Goal: Transaction & Acquisition: Purchase product/service

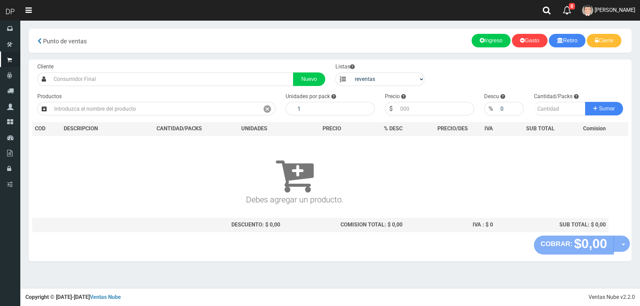
select select "3"
click at [605, 15] on link "[PERSON_NAME]" at bounding box center [608, 10] width 63 height 21
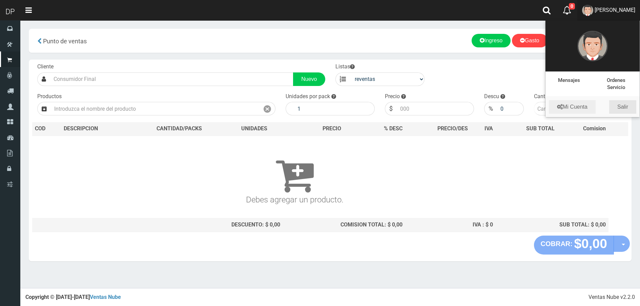
drag, startPoint x: 620, startPoint y: 103, endPoint x: 620, endPoint y: 98, distance: 5.4
click at [620, 104] on link "Salir" at bounding box center [622, 107] width 27 height 14
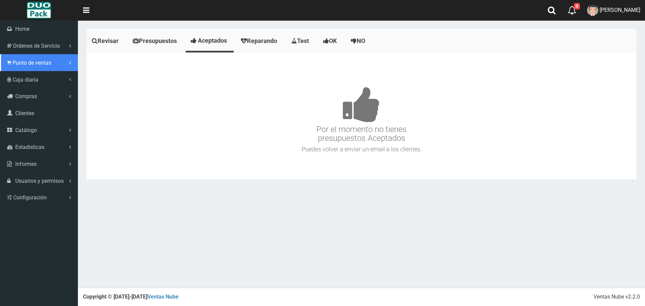
click at [39, 63] on span "Punto de ventas" at bounding box center [32, 63] width 39 height 6
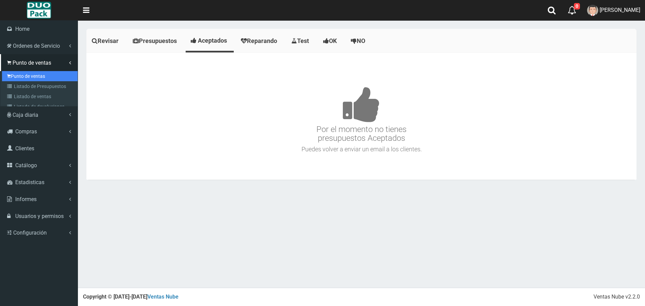
click at [29, 73] on link "Punto de ventas" at bounding box center [40, 76] width 76 height 10
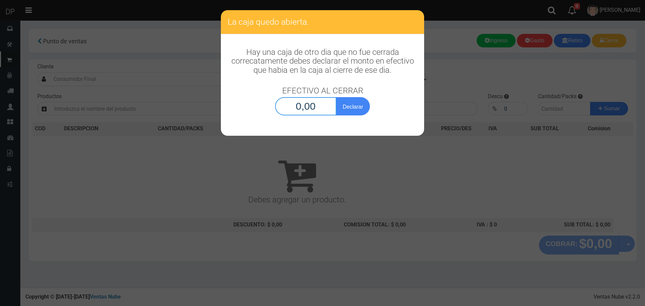
click at [324, 103] on input "0,00" at bounding box center [305, 106] width 61 height 18
type input "1,00"
click at [336, 97] on button "Declarar" at bounding box center [353, 106] width 34 height 18
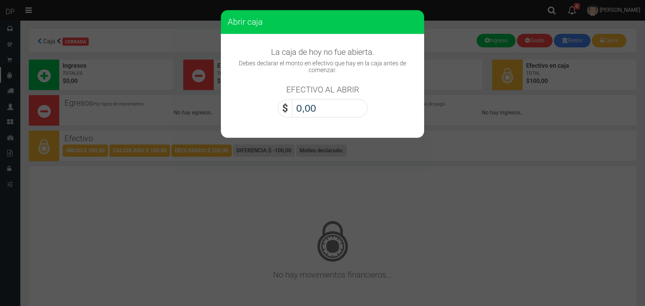
click at [324, 103] on input "0,00" at bounding box center [330, 108] width 76 height 18
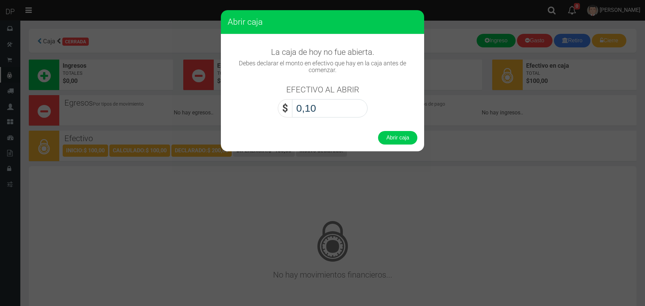
type input "1,00"
click at [378, 131] on button "Abrir caja" at bounding box center [397, 138] width 39 height 14
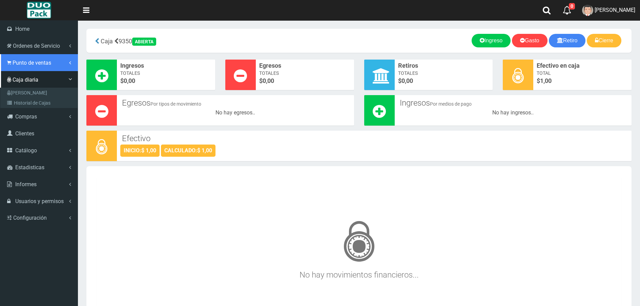
click at [28, 66] on link "Punto de ventas" at bounding box center [39, 62] width 78 height 17
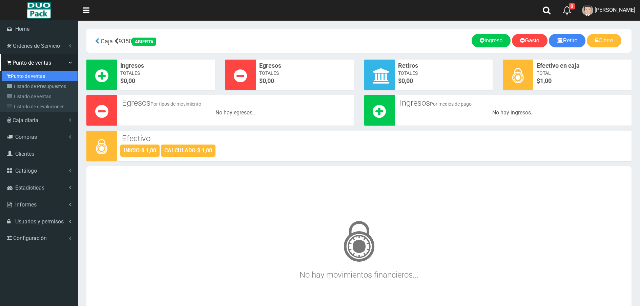
click at [36, 76] on link "Punto de ventas" at bounding box center [40, 76] width 76 height 10
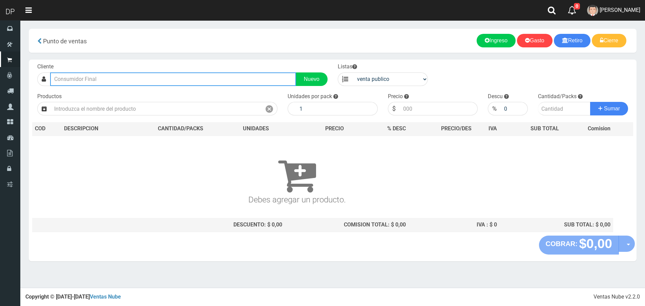
click at [102, 81] on input "text" at bounding box center [173, 79] width 246 height 14
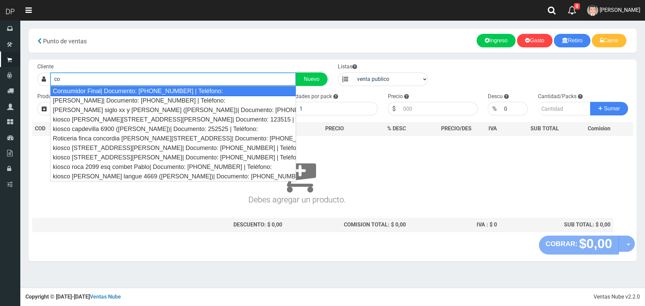
click at [104, 89] on div "Consumidor Final| Documento: 65466464 | Teléfono:" at bounding box center [173, 91] width 246 height 10
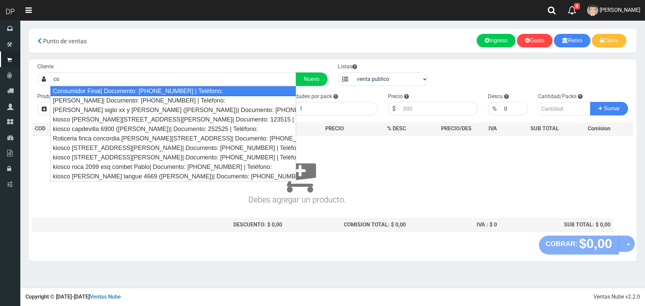
type input "Consumidor Final| Documento: 65466464 | Teléfono:"
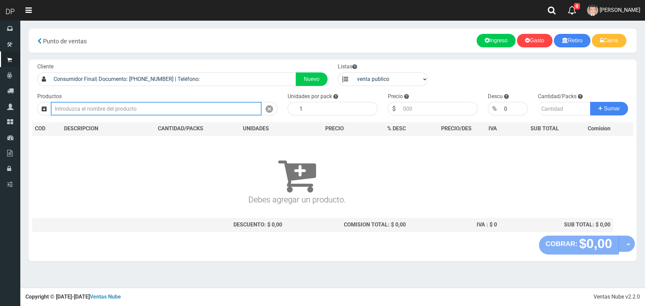
click at [104, 114] on input "text" at bounding box center [156, 109] width 211 height 14
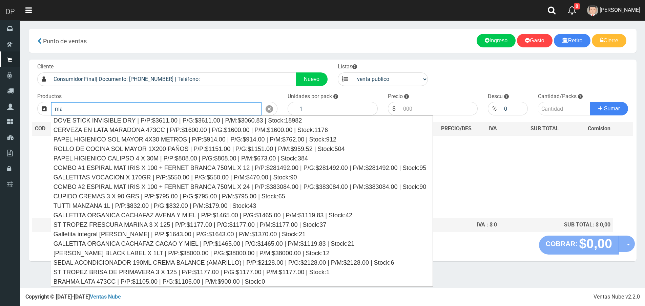
type input "m"
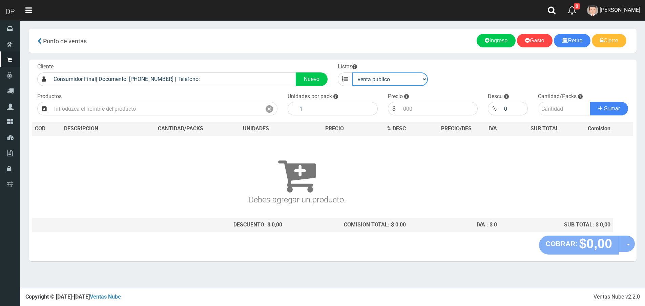
drag, startPoint x: 388, startPoint y: 78, endPoint x: 390, endPoint y: 83, distance: 5.5
click at [389, 78] on select "venta publico Sup chinos reventas" at bounding box center [390, 79] width 76 height 14
select select "3"
click at [352, 72] on select "venta publico Sup chinos reventas" at bounding box center [390, 79] width 76 height 14
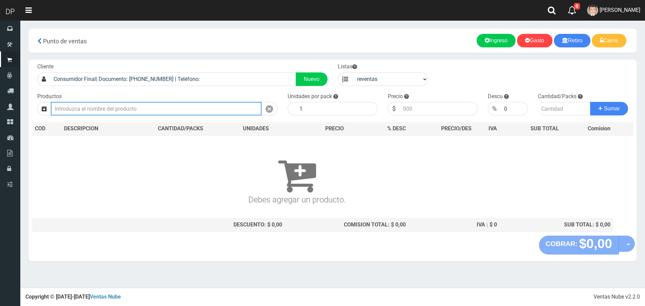
click at [121, 109] on input "text" at bounding box center [156, 109] width 211 height 14
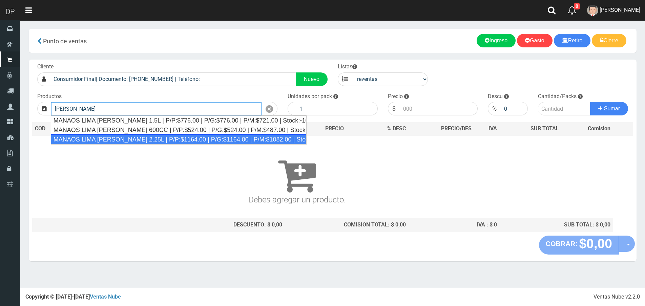
click at [125, 139] on div "MANAOS LIMA LIMON 2.25L | P/P:$1164.00 | P/G:$1164.00 | P/M:$1082.00 | Stock:-1…" at bounding box center [179, 139] width 256 height 10
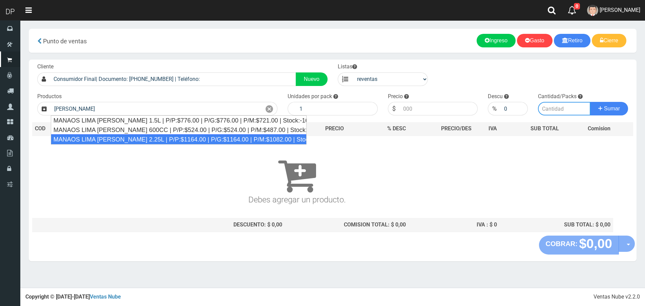
type input "MANAOS LIMA LIMON 2.25L | P/P:$1164.00 | P/G:$1164.00 | P/M:$1082.00 | Stock:-1…"
type input "6"
type input "1082.00"
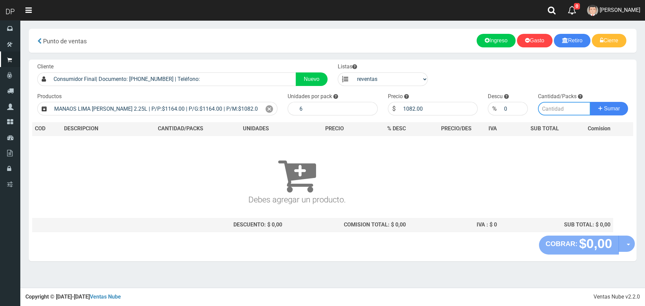
click at [540, 109] on input "number" at bounding box center [564, 109] width 52 height 14
click at [551, 109] on input "number" at bounding box center [564, 109] width 52 height 14
type input "15"
click at [590, 102] on button "Sumar" at bounding box center [609, 109] width 38 height 14
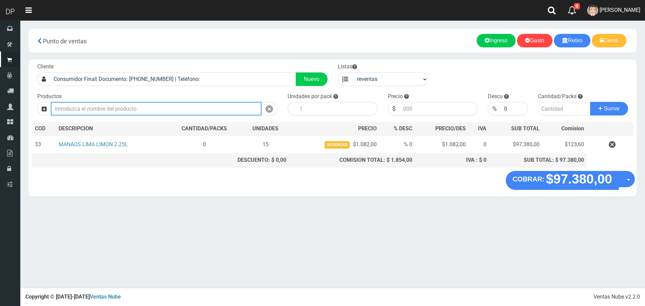
click at [98, 106] on input "text" at bounding box center [156, 109] width 211 height 14
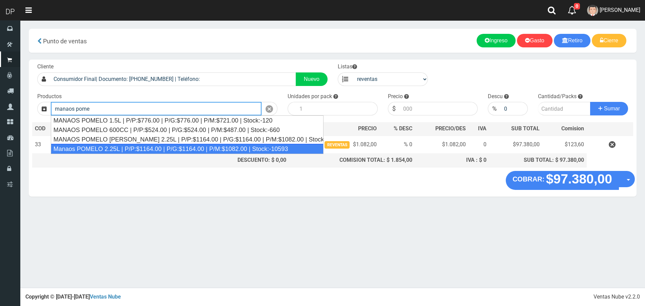
click at [109, 151] on div "Manaos POMELO 2.25L | P/P:$1164.00 | P/G:$1164.00 | P/M:$1082.00 | Stock:-10593" at bounding box center [187, 149] width 273 height 10
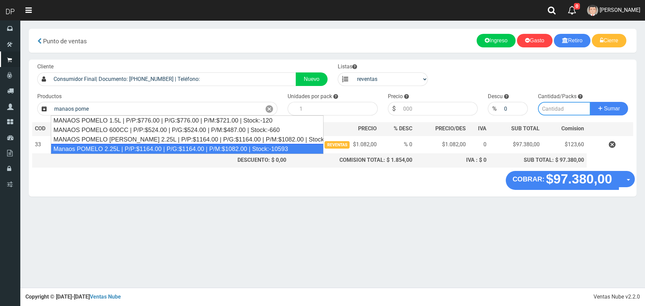
type input "Manaos POMELO 2.25L | P/P:$1164.00 | P/G:$1164.00 | P/M:$1082.00 | Stock:-10593"
type input "6"
type input "1082.00"
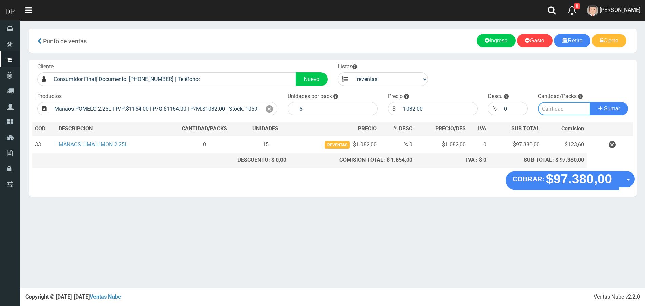
click at [560, 113] on input "number" at bounding box center [564, 109] width 52 height 14
type input "15"
click at [590, 102] on button "Sumar" at bounding box center [609, 109] width 38 height 14
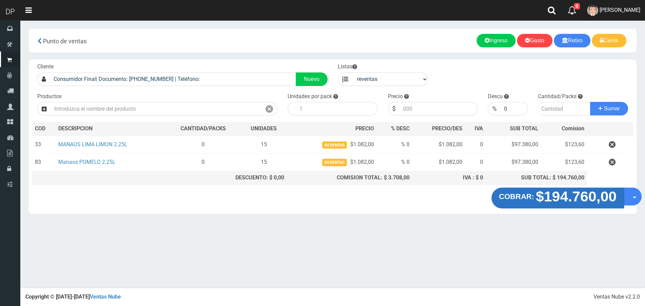
click at [569, 204] on strong "$194.760,00" at bounding box center [576, 196] width 81 height 16
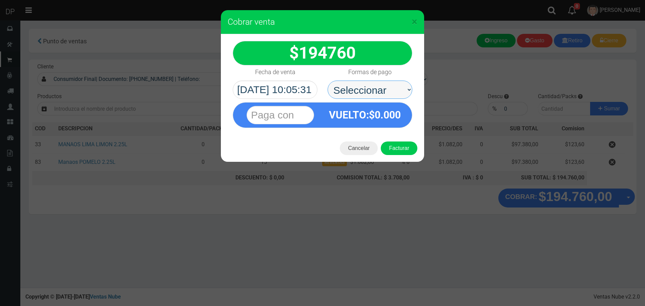
drag, startPoint x: 373, startPoint y: 92, endPoint x: 375, endPoint y: 98, distance: 5.9
click at [373, 92] on select "Seleccionar Efectivo Tarjeta de Crédito Depósito Débito" at bounding box center [369, 90] width 85 height 18
select select "Efectivo"
click at [327, 81] on select "Seleccionar Efectivo Tarjeta de Crédito Depósito Débito" at bounding box center [369, 90] width 85 height 18
click at [401, 149] on button "Facturar" at bounding box center [399, 149] width 37 height 14
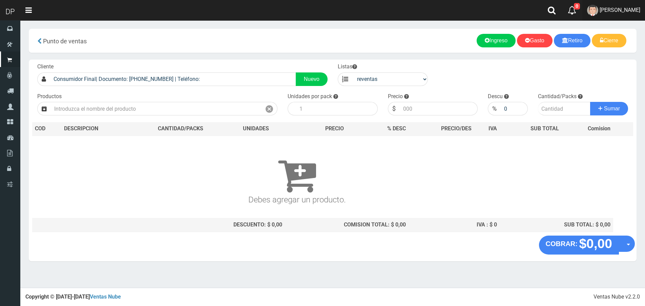
click at [599, 10] on span "DAIANA PECHMANN" at bounding box center [619, 10] width 41 height 6
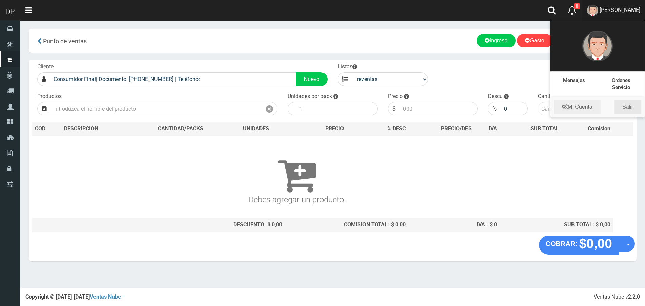
click at [631, 105] on link "Salir" at bounding box center [627, 107] width 27 height 14
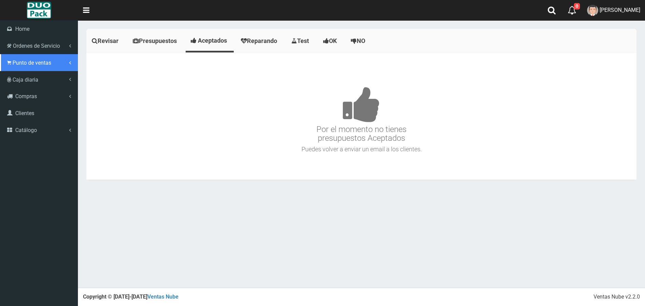
click at [26, 64] on span "Punto de ventas" at bounding box center [32, 63] width 39 height 6
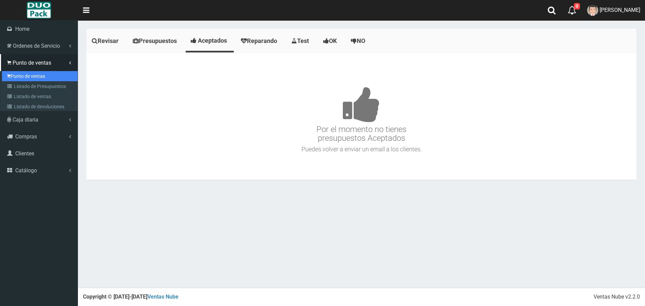
click at [37, 78] on link "Punto de ventas" at bounding box center [40, 76] width 76 height 10
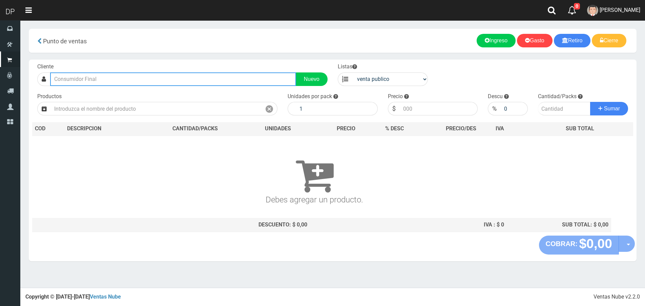
click at [109, 79] on input "text" at bounding box center [173, 79] width 246 height 14
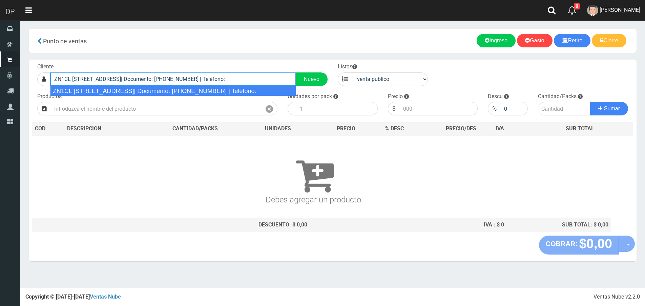
click at [145, 91] on div "ZN1CL SANTA MARÍA 2973 (RINCÓN)| Documento: 52422584 | Teléfono:" at bounding box center [173, 91] width 246 height 10
type input "ZN1CL SANTA MARÍA 2973 (RINCÓN)| Documento: 52422584 | Teléfono:"
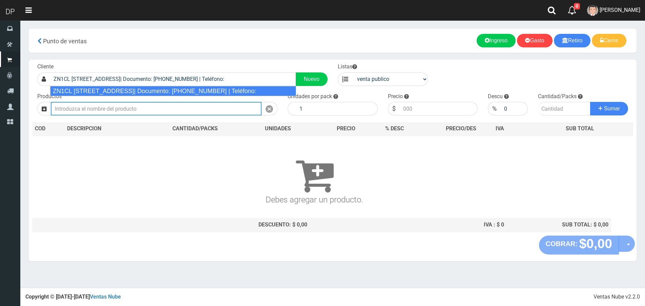
select select "2"
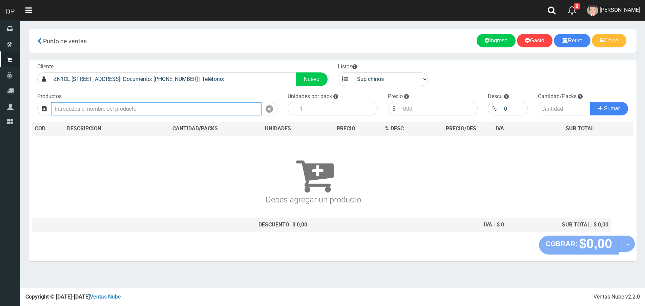
click at [142, 108] on input "text" at bounding box center [156, 109] width 211 height 14
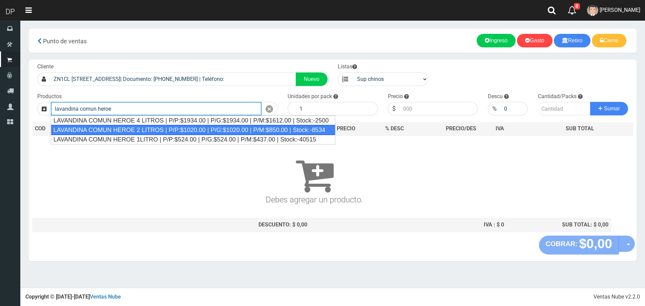
click at [143, 134] on div "LAVANDINA COMUN HEROE 2 LITROS | P/P:$1020.00 | P/G:$1020.00 | P/M:$850.00 | St…" at bounding box center [193, 130] width 285 height 10
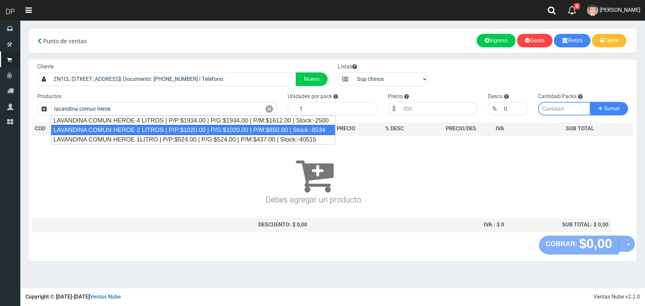
type input "LAVANDINA COMUN HEROE 2 LITROS | P/P:$1020.00 | P/G:$1020.00 | P/M:$850.00 | St…"
type input "8"
type input "1020.00"
click at [143, 134] on th "DES CRIPCION" at bounding box center [104, 129] width 80 height 14
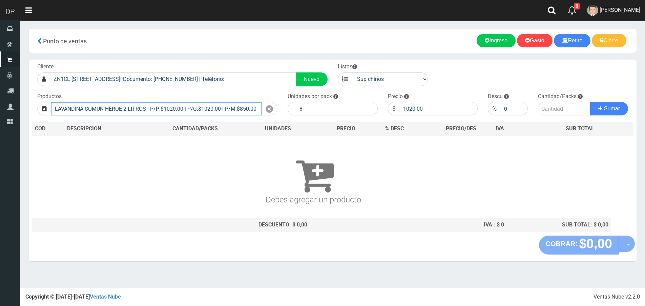
click at [139, 108] on input "LAVANDINA COMUN HEROE 2 LITROS | P/P:$1020.00 | P/G:$1020.00 | P/M:$850.00 | St…" at bounding box center [156, 109] width 211 height 14
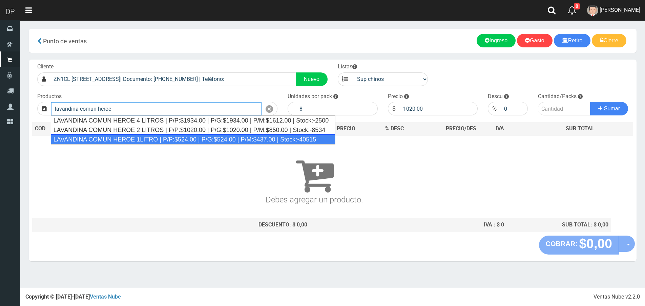
click at [146, 138] on div "LAVANDINA COMUN HEROE 1LITRO | P/P:$524.00 | P/G:$524.00 | P/M:$437.00 | Stock:…" at bounding box center [193, 139] width 285 height 10
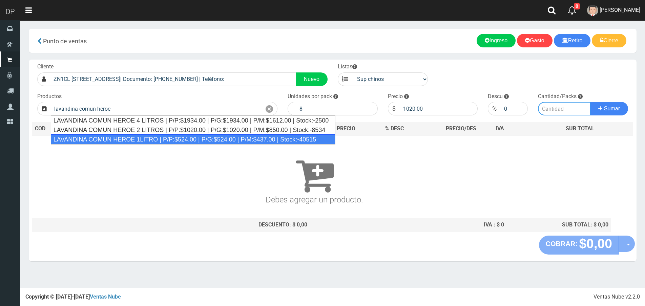
type input "LAVANDINA COMUN HEROE 1LITRO | P/P:$524.00 | P/G:$524.00 | P/M:$437.00 | Stock:…"
type input "15"
type input "524.00"
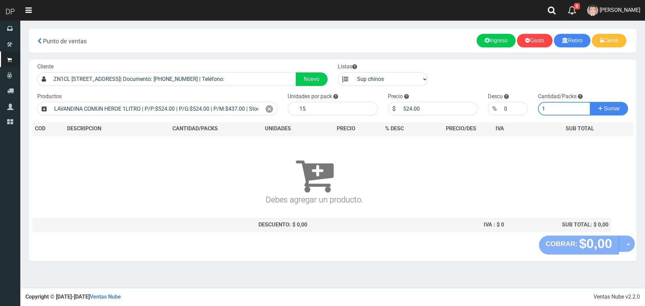
type input "1"
click at [590, 102] on button "Sumar" at bounding box center [609, 109] width 38 height 14
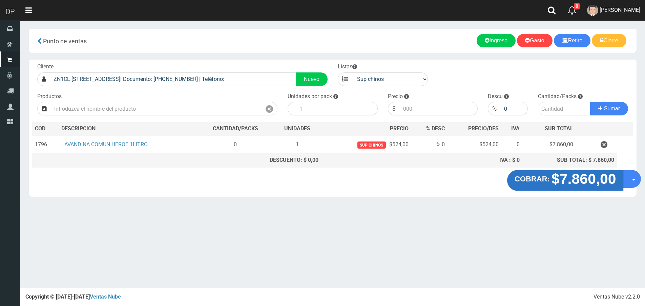
click at [575, 182] on strong "$7.860,00" at bounding box center [583, 179] width 65 height 16
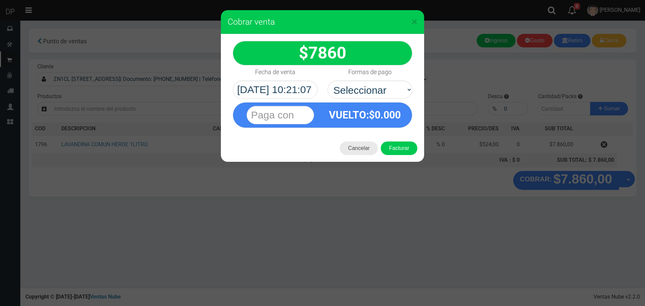
click at [360, 154] on button "Cancelar" at bounding box center [359, 149] width 38 height 14
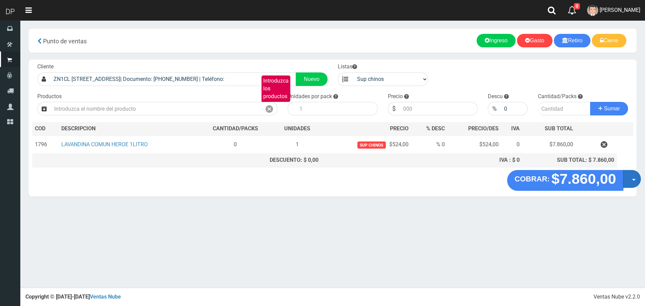
click at [633, 179] on span "button" at bounding box center [634, 180] width 4 height 2
click at [631, 186] on link "Hacer Devolucion" at bounding box center [610, 181] width 61 height 16
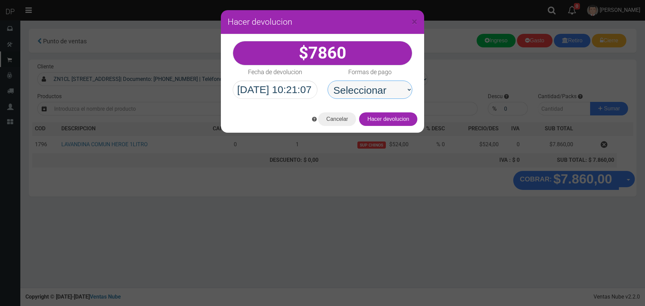
click at [372, 95] on select "Seleccionar Efectivo Tarjeta de Crédito Depósito Débito" at bounding box center [369, 90] width 85 height 18
click at [327, 81] on select "Seleccionar Efectivo Tarjeta de Crédito Depósito Débito" at bounding box center [369, 90] width 85 height 18
drag, startPoint x: 378, startPoint y: 92, endPoint x: 377, endPoint y: 98, distance: 5.5
click at [378, 92] on select "Seleccionar Efectivo Tarjeta de Crédito Depósito Débito" at bounding box center [369, 90] width 85 height 18
select select "Efectivo"
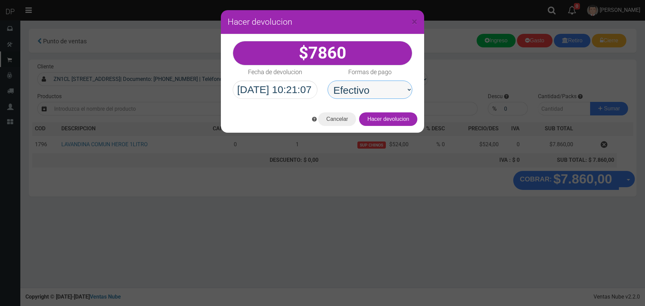
click at [327, 81] on select "Seleccionar Efectivo Tarjeta de Crédito Depósito Débito" at bounding box center [369, 90] width 85 height 18
click at [386, 118] on button "Hacer devolucion" at bounding box center [388, 119] width 58 height 14
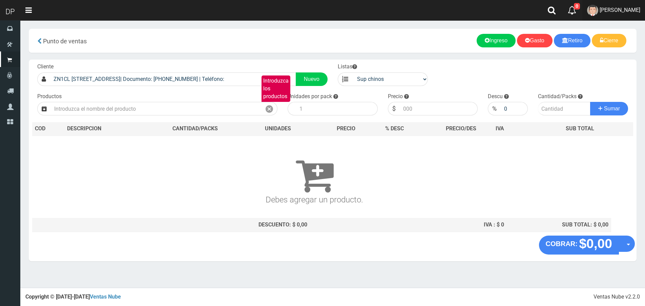
click at [631, 15] on link "[PERSON_NAME]" at bounding box center [613, 10] width 63 height 21
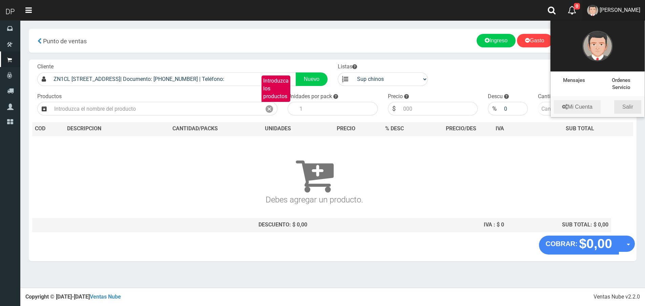
click at [633, 107] on link "Salir" at bounding box center [627, 107] width 27 height 14
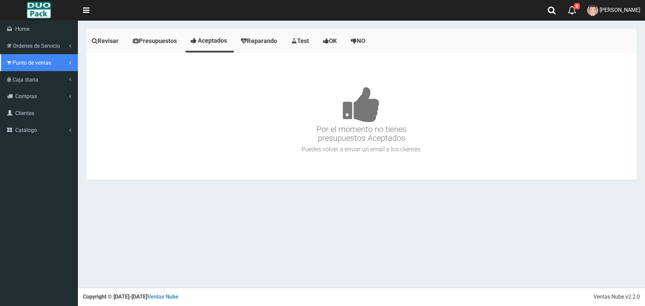
click at [21, 64] on span "Punto de ventas" at bounding box center [32, 63] width 39 height 6
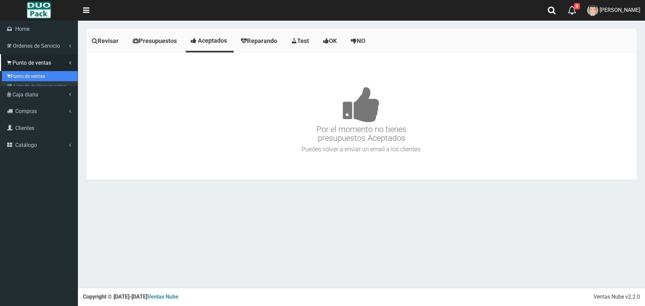
click at [31, 80] on link "Punto de ventas" at bounding box center [40, 76] width 76 height 10
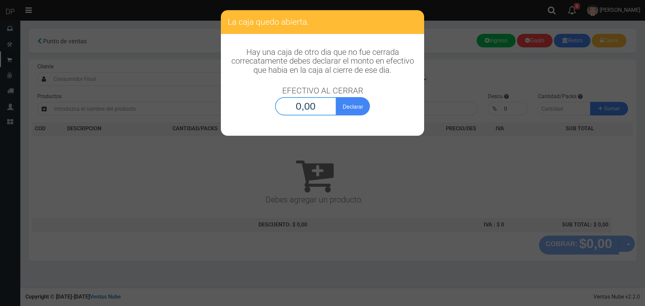
click at [314, 110] on input "0,00" at bounding box center [305, 106] width 61 height 18
type input "1,00"
click at [336, 97] on button "Declarar" at bounding box center [353, 106] width 34 height 18
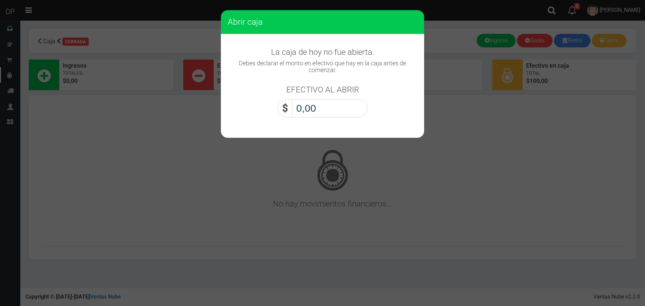
click at [314, 110] on input "0,00" at bounding box center [330, 108] width 76 height 18
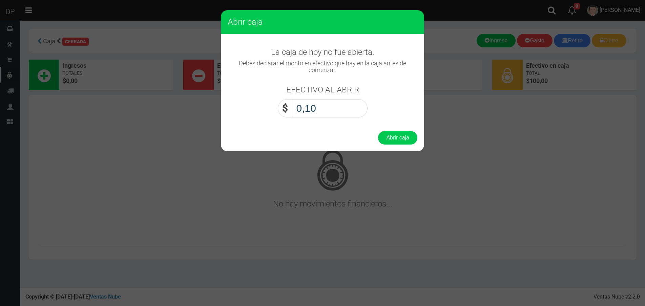
type input "1,00"
click at [378, 131] on button "Abrir caja" at bounding box center [397, 138] width 39 height 14
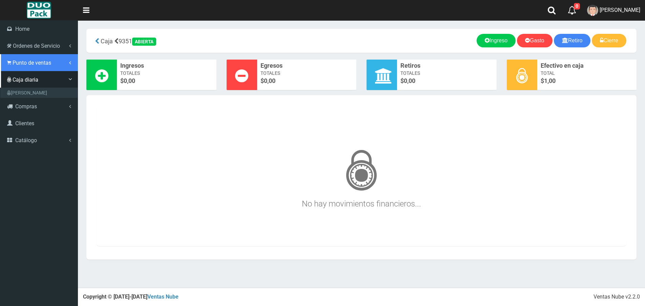
click at [30, 65] on span "Punto de ventas" at bounding box center [32, 63] width 39 height 6
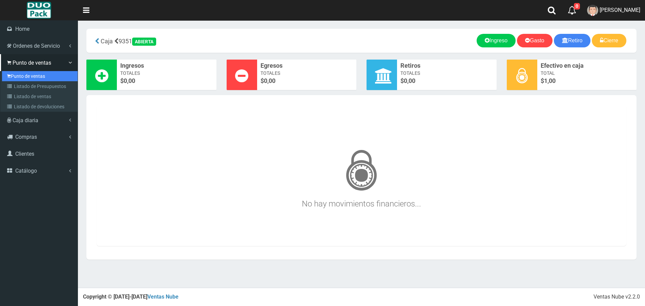
click at [33, 74] on link "Punto de ventas" at bounding box center [40, 76] width 76 height 10
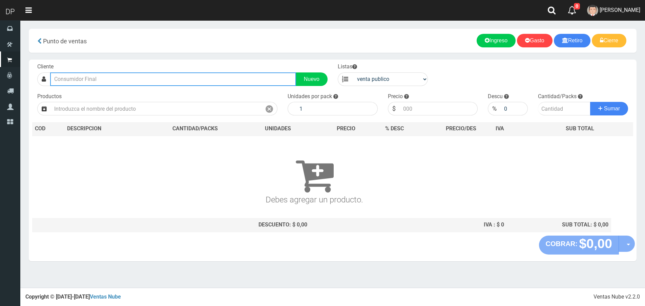
click at [92, 78] on input "text" at bounding box center [173, 79] width 246 height 14
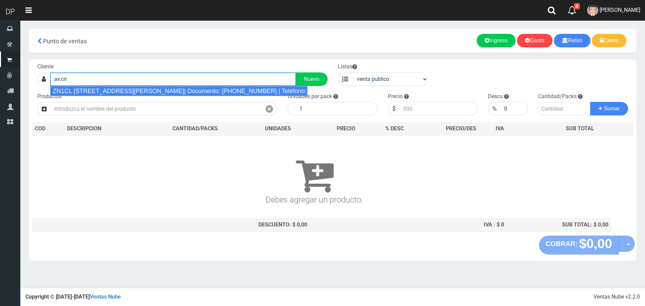
click at [138, 86] on div "ZN1CL [STREET_ADDRESS][PERSON_NAME]| Documento: [PHONE_NUMBER] | Teléfono:" at bounding box center [178, 91] width 257 height 10
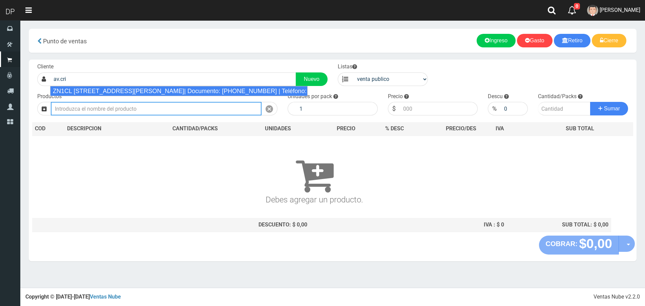
type input "ZN1CL [STREET_ADDRESS][PERSON_NAME]| Documento: [PHONE_NUMBER] | Teléfono:"
select select "2"
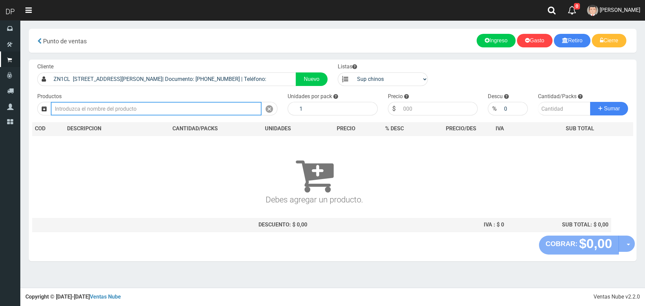
click at [116, 110] on input "text" at bounding box center [156, 109] width 211 height 14
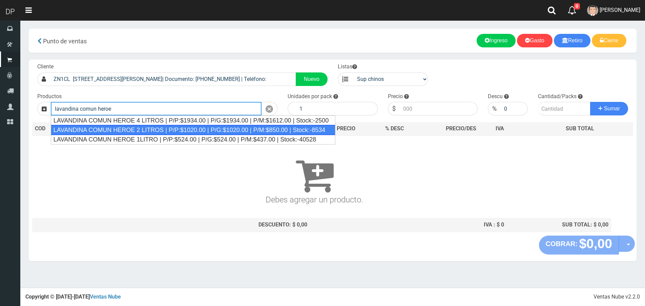
click at [141, 130] on div "LAVANDINA COMUN HEROE 2 LITROS | P/P:$1020.00 | P/G:$1020.00 | P/M:$850.00 | St…" at bounding box center [193, 130] width 285 height 10
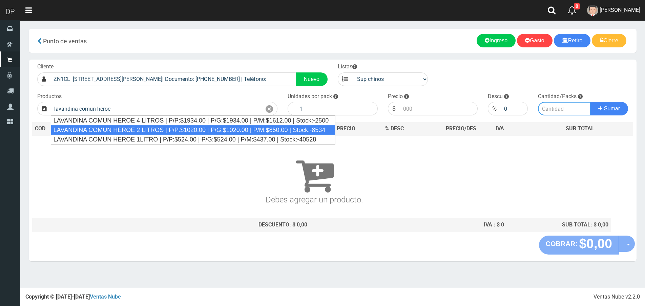
type input "LAVANDINA COMUN HEROE 2 LITROS | P/P:$1020.00 | P/G:$1020.00 | P/M:$850.00 | St…"
type input "8"
type input "1020.00"
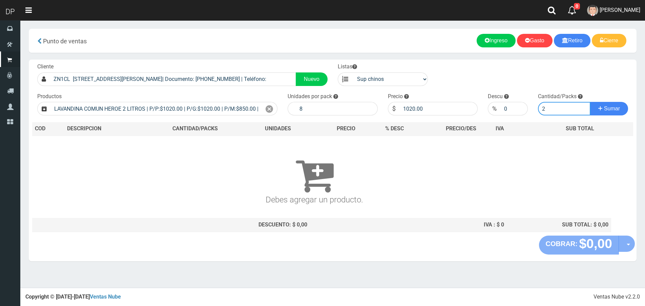
type input "2"
click at [590, 102] on button "Sumar" at bounding box center [609, 109] width 38 height 14
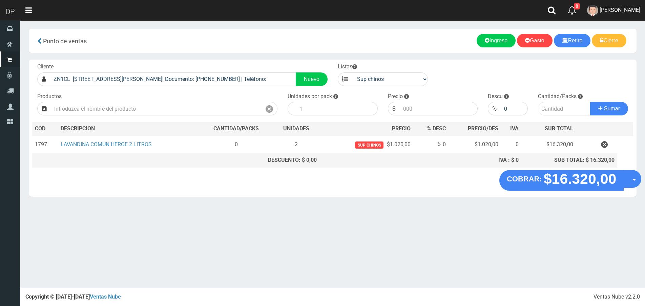
click at [634, 175] on button "Opciones" at bounding box center [632, 179] width 18 height 18
click at [632, 185] on link "Hacer Devolucion" at bounding box center [610, 181] width 61 height 16
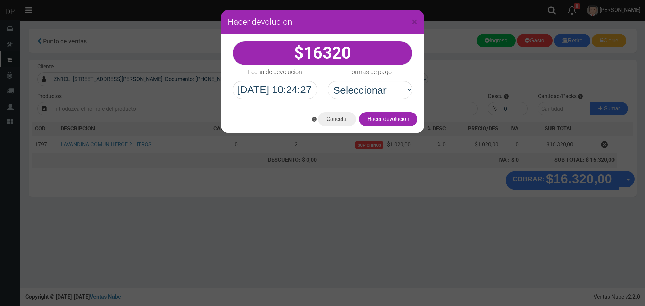
select select "Efectivo"
click at [327, 81] on select "Seleccionar Efectivo Tarjeta de Crédito Depósito Débito" at bounding box center [369, 90] width 85 height 18
click at [407, 121] on button "Hacer devolucion" at bounding box center [388, 119] width 58 height 14
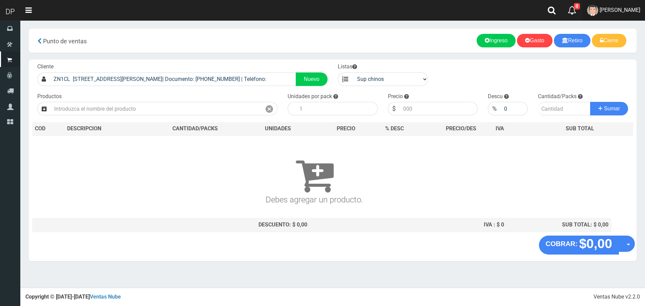
click at [618, 13] on link "FABRIZIO DURE" at bounding box center [613, 10] width 63 height 21
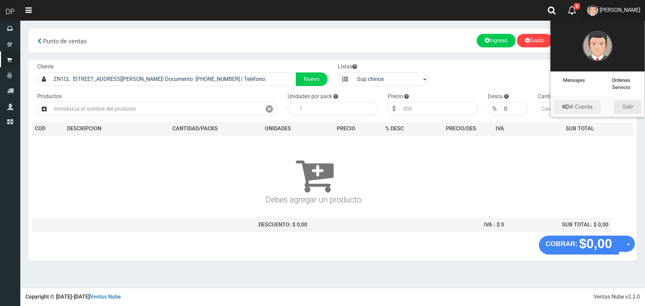
click at [631, 102] on link "Salir" at bounding box center [627, 107] width 27 height 14
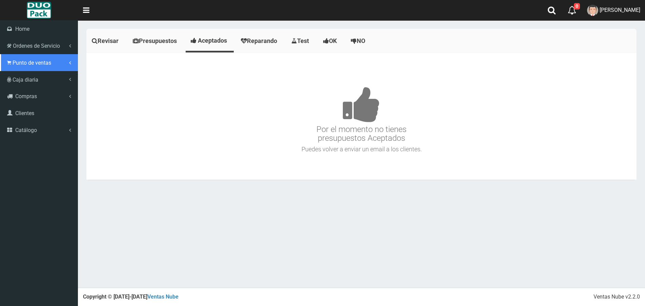
click at [11, 56] on link "Punto de ventas" at bounding box center [39, 62] width 78 height 17
click at [32, 68] on link "Punto de ventas" at bounding box center [39, 62] width 78 height 17
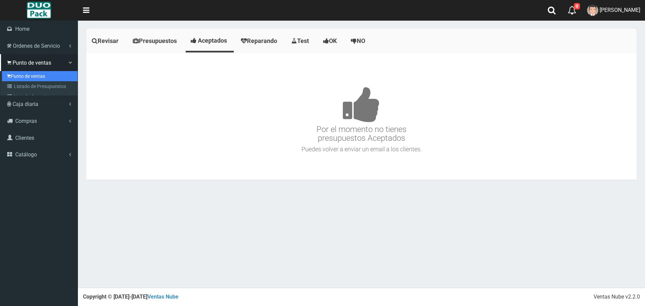
click at [33, 75] on link "Punto de ventas" at bounding box center [40, 76] width 76 height 10
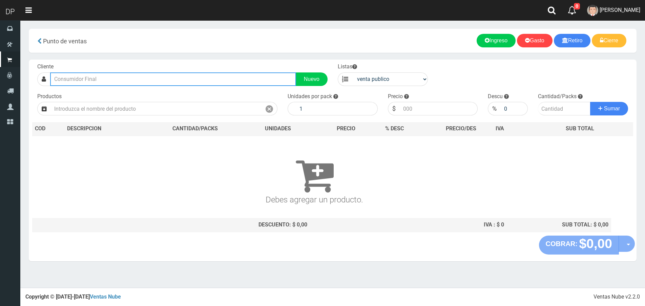
click at [108, 79] on input "text" at bounding box center [173, 79] width 246 height 14
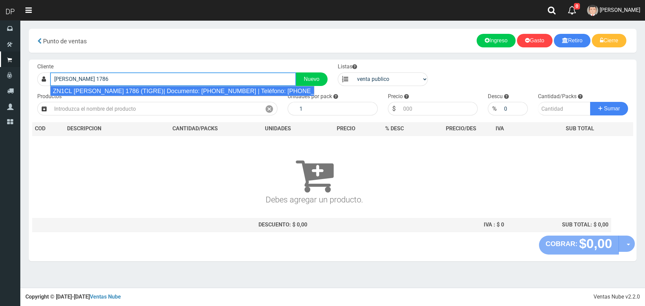
click at [113, 89] on div "ZN1CL MENDOZA 1786 (TIGRE)| Documento: 22254548568888888888 | Teléfono: 47133128" at bounding box center [182, 91] width 264 height 10
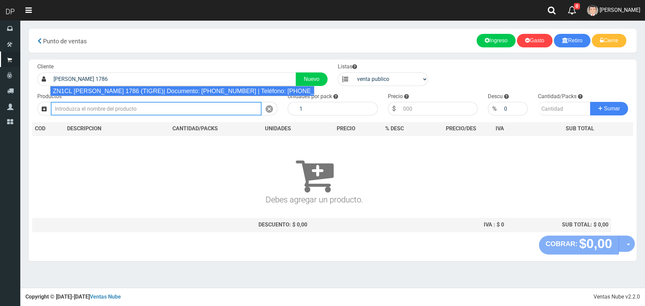
type input "ZN1CL MENDOZA 1786 (TIGRE)| Documento: 22254548568888888888 | Teléfono: 47133128"
select select "2"
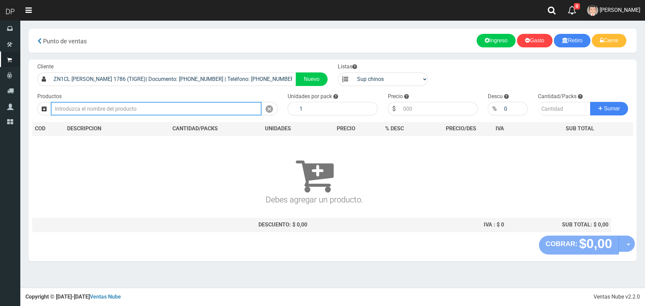
click at [110, 108] on input "text" at bounding box center [156, 109] width 211 height 14
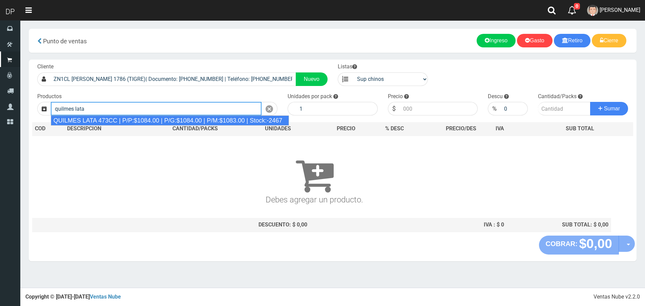
click at [119, 121] on div "QUILMES LATA 473CC | P/P:$1084.00 | P/G:$1084.00 | P/M:$1083.00 | Stock:-2467" at bounding box center [170, 120] width 238 height 10
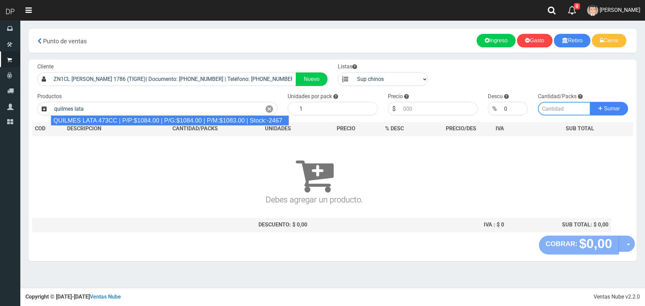
type input "QUILMES LATA 473CC | P/P:$1084.00 | P/G:$1084.00 | P/M:$1083.00 | Stock:-2467"
type input "24"
type input "1084.00"
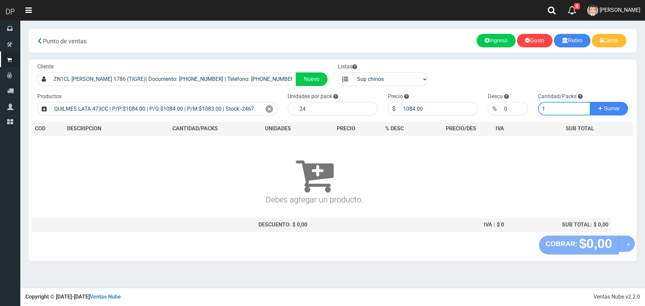
type input "1"
click at [590, 102] on button "Sumar" at bounding box center [609, 109] width 38 height 14
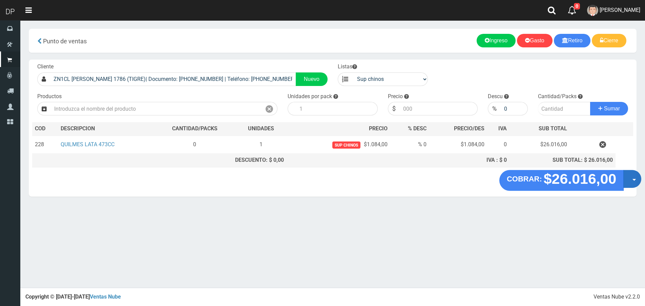
click at [631, 177] on button "Opciones" at bounding box center [632, 179] width 18 height 18
click at [600, 182] on link "Hacer Devolucion" at bounding box center [610, 181] width 61 height 16
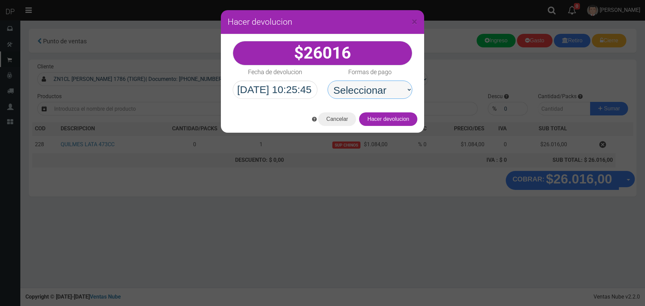
click at [362, 90] on select "Seleccionar Efectivo Tarjeta de Crédito Depósito Débito" at bounding box center [369, 90] width 85 height 18
select select "Efectivo"
click at [327, 81] on select "Seleccionar Efectivo Tarjeta de Crédito Depósito Débito" at bounding box center [369, 90] width 85 height 18
click at [390, 128] on div "Cancelar Hacer devolucion" at bounding box center [322, 119] width 203 height 27
click at [389, 123] on button "Hacer devolucion" at bounding box center [388, 119] width 58 height 14
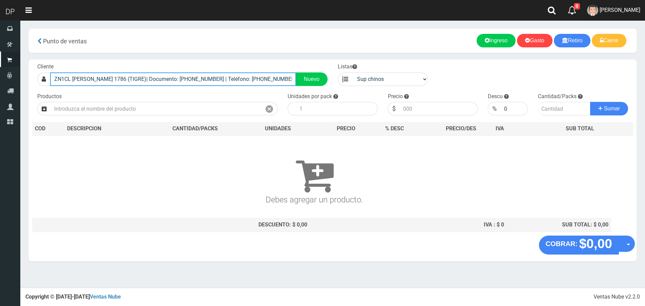
click at [231, 74] on input "ZN1CL MENDOZA 1786 (TIGRE)| Documento: 22254548568888888888 | Teléfono: 47133128" at bounding box center [173, 79] width 246 height 14
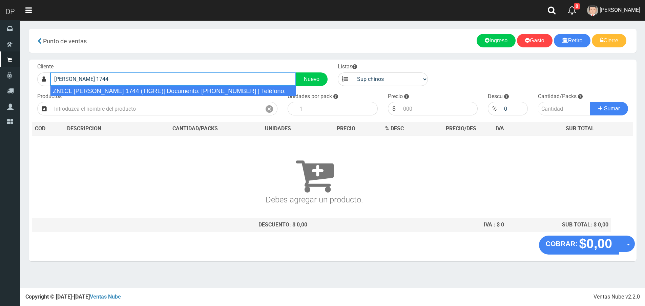
click at [195, 89] on div "ZN1CL SOLIS 1744 (TIGRE)| Documento: 22254548562222222222 | Teléfono:" at bounding box center [173, 91] width 246 height 10
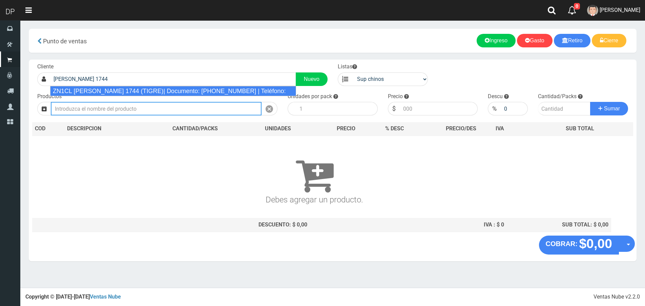
type input "ZN1CL SOLIS 1744 (TIGRE)| Documento: 22254548562222222222 | Teléfono:"
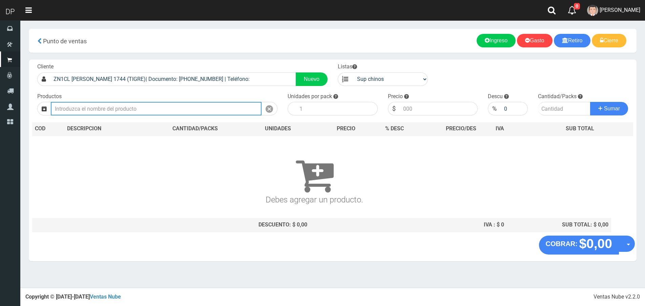
click at [184, 106] on input "text" at bounding box center [156, 109] width 211 height 14
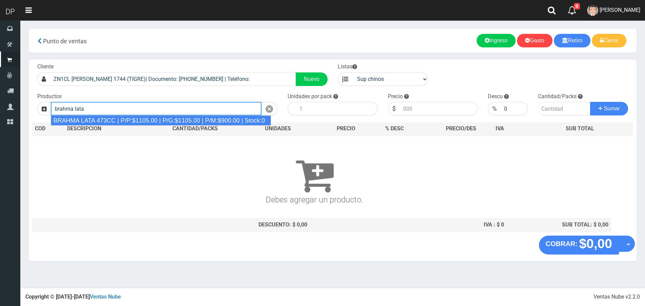
click at [137, 124] on div "BRAHMA LATA 473CC | P/P:$1105.00 | P/G:$1105.00 | P/M:$900.00 | Stock:0" at bounding box center [161, 120] width 220 height 10
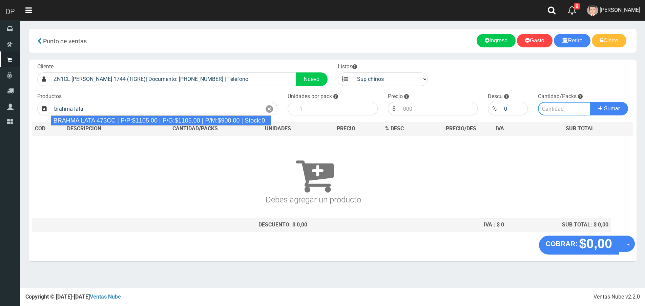
type input "BRAHMA LATA 473CC | P/P:$1105.00 | P/G:$1105.00 | P/M:$900.00 | Stock:0"
type input "24"
type input "1105.00"
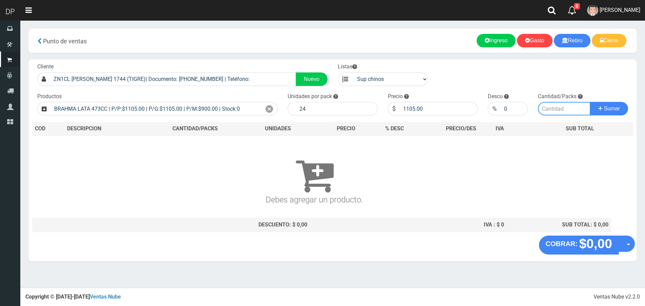
click at [542, 109] on input "number" at bounding box center [564, 109] width 52 height 14
type input "2"
click at [590, 102] on button "Sumar" at bounding box center [609, 109] width 38 height 14
click at [438, 106] on input "1105.00" at bounding box center [439, 109] width 78 height 14
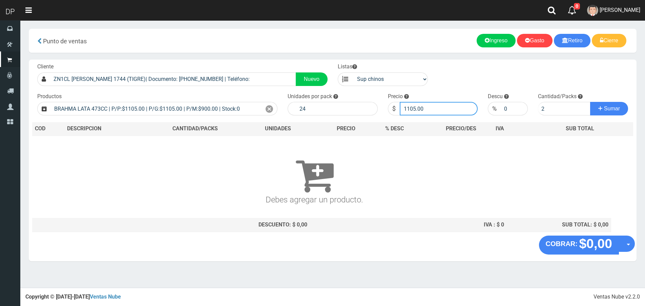
click at [438, 106] on input "1105.00" at bounding box center [439, 109] width 78 height 14
type input "1084"
click at [590, 102] on button "Sumar" at bounding box center [609, 109] width 38 height 14
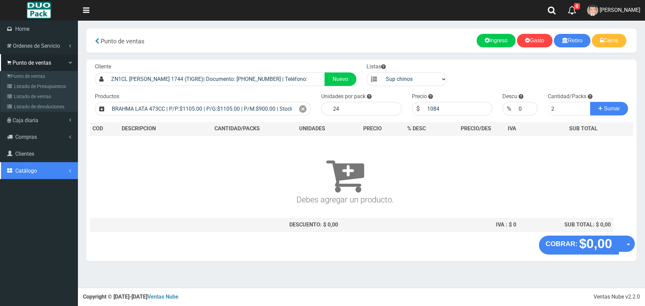
click at [35, 172] on span "Catálogo" at bounding box center [26, 171] width 22 height 6
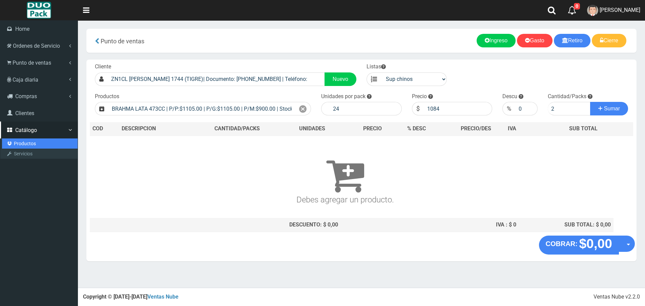
click at [28, 144] on link "Productos" at bounding box center [40, 143] width 76 height 10
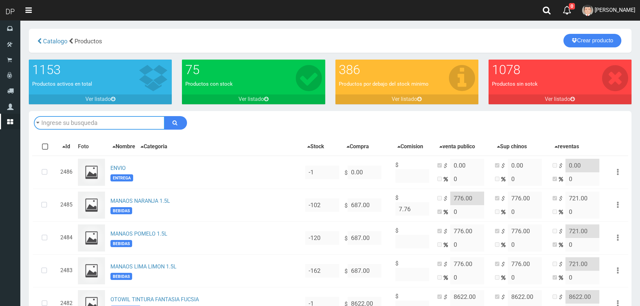
click at [116, 123] on input "text" at bounding box center [99, 123] width 131 height 14
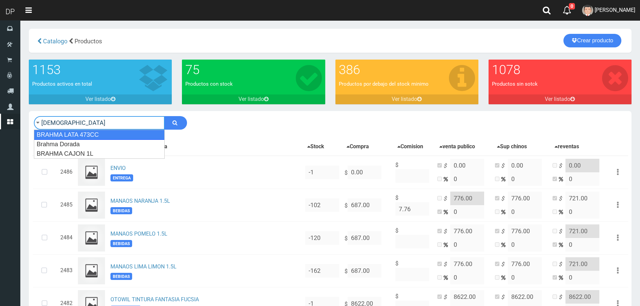
click at [113, 135] on div "BRAHMA LATA 473CC" at bounding box center [99, 135] width 131 height 10
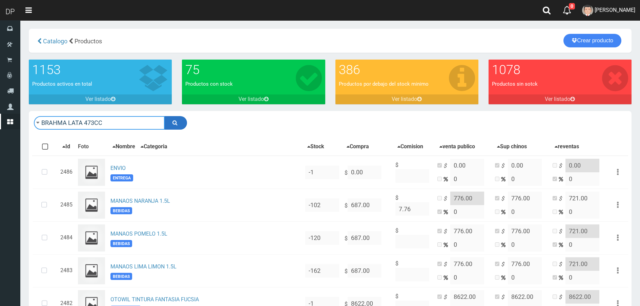
type input "BRAHMA LATA 473CC"
click at [170, 121] on button "submit" at bounding box center [175, 123] width 23 height 14
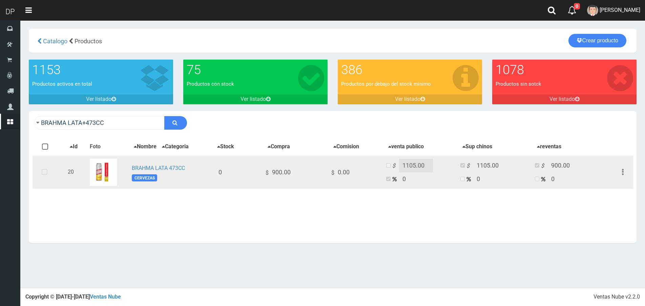
click at [46, 172] on icon at bounding box center [45, 172] width 18 height 22
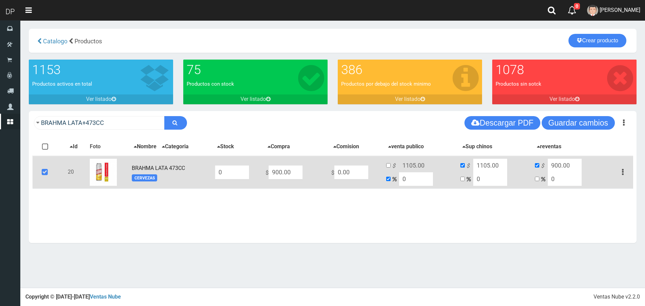
click at [241, 175] on input "0" at bounding box center [232, 173] width 34 height 14
type input "48"
click at [585, 124] on button "Guardar cambios" at bounding box center [577, 123] width 73 height 14
click at [96, 172] on img at bounding box center [103, 172] width 27 height 27
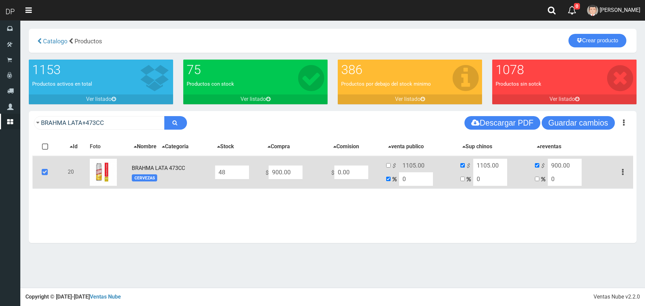
click at [44, 170] on icon at bounding box center [45, 172] width 18 height 22
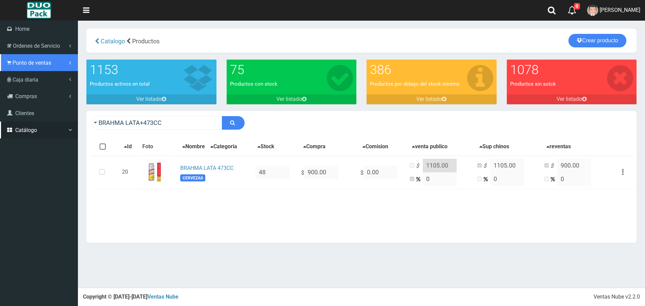
click at [19, 62] on span "Punto de ventas" at bounding box center [32, 63] width 39 height 6
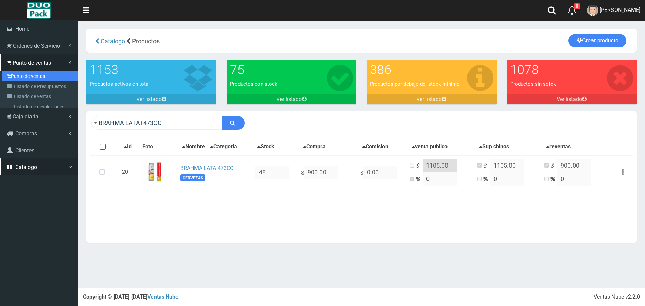
click at [25, 74] on link "Punto de ventas" at bounding box center [40, 76] width 76 height 10
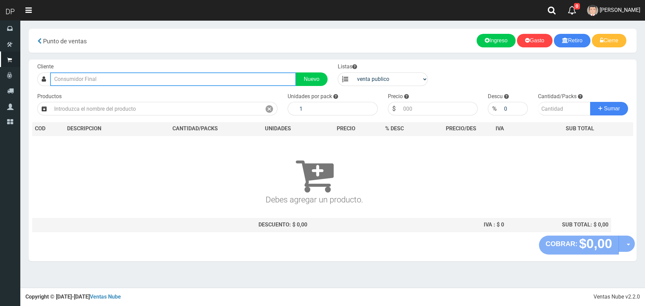
click at [126, 83] on input "text" at bounding box center [173, 79] width 246 height 14
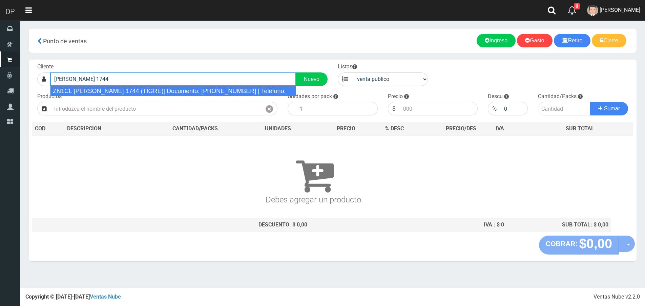
click at [126, 94] on div "ZN1CL [PERSON_NAME] 1744 (TIGRE)| Documento: [PHONE_NUMBER] | Teléfono:" at bounding box center [173, 91] width 246 height 10
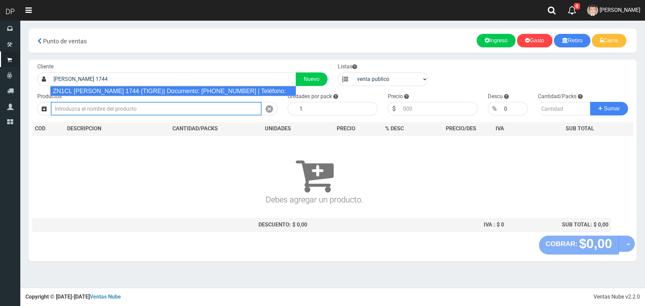
type input "ZN1CL [PERSON_NAME] 1744 (TIGRE)| Documento: [PHONE_NUMBER] | Teléfono:"
select select "2"
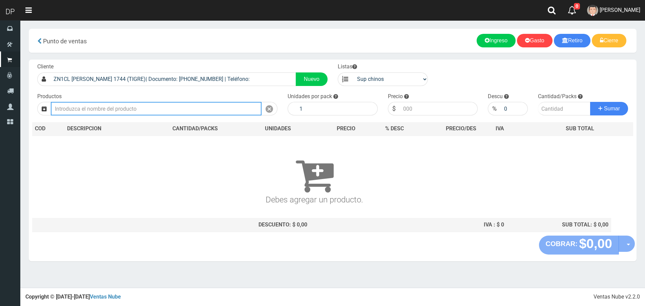
click at [123, 109] on input "text" at bounding box center [156, 109] width 211 height 14
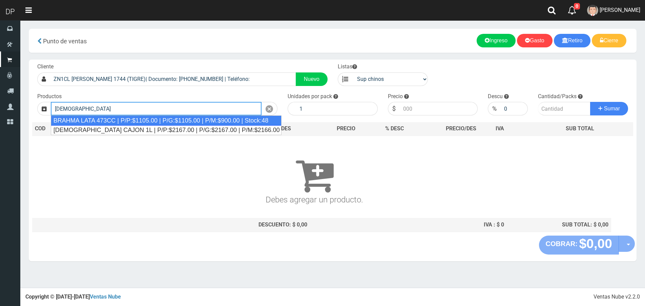
drag, startPoint x: 127, startPoint y: 125, endPoint x: 129, endPoint y: 121, distance: 4.7
click at [129, 121] on ul "BRAHMA LATA 473CC | P/P:$1105.00 | P/G:$1105.00 | P/M:$900.00 | Stock:48 BRAHMA…" at bounding box center [166, 125] width 231 height 20
click at [217, 119] on div "BRAHMA LATA 473CC | P/P:$1105.00 | P/G:$1105.00 | P/M:$900.00 | Stock:48" at bounding box center [166, 120] width 231 height 10
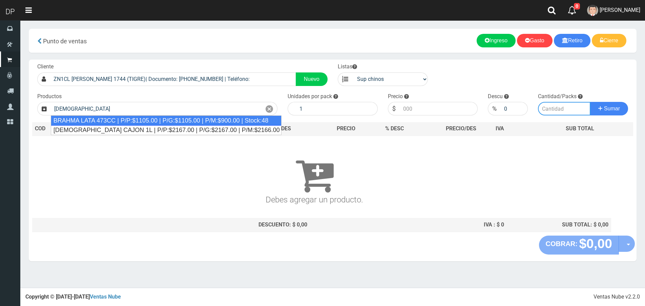
type input "BRAHMA LATA 473CC | P/P:$1105.00 | P/G:$1105.00 | P/M:$900.00 | Stock:48"
type input "24"
type input "1105.00"
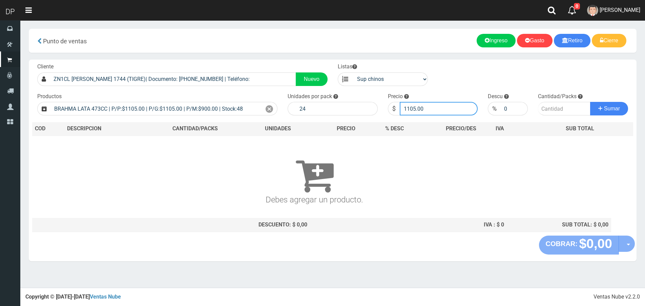
click at [437, 106] on input "1105.00" at bounding box center [439, 109] width 78 height 14
type input "1084"
type input "3"
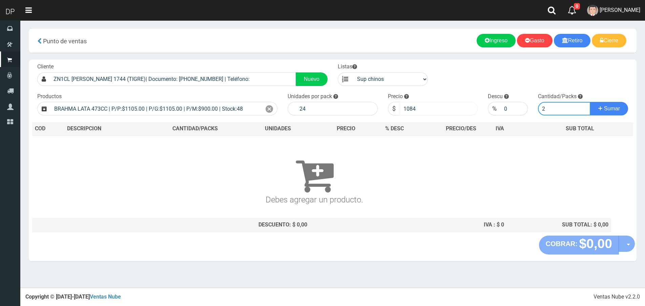
type input "2"
click at [590, 102] on button "Sumar" at bounding box center [609, 109] width 38 height 14
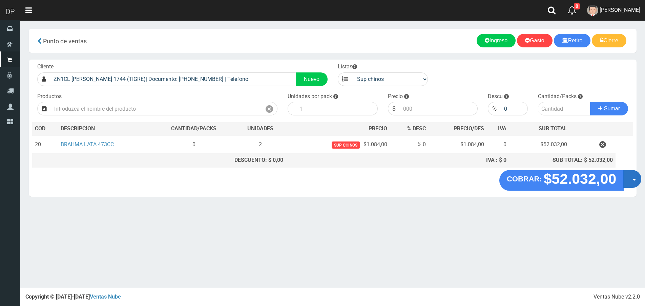
click at [629, 178] on button "Opciones" at bounding box center [632, 179] width 18 height 18
click at [621, 181] on link "Hacer Devolucion" at bounding box center [610, 181] width 61 height 16
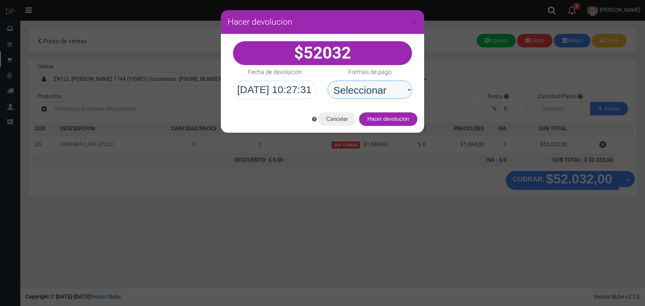
drag, startPoint x: 385, startPoint y: 95, endPoint x: 386, endPoint y: 99, distance: 3.8
click at [385, 95] on select "Seleccionar Efectivo Tarjeta de Crédito Depósito Débito" at bounding box center [369, 90] width 85 height 18
select select "Efectivo"
click at [327, 81] on select "Seleccionar Efectivo Tarjeta de Crédito Depósito Débito" at bounding box center [369, 90] width 85 height 18
click at [405, 121] on button "Hacer devolucion" at bounding box center [388, 119] width 58 height 14
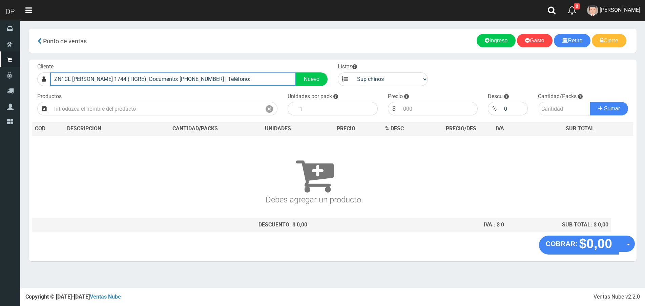
click at [230, 78] on input "ZN1CL SOLIS 1744 (TIGRE)| Documento: 22254548562222222222 | Teléfono:" at bounding box center [173, 79] width 246 height 14
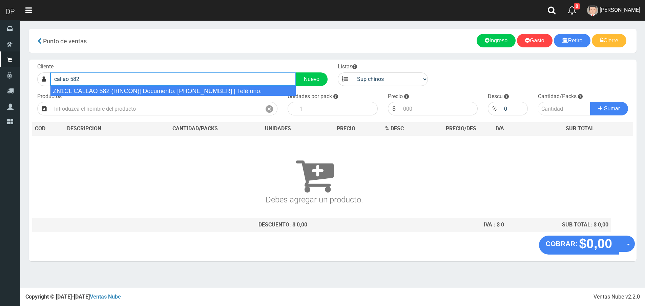
click at [182, 89] on div "ZN1CL CALLAO 582 (RINCON)| Documento: 58222222222222222222 | Teléfono:" at bounding box center [173, 91] width 246 height 10
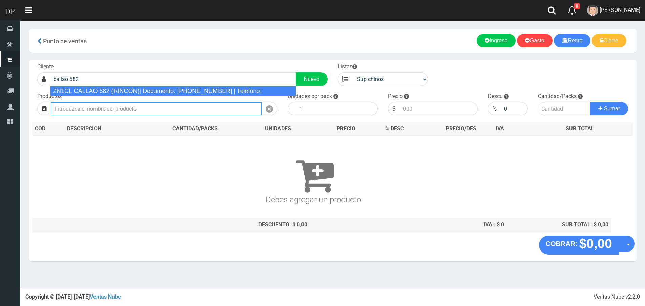
type input "ZN1CL CALLAO 582 (RINCON)| Documento: 58222222222222222222 | Teléfono:"
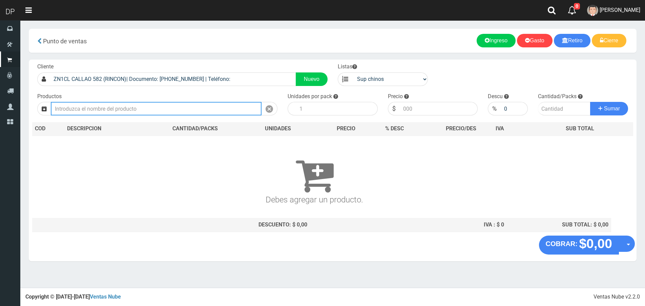
click at [165, 103] on input "text" at bounding box center [156, 109] width 211 height 14
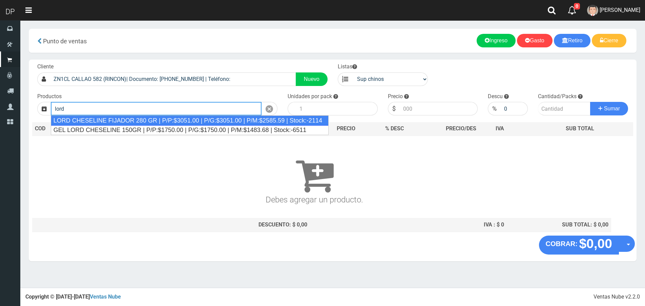
click at [141, 120] on div "LORD CHESELINE FIJADOR 280 GR | P/P:$3051.00 | P/G:$3051.00 | P/M:$2585.59 | St…" at bounding box center [190, 120] width 278 height 10
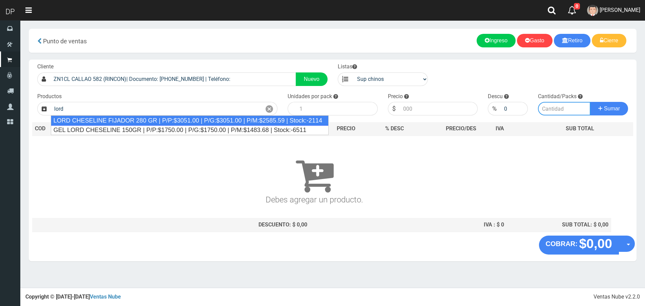
type input "LORD CHESELINE FIJADOR 280 GR | P/P:$3051.00 | P/G:$3051.00 | P/M:$2585.59 | St…"
type input "6"
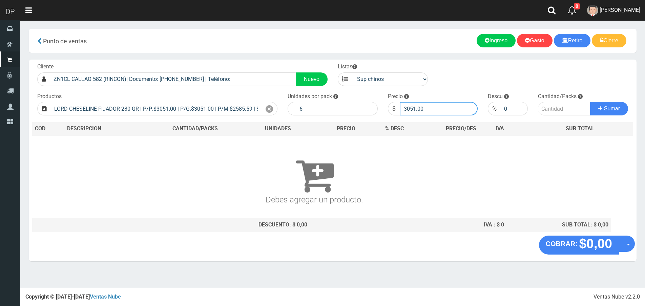
click at [424, 108] on input "3051.00" at bounding box center [439, 109] width 78 height 14
type input "2745"
type input "2745.90"
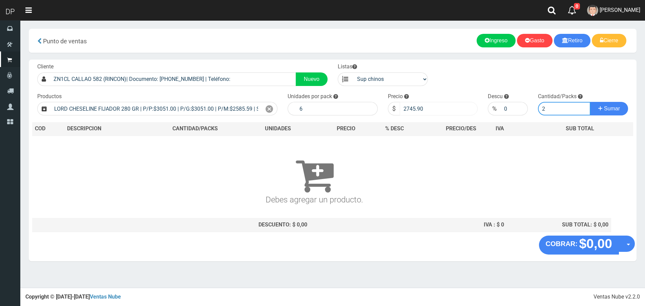
type input "2"
click at [590, 102] on button "Sumar" at bounding box center [609, 109] width 38 height 14
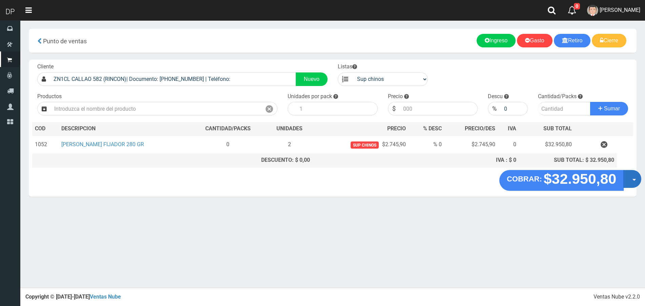
click at [632, 178] on button "Opciones" at bounding box center [632, 179] width 18 height 18
click at [620, 179] on link "Hacer Devolucion" at bounding box center [610, 181] width 61 height 16
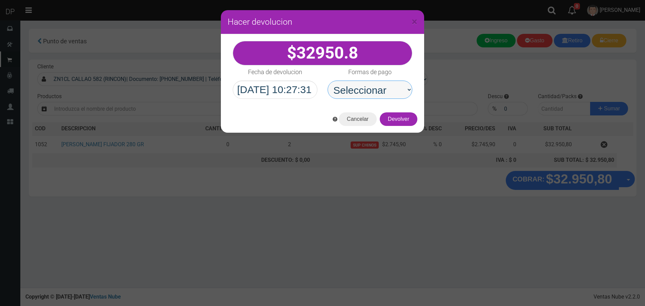
drag, startPoint x: 391, startPoint y: 87, endPoint x: 390, endPoint y: 97, distance: 9.9
click at [391, 87] on select "Seleccionar Efectivo Tarjeta de Crédito Depósito Débito" at bounding box center [369, 90] width 85 height 18
select select "Efectivo"
click at [327, 81] on select "Seleccionar Efectivo Tarjeta de Crédito Depósito Débito" at bounding box center [369, 90] width 85 height 18
click at [403, 125] on button "Devolver" at bounding box center [399, 119] width 38 height 14
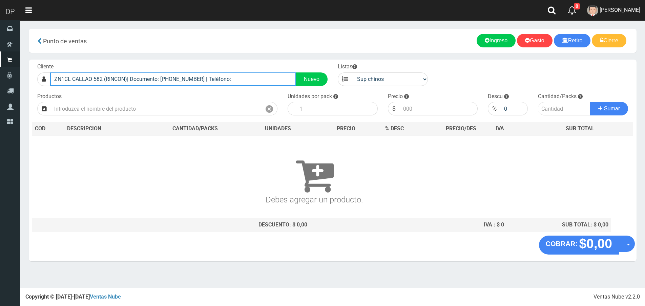
click at [218, 84] on input "ZN1CL CALLAO 582 (RINCON)| Documento: 58222222222222222222 | Teléfono:" at bounding box center [173, 79] width 246 height 14
click at [219, 84] on input "ZN1CL CALLAO 582 (RINCON)| Documento: 58222222222222222222 | Teléfono:" at bounding box center [173, 79] width 246 height 14
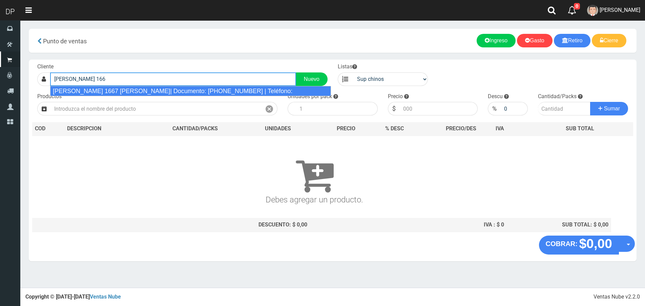
click at [216, 90] on div "CARLOS CASARES 1667 RINCON DE MILBERG| Documento: 16666666666666666667 | Teléfo…" at bounding box center [190, 91] width 281 height 10
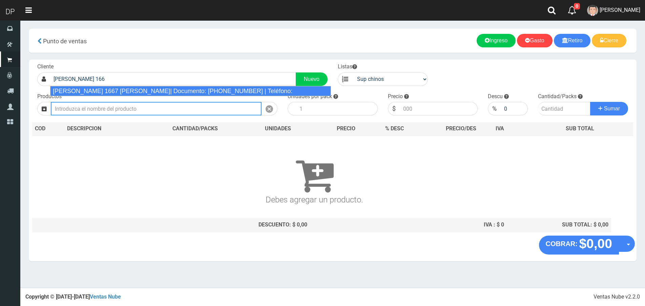
type input "CARLOS CASARES 1667 RINCON DE MILBERG| Documento: 16666666666666666667 | Teléfo…"
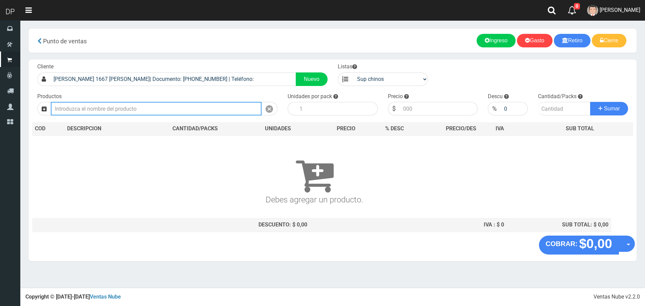
click at [186, 106] on input "text" at bounding box center [156, 109] width 211 height 14
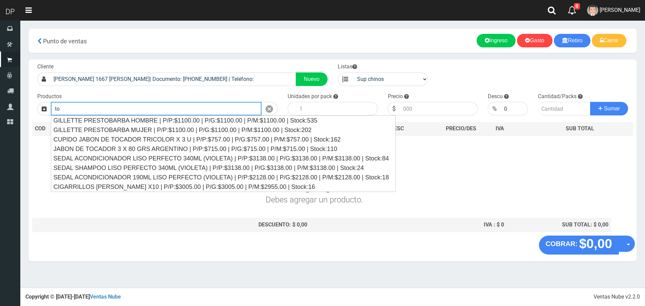
type input "t"
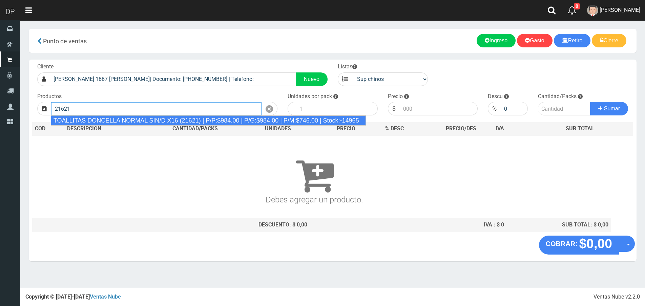
click at [179, 116] on div "TOALLITAS DONCELLA NORMAL SIN/D X16 (21621) | P/P:$984.00 | P/G:$984.00 | P/M:$…" at bounding box center [208, 120] width 315 height 10
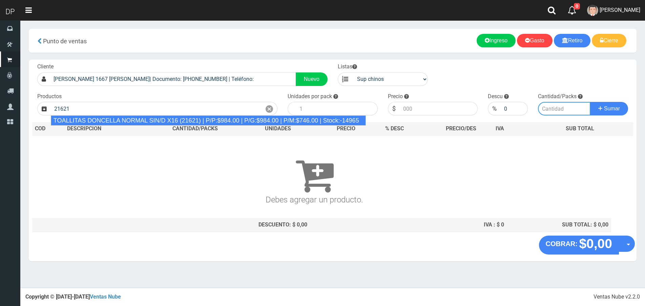
type input "TOALLITAS DONCELLA NORMAL SIN/D X16 (21621) | P/P:$984.00 | P/G:$984.00 | P/M:$…"
type input "25"
type input "984.00"
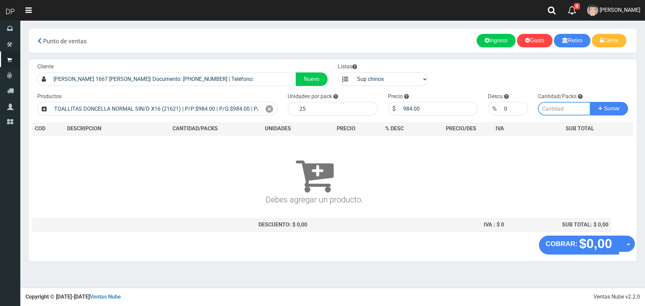
click at [562, 109] on input "number" at bounding box center [564, 109] width 52 height 14
type input "1"
click at [590, 102] on button "Sumar" at bounding box center [609, 109] width 38 height 14
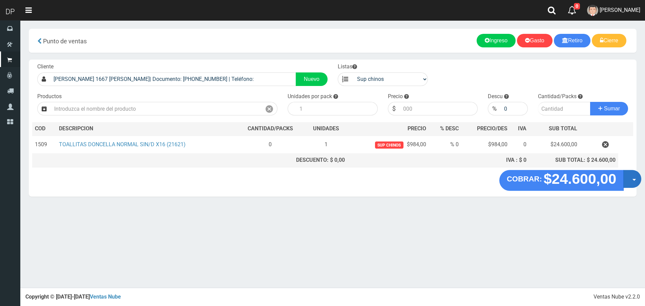
click at [633, 180] on button "Opciones" at bounding box center [632, 179] width 18 height 18
click at [622, 184] on link "Hacer Devolucion" at bounding box center [610, 181] width 61 height 16
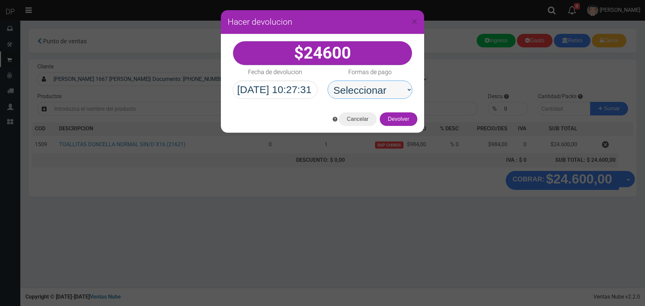
drag, startPoint x: 379, startPoint y: 91, endPoint x: 378, endPoint y: 97, distance: 6.2
click at [379, 91] on select "Seleccionar Efectivo Tarjeta de Crédito Depósito Débito" at bounding box center [369, 90] width 85 height 18
select select "Efectivo"
click at [327, 81] on select "Seleccionar Efectivo Tarjeta de Crédito Depósito Débito" at bounding box center [369, 90] width 85 height 18
click at [414, 125] on div "Cancelar Devolver" at bounding box center [322, 119] width 203 height 27
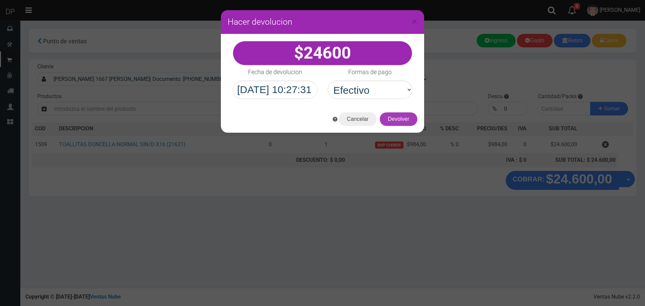
click at [414, 124] on button "Devolver" at bounding box center [399, 119] width 38 height 14
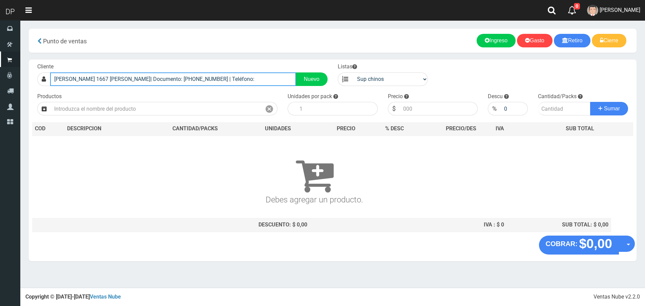
click at [173, 78] on input "CARLOS CASARES 1667 RINCON DE MILBERG| Documento: 16666666666666666667 | Teléfo…" at bounding box center [173, 79] width 246 height 14
type input "o"
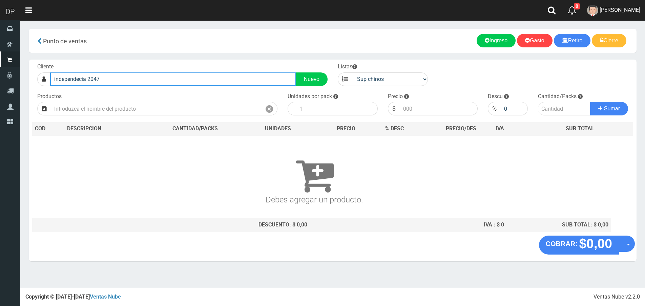
click at [79, 78] on input "independecia 2047" at bounding box center [173, 79] width 246 height 14
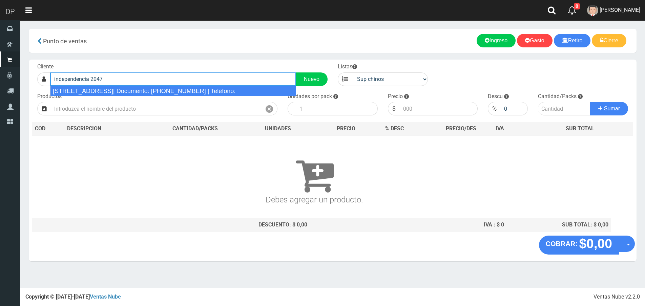
click at [126, 89] on div "INDEPENDENCIA 2047 (EL TALAR)| Documento: 420004777777777 | Teléfono:" at bounding box center [173, 91] width 246 height 10
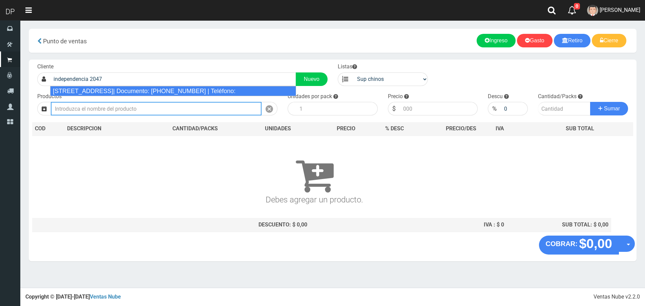
type input "INDEPENDENCIA 2047 (EL TALAR)| Documento: 420004777777777 | Teléfono:"
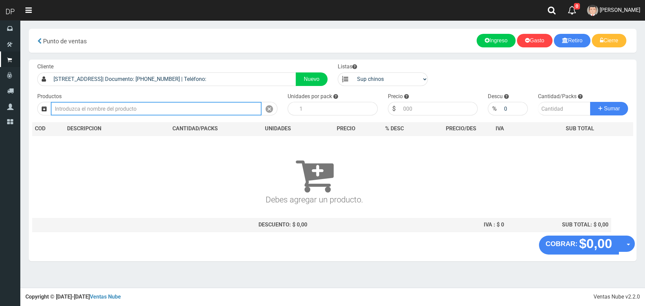
click at [118, 108] on input "text" at bounding box center [156, 109] width 211 height 14
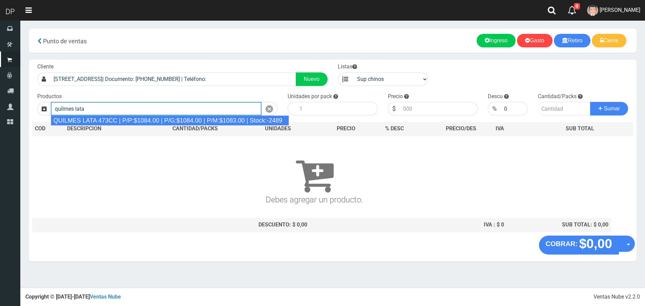
click at [119, 119] on div "QUILMES LATA 473CC | P/P:$1084.00 | P/G:$1084.00 | P/M:$1083.00 | Stock:-2489" at bounding box center [170, 120] width 238 height 10
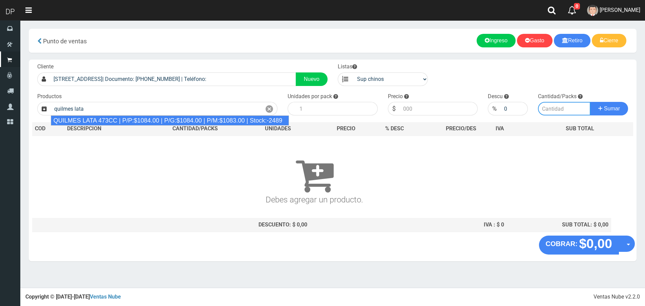
type input "QUILMES LATA 473CC | P/P:$1084.00 | P/G:$1084.00 | P/M:$1083.00 | Stock:-2489"
type input "24"
type input "1084.00"
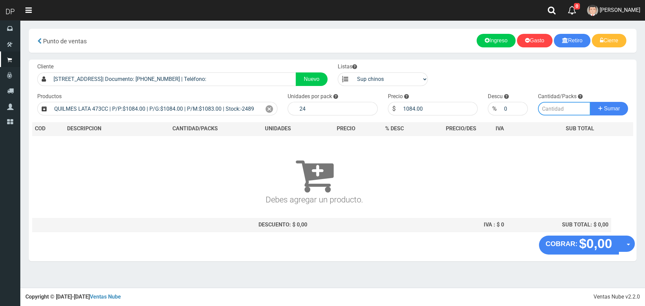
click at [560, 111] on input "number" at bounding box center [564, 109] width 52 height 14
click at [567, 106] on input "number" at bounding box center [564, 109] width 52 height 14
type input "2"
click at [590, 102] on button "Sumar" at bounding box center [609, 109] width 38 height 14
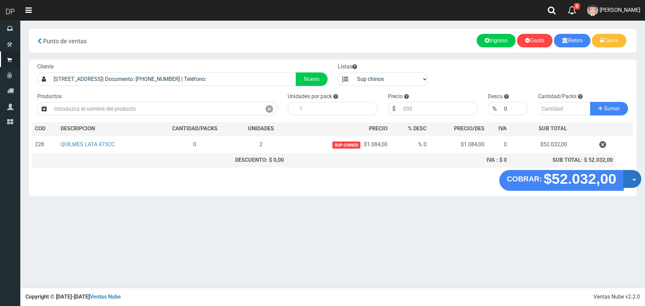
click at [631, 175] on button "Opciones" at bounding box center [632, 179] width 18 height 18
click at [622, 181] on link "Hacer Devolucion" at bounding box center [610, 181] width 61 height 16
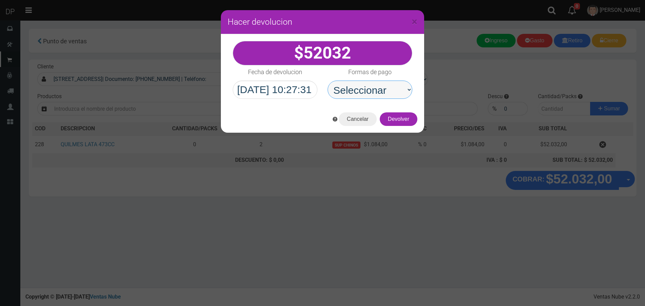
click at [375, 89] on select "Seleccionar Efectivo Tarjeta de Crédito Depósito Débito" at bounding box center [369, 90] width 85 height 18
select select "Efectivo"
click at [327, 81] on select "Seleccionar Efectivo Tarjeta de Crédito Depósito Débito" at bounding box center [369, 90] width 85 height 18
click at [399, 119] on button "Devolver" at bounding box center [399, 119] width 38 height 14
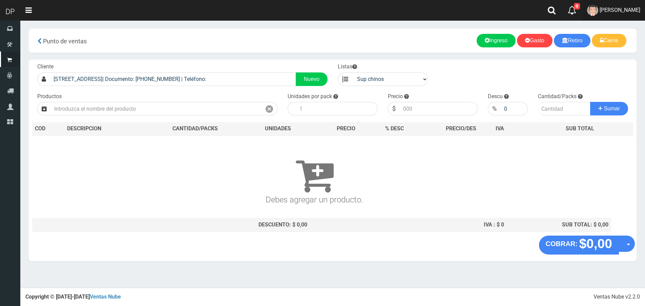
click at [629, 14] on link "Betiana Paola Casco" at bounding box center [613, 10] width 63 height 21
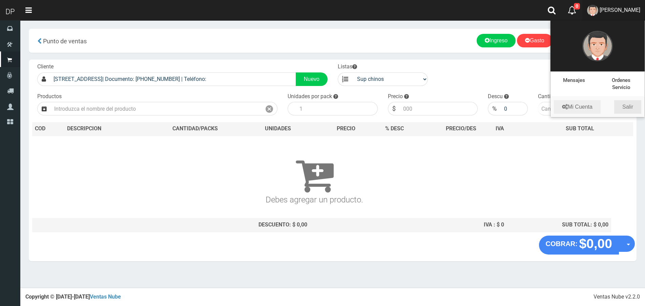
click at [627, 106] on link "Salir" at bounding box center [627, 107] width 27 height 14
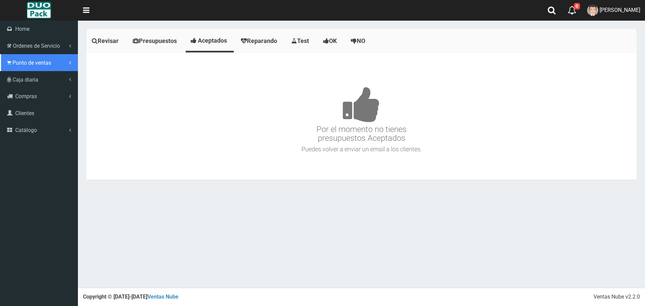
click at [33, 65] on span "Punto de ventas" at bounding box center [32, 63] width 39 height 6
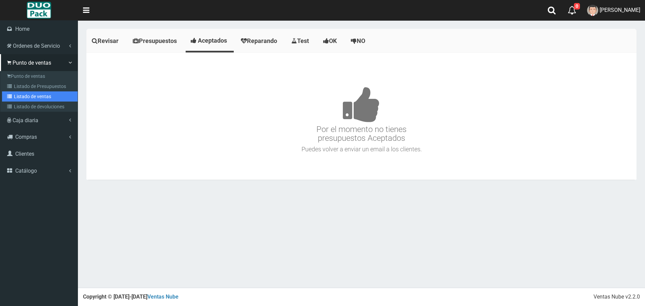
click at [40, 95] on link "Listado de ventas" at bounding box center [40, 96] width 76 height 10
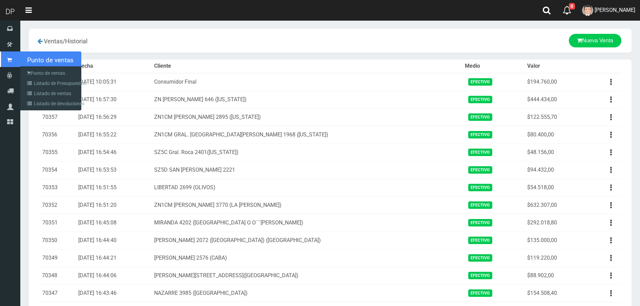
click at [6, 64] on link "Punto de ventas" at bounding box center [10, 59] width 20 height 16
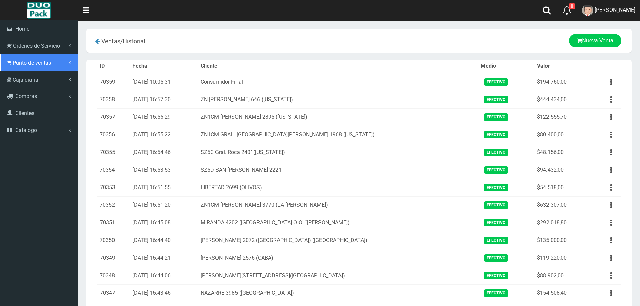
click at [42, 67] on link "Punto de ventas" at bounding box center [39, 62] width 78 height 17
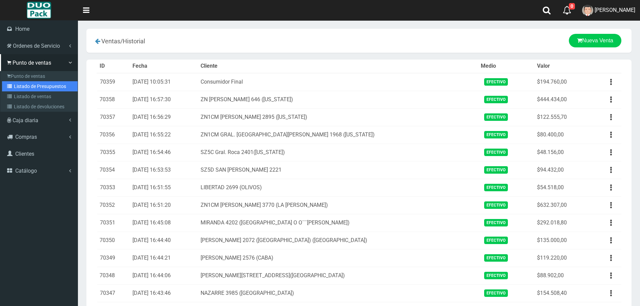
click at [50, 85] on link "Listado de Presupuestos" at bounding box center [40, 86] width 76 height 10
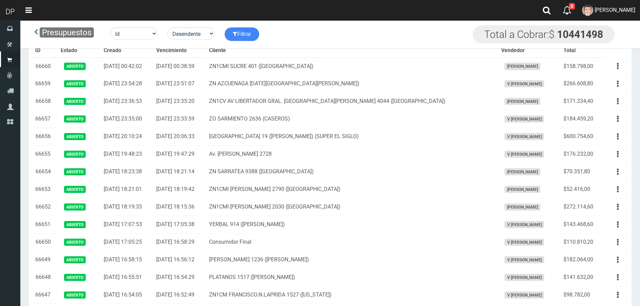
scroll to position [1638, 0]
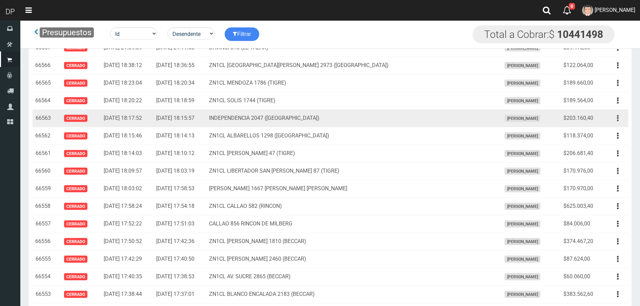
click at [620, 122] on button "button" at bounding box center [617, 118] width 15 height 12
click at [597, 132] on link "Editar" at bounding box center [597, 134] width 53 height 15
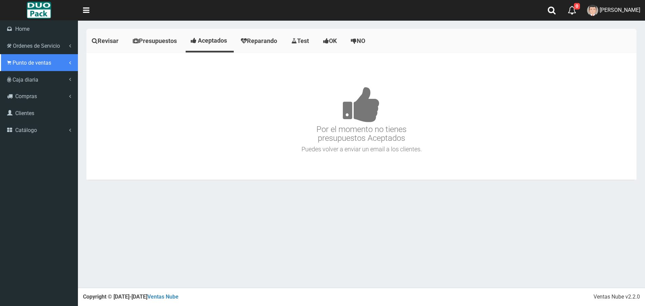
click at [18, 63] on span "Punto de ventas" at bounding box center [32, 63] width 39 height 6
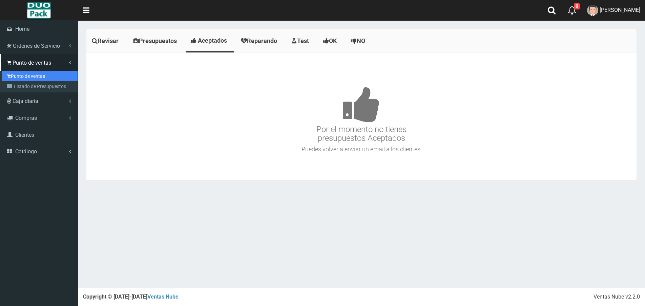
click at [29, 78] on link "Punto de ventas" at bounding box center [40, 76] width 76 height 10
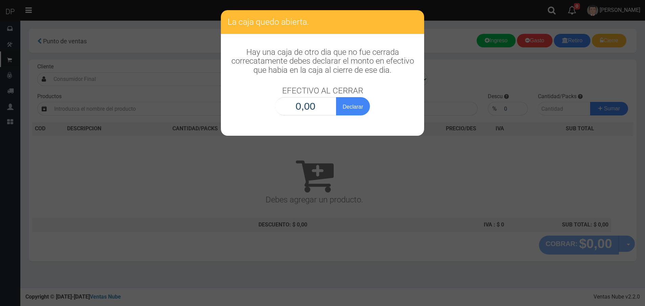
click at [289, 109] on input "0,00" at bounding box center [305, 106] width 61 height 18
type input "1,00"
click at [336, 97] on button "Declarar" at bounding box center [353, 106] width 34 height 18
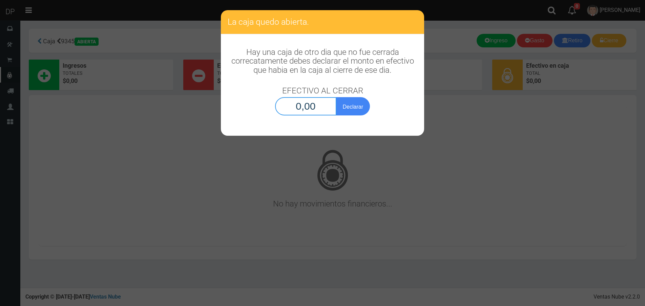
click at [319, 106] on input "0,00" at bounding box center [305, 106] width 61 height 18
type input "1,00"
click at [336, 97] on button "Declarar" at bounding box center [353, 106] width 34 height 18
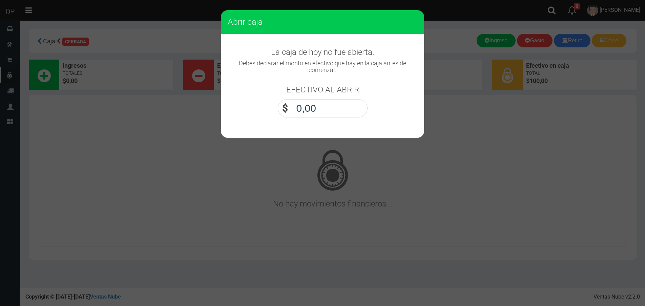
click at [309, 111] on input "0,00" at bounding box center [330, 108] width 76 height 18
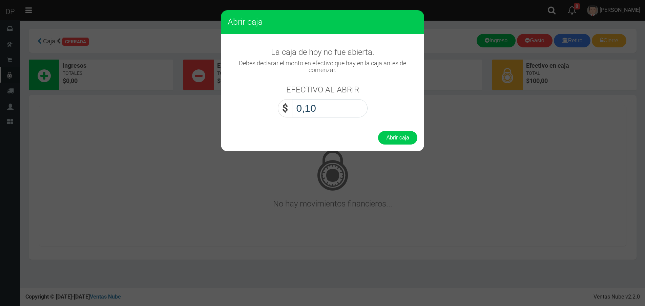
type input "1,00"
click at [378, 131] on button "Abrir caja" at bounding box center [397, 138] width 39 height 14
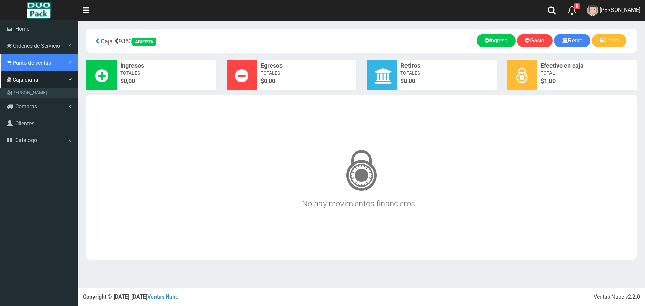
click at [26, 59] on link "Punto de ventas" at bounding box center [39, 62] width 78 height 17
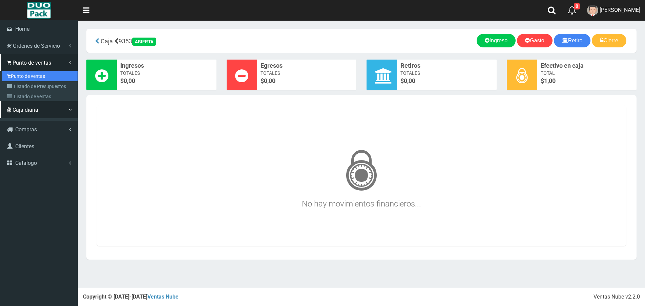
click at [29, 74] on link "Punto de ventas" at bounding box center [40, 76] width 76 height 10
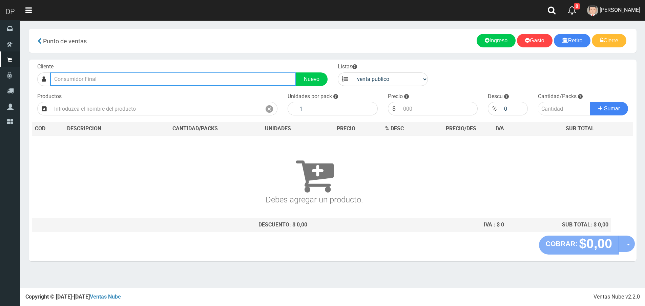
click at [107, 80] on input "text" at bounding box center [173, 79] width 246 height 14
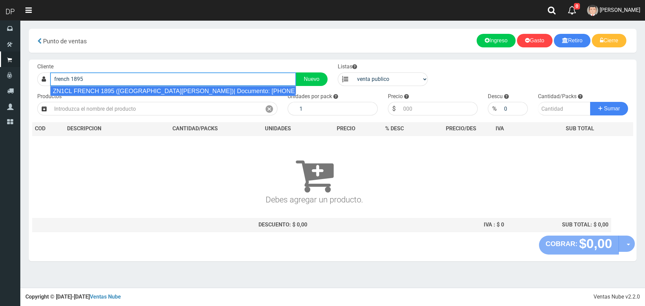
click at [112, 93] on div "ZN1CL FRENCH 1895 ([GEOGRAPHIC_DATA][PERSON_NAME])| Documento: [PHONE_NUMBER] |…" at bounding box center [173, 91] width 246 height 10
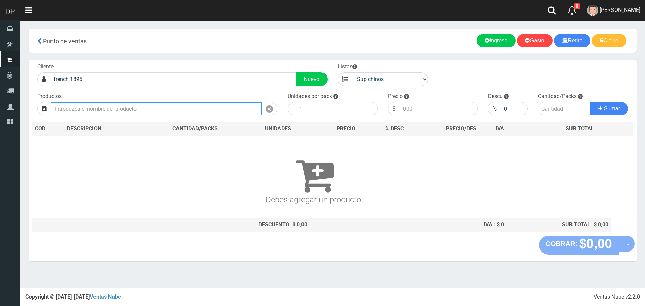
type input "ZN1CL FRENCH 1895 ([GEOGRAPHIC_DATA][PERSON_NAME])| Documento: [PHONE_NUMBER] |…"
select select "2"
click at [110, 113] on input "text" at bounding box center [156, 109] width 211 height 14
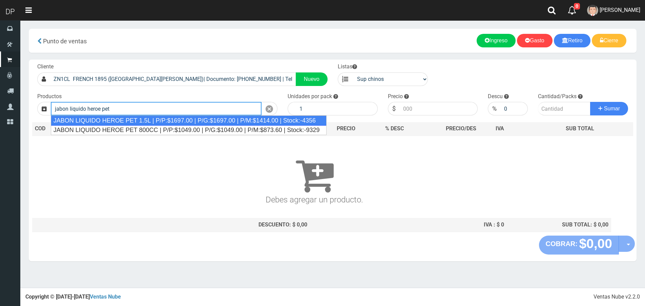
click at [112, 118] on div "JABON LIQUIDO HEROE PET 1.5L | P/P:$1697.00 | P/G:$1697.00 | P/M:$1414.00 | Sto…" at bounding box center [189, 120] width 276 height 10
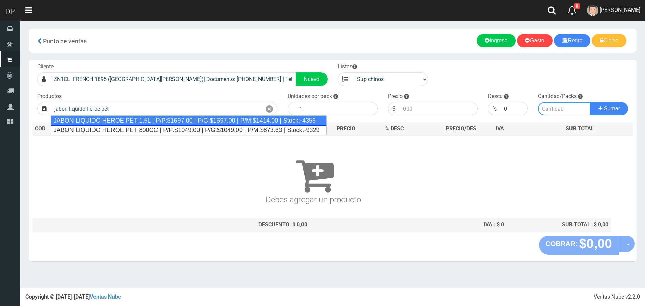
type input "JABON LIQUIDO HEROE PET 1.5L | P/P:$1697.00 | P/G:$1697.00 | P/M:$1414.00 | Sto…"
type input "6"
type input "1697.00"
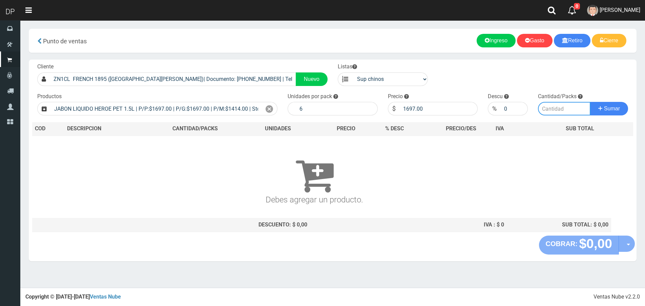
click at [552, 110] on input "number" at bounding box center [564, 109] width 52 height 14
type input "1"
click at [590, 102] on button "Sumar" at bounding box center [609, 109] width 38 height 14
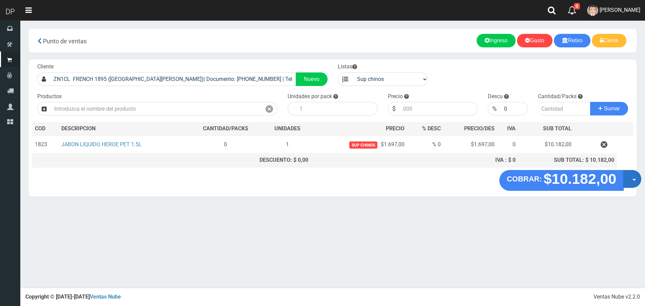
click at [628, 180] on button "Opciones" at bounding box center [632, 179] width 18 height 18
click at [628, 182] on link "Hacer Devolucion" at bounding box center [610, 181] width 61 height 16
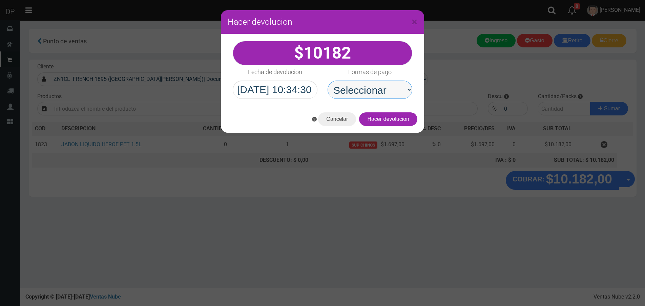
drag, startPoint x: 356, startPoint y: 93, endPoint x: 361, endPoint y: 97, distance: 6.2
click at [356, 93] on select "Seleccionar Efectivo Tarjeta de Crédito Depósito Débito" at bounding box center [369, 90] width 85 height 18
click at [327, 81] on select "Seleccionar Efectivo Tarjeta de Crédito Depósito Débito" at bounding box center [369, 90] width 85 height 18
click at [366, 97] on select "Seleccionar Efectivo Tarjeta de Crédito Depósito Débito" at bounding box center [369, 90] width 85 height 18
select select "Efectivo"
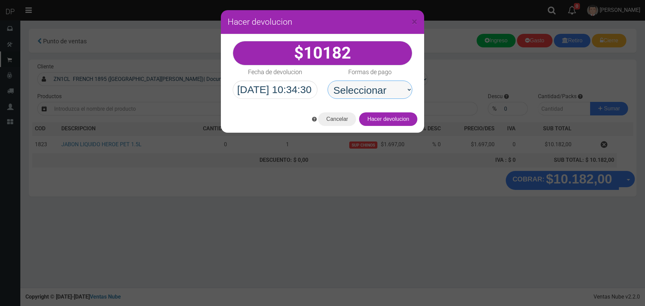
click at [327, 81] on select "Seleccionar Efectivo Tarjeta de Crédito Depósito Débito" at bounding box center [369, 90] width 85 height 18
click at [401, 121] on button "Hacer devolucion" at bounding box center [388, 119] width 58 height 14
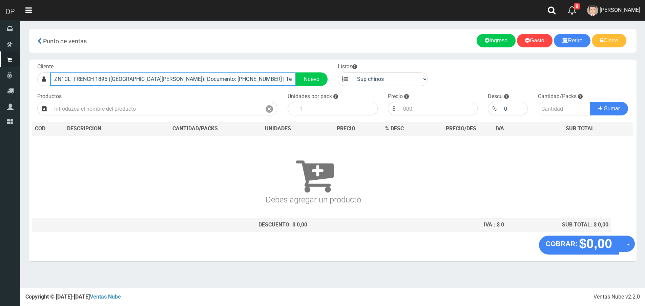
click at [178, 77] on input "ZN1CL FRENCH 1895 (SAN FERNANDO)| Documento: 10323555555555 | Teléfono:" at bounding box center [173, 79] width 246 height 14
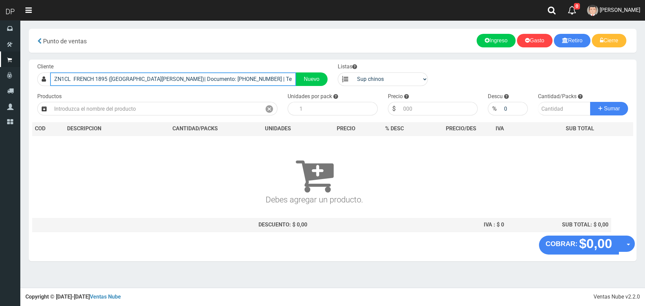
click at [178, 77] on input "ZN1CL FRENCH 1895 (SAN FERNANDO)| Documento: 10323555555555 | Teléfono:" at bounding box center [173, 79] width 246 height 14
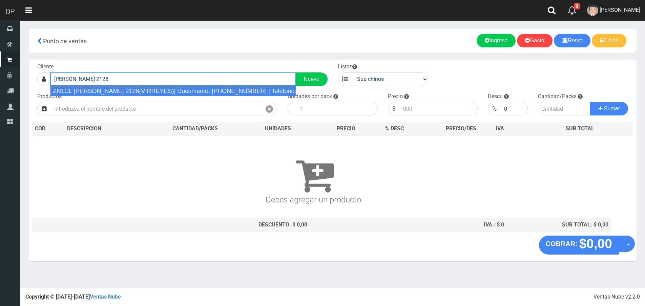
click at [166, 86] on li "ZN1CL MATHEU 2128(VIRREYES)| Documento: 2225454856123485643 | Teléfono:" at bounding box center [172, 91] width 245 height 10
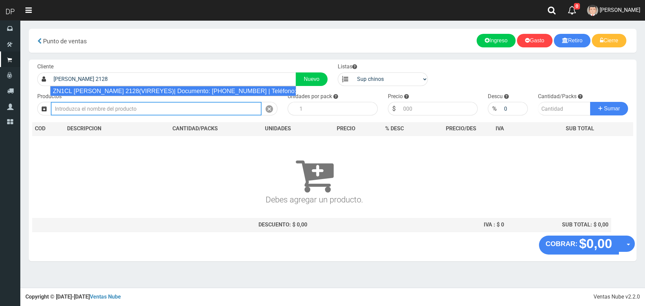
type input "ZN1CL MATHEU 2128(VIRREYES)| Documento: 2225454856123485643 | Teléfono:"
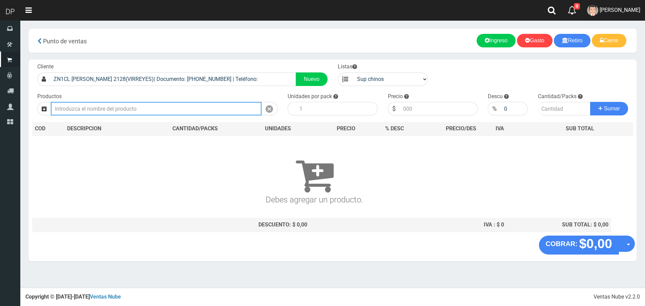
click at [153, 112] on input "text" at bounding box center [156, 109] width 211 height 14
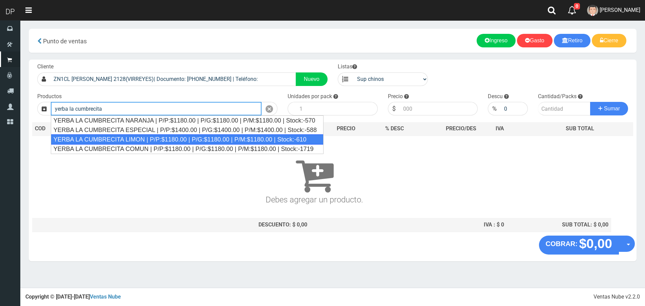
click at [149, 138] on div "YERBA LA CUMBRECITA LIMON | P/P:$1180.00 | P/G:$1180.00 | P/M:$1180.00 | Stock:…" at bounding box center [187, 139] width 273 height 10
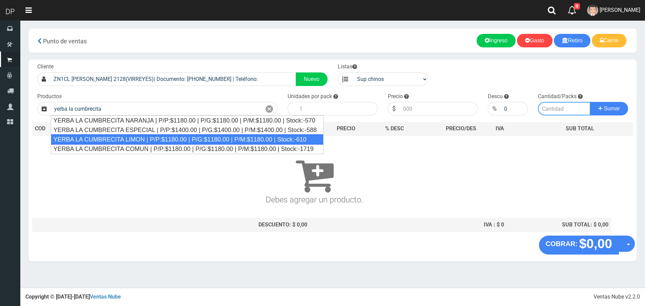
type input "YERBA LA CUMBRECITA LIMON | P/P:$1180.00 | P/G:$1180.00 | P/M:$1180.00 | Stock:…"
type input "10"
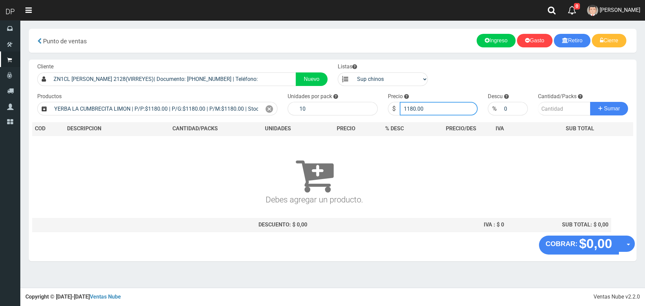
click at [453, 109] on input "1180.00" at bounding box center [439, 109] width 78 height 14
type input "1115"
type input "1"
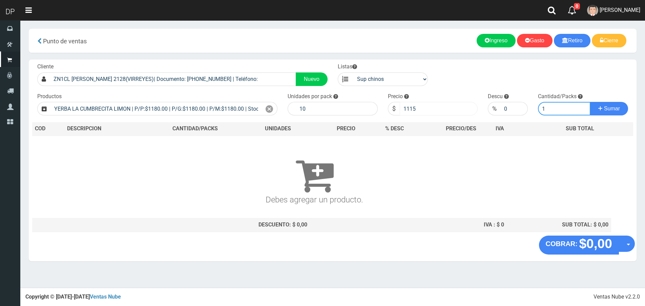
click at [590, 102] on button "Sumar" at bounding box center [609, 109] width 38 height 14
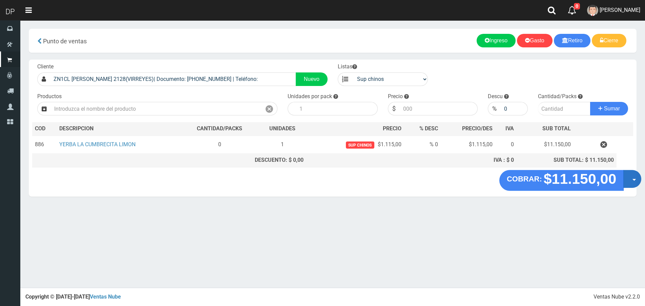
click at [623, 181] on button "Opciones" at bounding box center [632, 179] width 18 height 18
click at [620, 185] on link "Hacer Devolucion" at bounding box center [610, 181] width 61 height 16
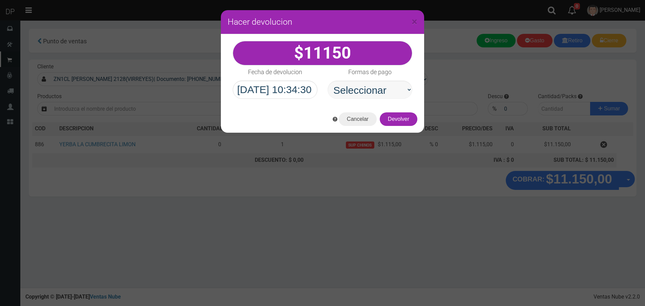
click at [394, 92] on select "Seleccionar Efectivo Tarjeta de Crédito Depósito Débito" at bounding box center [369, 90] width 85 height 18
select select "Efectivo"
click at [327, 81] on select "Seleccionar Efectivo Tarjeta de Crédito Depósito Débito" at bounding box center [369, 90] width 85 height 18
click at [411, 121] on button "Devolver" at bounding box center [399, 119] width 38 height 14
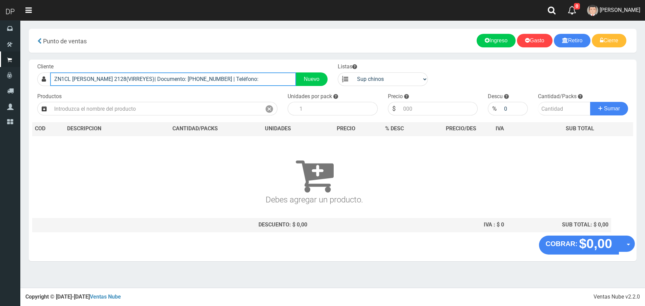
click at [213, 78] on input "ZN1CL MATHEU 2128(VIRREYES)| Documento: 2225454856123485643 | Teléfono:" at bounding box center [173, 79] width 246 height 14
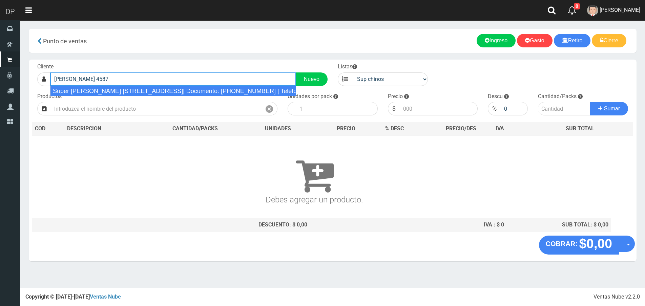
click at [209, 88] on div "Super nicolas avellaneda 4587 virreyes| Documento: 6434948 | Teléfono:" at bounding box center [173, 91] width 246 height 10
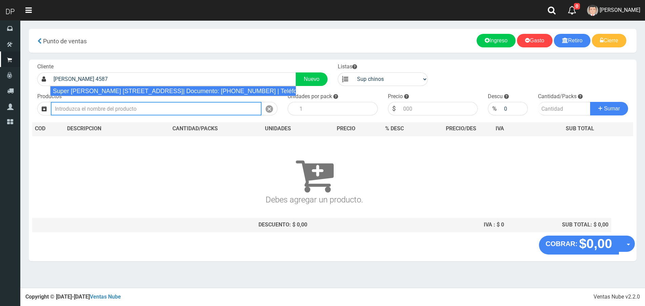
type input "Super nicolas avellaneda 4587 virreyes| Documento: 6434948 | Teléfono:"
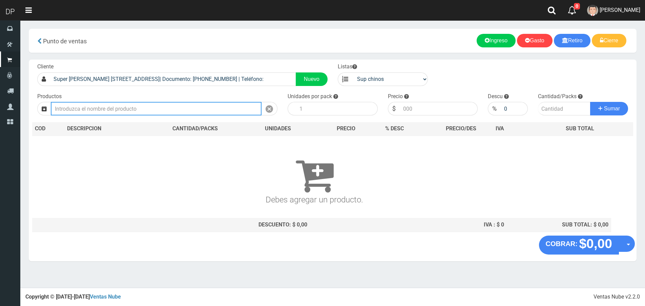
click at [177, 103] on input "text" at bounding box center [156, 109] width 211 height 14
click at [173, 108] on input "text" at bounding box center [156, 109] width 211 height 14
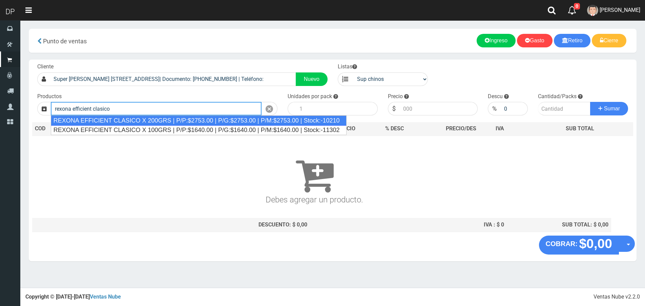
click at [170, 123] on div "REXONA EFFICIENT CLASICO X 200GRS | P/P:$2753.00 | P/G:$2753.00 | P/M:$2753.00 …" at bounding box center [199, 120] width 296 height 10
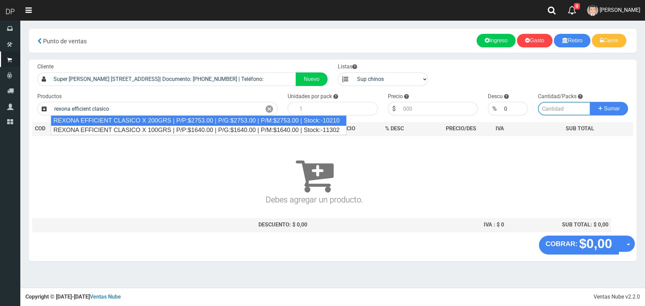
type input "REXONA EFFICIENT CLASICO X 200GRS | P/P:$2753.00 | P/G:$2753.00 | P/M:$2753.00 …"
type input "12"
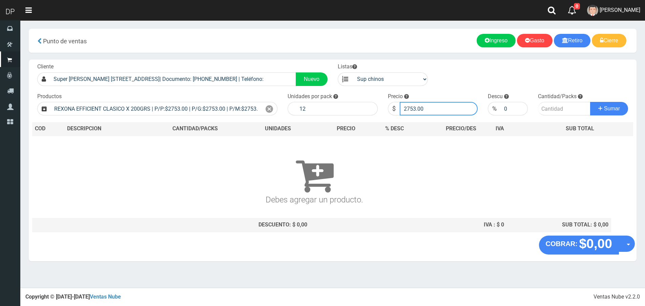
click at [427, 107] on input "2753.00" at bounding box center [439, 109] width 78 height 14
type input "2615"
type input "2615.35"
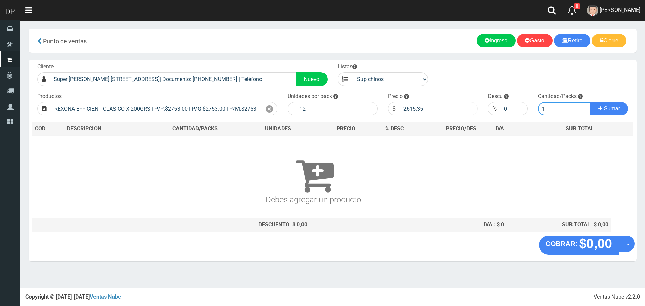
type input "1"
click at [590, 102] on button "Sumar" at bounding box center [609, 109] width 38 height 14
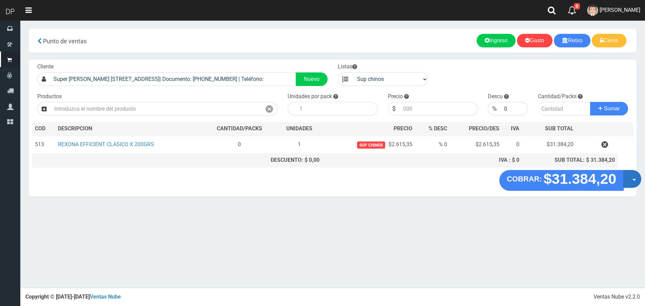
click at [632, 179] on span "button" at bounding box center [634, 180] width 4 height 2
click at [606, 181] on link "Hacer Devolucion" at bounding box center [610, 181] width 61 height 16
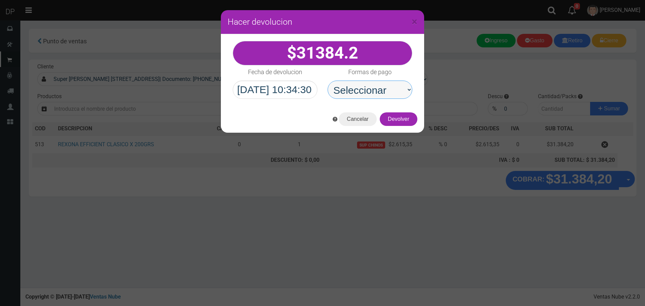
click at [376, 92] on select "Seleccionar Efectivo Tarjeta de Crédito Depósito Débito" at bounding box center [369, 90] width 85 height 18
select select "Efectivo"
click at [327, 81] on select "Seleccionar Efectivo Tarjeta de Crédito Depósito Débito" at bounding box center [369, 90] width 85 height 18
click at [401, 122] on button "Devolver" at bounding box center [399, 119] width 38 height 14
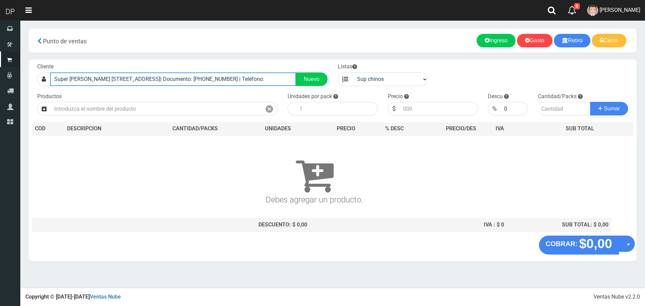
click at [95, 83] on input "Super nicolas avellaneda 4587 virreyes| Documento: 6434948 | Teléfono:" at bounding box center [173, 79] width 246 height 14
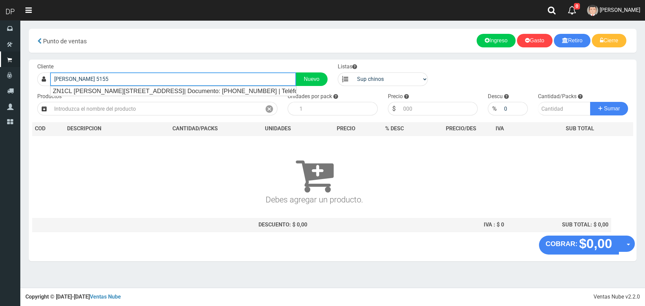
click at [100, 85] on input "avellaneda 5155" at bounding box center [173, 79] width 246 height 14
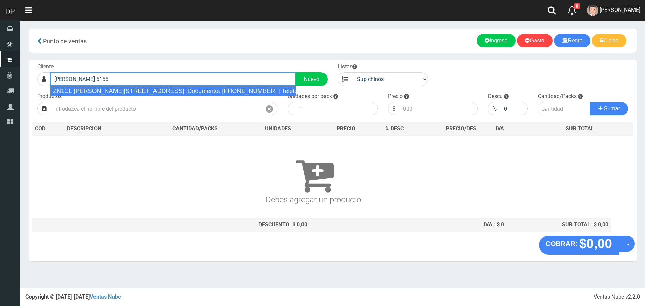
click at [101, 89] on div "ZN1CL AVELLANEDA 5155 (VIRREYES)| Documento: 22254548566548789 | Teléfono:" at bounding box center [173, 91] width 246 height 10
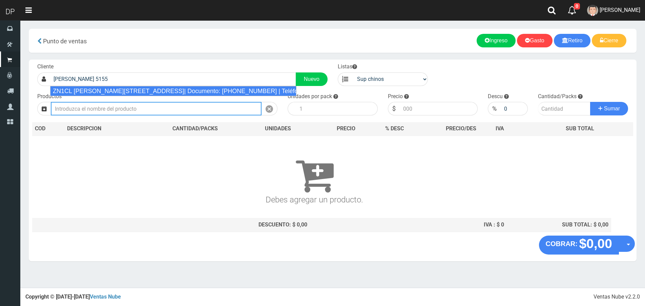
type input "ZN1CL AVELLANEDA 5155 (VIRREYES)| Documento: 22254548566548789 | Teléfono:"
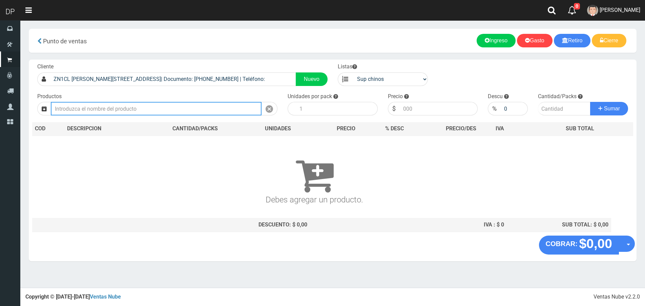
click at [125, 109] on input "text" at bounding box center [156, 109] width 211 height 14
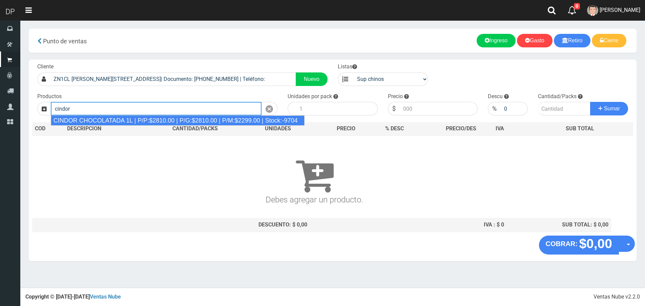
click at [124, 116] on div "CINDOR CHOCOLATADA 1L | P/P:$2810.00 | P/G:$2810.00 | P/M:$2299.00 | Stock:-9704" at bounding box center [178, 120] width 254 height 10
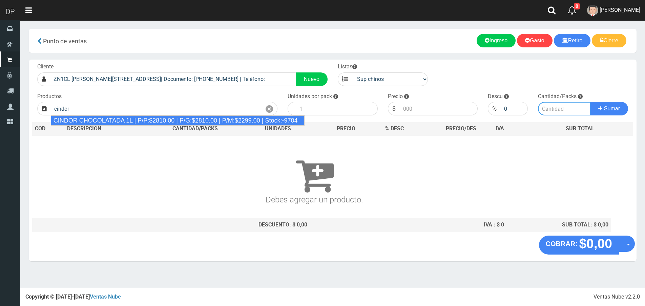
type input "CINDOR CHOCOLATADA 1L | P/P:$2810.00 | P/G:$2810.00 | P/M:$2299.00 | Stock:-9704"
type input "12"
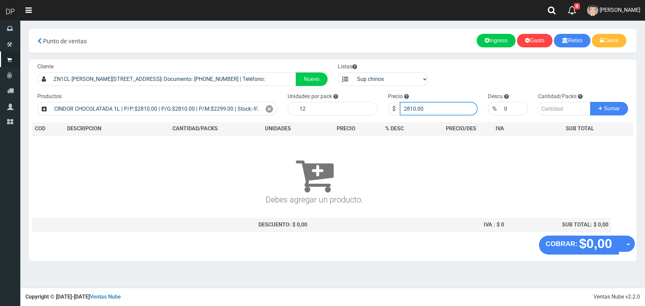
click at [451, 106] on input "2810.00" at bounding box center [439, 109] width 78 height 14
type input "2760"
type input "2760.00"
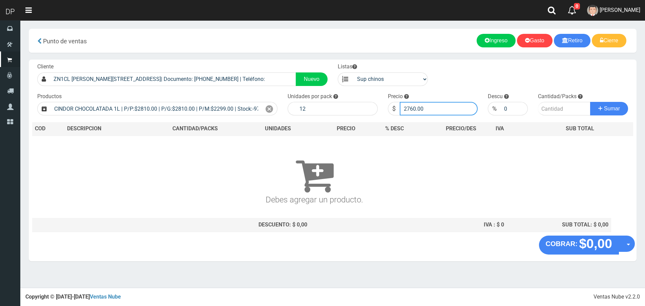
click at [590, 102] on button "Sumar" at bounding box center [609, 109] width 38 height 14
type input "5"
click at [590, 102] on button "Sumar" at bounding box center [609, 109] width 38 height 14
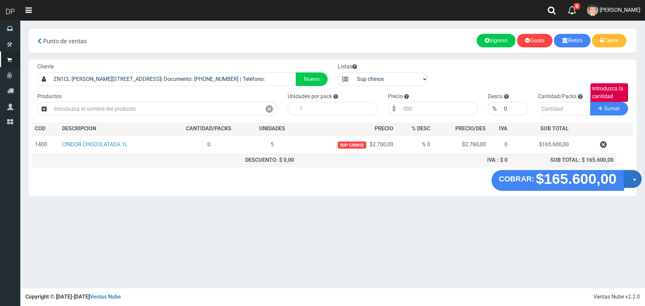
click at [629, 179] on button "Opciones" at bounding box center [632, 179] width 18 height 18
click at [615, 179] on link "Hacer Devolucion" at bounding box center [610, 181] width 61 height 16
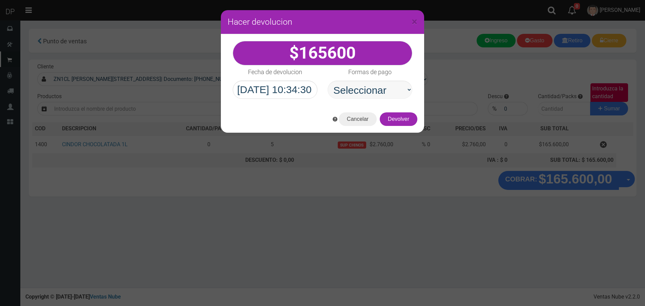
click at [357, 89] on select "Seleccionar Efectivo Tarjeta de Crédito Depósito Débito" at bounding box center [369, 90] width 85 height 18
select select "Efectivo"
click at [327, 81] on select "Seleccionar Efectivo Tarjeta de Crédito Depósito Débito" at bounding box center [369, 90] width 85 height 18
click at [398, 118] on button "Devolver" at bounding box center [399, 119] width 38 height 14
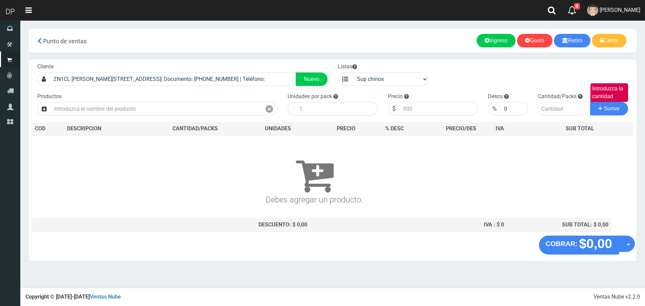
click at [624, 14] on link "AXELL MOYA" at bounding box center [613, 10] width 63 height 21
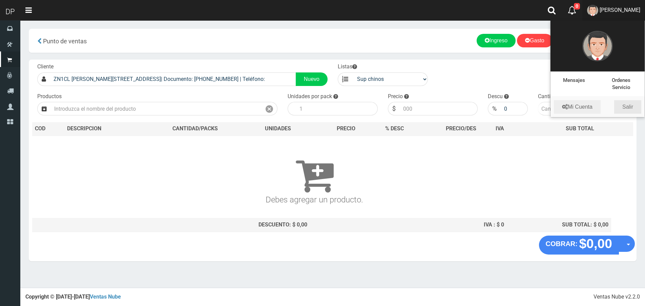
click at [631, 102] on link "Salir" at bounding box center [627, 107] width 27 height 14
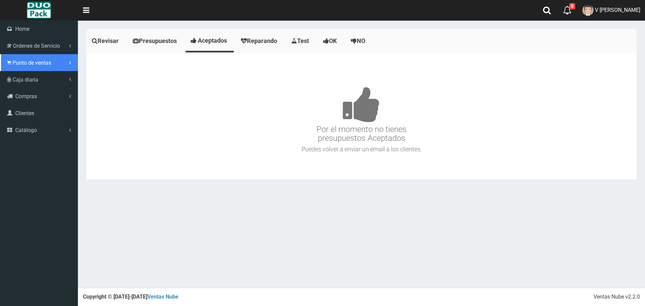
click at [14, 64] on span "Punto de ventas" at bounding box center [32, 63] width 39 height 6
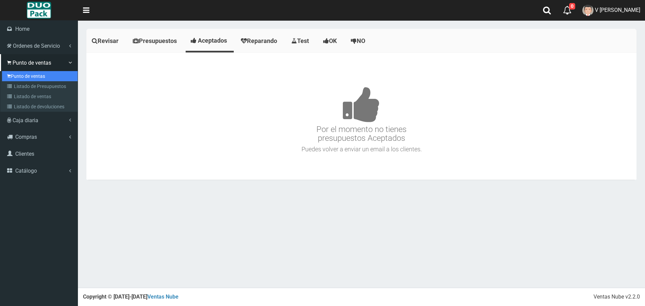
click at [35, 79] on link "Punto de ventas" at bounding box center [40, 76] width 76 height 10
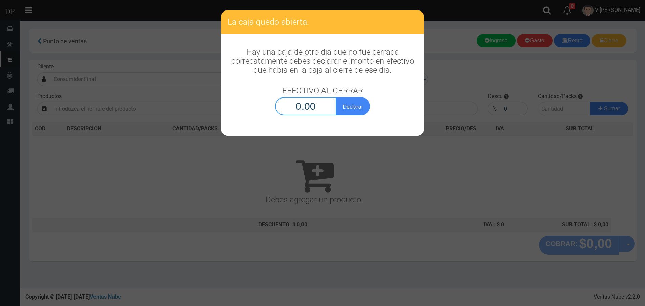
click at [317, 109] on input "0,00" at bounding box center [305, 106] width 61 height 18
type input "1,00"
click at [336, 97] on button "Declarar" at bounding box center [353, 106] width 34 height 18
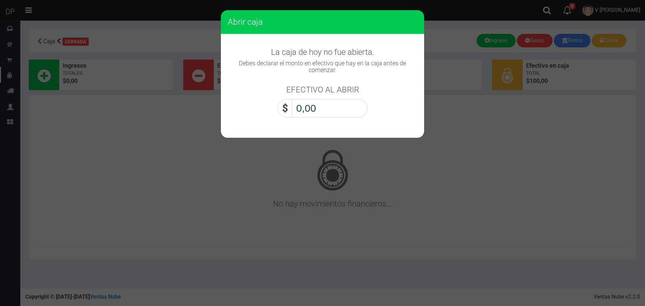
click at [317, 109] on input "0,00" at bounding box center [330, 108] width 76 height 18
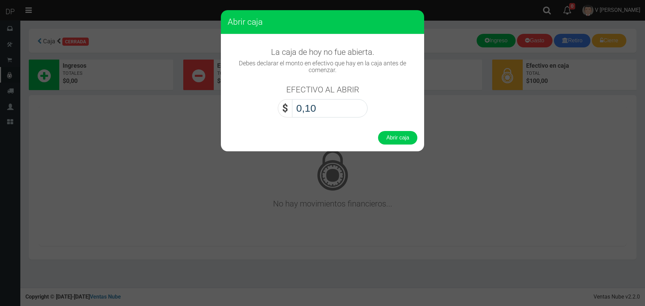
type input "1,00"
click at [378, 131] on button "Abrir caja" at bounding box center [397, 138] width 39 height 14
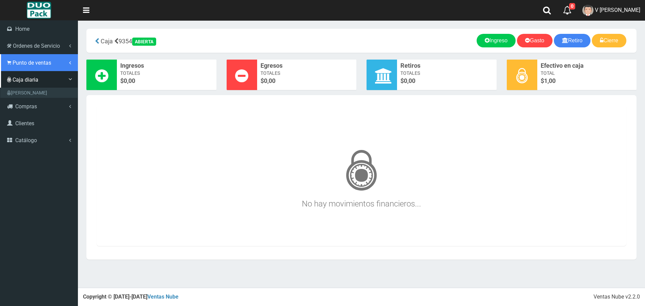
click at [23, 63] on span "Punto de ventas" at bounding box center [32, 63] width 39 height 6
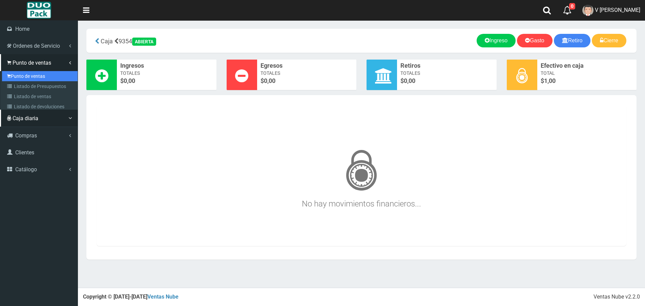
click at [44, 72] on link "Punto de ventas" at bounding box center [40, 76] width 76 height 10
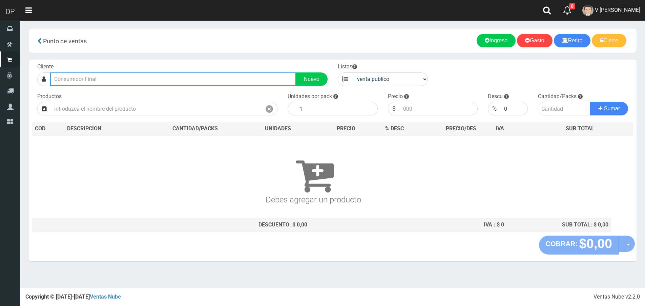
click at [150, 81] on input "text" at bounding box center [173, 79] width 246 height 14
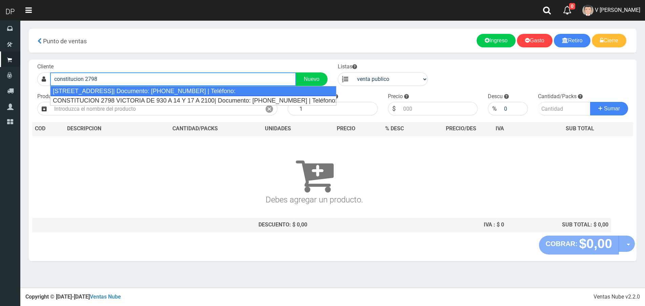
click at [153, 93] on div "ZN1CL CONSTITUCIÓN 2798 (VICTORIA)| Documento: 222545485698898 | Teléfono:" at bounding box center [193, 91] width 286 height 10
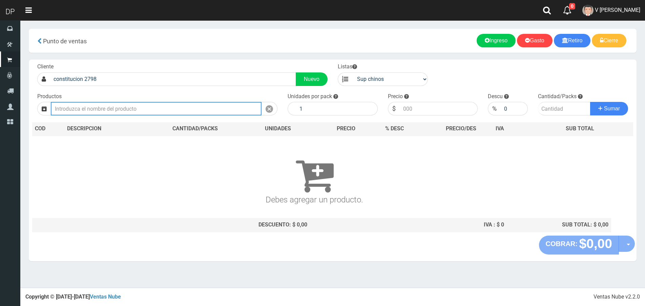
type input "ZN1CL CONSTITUCIÓN 2798 (VICTORIA)| Documento: 222545485698898 | Teléfono:"
select select "2"
click at [139, 110] on input "text" at bounding box center [156, 109] width 211 height 14
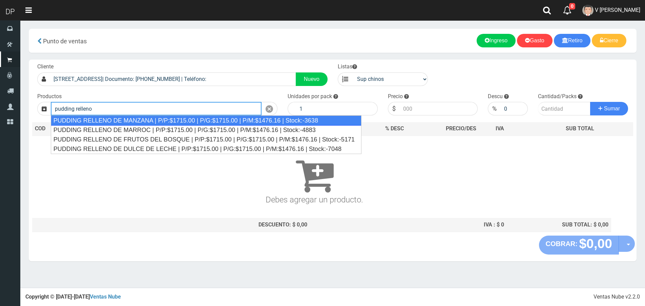
click at [168, 122] on div "PUDDING RELLENO DE MANZANA | P/P:$1715.00 | P/G:$1715.00 | P/M:$1476.16 | Stock…" at bounding box center [206, 120] width 310 height 10
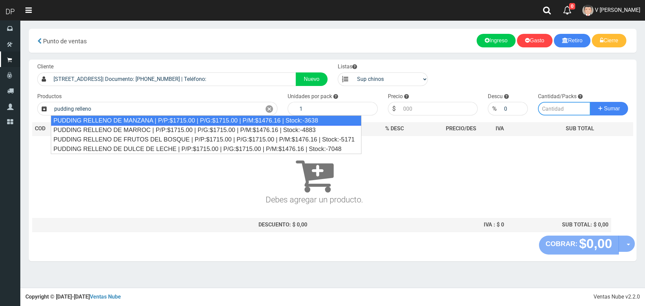
type input "PUDDING RELLENO DE MANZANA | P/P:$1715.00 | P/G:$1715.00 | P/M:$1476.16 | Stock…"
type input "8"
type input "1715.00"
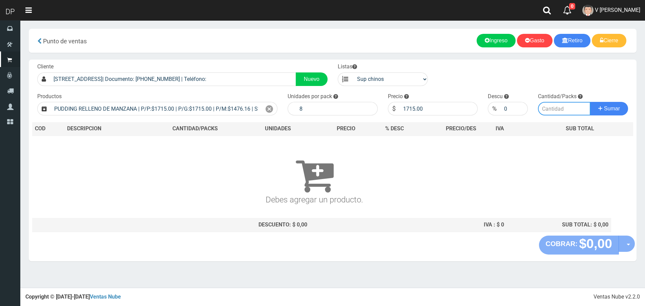
click at [563, 111] on input "number" at bounding box center [564, 109] width 52 height 14
type input "1"
click at [590, 102] on button "Sumar" at bounding box center [609, 109] width 38 height 14
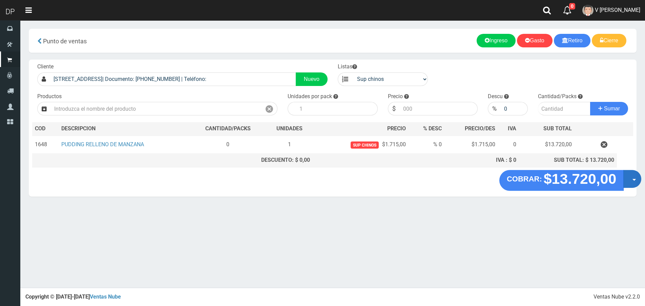
click at [627, 179] on button "Opciones" at bounding box center [632, 179] width 18 height 18
click at [614, 178] on link "Hacer Devolucion" at bounding box center [610, 181] width 61 height 16
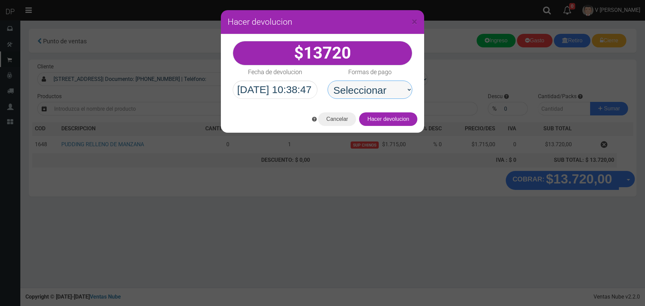
drag, startPoint x: 387, startPoint y: 91, endPoint x: 387, endPoint y: 98, distance: 6.4
click at [387, 91] on select "Seleccionar Efectivo Tarjeta de Crédito Depósito Débito" at bounding box center [369, 90] width 85 height 18
select select "Efectivo"
click at [327, 81] on select "Seleccionar Efectivo Tarjeta de Crédito Depósito Débito" at bounding box center [369, 90] width 85 height 18
click at [396, 121] on button "Hacer devolucion" at bounding box center [388, 119] width 58 height 14
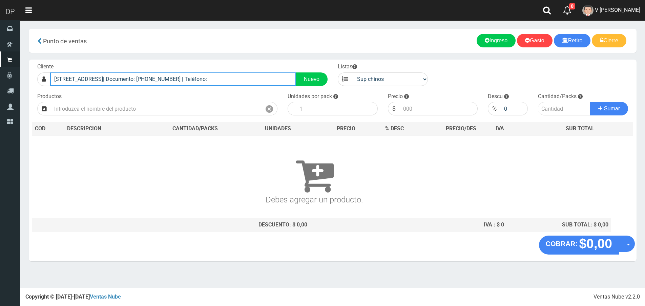
click at [208, 78] on input "ZN1CL CONSTITUCIÓN 2798 (VICTORIA)| Documento: 222545485698898 | Teléfono:" at bounding box center [173, 79] width 246 height 14
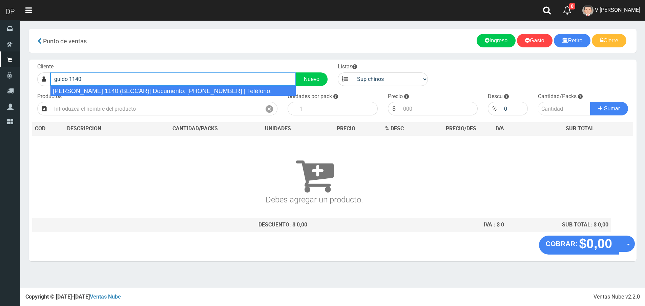
click at [179, 91] on div "GUIDO 1140 (BECCAR)| Documento: 20955732589 | Teléfono:" at bounding box center [173, 91] width 246 height 10
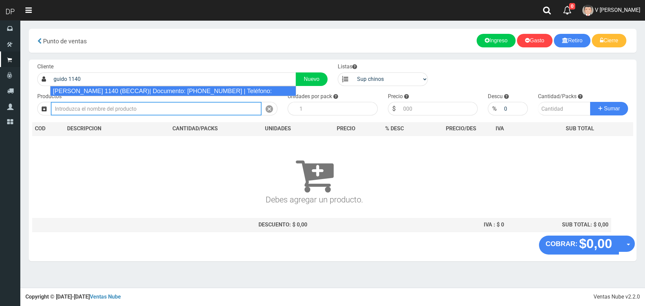
type input "GUIDO 1140 (BECCAR)| Documento: 20955732589 | Teléfono:"
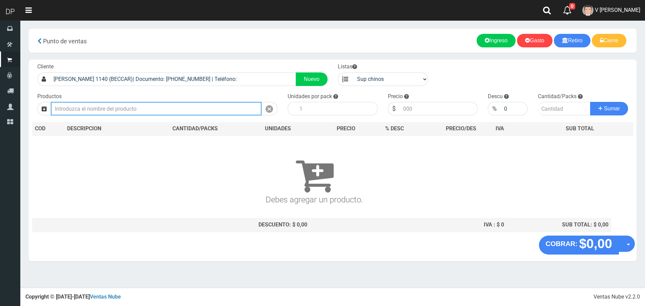
click at [146, 108] on input "text" at bounding box center [156, 109] width 211 height 14
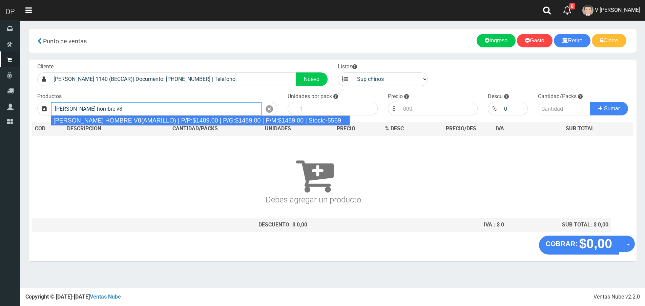
click at [149, 125] on div "REXONA ROLLON HOMBRE V8(AMARILLO) | P/P:$1489.00 | P/G:$1489.00 | P/M:$1489.00 …" at bounding box center [200, 120] width 299 height 10
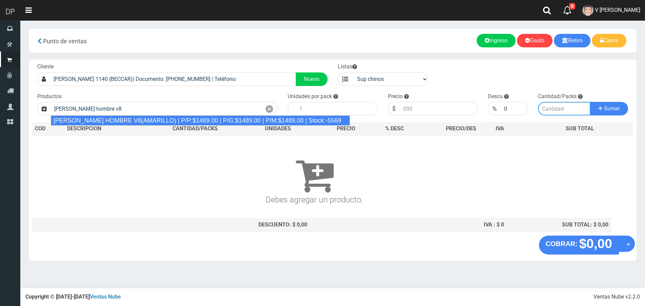
type input "REXONA ROLLON HOMBRE V8(AMARILLO) | P/P:$1489.00 | P/G:$1489.00 | P/M:$1489.00 …"
type input "12"
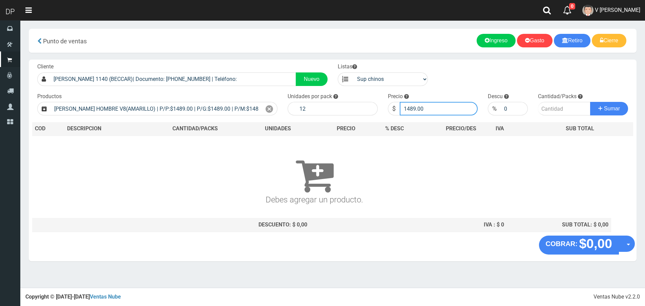
click at [431, 109] on input "1489.00" at bounding box center [439, 109] width 78 height 14
type input "1414"
type input "1414.55"
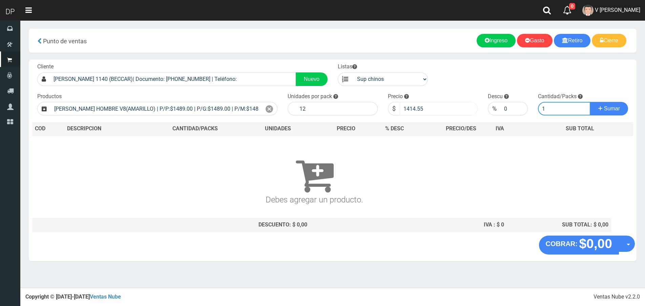
type input "1"
click at [590, 102] on button "Sumar" at bounding box center [609, 109] width 38 height 14
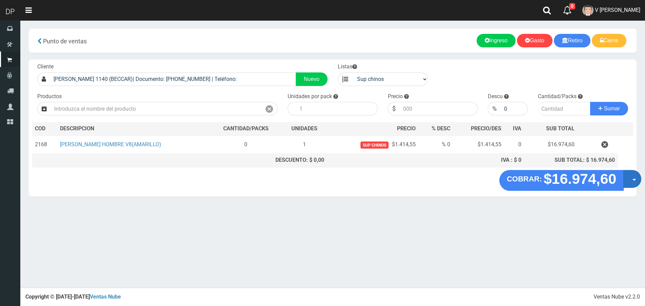
click at [631, 178] on button "Opciones" at bounding box center [632, 179] width 18 height 18
click at [619, 186] on link "Hacer Devolucion" at bounding box center [610, 181] width 61 height 16
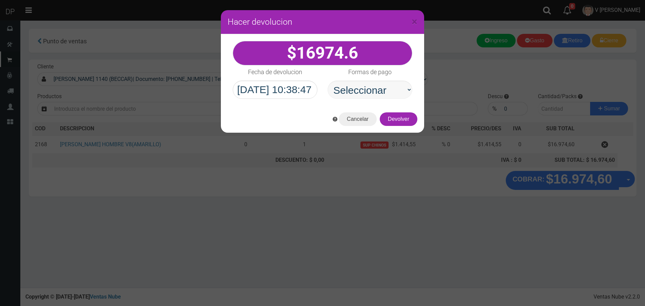
click at [366, 84] on select "Seleccionar Efectivo Tarjeta de Crédito Depósito Débito" at bounding box center [369, 90] width 85 height 18
select select "Efectivo"
click at [327, 81] on select "Seleccionar Efectivo Tarjeta de Crédito Depósito Débito" at bounding box center [369, 90] width 85 height 18
click at [400, 121] on button "Devolver" at bounding box center [399, 119] width 38 height 14
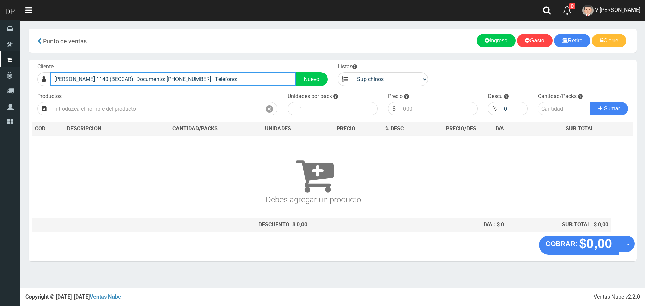
click at [195, 79] on input "GUIDO 1140 (BECCAR)| Documento: 20955732589 | Teléfono:" at bounding box center [173, 79] width 246 height 14
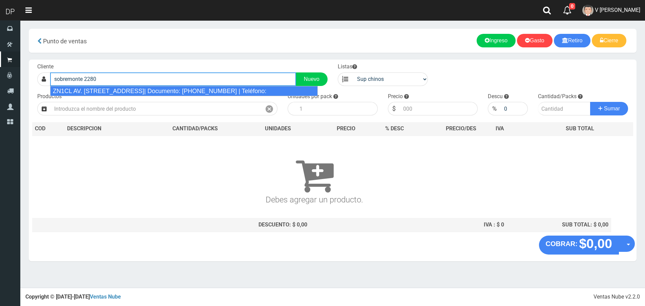
click at [196, 90] on div "ZN1CL AV. SOBREMONTE 2280 (VIRREYES)| Documento: 2225454856546148604 | Teléfono:" at bounding box center [183, 91] width 267 height 10
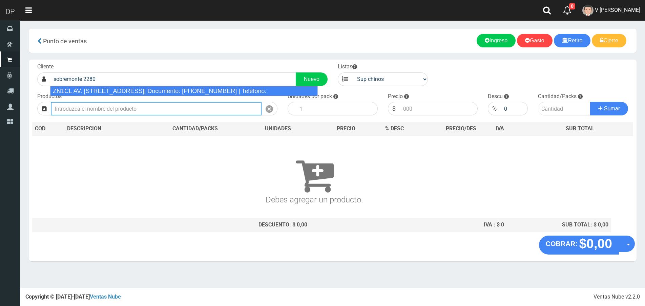
type input "ZN1CL AV. SOBREMONTE 2280 (VIRREYES)| Documento: 2225454856546148604 | Teléfono:"
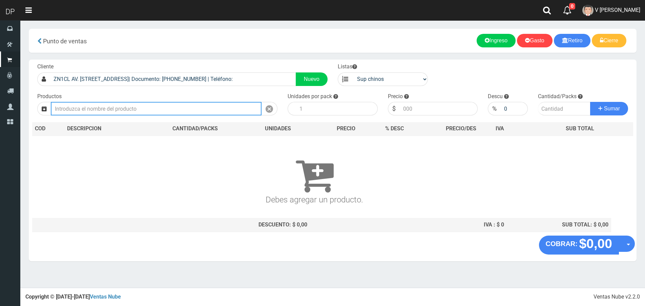
click at [193, 109] on input "text" at bounding box center [156, 109] width 211 height 14
click at [64, 108] on input "puding cho" at bounding box center [156, 109] width 211 height 14
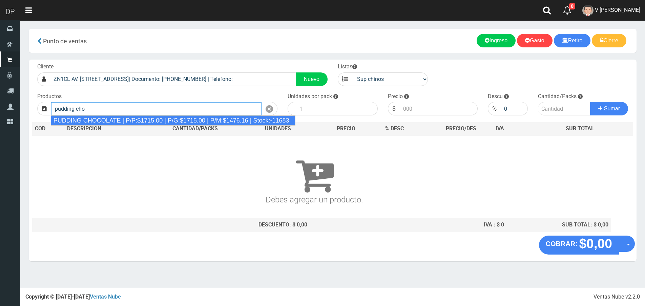
click at [98, 118] on div "PUDDING CHOCOLATE | P/P:$1715.00 | P/G:$1715.00 | P/M:$1476.16 | Stock:-11683" at bounding box center [173, 120] width 245 height 10
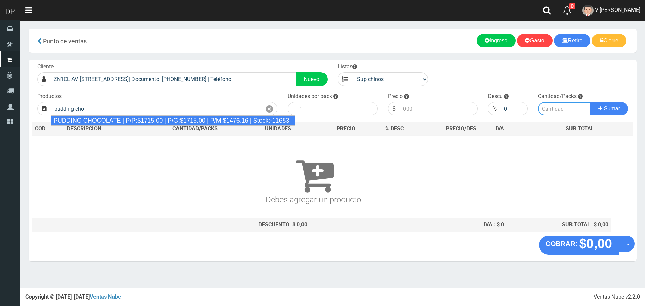
type input "PUDDING CHOCOLATE | P/P:$1715.00 | P/G:$1715.00 | P/M:$1476.16 | Stock:-11683"
type input "8"
type input "1715.00"
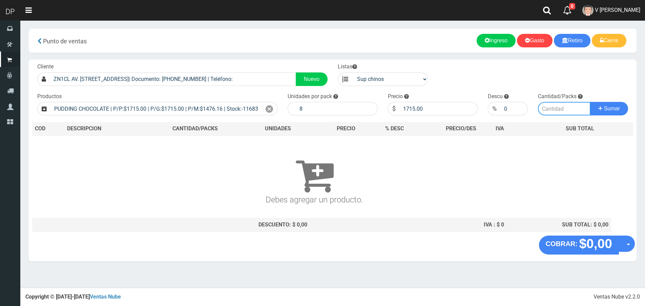
click at [557, 108] on input "number" at bounding box center [564, 109] width 52 height 14
type input "1"
click at [590, 102] on button "Sumar" at bounding box center [609, 109] width 38 height 14
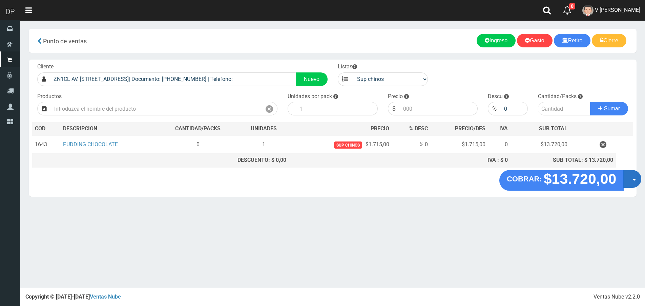
click at [633, 176] on button "Opciones" at bounding box center [632, 179] width 18 height 18
click at [615, 182] on link "Hacer Devolucion" at bounding box center [610, 181] width 61 height 16
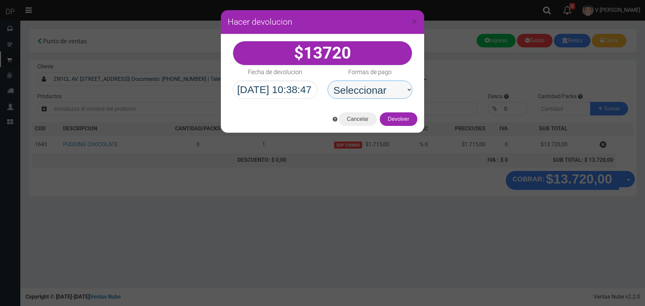
click at [376, 92] on select "Seleccionar Efectivo Tarjeta de Crédito Depósito Débito" at bounding box center [369, 90] width 85 height 18
select select "Efectivo"
click at [327, 81] on select "Seleccionar Efectivo Tarjeta de Crédito Depósito Débito" at bounding box center [369, 90] width 85 height 18
click at [401, 123] on button "Devolver" at bounding box center [399, 119] width 38 height 14
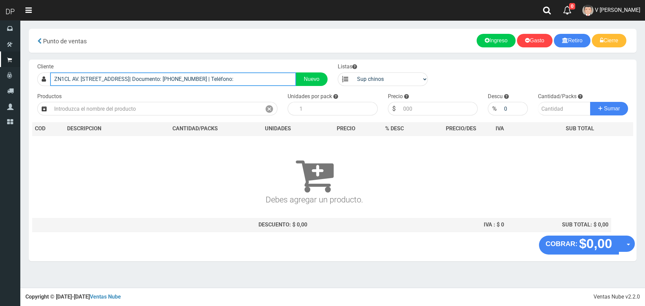
click at [176, 78] on input "ZN1CL AV. SOBREMONTE 2280 (VIRREYES)| Documento: 2225454856546148604 | Teléfono:" at bounding box center [173, 79] width 246 height 14
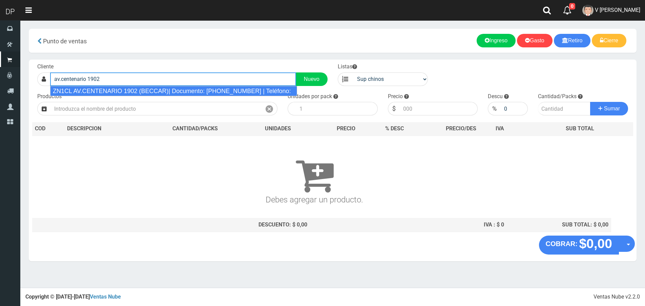
click at [176, 90] on div "ZN1CL AV.CENTENARIO 1902 (BECCAR)| Documento: 2225454856999999 | Teléfono:" at bounding box center [173, 91] width 247 height 10
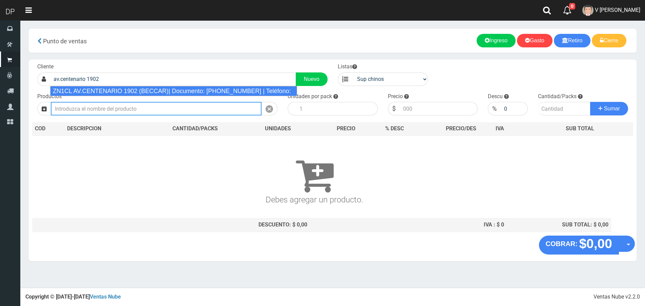
type input "ZN1CL AV.CENTENARIO 1902 (BECCAR)| Documento: 2225454856999999 | Teléfono:"
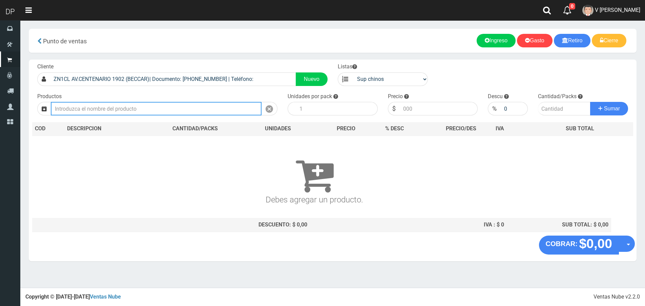
click at [172, 105] on input "text" at bounding box center [156, 109] width 211 height 14
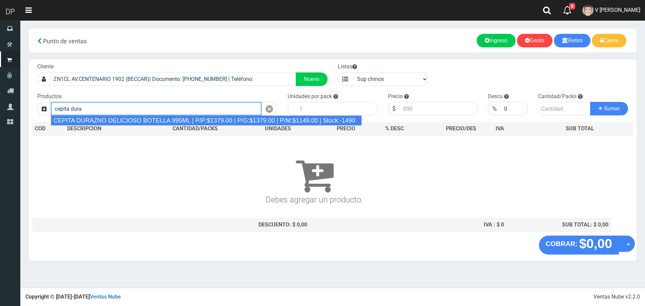
click at [169, 116] on div "CEPITA DURAZNO DELICIOSO BOTELLA 995ML | P/P:$1379.00 | P/G:$1379.00 | P/M:$114…" at bounding box center [206, 120] width 311 height 10
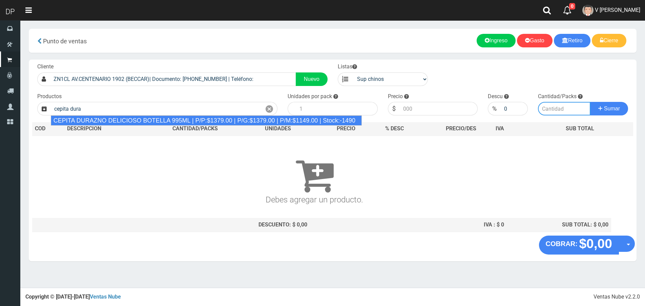
type input "CEPITA DURAZNO DELICIOSO BOTELLA 995ML | P/P:$1379.00 | P/G:$1379.00 | P/M:$114…"
type input "6"
type input "1379.00"
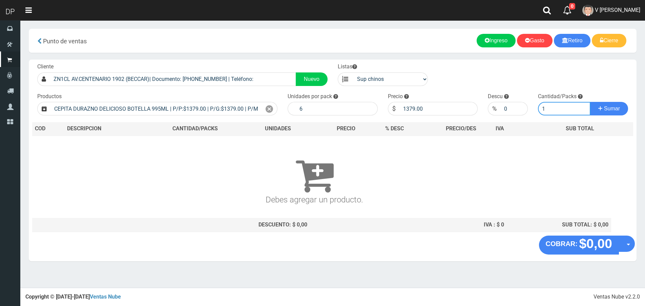
type input "1"
click at [590, 102] on button "Sumar" at bounding box center [609, 109] width 38 height 14
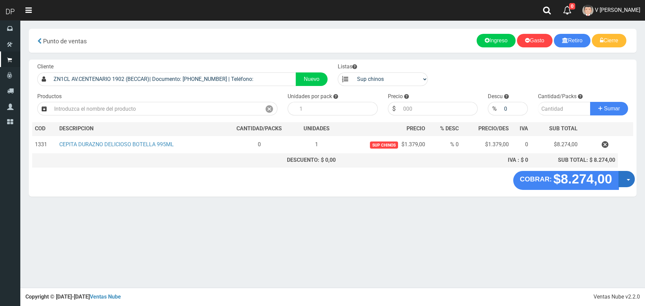
click at [629, 179] on button "Opciones" at bounding box center [626, 179] width 16 height 16
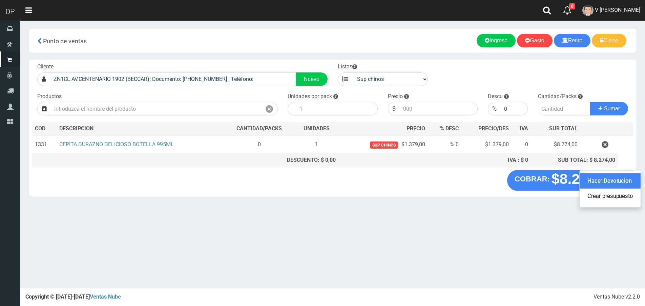
click at [616, 183] on link "Hacer Devolucion" at bounding box center [610, 181] width 61 height 16
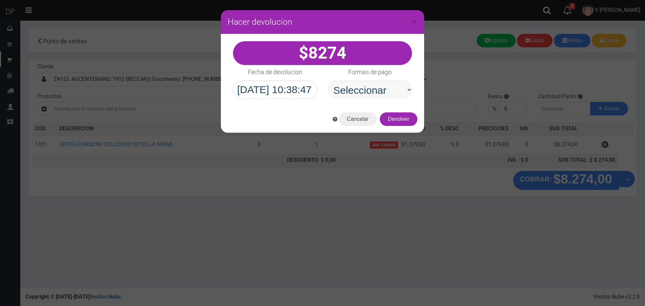
select select "Efectivo"
click at [327, 81] on select "Seleccionar Efectivo Tarjeta de Crédito Depósito Débito" at bounding box center [369, 90] width 85 height 18
click at [400, 117] on button "Devolver" at bounding box center [399, 119] width 38 height 14
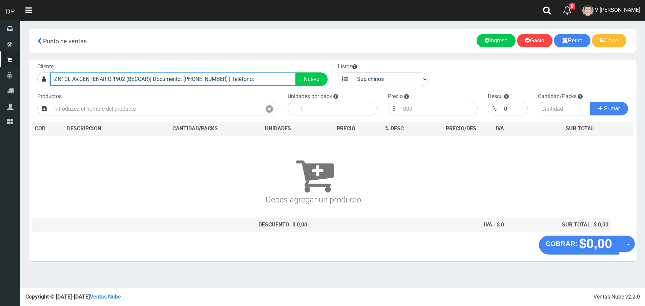
click at [184, 81] on input "ZN1CL AV.CENTENARIO 1902 (BECCAR)| Documento: 2225454856999999 | Teléfono:" at bounding box center [173, 79] width 246 height 14
click at [64, 80] on input "av. centenario 2117" at bounding box center [173, 79] width 246 height 14
click at [60, 78] on input "av. centenario 2117" at bounding box center [173, 79] width 246 height 14
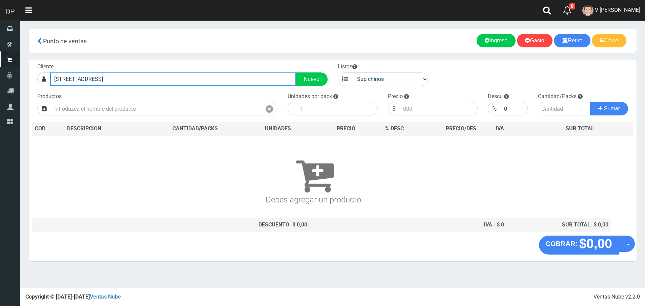
click at [62, 78] on input "av. centenario 2117" at bounding box center [173, 79] width 246 height 14
click at [110, 78] on input "av.centenario 2117" at bounding box center [173, 79] width 246 height 14
type input "av.centenario 2117"
drag, startPoint x: 110, startPoint y: 78, endPoint x: 40, endPoint y: 80, distance: 70.4
click at [40, 80] on div "av.centenario 2117 Nuevo" at bounding box center [182, 79] width 290 height 14
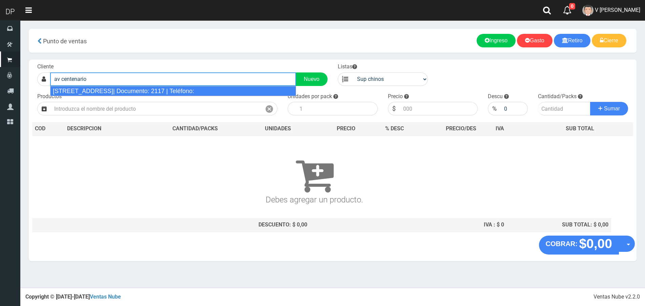
click at [116, 90] on div "AV CENTENARIO 2117 VIRREYES| Documento: 2117 | Teléfono:" at bounding box center [173, 91] width 246 height 10
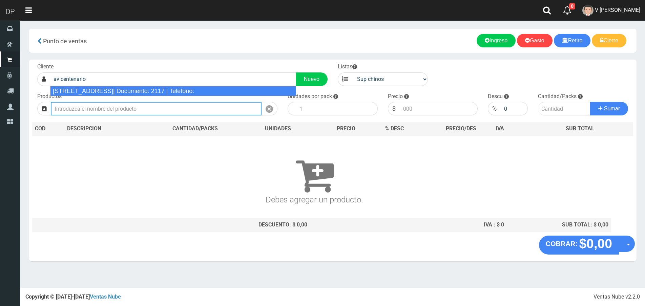
type input "AV CENTENARIO 2117 VIRREYES| Documento: 2117 | Teléfono:"
select select "1"
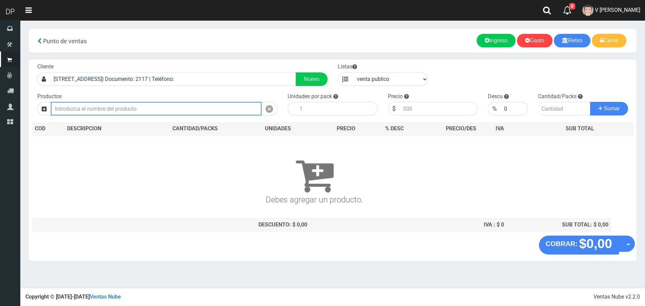
click at [131, 111] on input "text" at bounding box center [156, 109] width 211 height 14
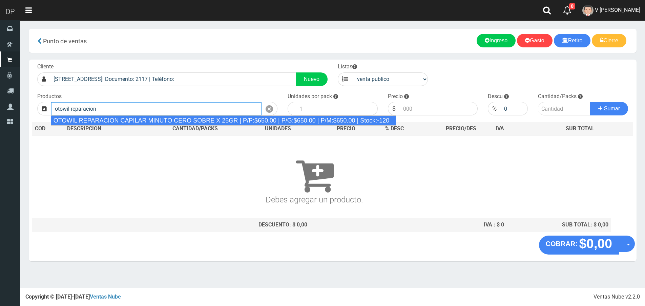
click at [139, 119] on div "OTOWIL REPARACION CAPILAR MINUTO CERO SOBRE X 25GR | P/P:$650.00 | P/G:$650.00 …" at bounding box center [223, 120] width 345 height 10
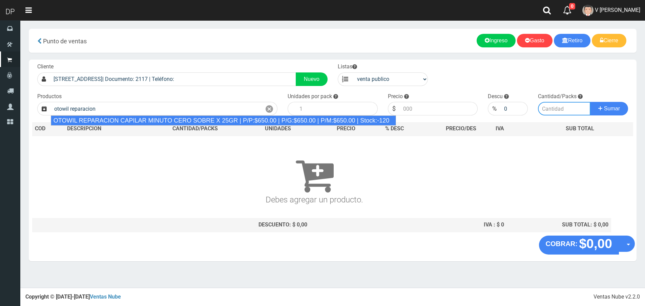
type input "OTOWIL REPARACION CAPILAR MINUTO CERO SOBRE X 25GR | P/P:$650.00 | P/G:$650.00 …"
type input "24"
type input "650.00"
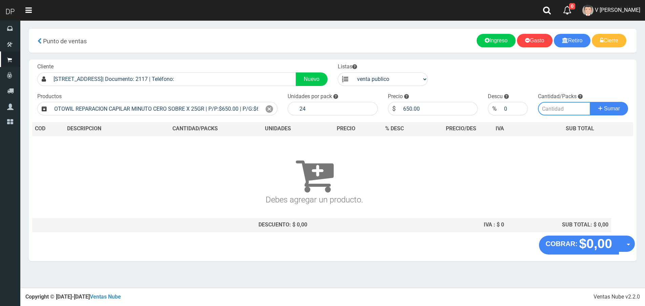
click at [559, 107] on input "number" at bounding box center [564, 109] width 52 height 14
type input "1"
click at [590, 102] on button "Sumar" at bounding box center [609, 109] width 38 height 14
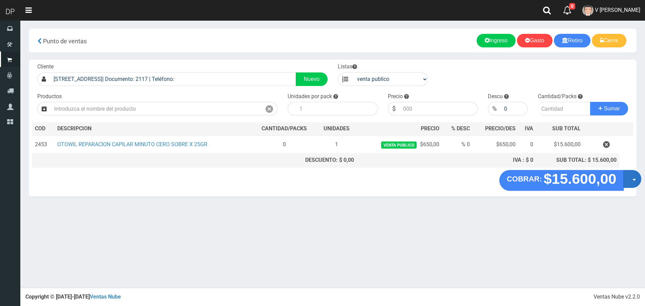
click at [632, 178] on button "Opciones" at bounding box center [632, 179] width 18 height 18
click at [623, 188] on link "Hacer Devolucion" at bounding box center [610, 181] width 61 height 16
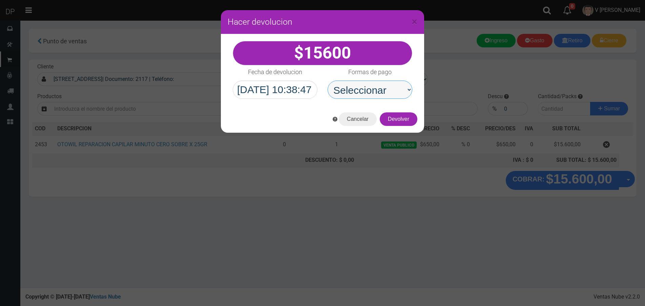
drag, startPoint x: 411, startPoint y: 97, endPoint x: 395, endPoint y: 98, distance: 15.2
click at [395, 94] on select "Seleccionar Efectivo Tarjeta de Crédito Depósito Débito" at bounding box center [369, 90] width 85 height 18
select select "Efectivo"
click at [327, 81] on select "Seleccionar Efectivo Tarjeta de Crédito Depósito Débito" at bounding box center [369, 90] width 85 height 18
click at [410, 128] on div "Cancelar Devolver" at bounding box center [322, 119] width 203 height 27
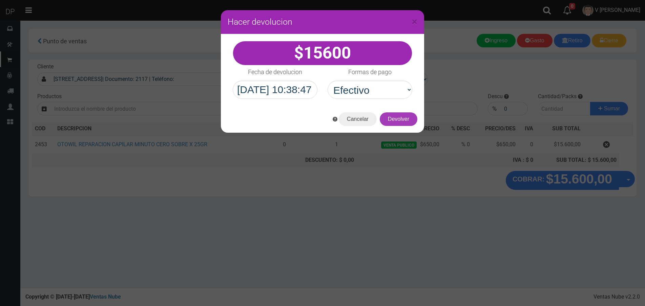
click at [407, 121] on button "Devolver" at bounding box center [399, 119] width 38 height 14
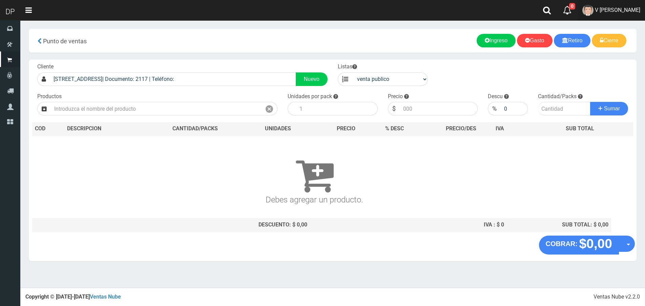
click at [621, 13] on span "V [PERSON_NAME]" at bounding box center [617, 10] width 45 height 6
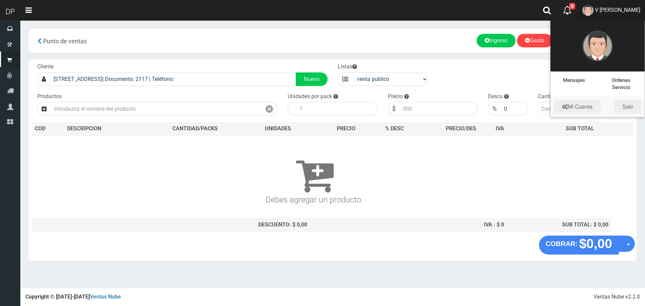
click at [627, 114] on li "Mi Cuenta Salir" at bounding box center [597, 107] width 94 height 20
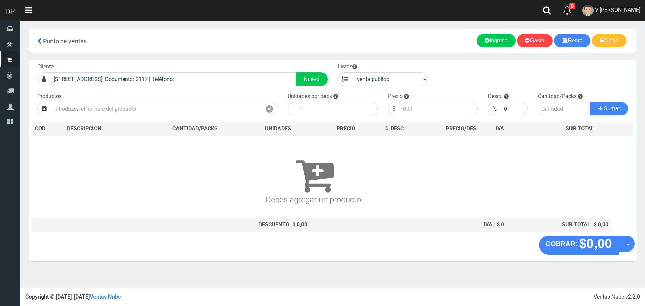
click at [624, 6] on link "V [PERSON_NAME]" at bounding box center [610, 10] width 67 height 21
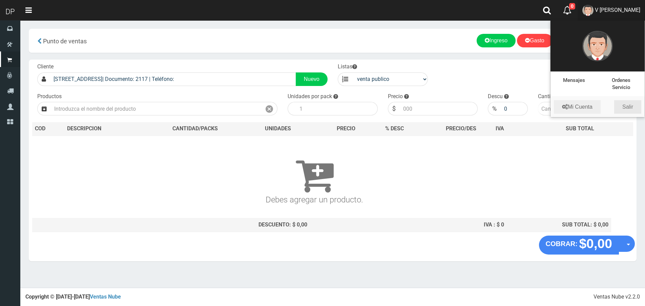
click at [634, 108] on link "Salir" at bounding box center [627, 107] width 27 height 14
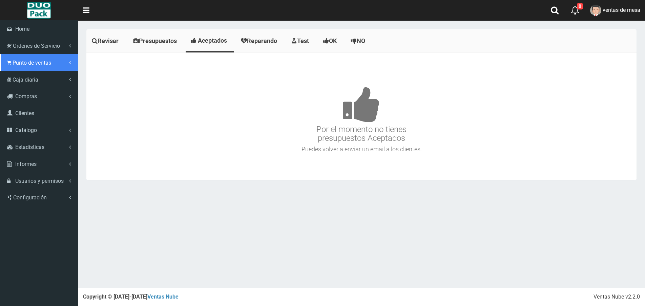
click at [40, 66] on span "Punto de ventas" at bounding box center [32, 63] width 39 height 6
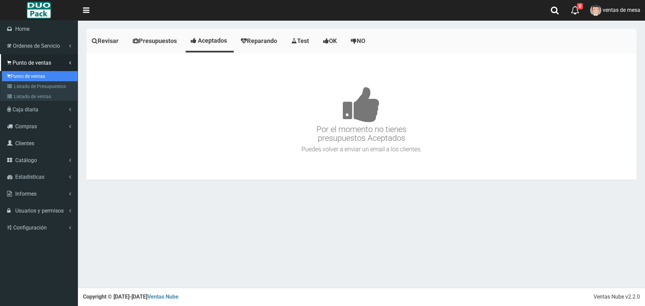
click at [42, 74] on link "Punto de ventas" at bounding box center [40, 76] width 76 height 10
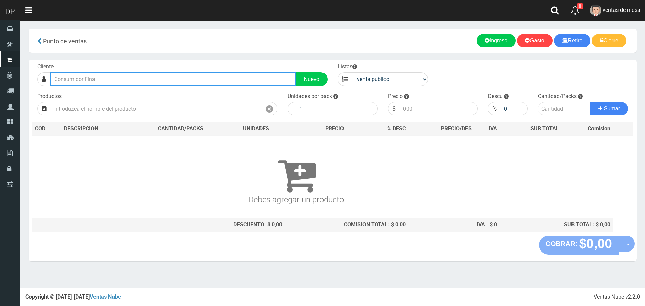
click at [207, 83] on input "text" at bounding box center [173, 79] width 246 height 14
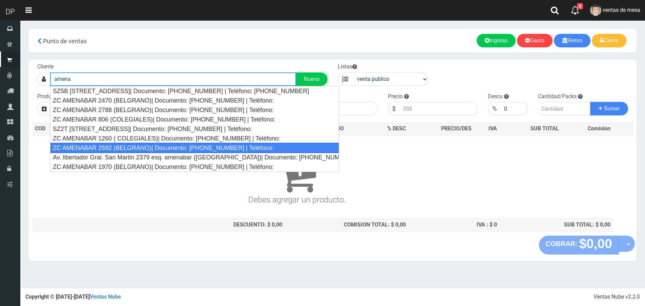
click at [179, 146] on div "ZC AMENABAR 2592 (BELGRANO)| Documento: [PHONE_NUMBER] | Teléfono:" at bounding box center [194, 148] width 289 height 10
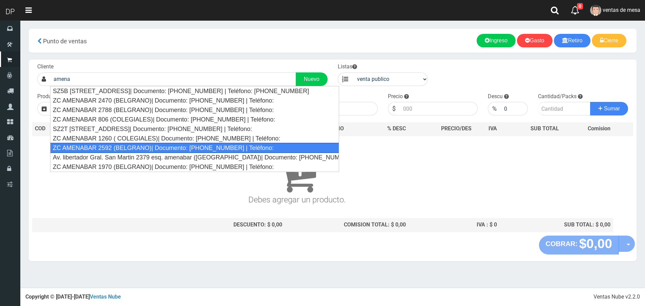
type input "ZC AMENABAR 2592 (BELGRANO)| Documento: 45454548754 | Teléfono:"
select select "2"
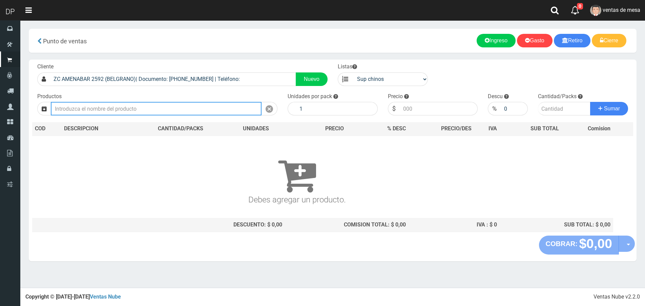
click at [164, 109] on input "text" at bounding box center [156, 109] width 211 height 14
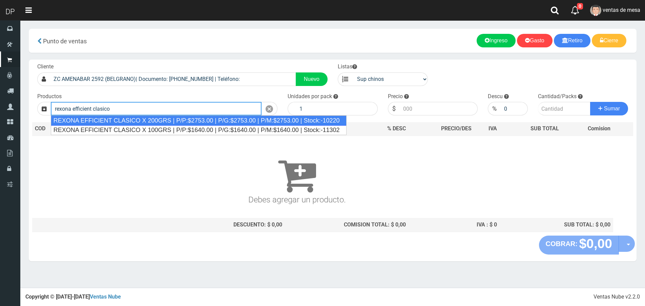
click at [163, 121] on div "REXONA EFFICIENT CLASICO X 200GRS | P/P:$2753.00 | P/G:$2753.00 | P/M:$2753.00 …" at bounding box center [199, 120] width 296 height 10
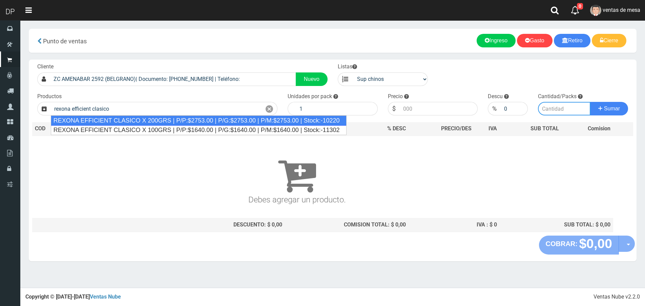
type input "REXONA EFFICIENT CLASICO X 200GRS | P/P:$2753.00 | P/G:$2753.00 | P/M:$2753.00 …"
type input "12"
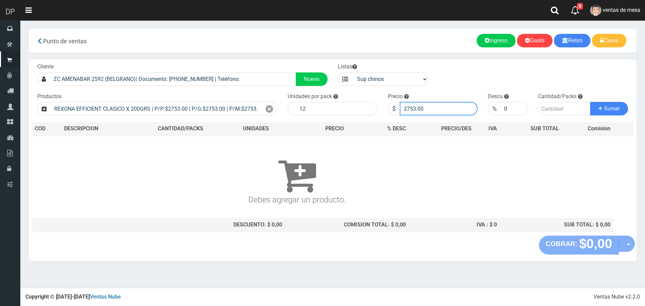
click at [430, 114] on input "2753.00" at bounding box center [439, 109] width 78 height 14
type input "2615"
type input "2615.35"
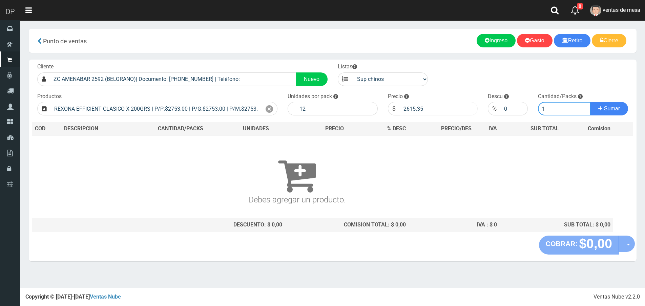
type input "1"
click at [590, 102] on button "Sumar" at bounding box center [609, 109] width 38 height 14
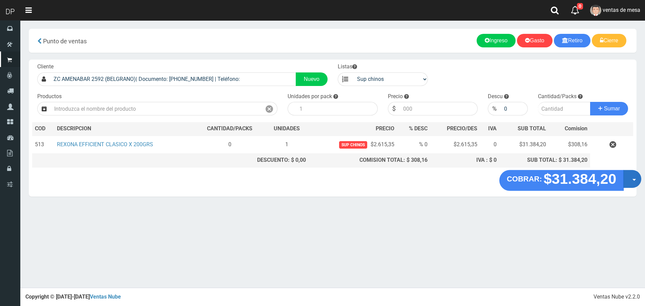
click at [626, 181] on button "Opciones" at bounding box center [632, 179] width 18 height 18
click at [622, 189] on link "Crear presupuesto" at bounding box center [610, 197] width 61 height 16
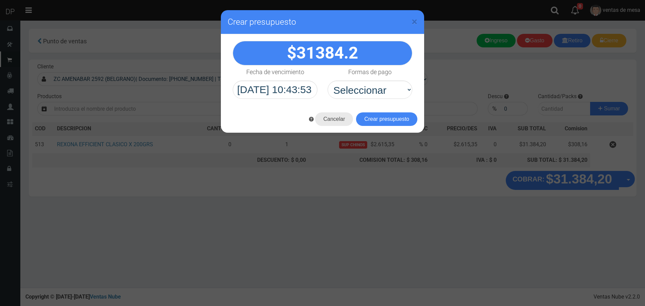
click at [335, 123] on button "Cancelar" at bounding box center [334, 119] width 38 height 14
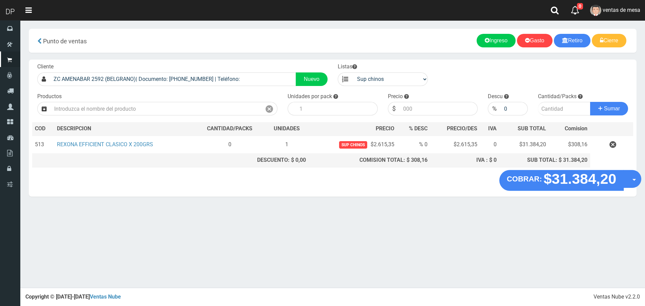
click at [634, 182] on button "Opciones" at bounding box center [632, 179] width 18 height 18
click at [627, 182] on link "Hacer Devolucion" at bounding box center [610, 181] width 61 height 16
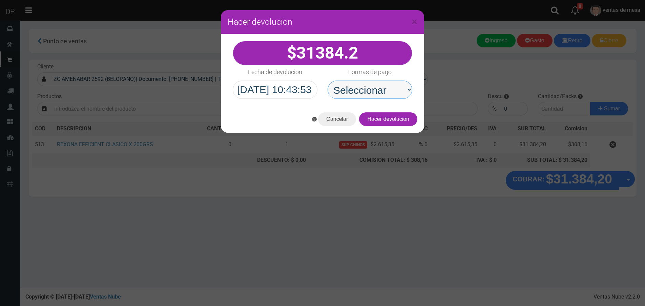
click at [360, 95] on select "Seleccionar Efectivo Tarjeta de Crédito Depósito Débito" at bounding box center [369, 90] width 85 height 18
select select "Efectivo"
click at [327, 81] on select "Seleccionar Efectivo Tarjeta de Crédito Depósito Débito" at bounding box center [369, 90] width 85 height 18
click at [411, 119] on button "Hacer devolucion" at bounding box center [388, 119] width 58 height 14
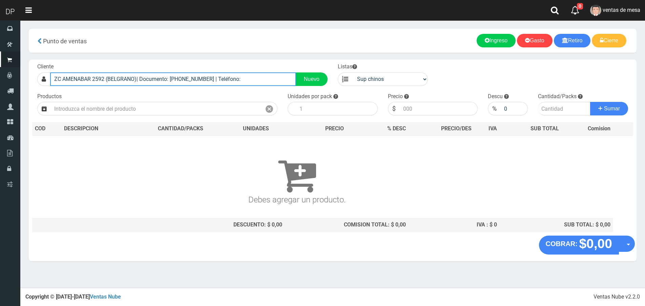
click at [159, 81] on input "ZC AMENABAR 2592 (BELGRANO)| Documento: 45454548754 | Teléfono:" at bounding box center [173, 79] width 246 height 14
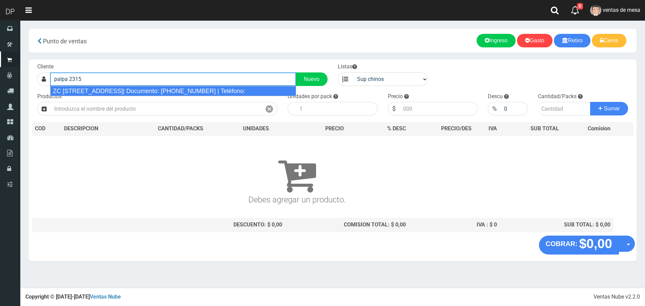
click at [159, 92] on div "ZC PALPA 2315 (PALERMO)| Documento: 1676899646 | Teléfono:" at bounding box center [173, 91] width 246 height 10
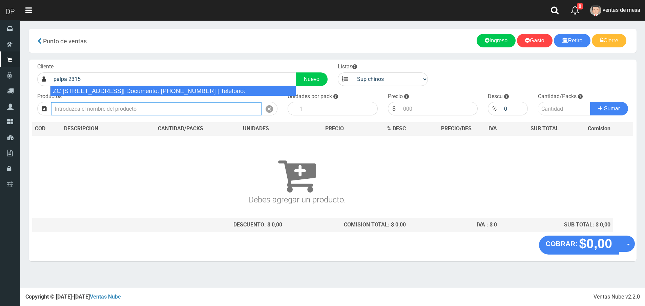
type input "ZC PALPA 2315 (PALERMO)| Documento: 1676899646 | Teléfono:"
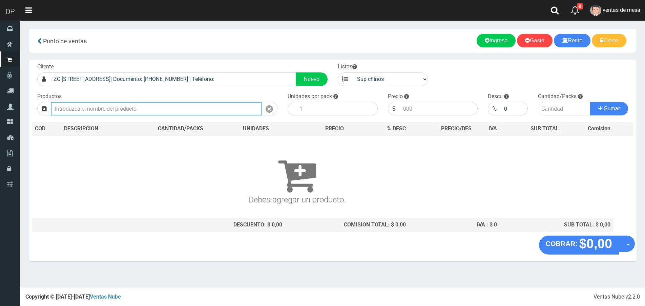
click at [155, 105] on input "text" at bounding box center [156, 109] width 211 height 14
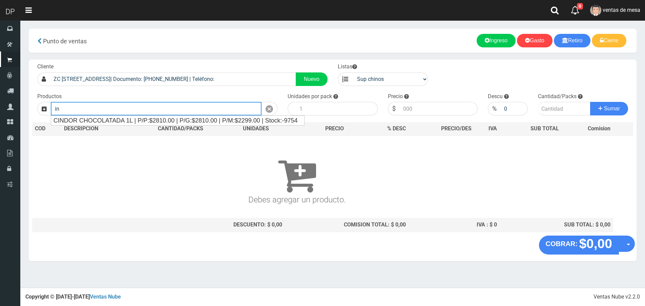
type input "i"
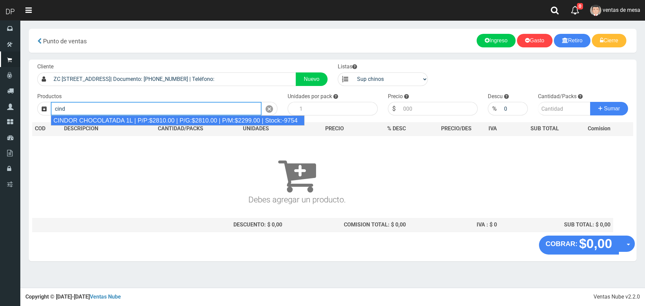
click at [156, 121] on div "CINDOR CHOCOLATADA 1L | P/P:$2810.00 | P/G:$2810.00 | P/M:$2299.00 | Stock:-9754" at bounding box center [178, 120] width 254 height 10
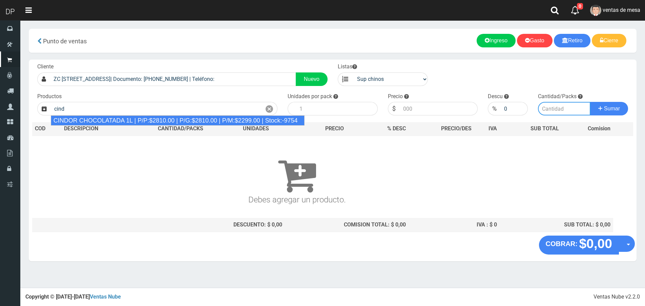
type input "CINDOR CHOCOLATADA 1L | P/P:$2810.00 | P/G:$2810.00 | P/M:$2299.00 | Stock:-9754"
type input "12"
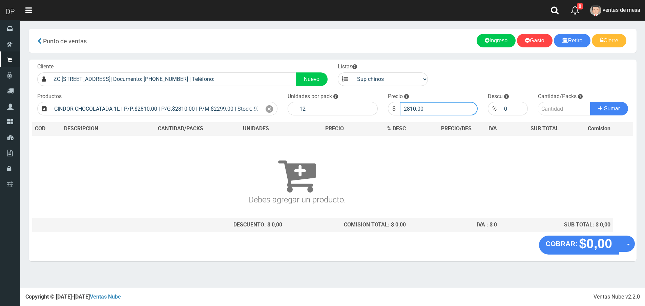
click at [455, 106] on input "2810.00" at bounding box center [439, 109] width 78 height 14
type input "2760"
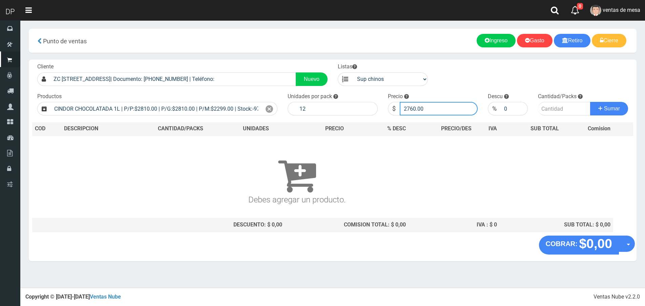
type input "2760.00"
type input "5"
click at [590, 102] on button "Sumar" at bounding box center [609, 109] width 38 height 14
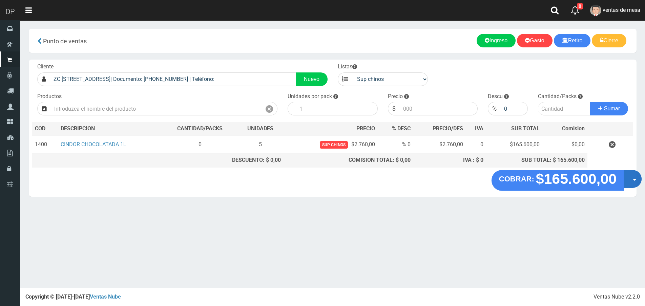
click at [631, 184] on button "Opciones" at bounding box center [632, 179] width 18 height 18
click at [629, 187] on link "Hacer Devolucion" at bounding box center [610, 181] width 61 height 16
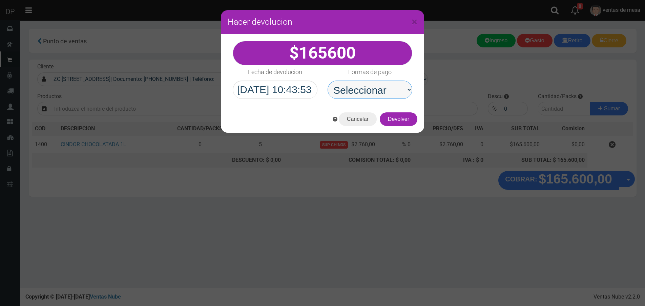
drag, startPoint x: 372, startPoint y: 89, endPoint x: 380, endPoint y: 98, distance: 12.0
click at [365, 85] on select "Seleccionar Efectivo Tarjeta de Crédito Depósito Débito" at bounding box center [369, 90] width 85 height 18
select select "Efectivo"
click at [327, 81] on select "Seleccionar Efectivo Tarjeta de Crédito Depósito Débito" at bounding box center [369, 90] width 85 height 18
click at [404, 127] on div "Cancelar Devolver" at bounding box center [322, 119] width 203 height 27
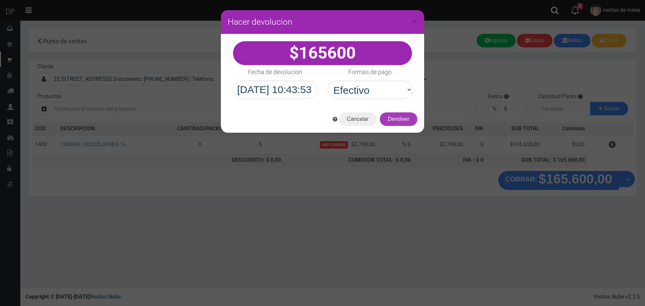
click at [404, 123] on button "Devolver" at bounding box center [399, 119] width 38 height 14
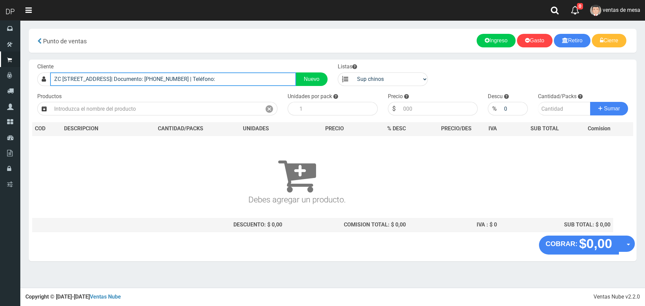
click at [211, 81] on input "ZC PALPA 2315 (PALERMO)| Documento: 1676899646 | Teléfono:" at bounding box center [173, 79] width 246 height 14
type input "q"
type input "a"
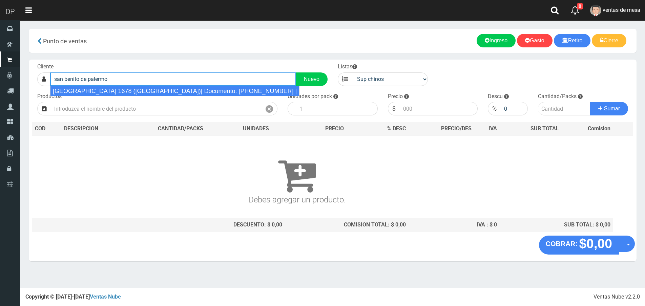
click at [196, 93] on div "SAN BENITO DE PALERMO 1678 (PALERMO)| Documento: 1678878787878 | Teléfono:" at bounding box center [175, 91] width 250 height 10
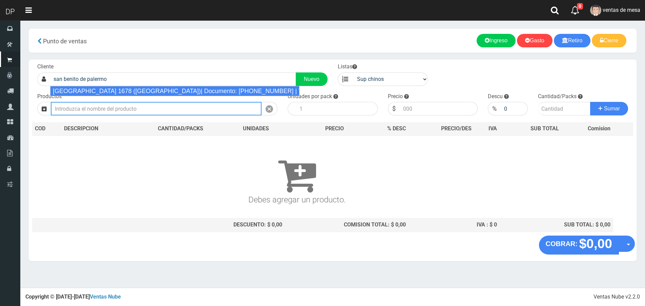
type input "SAN BENITO DE PALERMO 1678 (PALERMO)| Documento: 1678878787878 | Teléfono:"
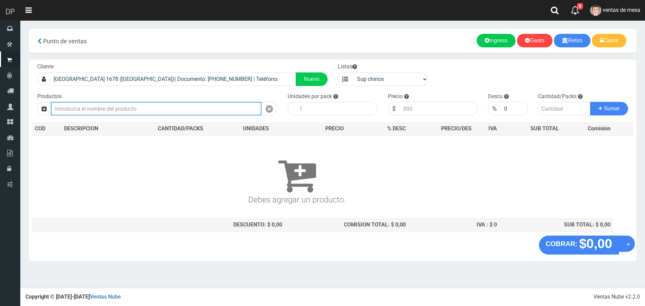
click at [188, 108] on input "text" at bounding box center [156, 109] width 211 height 14
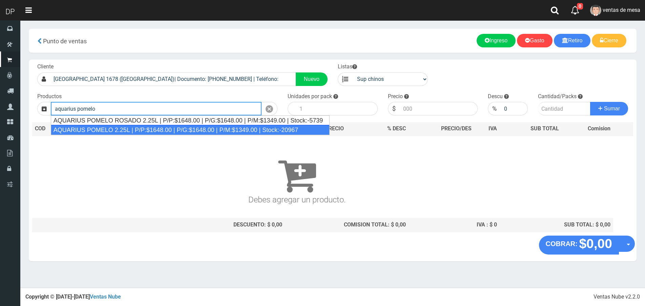
click at [162, 128] on div "AQUARIUS POMELO 2.25L | P/P:$1648.00 | P/G:$1648.00 | P/M:$1349.00 | Stock:-209…" at bounding box center [190, 130] width 279 height 10
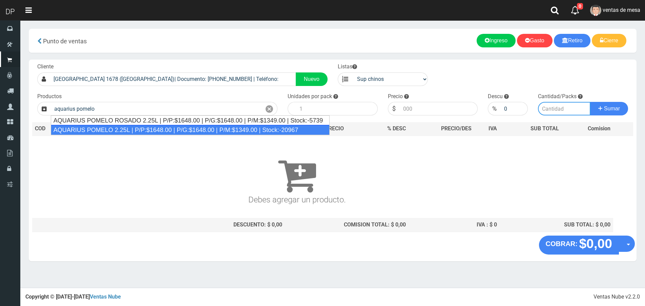
type input "AQUARIUS POMELO 2.25L | P/P:$1648.00 | P/G:$1648.00 | P/M:$1349.00 | Stock:-209…"
type input "6"
type input "1648.00"
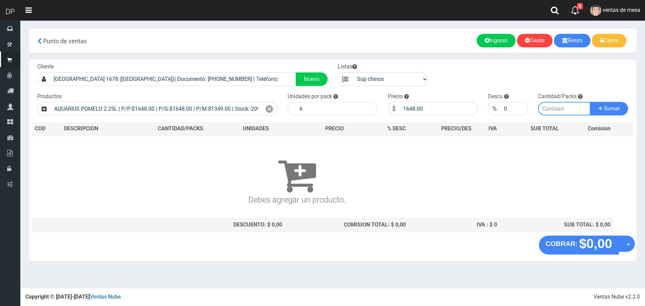
click at [549, 107] on input "number" at bounding box center [564, 109] width 52 height 14
type input "1"
click at [590, 102] on button "Sumar" at bounding box center [609, 109] width 38 height 14
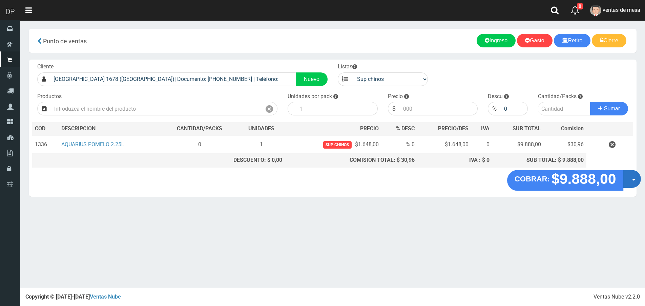
click at [640, 178] on button "Opciones" at bounding box center [632, 179] width 18 height 18
click at [633, 181] on link "Hacer Devolucion" at bounding box center [610, 181] width 61 height 16
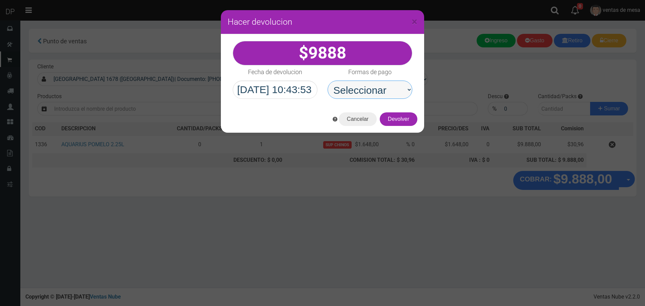
click at [352, 87] on select "Seleccionar Efectivo Tarjeta de Crédito Depósito Débito" at bounding box center [369, 90] width 85 height 18
select select "Efectivo"
click at [327, 81] on select "Seleccionar Efectivo Tarjeta de Crédito Depósito Débito" at bounding box center [369, 90] width 85 height 18
click at [401, 116] on button "Devolver" at bounding box center [399, 119] width 38 height 14
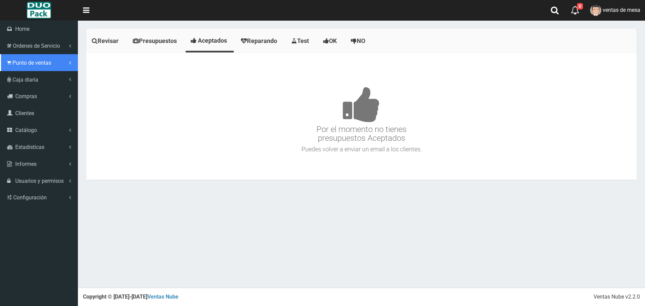
click at [36, 62] on span "Punto de ventas" at bounding box center [32, 63] width 39 height 6
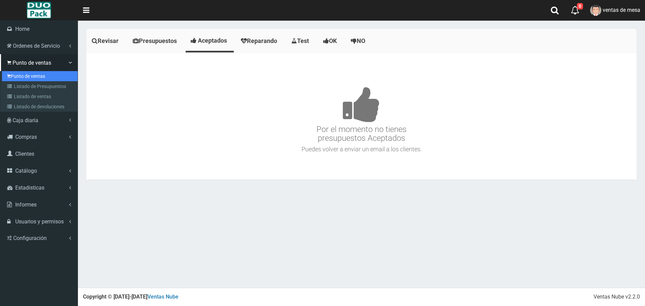
click at [39, 79] on link "Punto de ventas" at bounding box center [40, 76] width 76 height 10
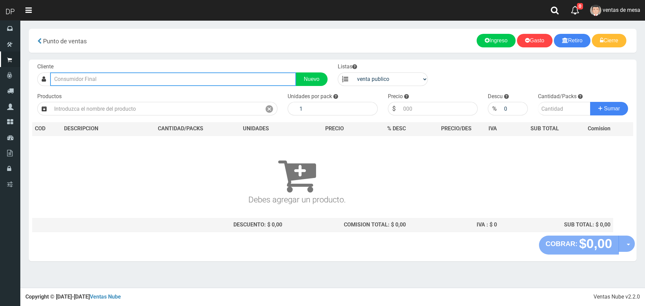
click at [188, 79] on input "text" at bounding box center [173, 79] width 246 height 14
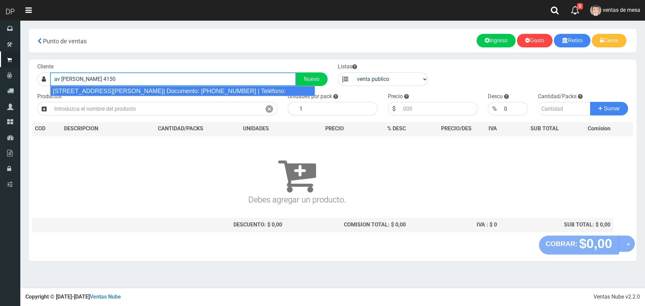
click at [184, 90] on div "[STREET_ADDRESS][PERSON_NAME]| Documento: [PHONE_NUMBER] | Teléfono:" at bounding box center [182, 91] width 265 height 10
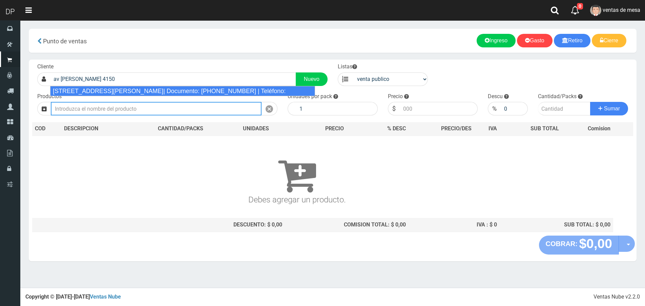
type input "[STREET_ADDRESS][PERSON_NAME]| Documento: [PHONE_NUMBER] | Teléfono:"
select select "2"
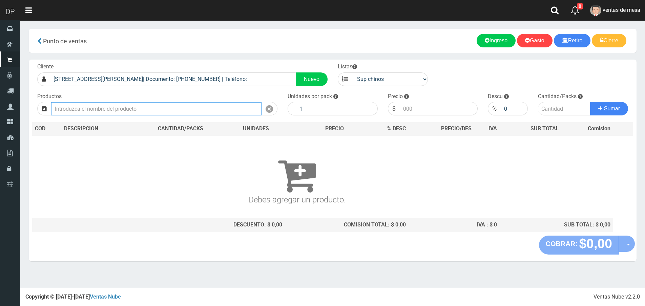
click at [170, 105] on input "text" at bounding box center [156, 109] width 211 height 14
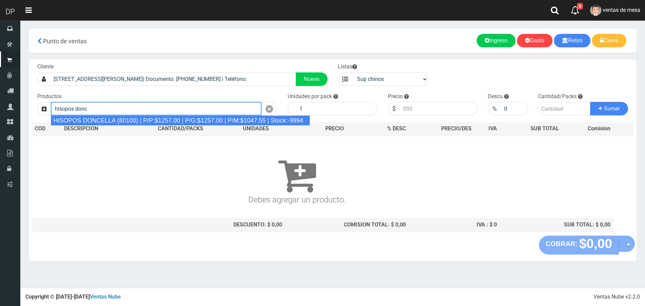
click at [166, 118] on div "HISOPOS DONCELLA (80100) | P/P:$1257.00 | P/G:$1257.00 | P/M:$1047.55 | Stock:-…" at bounding box center [180, 120] width 259 height 10
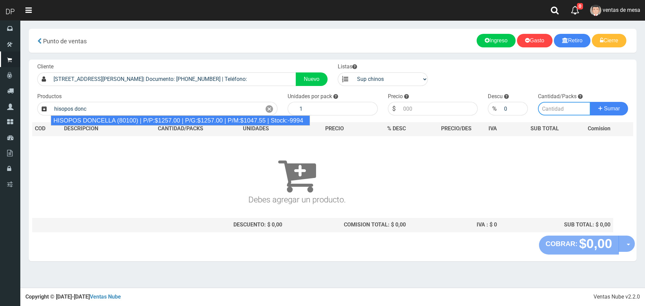
type input "HISOPOS DONCELLA (80100) | P/P:$1257.00 | P/G:$1257.00 | P/M:$1047.55 | Stock:-…"
type input "24"
type input "1257.00"
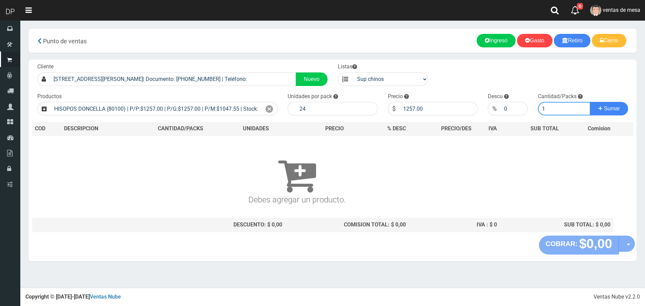
type input "1"
click at [590, 102] on button "Sumar" at bounding box center [609, 109] width 38 height 14
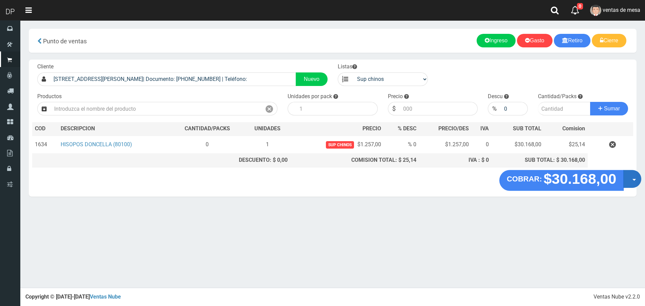
click at [626, 177] on button "Opciones" at bounding box center [632, 179] width 18 height 18
click at [626, 181] on link "Hacer Devolucion" at bounding box center [610, 181] width 61 height 16
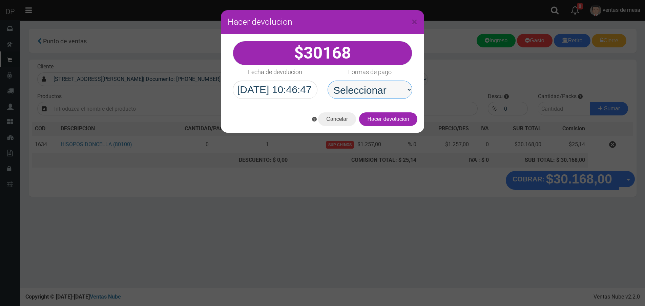
drag, startPoint x: 359, startPoint y: 92, endPoint x: 364, endPoint y: 98, distance: 7.7
click at [359, 92] on select "Seleccionar Efectivo Tarjeta de Crédito Depósito Débito" at bounding box center [369, 90] width 85 height 18
select select "Efectivo"
click at [327, 81] on select "Seleccionar Efectivo Tarjeta de Crédito Depósito Débito" at bounding box center [369, 90] width 85 height 18
click at [391, 119] on button "Hacer devolucion" at bounding box center [388, 119] width 58 height 14
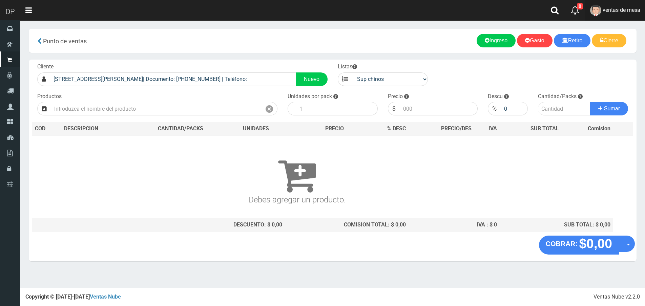
click at [635, 11] on span "ventas de mesa" at bounding box center [621, 10] width 38 height 6
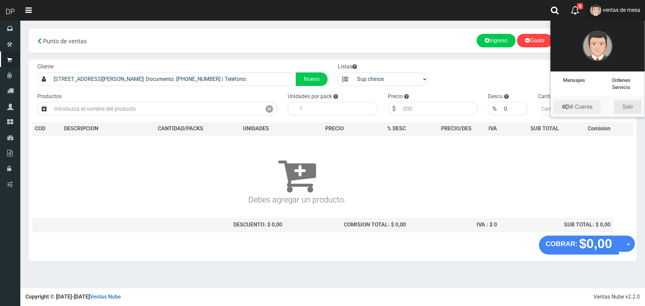
click at [630, 110] on link "Salir" at bounding box center [627, 107] width 27 height 14
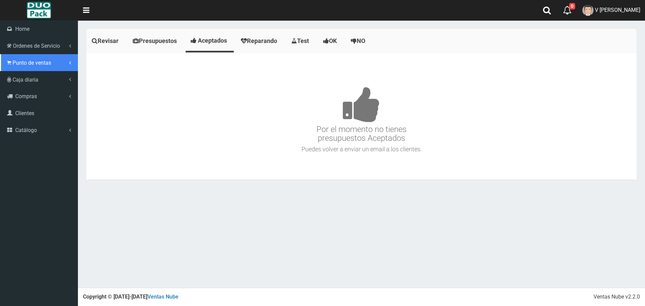
click at [26, 64] on span "Punto de ventas" at bounding box center [32, 63] width 39 height 6
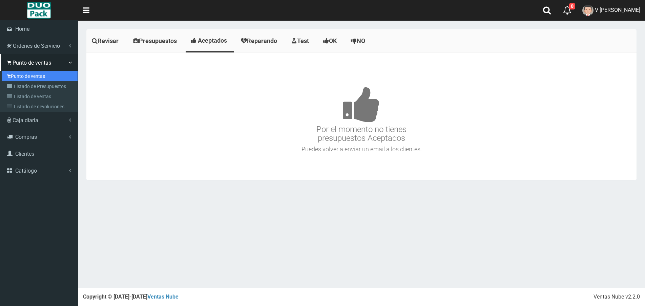
click at [46, 78] on link "Punto de ventas" at bounding box center [40, 76] width 76 height 10
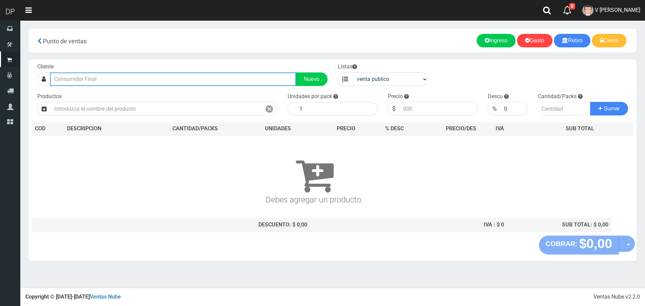
click at [97, 81] on input "text" at bounding box center [173, 79] width 246 height 14
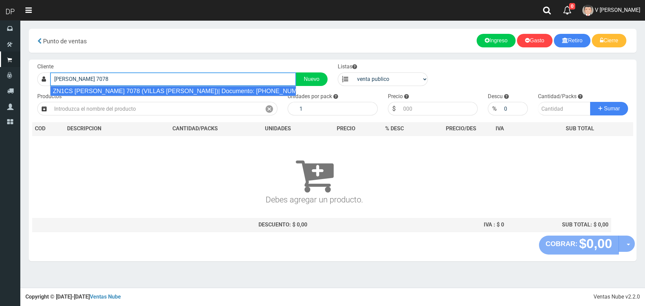
click at [130, 92] on div "ZN1CS SANTOS VEGA 7078 (VILLAS BOSCH)| Documento: 34949002 | Teléfono:" at bounding box center [173, 91] width 246 height 10
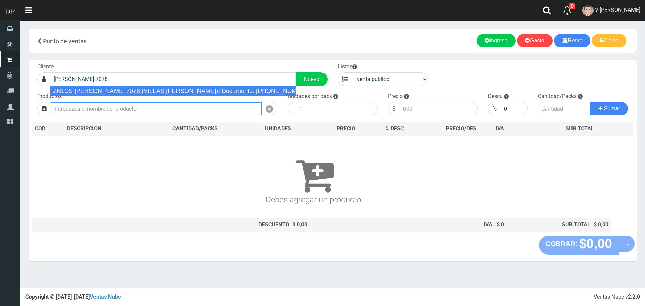
type input "ZN1CS [PERSON_NAME] 7078 (VILLAS [PERSON_NAME])| Documento: [PHONE_NUMBER] | Te…"
select select "2"
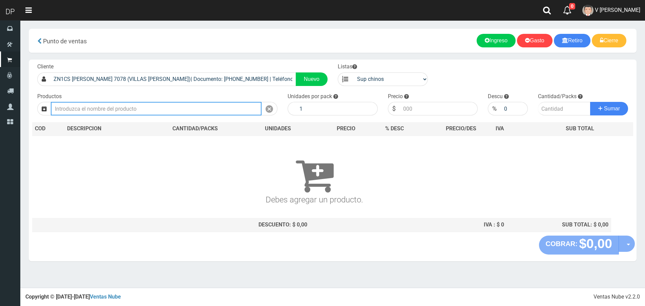
click at [128, 111] on input "text" at bounding box center [156, 109] width 211 height 14
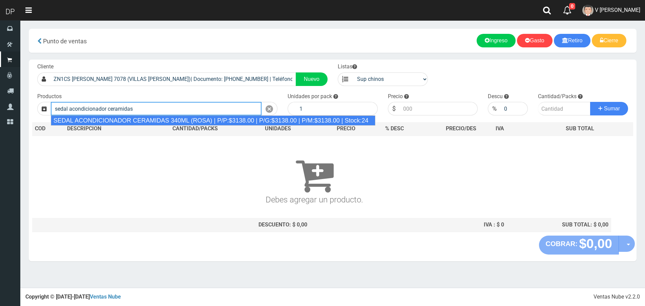
click at [152, 121] on div "SEDAL ACONDICIONADOR CERAMIDAS 340ML (ROSA) | P/P:$3138.00 | P/G:$3138.00 | P/M…" at bounding box center [213, 120] width 324 height 10
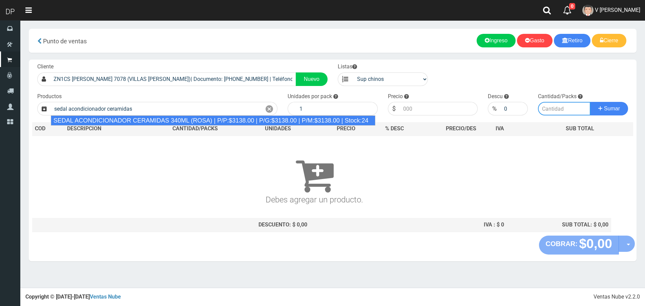
type input "SEDAL ACONDICIONADOR CERAMIDAS 340ML (ROSA) | P/P:$3138.00 | P/G:$3138.00 | P/M…"
type input "12"
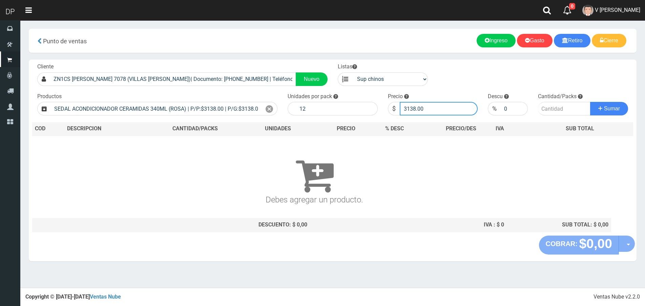
click at [444, 110] on input "3138.00" at bounding box center [439, 109] width 78 height 14
type input "2824"
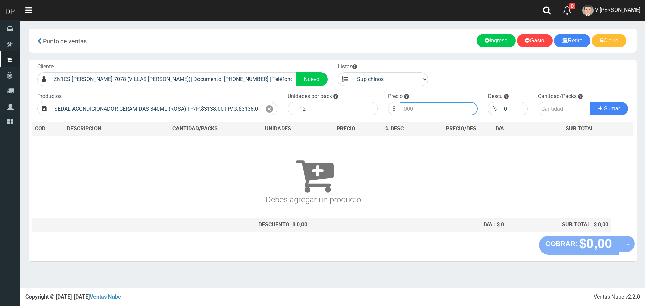
type input "2824.3"
type input "2824.20"
type input "1"
click at [590, 102] on button "Sumar" at bounding box center [609, 109] width 38 height 14
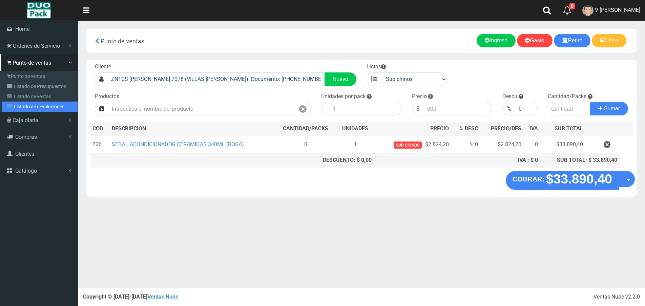
click at [44, 106] on link "Listado de devoluciones" at bounding box center [40, 107] width 76 height 10
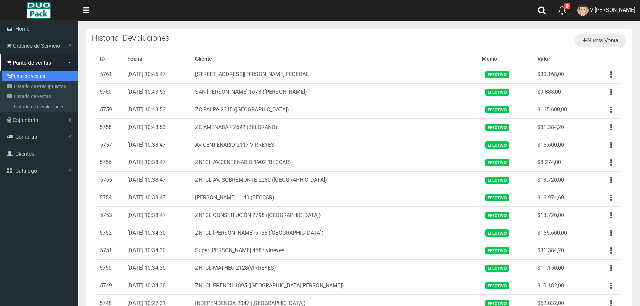
click at [41, 77] on link "Punto de ventas" at bounding box center [40, 76] width 76 height 10
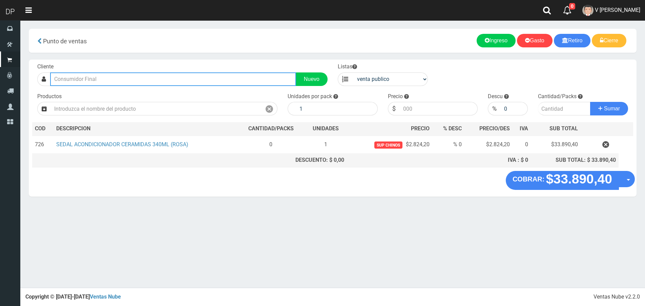
click at [105, 79] on input "text" at bounding box center [173, 79] width 246 height 14
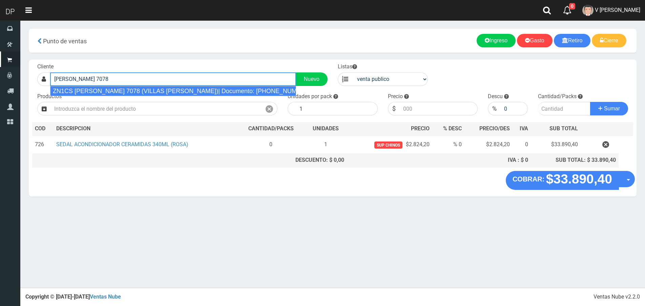
click at [126, 92] on div "ZN1CS [PERSON_NAME] 7078 (VILLAS [PERSON_NAME])| Documento: [PHONE_NUMBER] | Te…" at bounding box center [173, 91] width 246 height 10
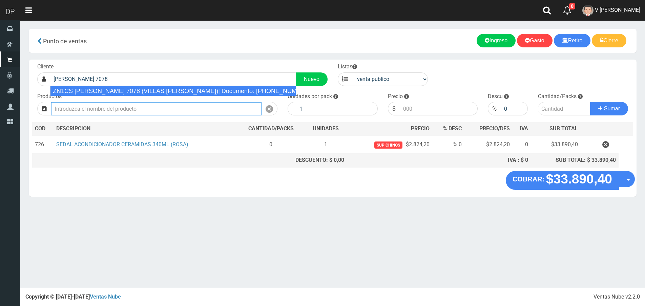
type input "ZN1CS [PERSON_NAME] 7078 (VILLAS [PERSON_NAME])| Documento: [PHONE_NUMBER] | Te…"
select select "2"
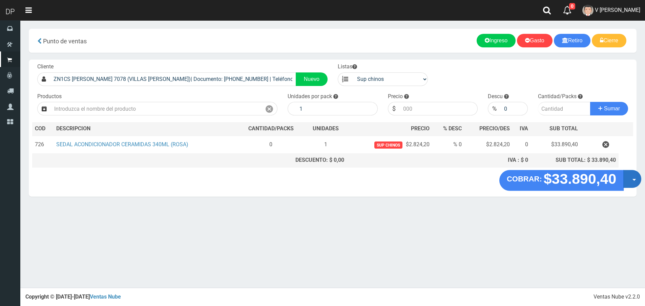
click at [623, 175] on button "Opciones" at bounding box center [632, 179] width 18 height 18
click at [622, 182] on link "Hacer Devolucion" at bounding box center [610, 181] width 61 height 16
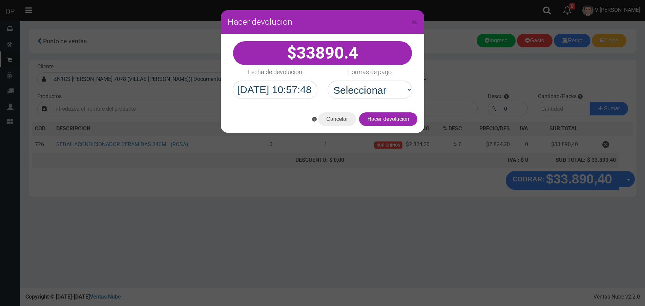
click at [523, 114] on div "× Hacer devolucion 33890.4 Seleccionar" at bounding box center [322, 153] width 645 height 306
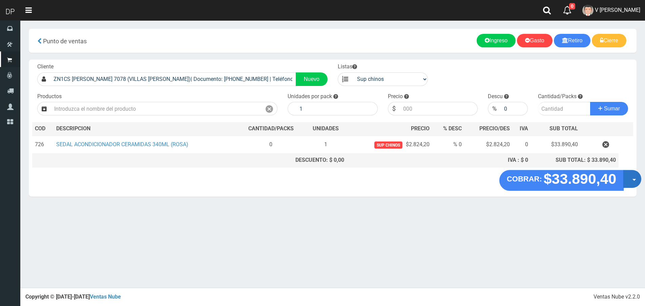
click at [630, 174] on button "Opciones" at bounding box center [632, 179] width 18 height 18
click at [610, 181] on link "Hacer Devolucion" at bounding box center [610, 181] width 61 height 16
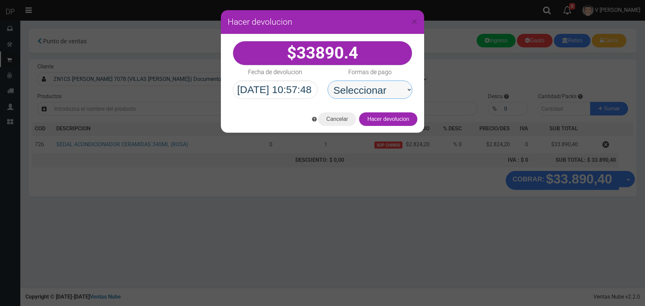
drag, startPoint x: 376, startPoint y: 90, endPoint x: 381, endPoint y: 98, distance: 9.5
click at [376, 90] on select "Seleccionar Efectivo Tarjeta de Crédito Depósito Débito" at bounding box center [369, 90] width 85 height 18
select select "Efectivo"
click at [327, 81] on select "Seleccionar Efectivo Tarjeta de Crédito Depósito Débito" at bounding box center [369, 90] width 85 height 18
click at [412, 120] on button "Hacer devolucion" at bounding box center [388, 119] width 58 height 14
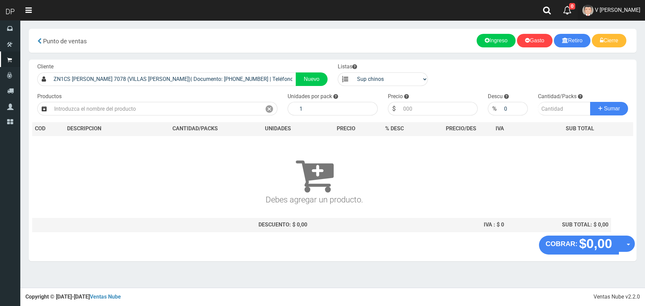
click at [619, 12] on span "V [PERSON_NAME]" at bounding box center [617, 10] width 45 height 6
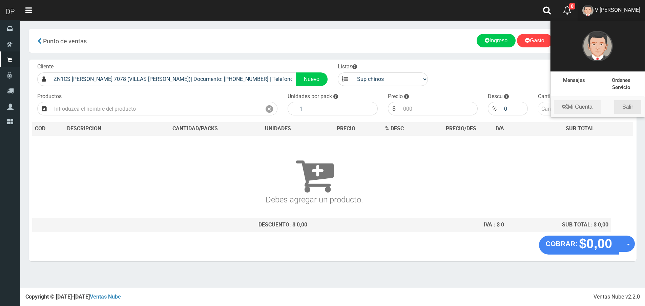
click at [628, 105] on link "Salir" at bounding box center [627, 107] width 27 height 14
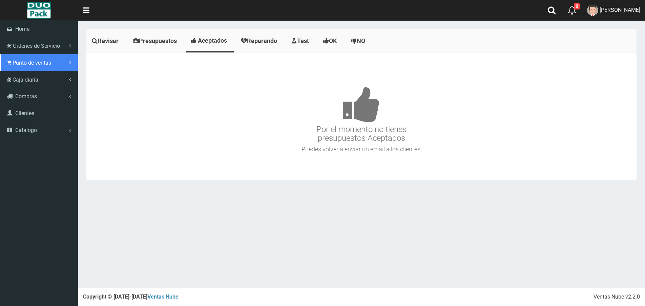
click at [12, 62] on link "Punto de ventas" at bounding box center [39, 62] width 78 height 17
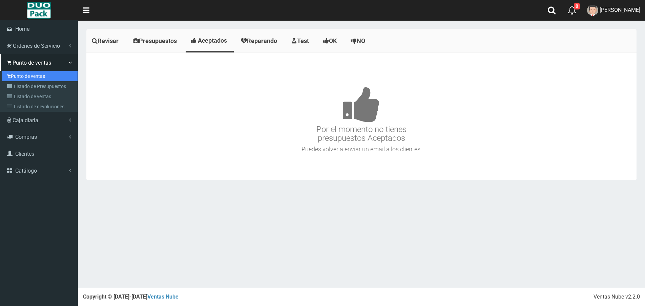
click at [44, 79] on link "Punto de ventas" at bounding box center [40, 76] width 76 height 10
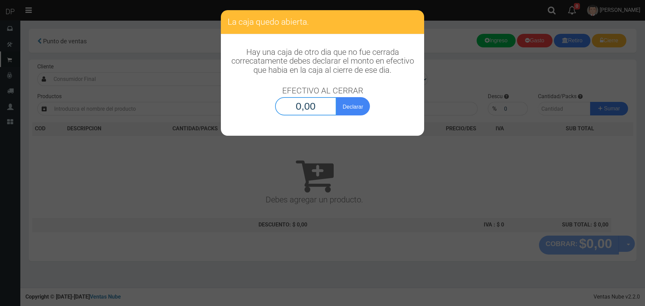
click at [320, 110] on input "0,00" at bounding box center [305, 106] width 61 height 18
type input "1,00"
click at [336, 97] on button "Declarar" at bounding box center [353, 106] width 34 height 18
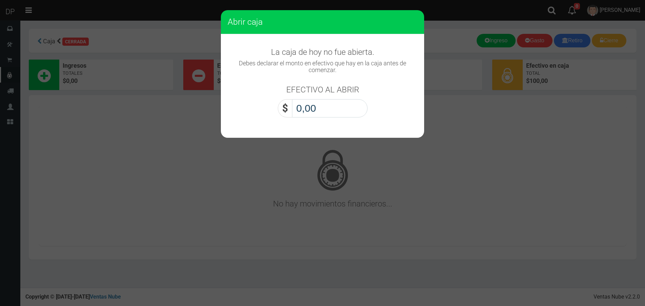
click at [310, 113] on input "0,00" at bounding box center [330, 108] width 76 height 18
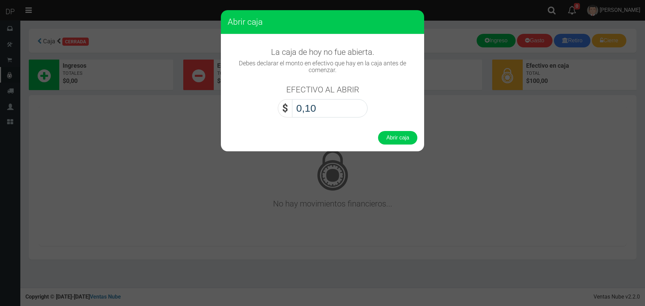
type input "1,00"
click at [378, 131] on button "Abrir caja" at bounding box center [397, 138] width 39 height 14
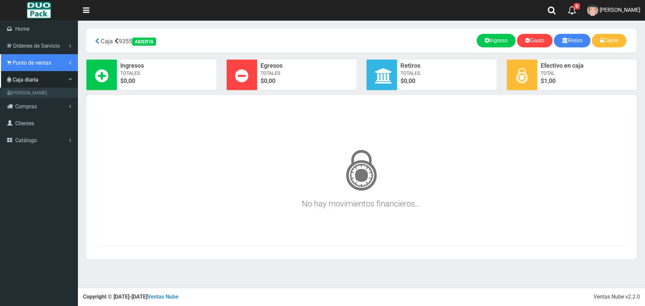
click at [58, 65] on link "Punto de ventas" at bounding box center [39, 62] width 78 height 17
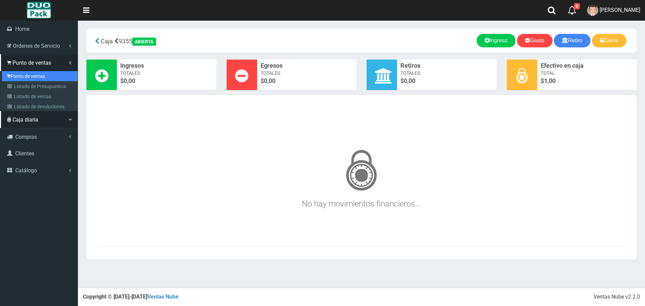
click at [51, 72] on link "Punto de ventas" at bounding box center [40, 76] width 76 height 10
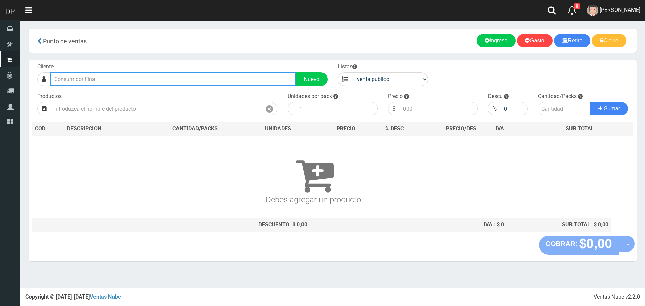
click at [154, 83] on input "text" at bounding box center [173, 79] width 246 height 14
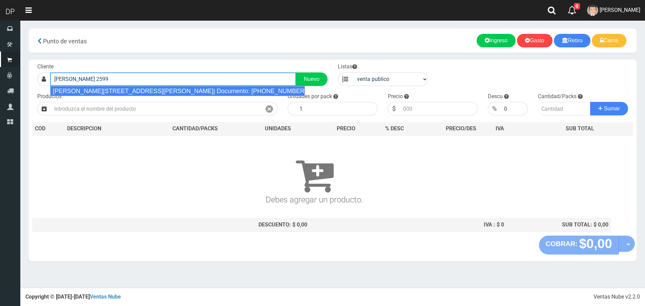
click at [157, 92] on div "CARLOS CALVO 2599 (SAN CRISTOBAL)| Documento: 000000000000255533 | Teléfono:" at bounding box center [177, 91] width 255 height 10
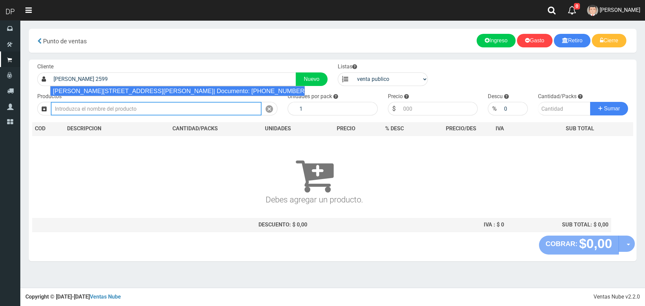
type input "CARLOS CALVO 2599 (SAN CRISTOBAL)| Documento: 000000000000255533 | Teléfono:"
select select "2"
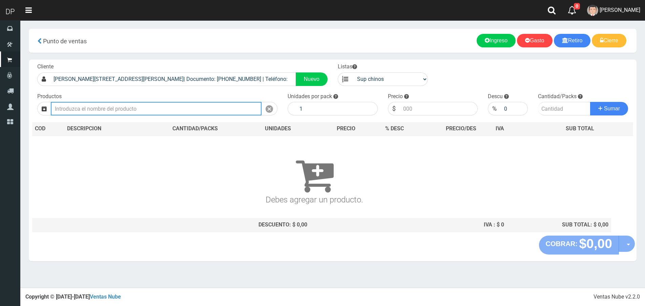
click at [152, 109] on input "text" at bounding box center [156, 109] width 211 height 14
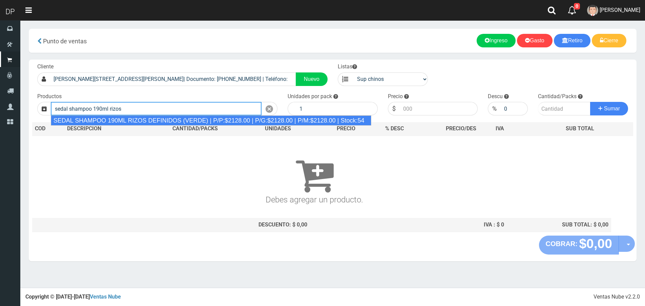
click at [164, 122] on div "SEDAL SHAMPOO 190ML RIZOS DEFINIDOS (VERDE) | P/P:$2128.00 | P/G:$2128.00 | P/M…" at bounding box center [211, 120] width 320 height 10
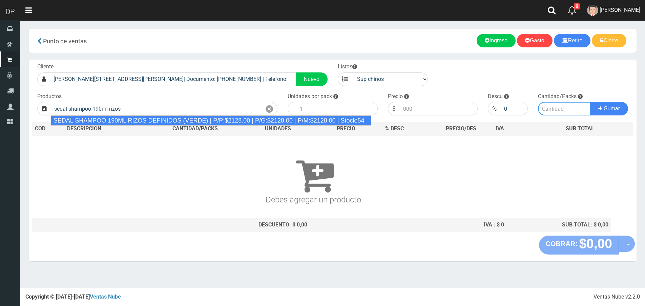
type input "SEDAL SHAMPOO 190ML RIZOS DEFINIDOS (VERDE) | P/P:$2128.00 | P/G:$2128.00 | P/M…"
type input "12"
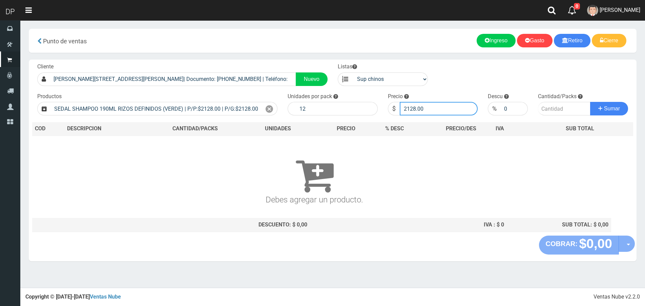
click at [426, 109] on input "2128.00" at bounding box center [439, 109] width 78 height 14
type input "2021"
type input "2021.60"
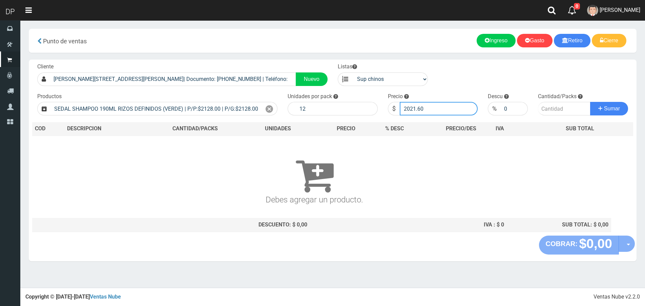
click at [590, 102] on button "Sumar" at bounding box center [609, 109] width 38 height 14
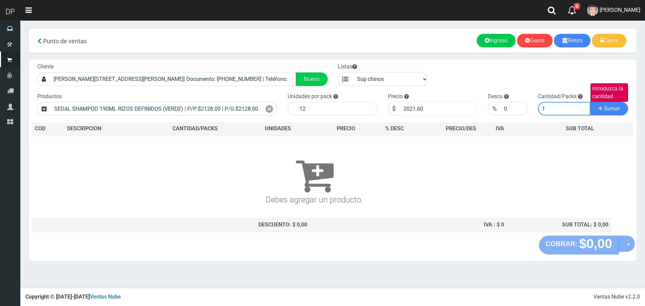
type input "1"
click at [590, 102] on button "Sumar" at bounding box center [609, 109] width 38 height 14
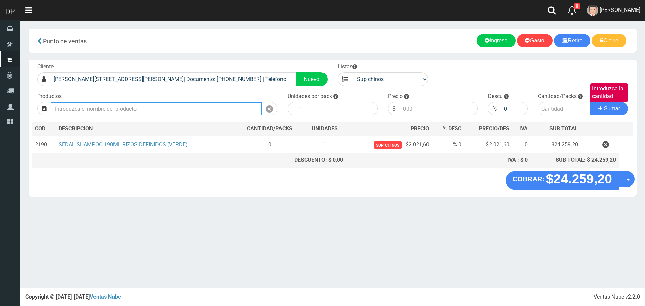
click at [139, 103] on input "text" at bounding box center [156, 109] width 211 height 14
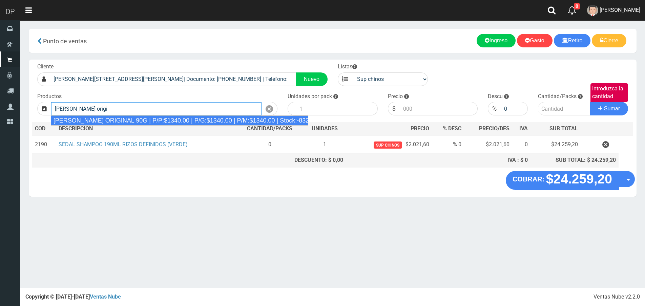
click at [146, 118] on div "JABON DOVE ORIGINAL 90G | P/P:$1340.00 | P/G:$1340.00 | P/M:$1340.00 | Stock:-8…" at bounding box center [180, 120] width 258 height 10
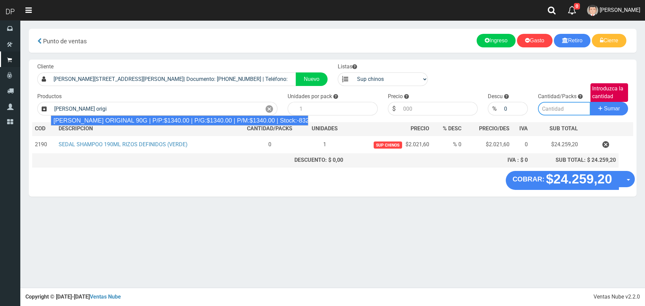
type input "JABON DOVE ORIGINAL 90G | P/P:$1340.00 | P/G:$1340.00 | P/M:$1340.00 | Stock:-8…"
type input "60"
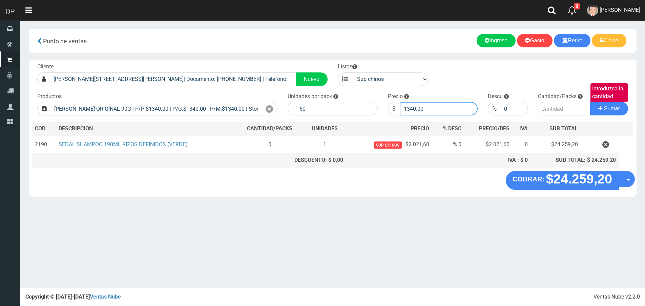
click at [422, 106] on input "1340.00" at bounding box center [439, 109] width 78 height 14
type input "1206"
type input "1206.00"
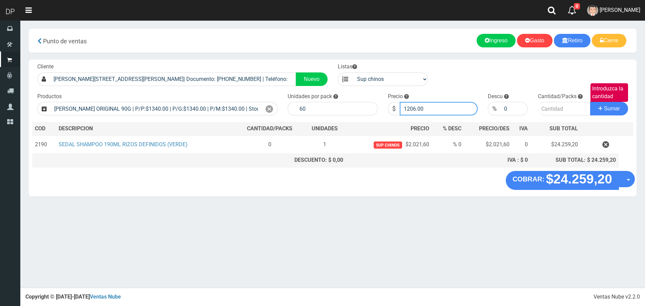
click at [590, 102] on button "Sumar" at bounding box center [609, 109] width 38 height 14
click at [555, 105] on input "Introduzca la cantidad" at bounding box center [564, 109] width 52 height 14
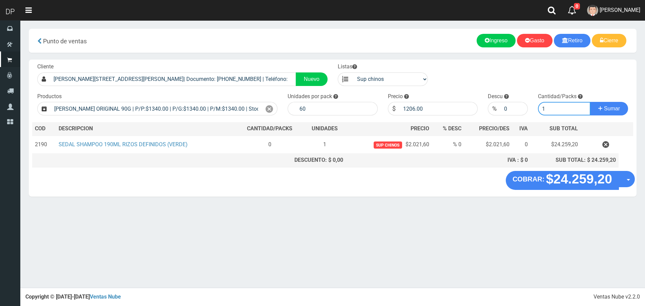
type input "1"
click at [590, 102] on button "Sumar" at bounding box center [609, 109] width 38 height 14
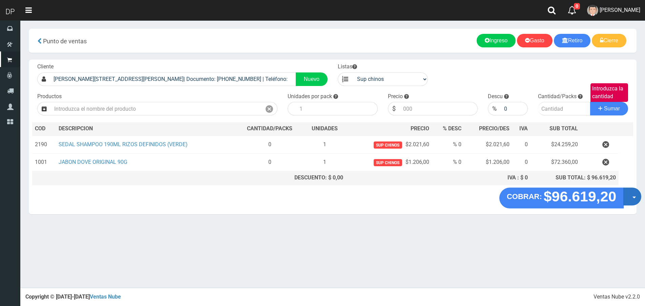
click at [632, 195] on button "Opciones" at bounding box center [632, 197] width 18 height 18
click at [604, 193] on link "Hacer Devolucion" at bounding box center [610, 199] width 61 height 16
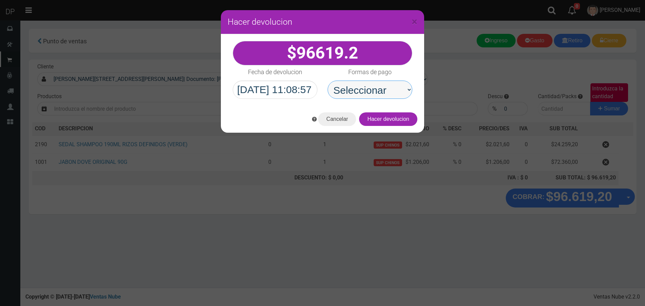
click at [390, 94] on select "Seleccionar Efectivo Tarjeta de Crédito Depósito Débito" at bounding box center [369, 90] width 85 height 18
select select "Efectivo"
click at [327, 81] on select "Seleccionar Efectivo Tarjeta de Crédito Depósito Débito" at bounding box center [369, 90] width 85 height 18
click at [409, 118] on button "Hacer devolucion" at bounding box center [388, 119] width 58 height 14
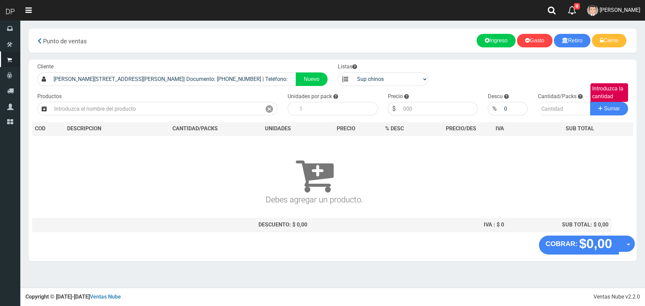
click at [193, 69] on div "Cliente CARLOS CALVO 2599 (SAN CRISTOBAL)| Documento: 000000000000255533 | Telé…" at bounding box center [182, 74] width 300 height 23
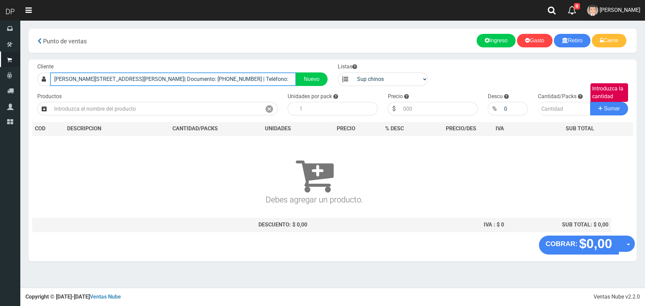
click at [189, 80] on input "CARLOS CALVO 2599 (SAN CRISTOBAL)| Documento: 000000000000255533 | Teléfono:" at bounding box center [173, 79] width 246 height 14
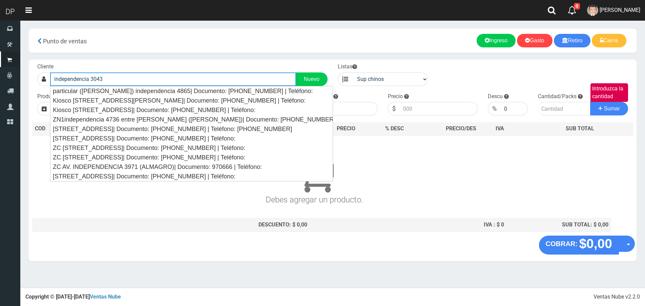
click at [590, 102] on button "Sumar" at bounding box center [609, 109] width 38 height 14
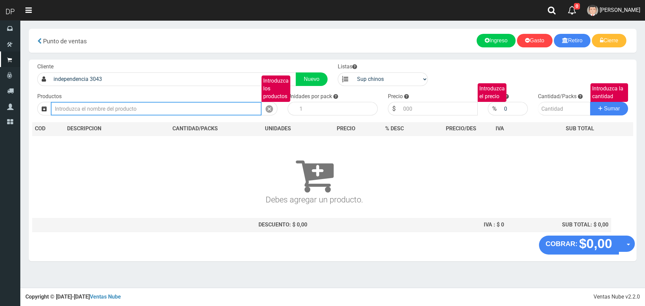
click at [151, 107] on input "Introduzca los productos" at bounding box center [156, 109] width 211 height 14
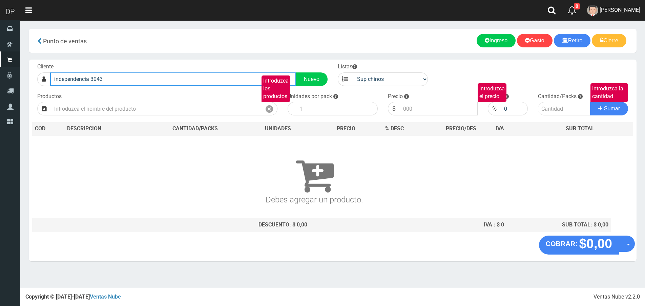
click at [144, 76] on input "independencia 3043" at bounding box center [173, 79] width 246 height 14
click at [115, 79] on input "independencia 3043" at bounding box center [173, 79] width 246 height 14
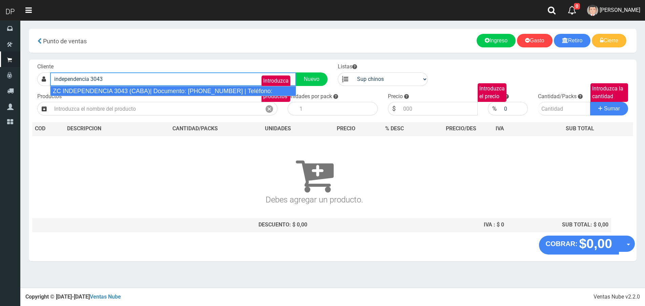
click at [117, 91] on div "ZC INDEPENDENCIA 3043 (CABA)| Documento: 44444556587 | Teléfono:" at bounding box center [173, 91] width 246 height 10
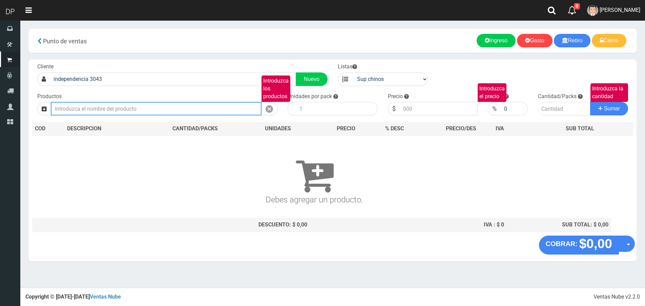
type input "ZC INDEPENDENCIA 3043 (CABA)| Documento: 44444556587 | Teléfono:"
click at [115, 104] on input "Introduzca los productos" at bounding box center [156, 109] width 211 height 14
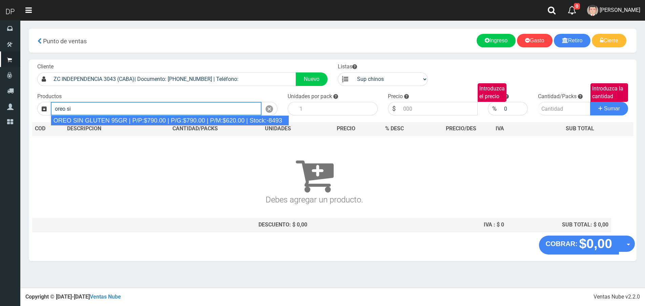
click at [146, 121] on div "OREO SIN GLUTEN 95GR | P/P:$790.00 | P/G:$790.00 | P/M:$620.00 | Stock:-8493" at bounding box center [170, 120] width 238 height 10
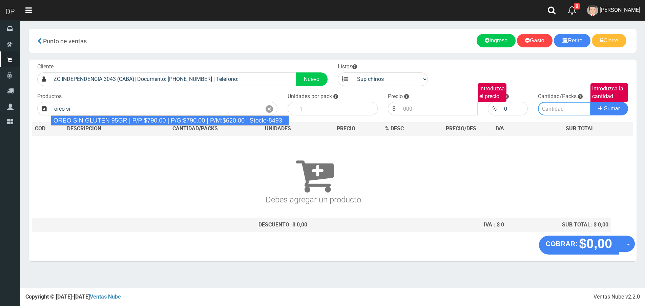
type input "OREO SIN GLUTEN 95GR | P/P:$790.00 | P/G:$790.00 | P/M:$620.00 | Stock:-8493"
type input "24"
type input "790.00"
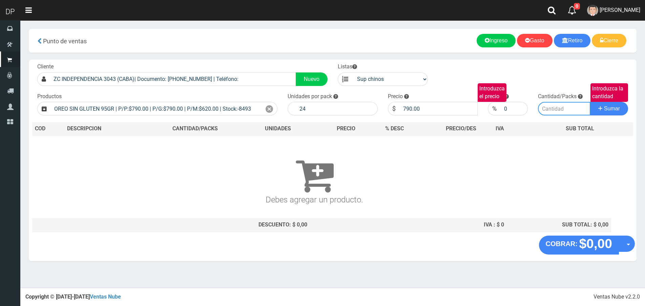
click at [552, 110] on input "Introduzca la cantidad" at bounding box center [564, 109] width 52 height 14
type input "1"
click at [590, 102] on button "Sumar" at bounding box center [609, 109] width 38 height 14
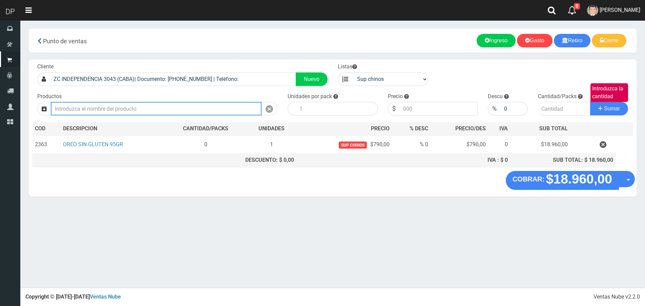
click at [104, 112] on input "Introduzca los productos" at bounding box center [156, 109] width 211 height 14
click at [87, 110] on input "Introduzca los productos" at bounding box center [156, 109] width 211 height 14
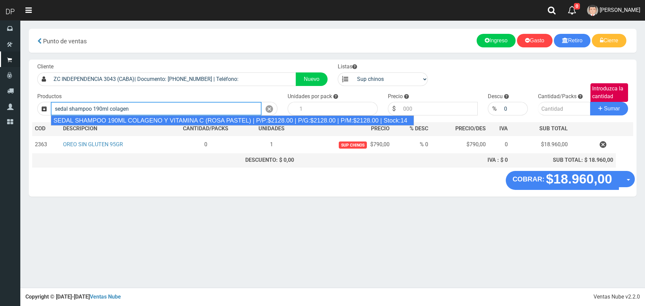
click at [183, 122] on div "SEDAL SHAMPOO 190ML COLAGENO Y VITAMINA C (ROSA PASTEL) | P/P:$2128.00 | P/G:$2…" at bounding box center [232, 120] width 363 height 10
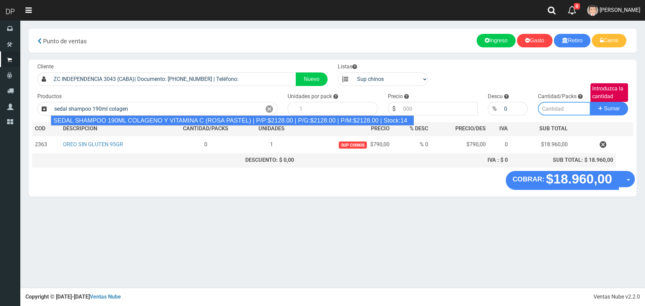
type input "SEDAL SHAMPOO 190ML COLAGENO Y VITAMINA C (ROSA PASTEL) | P/P:$2128.00 | P/G:$2…"
type input "12"
type input "2128.00"
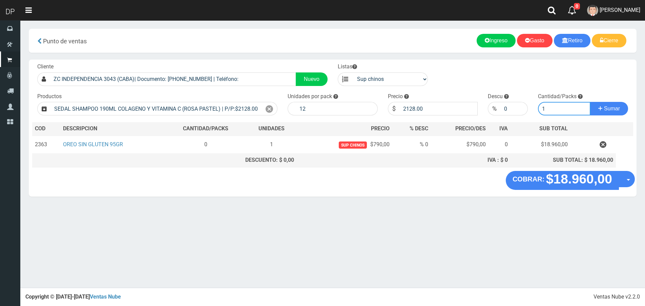
type input "1"
click at [590, 102] on button "Sumar" at bounding box center [609, 109] width 38 height 14
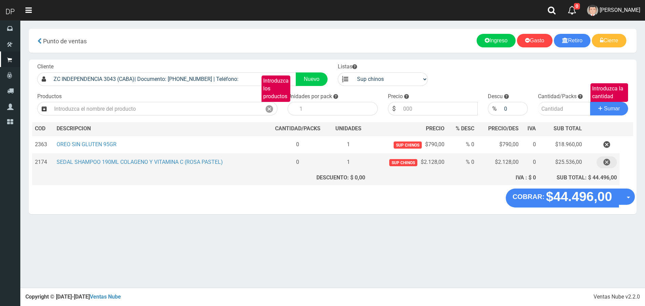
click at [609, 163] on icon "button" at bounding box center [606, 162] width 7 height 12
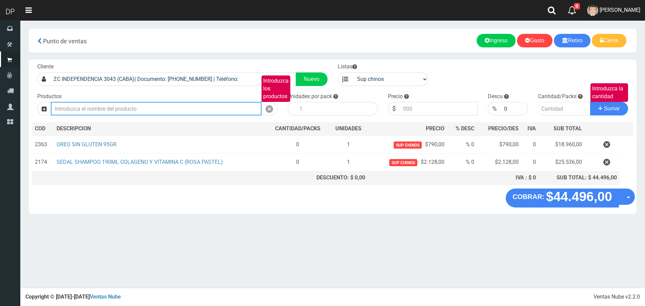
click at [194, 104] on input "Introduzca los productos" at bounding box center [156, 109] width 211 height 14
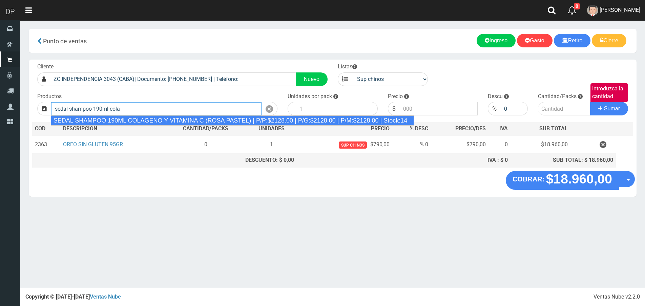
click at [194, 116] on div "SEDAL SHAMPOO 190ML COLAGENO Y VITAMINA C (ROSA PASTEL) | P/P:$2128.00 | P/G:$2…" at bounding box center [232, 120] width 363 height 10
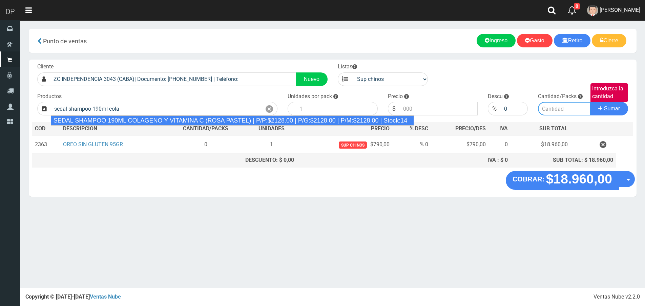
type input "SEDAL SHAMPOO 190ML COLAGENO Y VITAMINA C (ROSA PASTEL) | P/P:$2128.00 | P/G:$2…"
type input "12"
type input "2128.00"
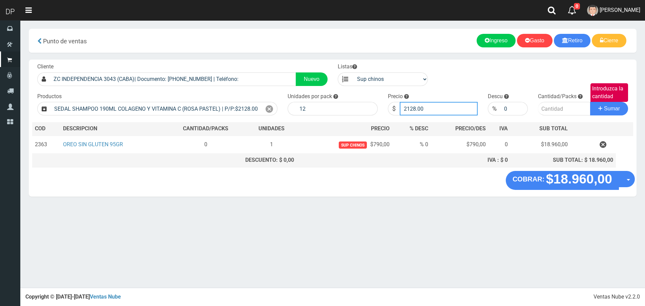
click at [437, 109] on input "2128.00" at bounding box center [439, 109] width 78 height 14
type input "2021"
type input "2021.60"
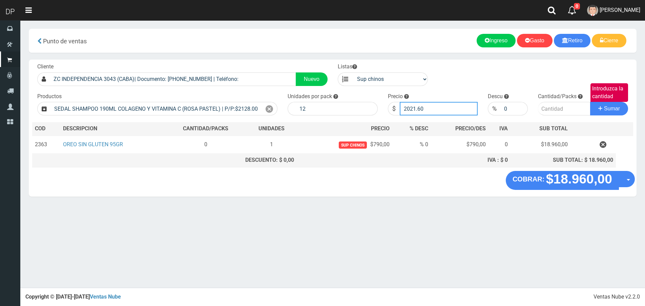
click at [590, 102] on button "Sumar" at bounding box center [609, 109] width 38 height 14
type input "1"
click at [590, 102] on button "Sumar" at bounding box center [609, 109] width 38 height 14
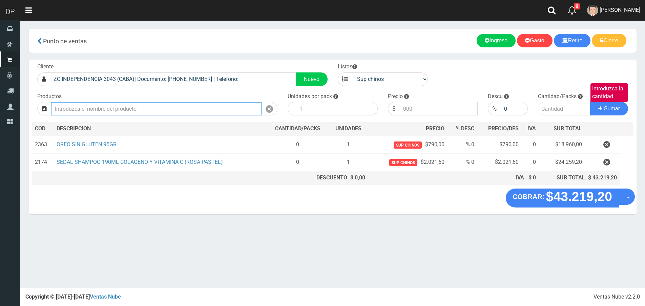
click at [128, 113] on input "Introduzca los productos" at bounding box center [156, 109] width 211 height 14
click at [61, 107] on input "seal shampoo 190ml ceramidas" at bounding box center [156, 109] width 211 height 14
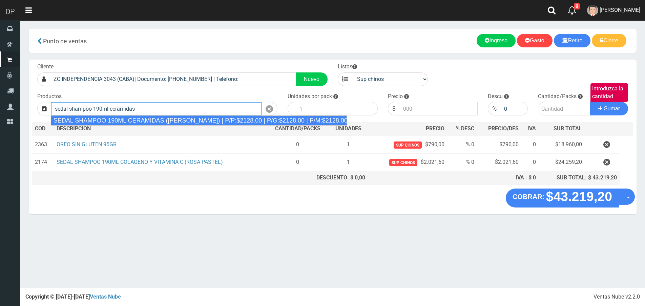
click at [91, 116] on div "SEDAL SHAMPOO 190ML CERAMIDAS (ROSA) | P/P:$2128.00 | P/G:$2128.00 | P/M:$2128.…" at bounding box center [199, 120] width 296 height 10
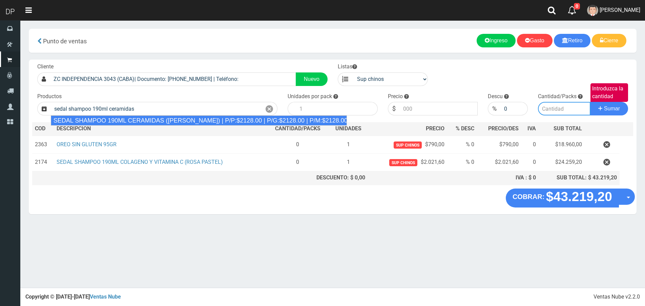
type input "SEDAL SHAMPOO 190ML CERAMIDAS (ROSA) | P/P:$2128.00 | P/G:$2128.00 | P/M:$2128.…"
type input "12"
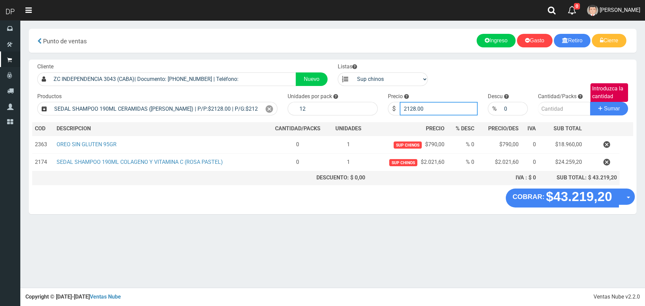
click at [436, 108] on input "2128.00" at bounding box center [439, 109] width 78 height 14
type input "2021"
type input "2021.60"
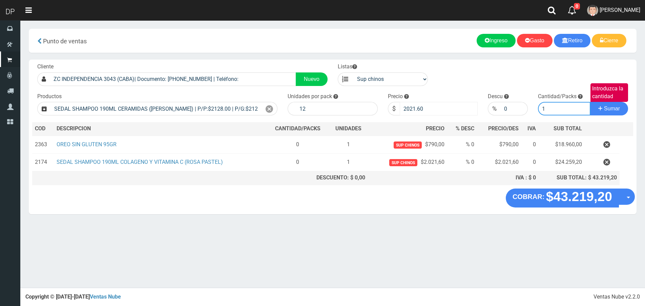
type input "1"
click at [590, 102] on button "Sumar" at bounding box center [609, 109] width 38 height 14
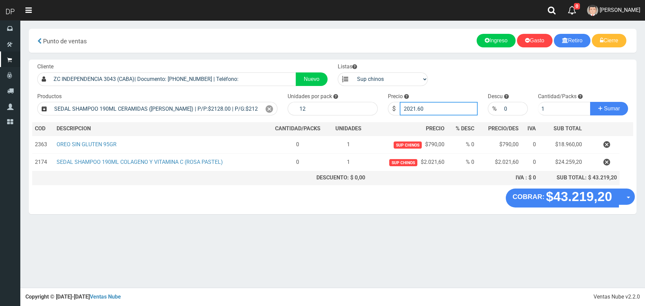
click at [428, 111] on input "2021.60" at bounding box center [439, 109] width 78 height 14
type input "2021"
type input "2021.60"
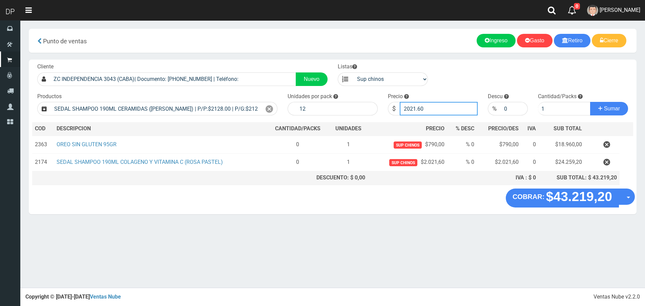
click at [590, 102] on button "Sumar" at bounding box center [609, 109] width 38 height 14
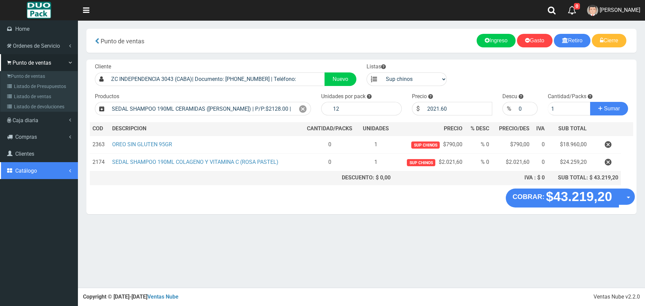
click at [21, 166] on link "Catálogo" at bounding box center [39, 170] width 78 height 17
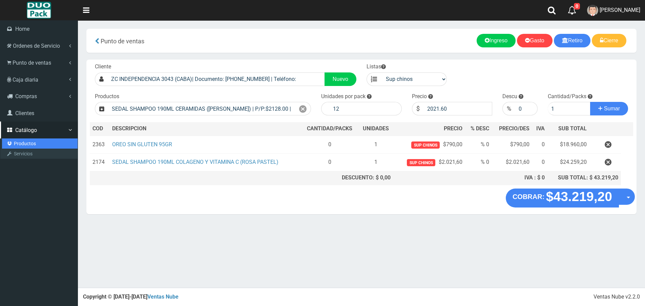
click at [26, 144] on link "Productos" at bounding box center [40, 143] width 76 height 10
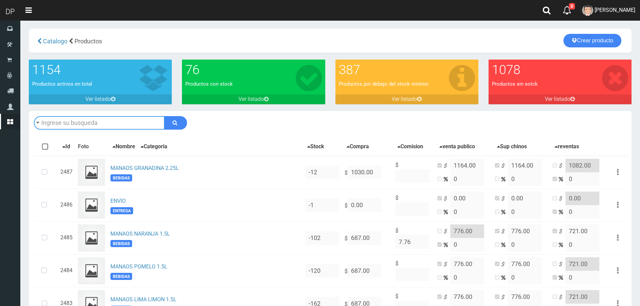
click at [50, 123] on input "text" at bounding box center [99, 123] width 131 height 14
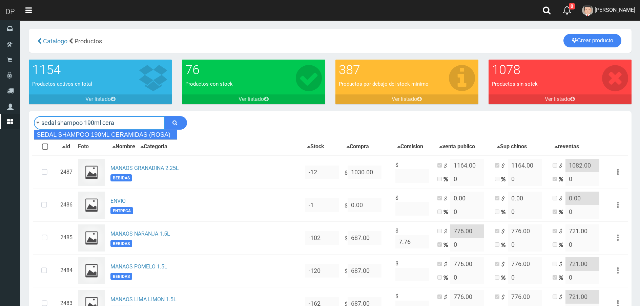
click at [108, 133] on div "SEDAL SHAMPOO 190ML CERAMIDAS (ROSA)" at bounding box center [105, 135] width 143 height 10
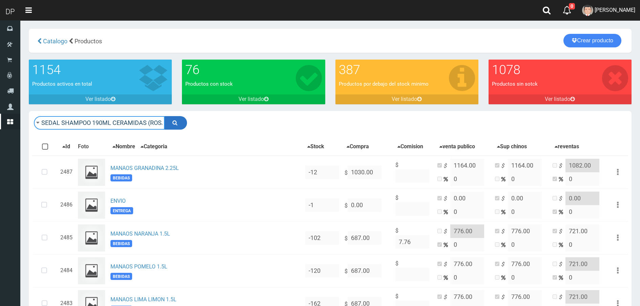
type input "SEDAL SHAMPOO 190ML CERAMIDAS (ROSA)"
click at [180, 122] on button "submit" at bounding box center [175, 123] width 23 height 14
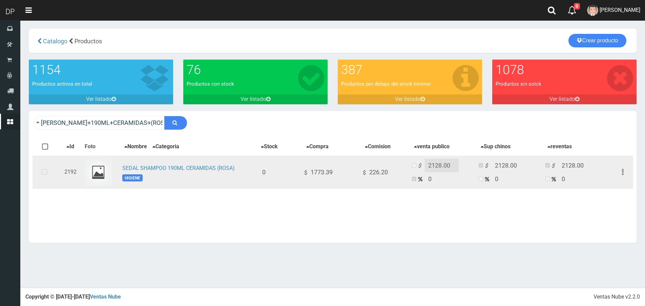
click at [42, 171] on icon at bounding box center [45, 172] width 18 height 22
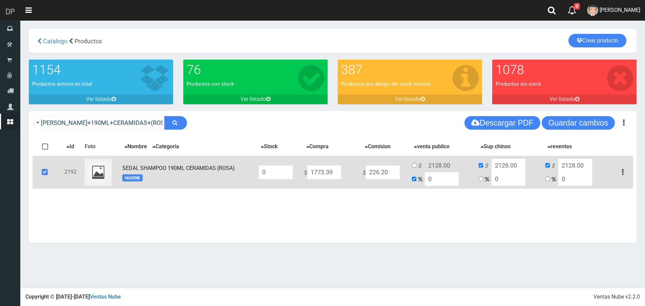
click at [275, 170] on input "0" at bounding box center [276, 173] width 34 height 14
type input "0"
type input "12"
click at [588, 127] on button "Guardar cambios" at bounding box center [577, 123] width 73 height 14
click at [45, 173] on icon at bounding box center [45, 172] width 18 height 22
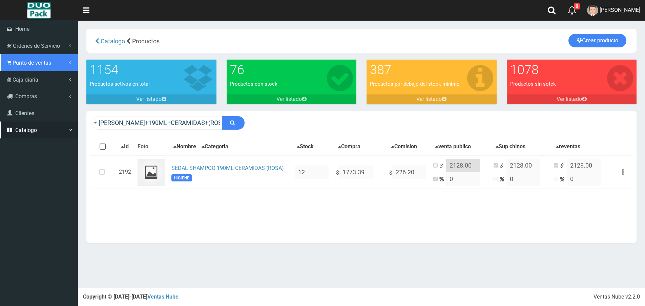
click at [21, 61] on span "Punto de ventas" at bounding box center [32, 63] width 39 height 6
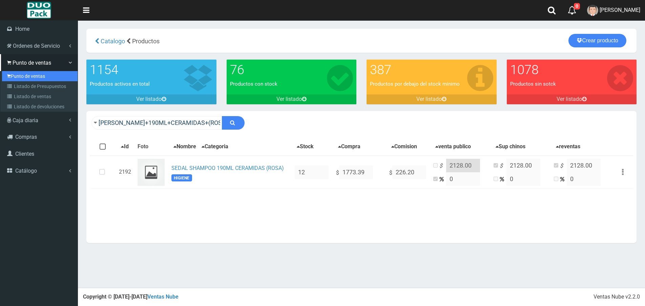
click at [23, 77] on link "Punto de ventas" at bounding box center [40, 76] width 76 height 10
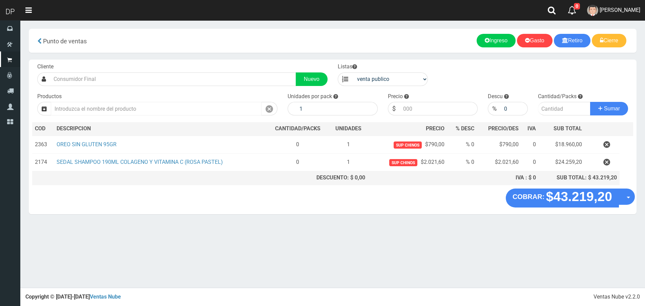
click at [105, 107] on input "text" at bounding box center [156, 109] width 211 height 14
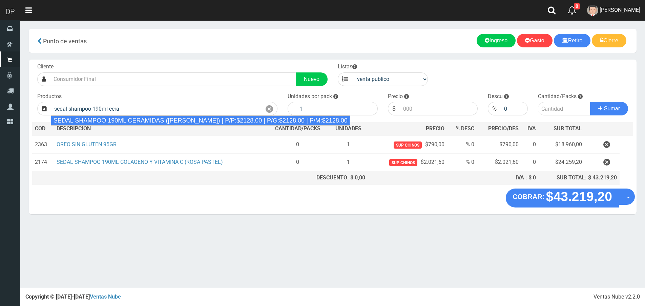
click at [134, 122] on div "SEDAL SHAMPOO 190ML CERAMIDAS ([PERSON_NAME]) | P/P:$2128.00 | P/G:$2128.00 | P…" at bounding box center [200, 120] width 299 height 10
type input "SEDAL SHAMPOO 190ML CERAMIDAS ([PERSON_NAME]) | P/P:$2128.00 | P/G:$2128.00 | P…"
type input "12"
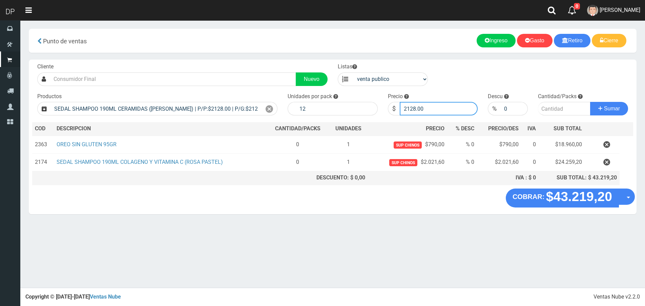
click at [417, 111] on input "2128.00" at bounding box center [439, 109] width 78 height 14
type input "2021"
type input "2021.60"
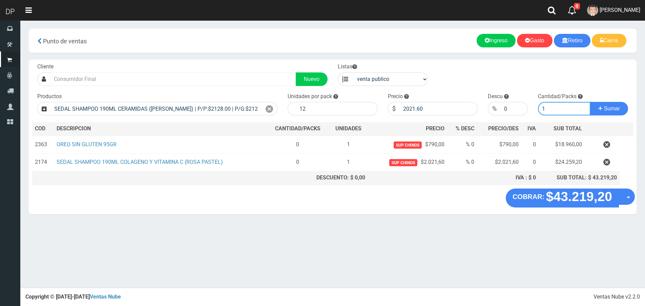
type input "1"
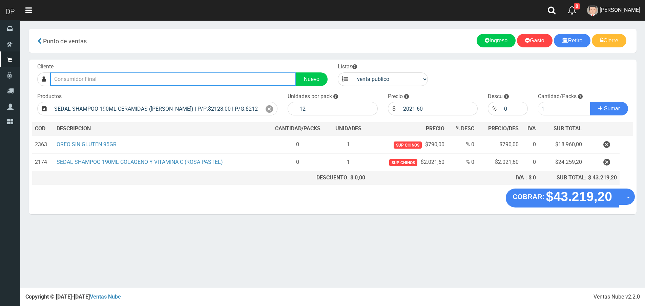
click at [229, 81] on input "text" at bounding box center [173, 79] width 246 height 14
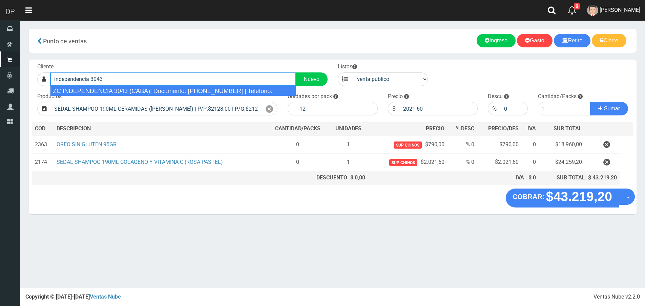
click at [215, 92] on div "ZC INDEPENDENCIA 3043 (CABA)| Documento: [PHONE_NUMBER] | Teléfono:" at bounding box center [173, 91] width 246 height 10
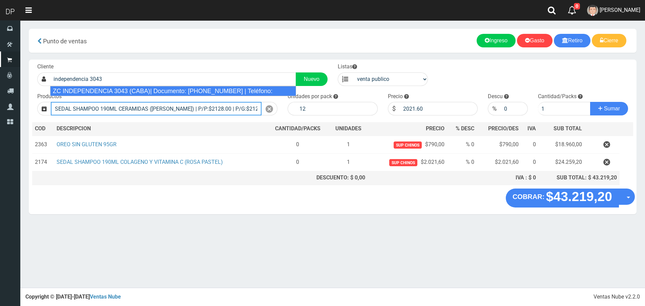
type input "ZC INDEPENDENCIA 3043 (CABA)| Documento: [PHONE_NUMBER] | Teléfono:"
select select "2"
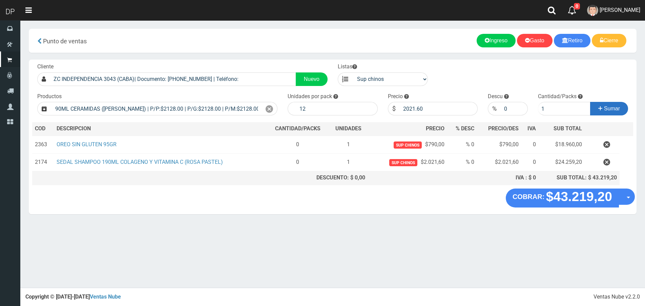
click at [606, 112] on button "Sumar" at bounding box center [609, 109] width 38 height 14
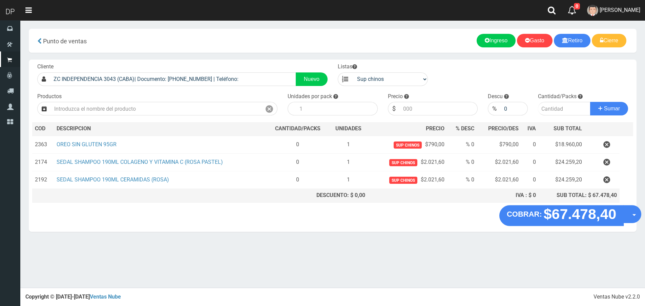
click at [634, 210] on button "Opciones" at bounding box center [632, 214] width 18 height 18
click at [630, 216] on link "Hacer Devolucion" at bounding box center [610, 217] width 61 height 16
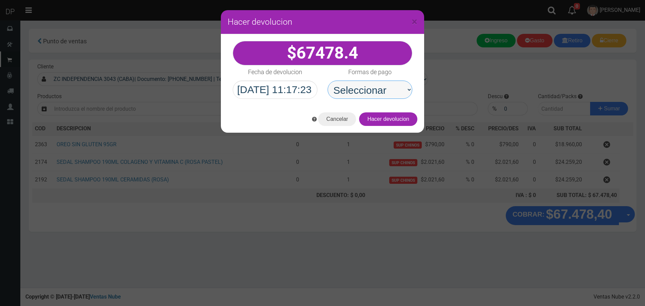
drag, startPoint x: 379, startPoint y: 90, endPoint x: 379, endPoint y: 97, distance: 7.1
click at [379, 90] on select "Seleccionar Efectivo Tarjeta de Crédito Depósito Débito" at bounding box center [369, 90] width 85 height 18
select select "Efectivo"
click at [327, 81] on select "Seleccionar Efectivo Tarjeta de Crédito Depósito Débito" at bounding box center [369, 90] width 85 height 18
click at [389, 115] on button "Hacer devolucion" at bounding box center [388, 119] width 58 height 14
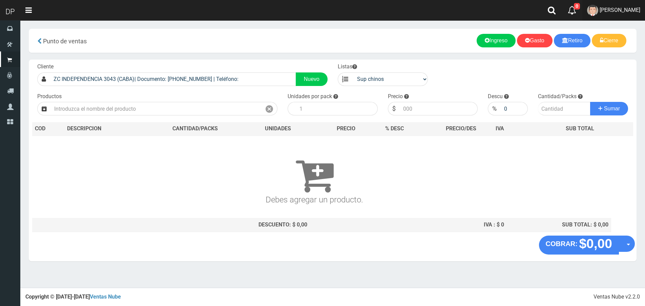
click at [637, 8] on span "MARCELO AVALOS" at bounding box center [619, 10] width 41 height 6
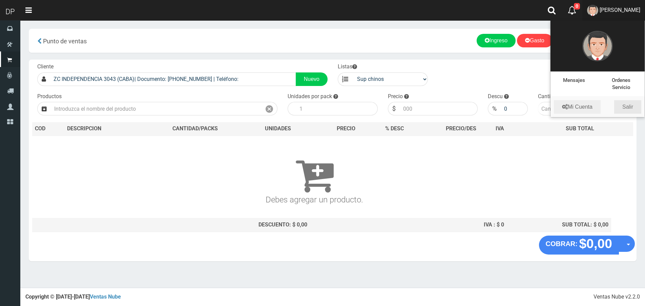
click at [630, 108] on link "Salir" at bounding box center [627, 107] width 27 height 14
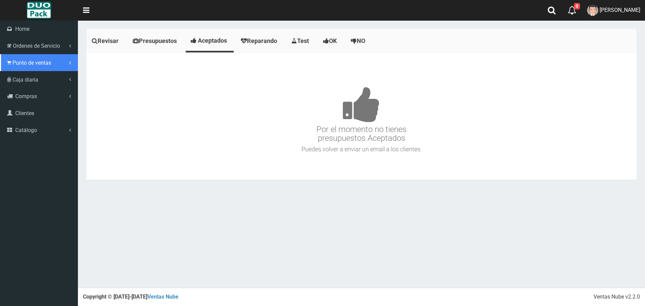
click at [34, 62] on span "Punto de ventas" at bounding box center [32, 63] width 39 height 6
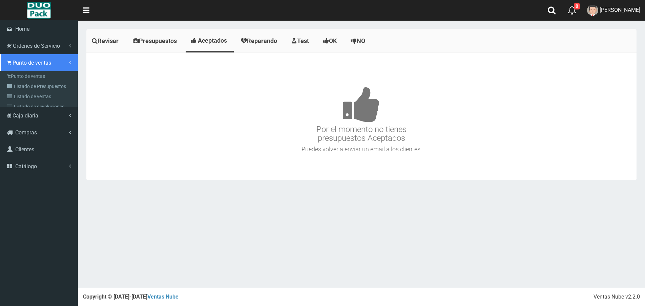
click at [33, 70] on link "Punto de ventas" at bounding box center [39, 62] width 78 height 17
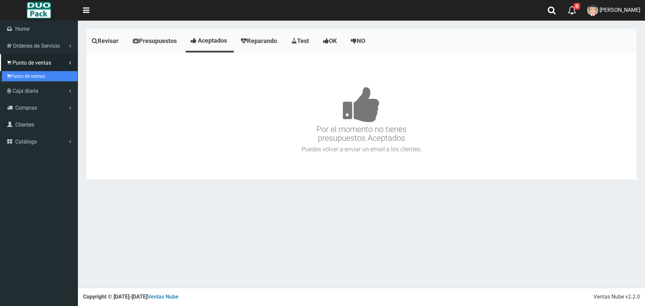
click at [33, 72] on link "Punto de ventas" at bounding box center [40, 76] width 76 height 10
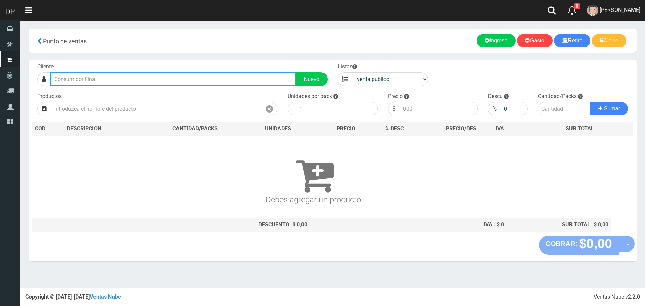
click at [100, 78] on input "text" at bounding box center [173, 79] width 246 height 14
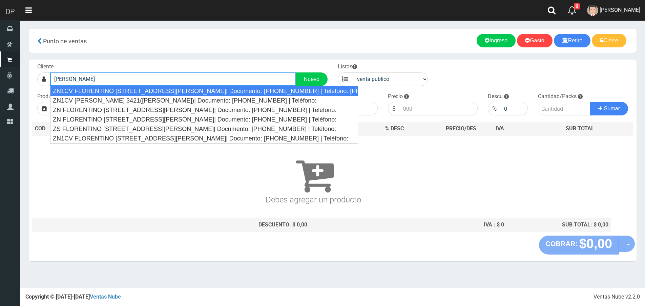
click at [155, 91] on div "ZN1CV FLORENTINO [STREET_ADDRESS][PERSON_NAME]| Documento: [PHONE_NUMBER] | Tel…" at bounding box center [204, 91] width 308 height 10
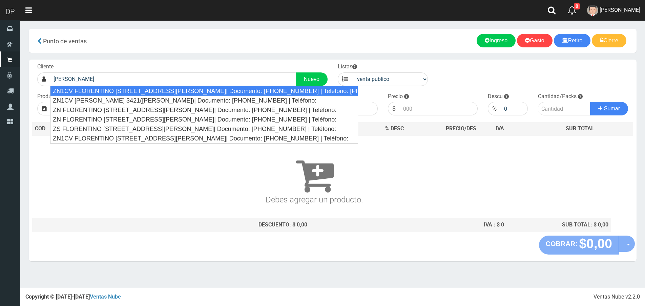
type input "ZN1CV FLORENTINO [STREET_ADDRESS][PERSON_NAME]| Documento: [PHONE_NUMBER] | Tel…"
select select "2"
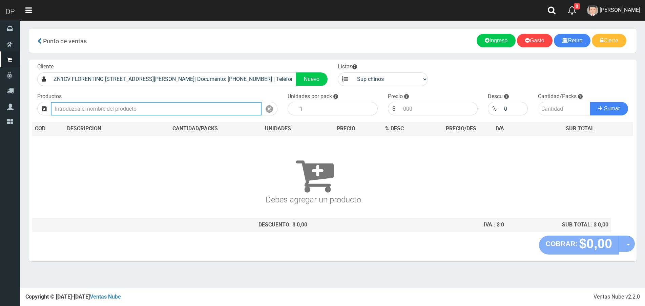
click at [142, 112] on input "text" at bounding box center [156, 109] width 211 height 14
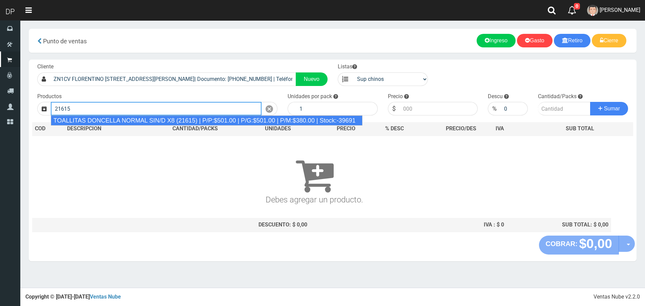
click at [141, 118] on div "TOALLITAS DONCELLA NORMAL SIN/D X8 (21615) | P/P:$501.00 | P/G:$501.00 | P/M:$3…" at bounding box center [206, 120] width 311 height 10
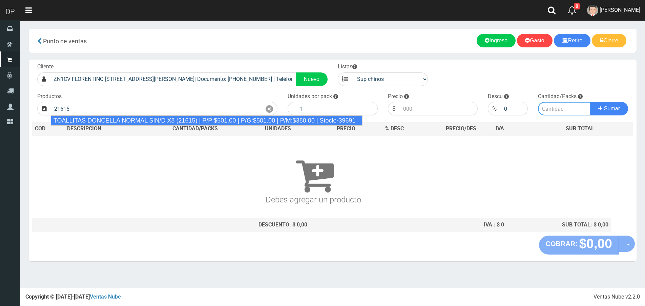
type input "TOALLITAS DONCELLA NORMAL SIN/D X8 (21615) | P/P:$501.00 | P/G:$501.00 | P/M:$3…"
type input "50"
type input "501.00"
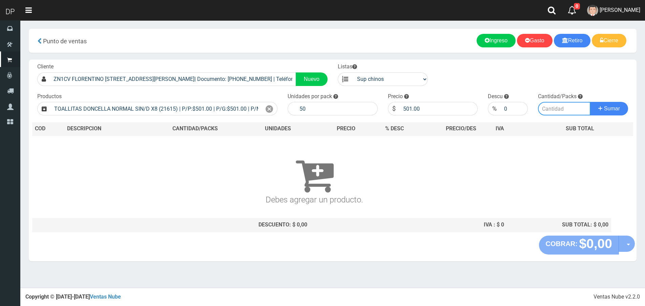
click at [551, 109] on input "number" at bounding box center [564, 109] width 52 height 14
type input "1"
click at [590, 102] on button "Sumar" at bounding box center [609, 109] width 38 height 14
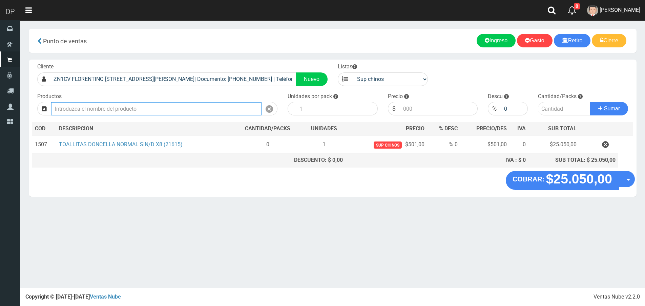
click at [140, 107] on input "text" at bounding box center [156, 109] width 211 height 14
click at [590, 102] on button "Sumar" at bounding box center [609, 109] width 38 height 14
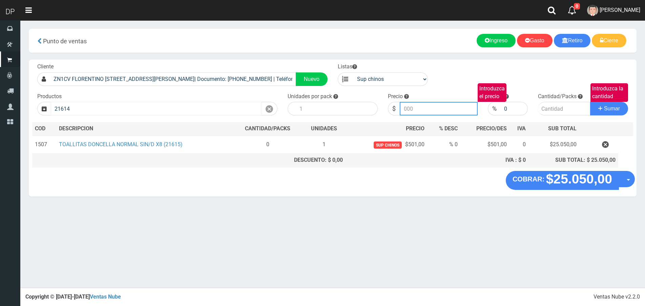
type input "TOALLITAS DONCELLA NORMAL CON/D X8 (21614) | P/P:$501.00 | P/G:$501.00 | P/M:$3…"
type input "501.00"
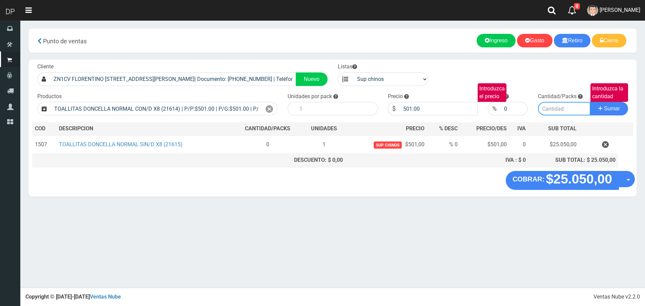
click at [558, 105] on input "Introduzca la cantidad" at bounding box center [564, 109] width 52 height 14
type input "1"
click at [590, 102] on button "Sumar" at bounding box center [609, 109] width 38 height 14
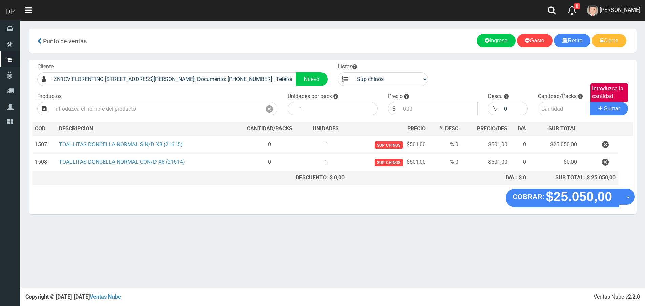
drag, startPoint x: 608, startPoint y: 164, endPoint x: 597, endPoint y: 161, distance: 11.2
click at [608, 164] on icon "button" at bounding box center [605, 162] width 7 height 12
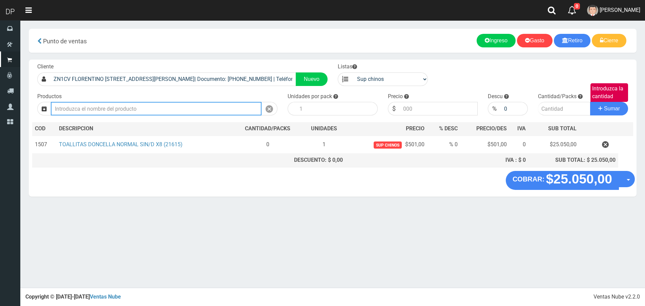
click at [220, 109] on input "text" at bounding box center [156, 109] width 211 height 14
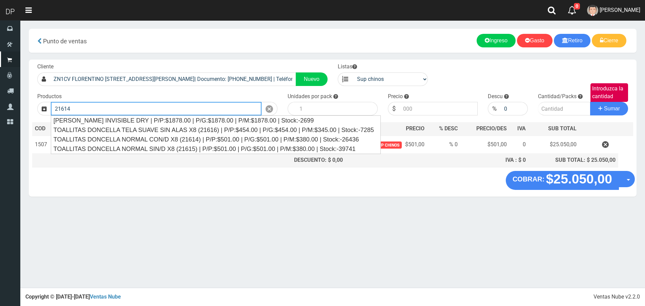
click at [590, 102] on button "Sumar" at bounding box center [609, 109] width 38 height 14
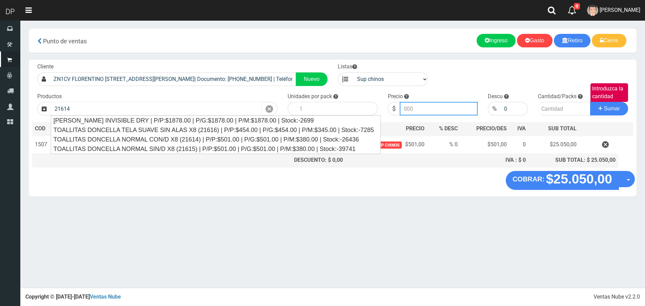
type input "TOALLITAS DONCELLA NORMAL CON/D X8 (21614) | P/P:$501.00 | P/G:$501.00 | P/M:$3…"
type input "501.00"
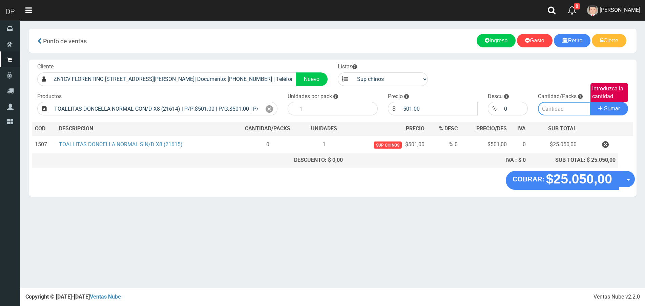
click at [566, 110] on input "Introduzca la cantidad" at bounding box center [564, 109] width 52 height 14
type input "1"
click at [590, 102] on button "Sumar" at bounding box center [609, 109] width 38 height 14
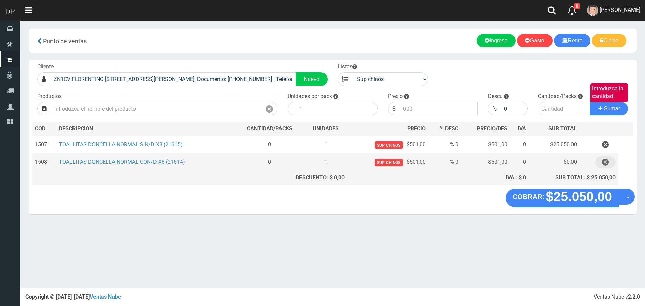
click at [606, 160] on icon "button" at bounding box center [605, 162] width 7 height 12
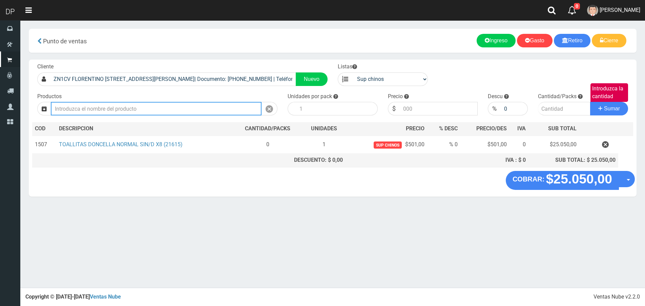
click at [126, 107] on input "text" at bounding box center [156, 109] width 211 height 14
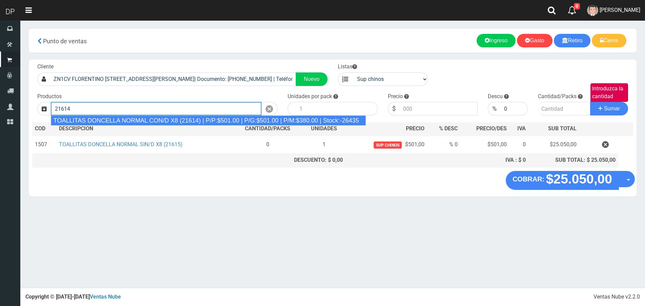
click at [120, 120] on div "TOALLITAS DONCELLA NORMAL CON/D X8 (21614) | P/P:$501.00 | P/G:$501.00 | P/M:$3…" at bounding box center [208, 120] width 315 height 10
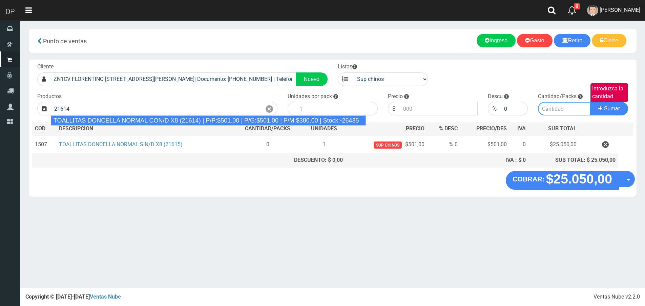
type input "TOALLITAS DONCELLA NORMAL CON/D X8 (21614) | P/P:$501.00 | P/G:$501.00 | P/M:$3…"
type input "50"
type input "501.00"
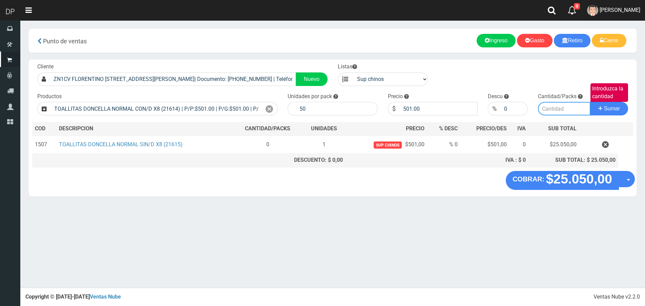
click at [559, 108] on input "Introduzca la cantidad" at bounding box center [564, 109] width 52 height 14
type input "1"
click at [590, 102] on button "Sumar" at bounding box center [609, 109] width 38 height 14
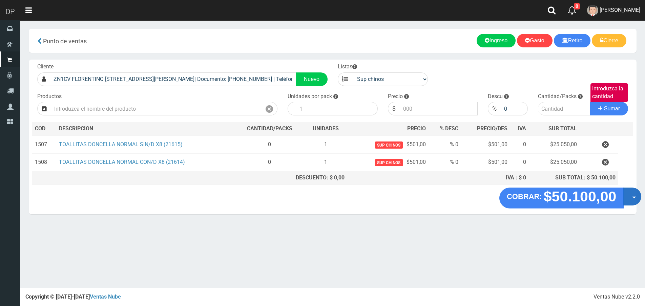
click at [632, 198] on span "button" at bounding box center [634, 198] width 4 height 2
click at [625, 201] on link "Hacer Devolucion" at bounding box center [610, 199] width 61 height 16
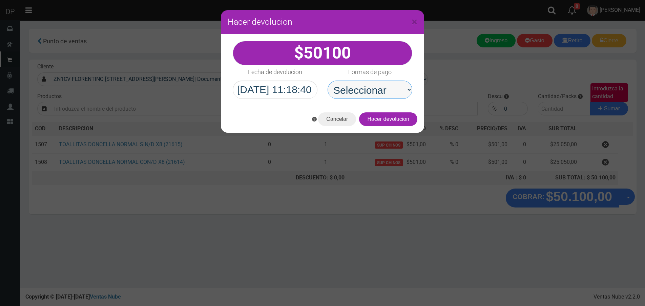
drag, startPoint x: 365, startPoint y: 94, endPoint x: 368, endPoint y: 97, distance: 4.8
click at [365, 94] on select "Seleccionar Efectivo Tarjeta de Crédito Depósito Débito" at bounding box center [369, 90] width 85 height 18
select select "Efectivo"
click at [327, 81] on select "Seleccionar Efectivo Tarjeta de Crédito Depósito Débito" at bounding box center [369, 90] width 85 height 18
click at [404, 117] on button "Hacer devolucion" at bounding box center [388, 119] width 58 height 14
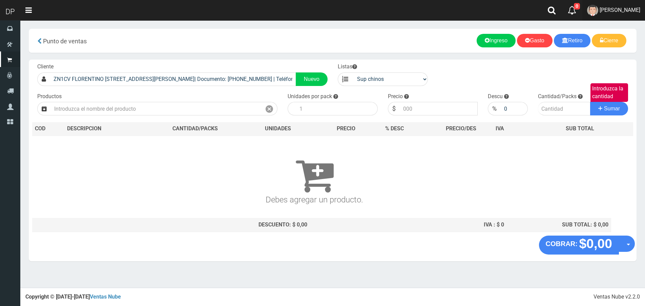
click at [613, 10] on span "Betiana Paola Casco" at bounding box center [619, 10] width 41 height 6
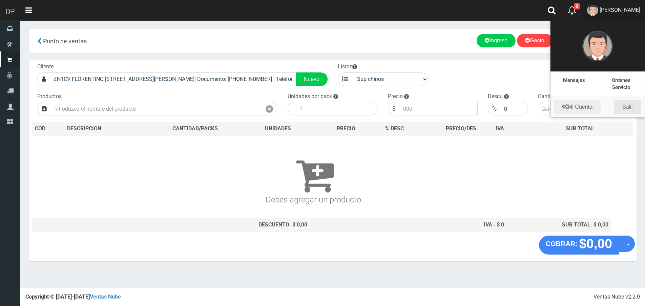
click at [625, 109] on link "Salir" at bounding box center [627, 107] width 27 height 14
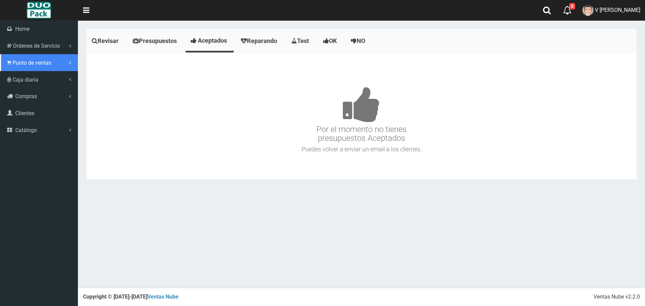
click at [15, 65] on span "Punto de ventas" at bounding box center [32, 63] width 39 height 6
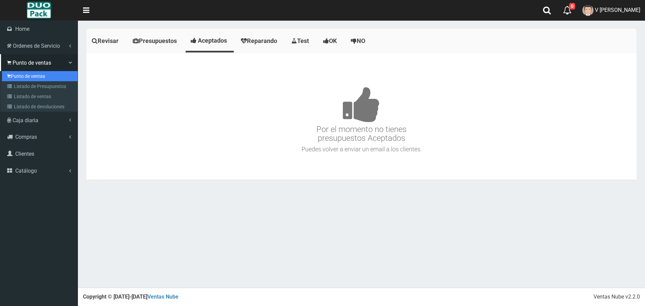
click at [34, 78] on link "Punto de ventas" at bounding box center [40, 76] width 76 height 10
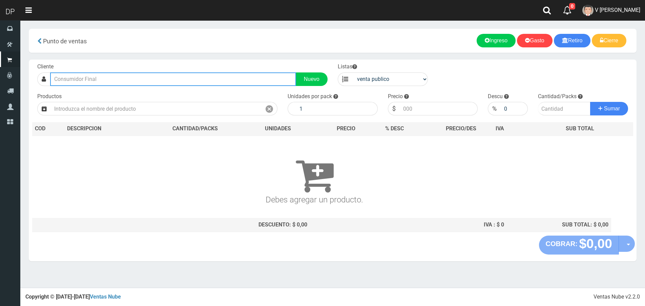
click at [166, 80] on input "text" at bounding box center [173, 79] width 246 height 14
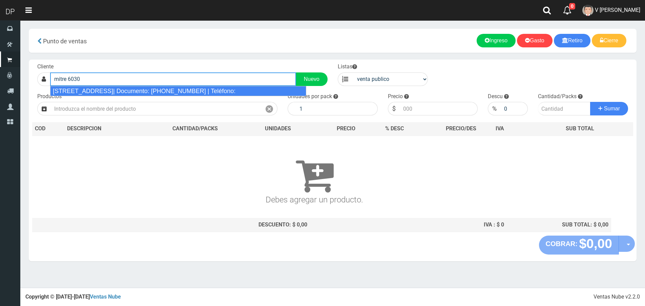
click at [162, 89] on div "[STREET_ADDRESS]| Documento: [PHONE_NUMBER] | Teléfono:" at bounding box center [178, 91] width 256 height 10
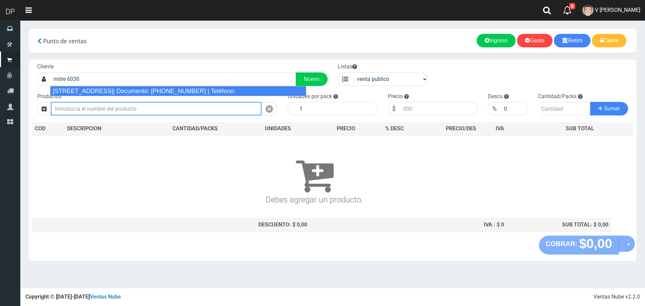
type input "[STREET_ADDRESS]| Documento: [PHONE_NUMBER] | Teléfono:"
select select "2"
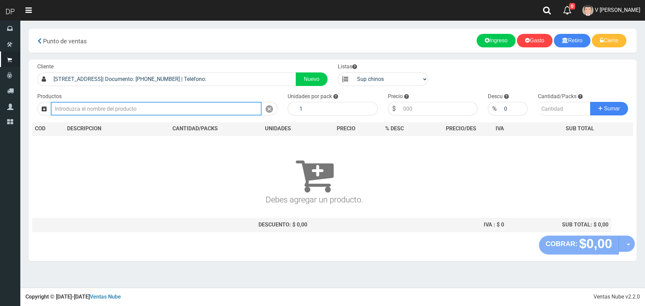
click at [108, 110] on input "text" at bounding box center [156, 109] width 211 height 14
click at [108, 110] on input "limpiador de piso ñ" at bounding box center [156, 109] width 211 height 14
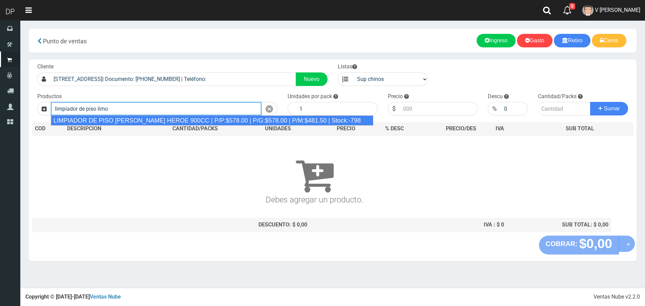
click at [125, 120] on div "LIMPIADOR DE PISO [PERSON_NAME] HEROE 900CC | P/P:$578.00 | P/G:$578.00 | P/M:$…" at bounding box center [212, 120] width 323 height 10
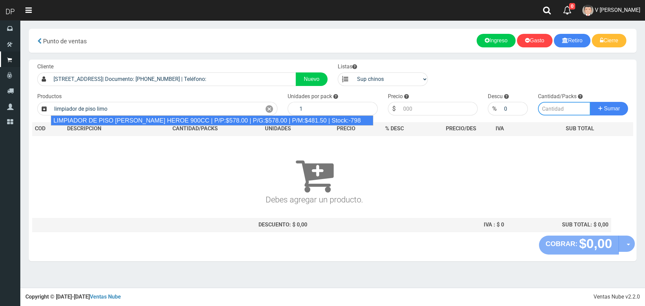
type input "LIMPIADOR DE PISO [PERSON_NAME] HEROE 900CC | P/P:$578.00 | P/G:$578.00 | P/M:$…"
type input "12"
type input "578.00"
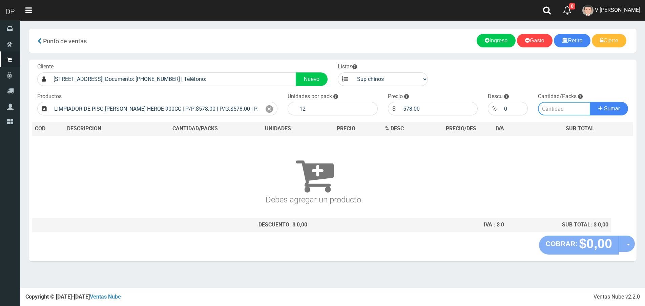
click at [560, 109] on input "number" at bounding box center [564, 109] width 52 height 14
type input "1"
click at [590, 102] on button "Sumar" at bounding box center [609, 109] width 38 height 14
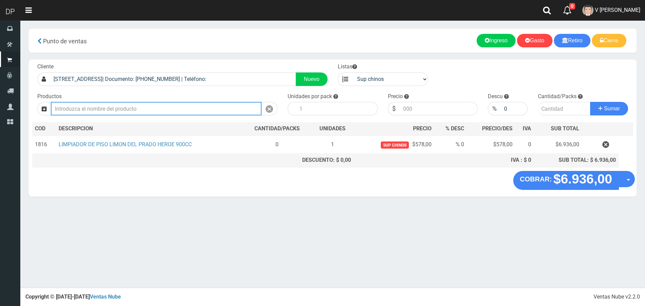
click at [109, 107] on input "text" at bounding box center [156, 109] width 211 height 14
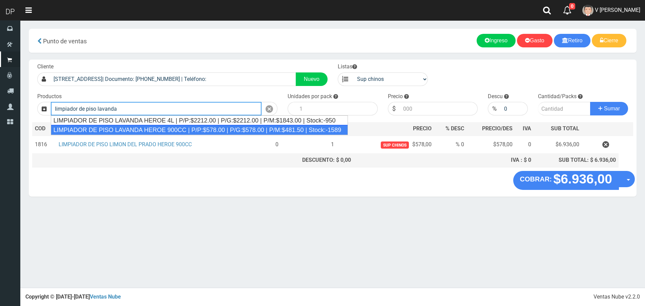
click at [148, 132] on div "LIMPIADOR DE PISO LAVANDA HEROE 900CC | P/P:$578.00 | P/G:$578.00 | P/M:$481.50…" at bounding box center [199, 130] width 297 height 10
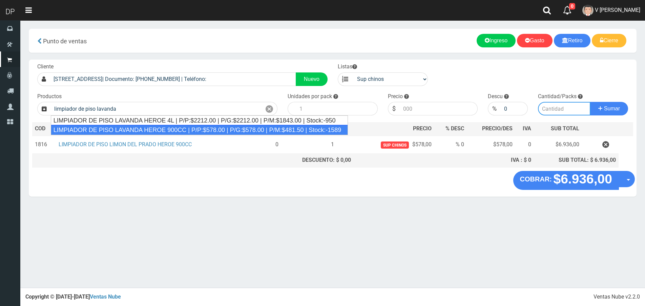
type input "LIMPIADOR DE PISO LAVANDA HEROE 900CC | P/P:$578.00 | P/G:$578.00 | P/M:$481.50…"
type input "12"
type input "578.00"
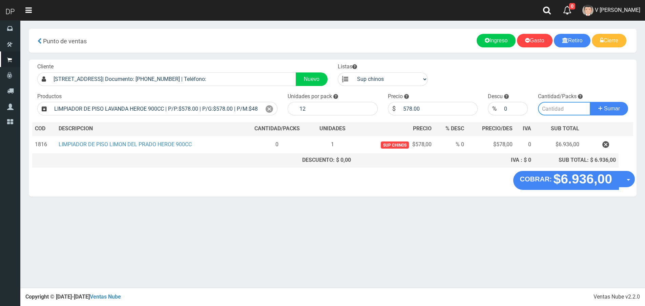
click at [545, 107] on input "number" at bounding box center [564, 109] width 52 height 14
type input "1"
click at [590, 102] on button "Sumar" at bounding box center [609, 109] width 38 height 14
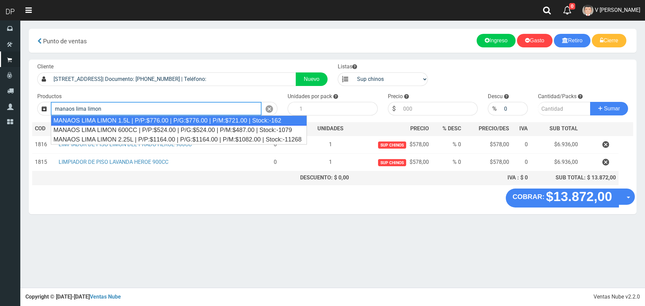
click at [172, 126] on div "MANAOS LIMA LIMON 600CC | P/P:$524.00 | P/G:$524.00 | P/M:$487.00 | Stock:-1079" at bounding box center [179, 129] width 256 height 9
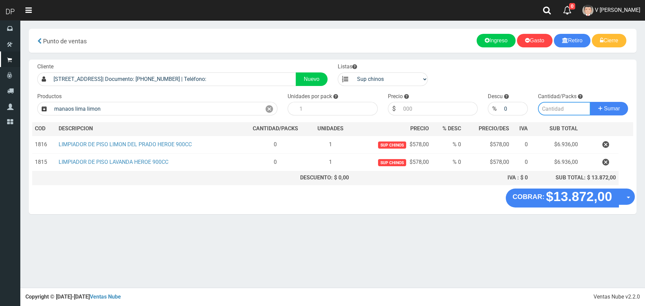
type input "MANAOS LIMA LIMON 600CC | P/P:$524.00 | P/G:$524.00 | P/M:$487.00 | Stock:-1079"
type input "12"
type input "524.00"
type input "1"
click at [590, 102] on button "Sumar" at bounding box center [609, 109] width 38 height 14
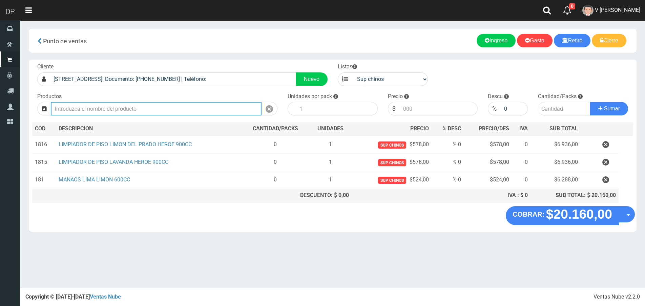
click at [121, 111] on input "text" at bounding box center [156, 109] width 211 height 14
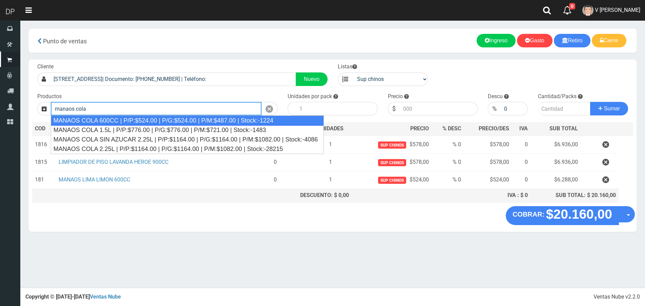
click at [121, 120] on div "MANAOS COLA 600CC | P/P:$524.00 | P/G:$524.00 | P/M:$487.00 | Stock:-1224" at bounding box center [187, 120] width 273 height 10
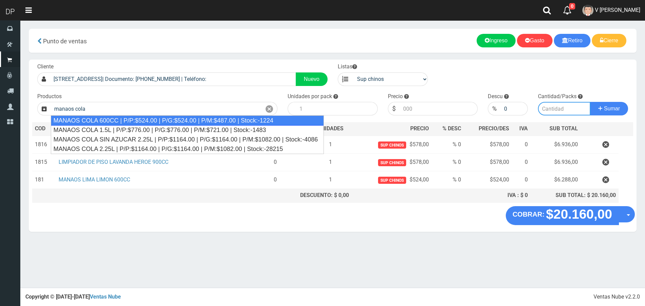
type input "MANAOS COLA 600CC | P/P:$524.00 | P/G:$524.00 | P/M:$487.00 | Stock:-1224"
type input "12"
type input "524.00"
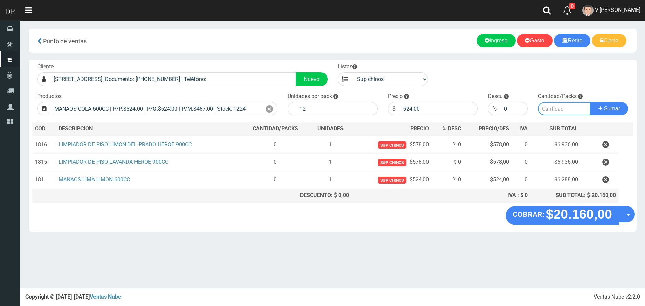
click at [556, 107] on input "number" at bounding box center [564, 109] width 52 height 14
type input "1"
click at [590, 102] on button "Sumar" at bounding box center [609, 109] width 38 height 14
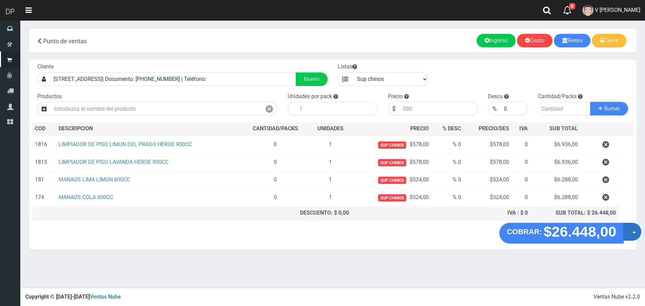
click at [630, 231] on button "Opciones" at bounding box center [632, 232] width 18 height 18
click at [615, 235] on link "Hacer Devolucion" at bounding box center [610, 234] width 61 height 16
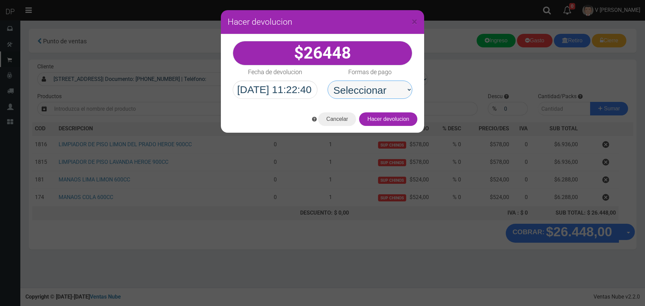
click at [383, 93] on select "Seleccionar Efectivo Tarjeta de Crédito Depósito Débito" at bounding box center [369, 90] width 85 height 18
select select "Efectivo"
click at [327, 81] on select "Seleccionar Efectivo Tarjeta de Crédito Depósito Débito" at bounding box center [369, 90] width 85 height 18
click at [399, 121] on button "Hacer devolucion" at bounding box center [388, 119] width 58 height 14
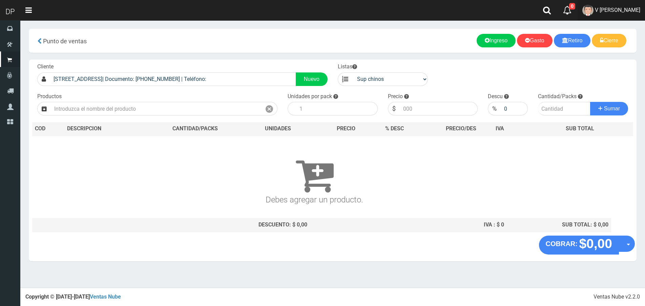
click at [617, 8] on span "V [PERSON_NAME]" at bounding box center [617, 10] width 45 height 6
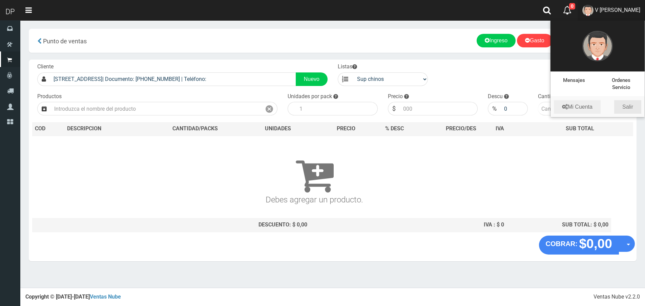
click at [628, 105] on link "Salir" at bounding box center [627, 107] width 27 height 14
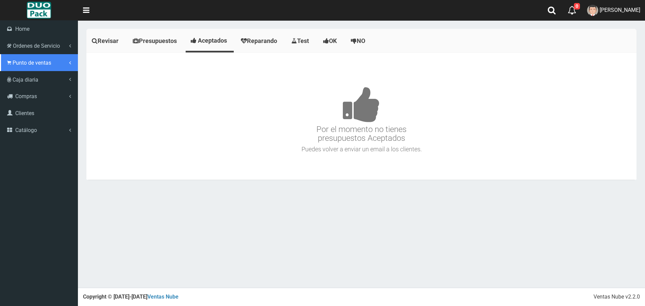
click at [24, 61] on span "Punto de ventas" at bounding box center [32, 63] width 39 height 6
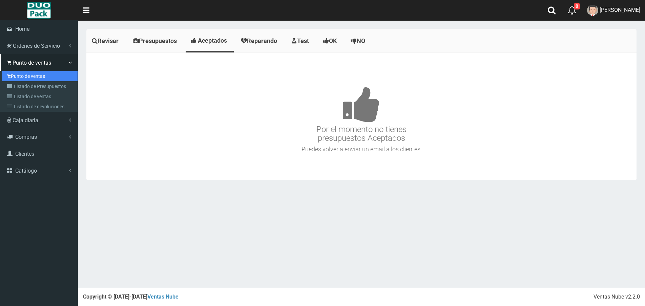
click at [30, 74] on link "Punto de ventas" at bounding box center [40, 76] width 76 height 10
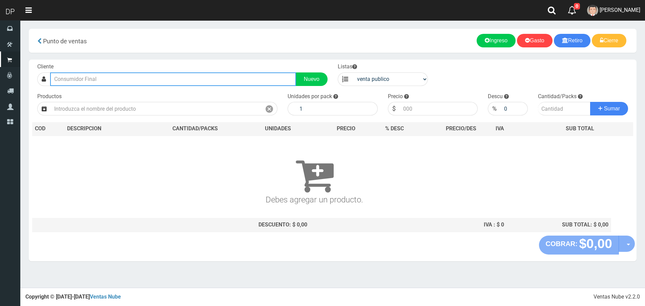
click at [96, 80] on input "text" at bounding box center [173, 79] width 246 height 14
click at [67, 79] on input "gral. [PERSON_NAME] 5123" at bounding box center [173, 79] width 246 height 14
click at [168, 79] on input "gral.manuel belgrano 5123" at bounding box center [173, 79] width 246 height 14
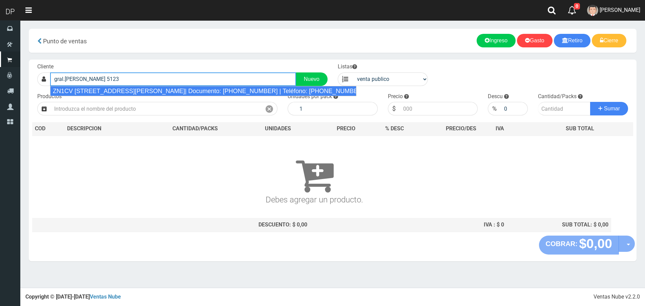
click at [167, 88] on div "ZN1CV GRAL.MANUEL BELGRANO 5123(CASEROS)| Documento: 9794465465456 | Teléfono: …" at bounding box center [203, 91] width 306 height 10
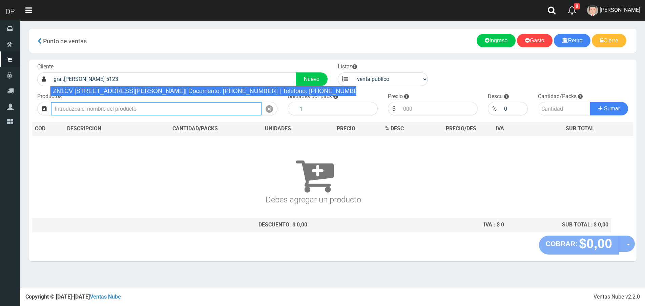
type input "ZN1CV GRAL.MANUEL BELGRANO 5123(CASEROS)| Documento: 9794465465456 | Teléfono: …"
select select "2"
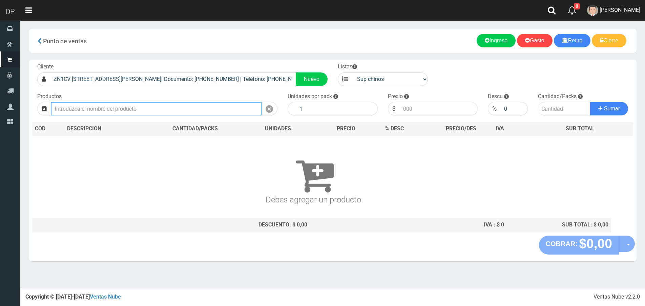
click at [154, 111] on input "text" at bounding box center [156, 109] width 211 height 14
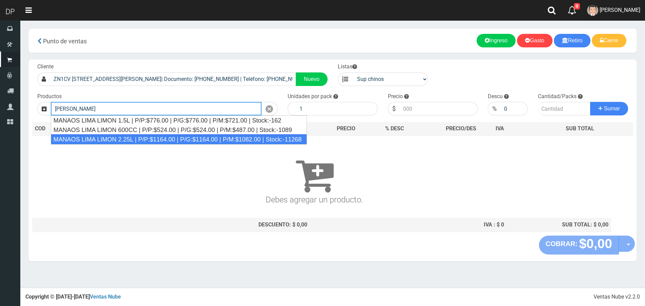
click at [151, 142] on div "MANAOS LIMA LIMON 2.25L | P/P:$1164.00 | P/G:$1164.00 | P/M:$1082.00 | Stock:-1…" at bounding box center [179, 139] width 256 height 10
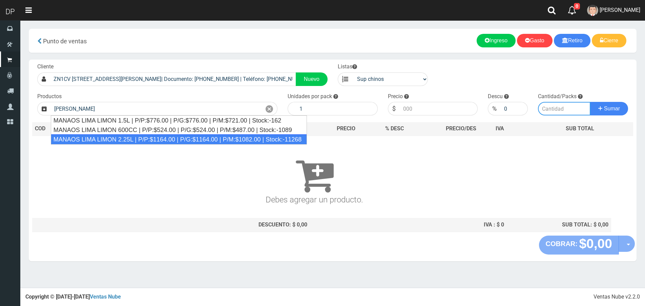
type input "MANAOS LIMA LIMON 2.25L | P/P:$1164.00 | P/G:$1164.00 | P/M:$1082.00 | Stock:-1…"
type input "6"
type input "1164.00"
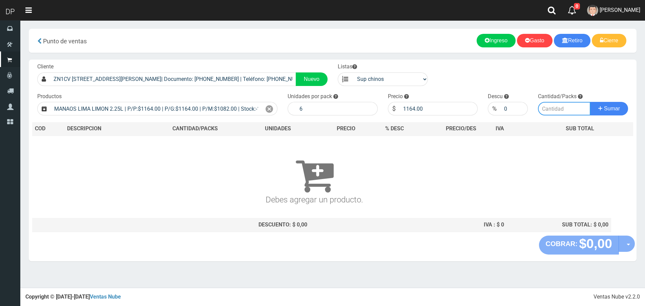
click at [564, 108] on input "number" at bounding box center [564, 109] width 52 height 14
type input "1"
click at [590, 102] on button "Sumar" at bounding box center [609, 109] width 38 height 14
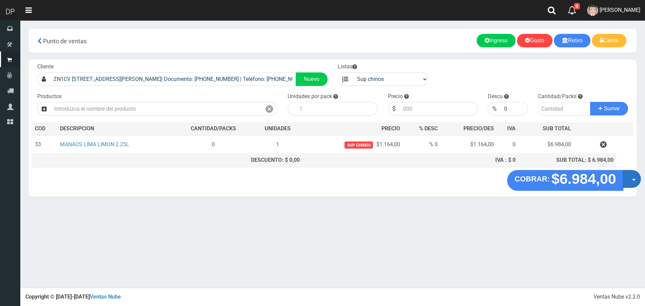
click at [624, 178] on button "Opciones" at bounding box center [632, 179] width 18 height 18
click at [624, 181] on link "Hacer Devolucion" at bounding box center [610, 181] width 61 height 16
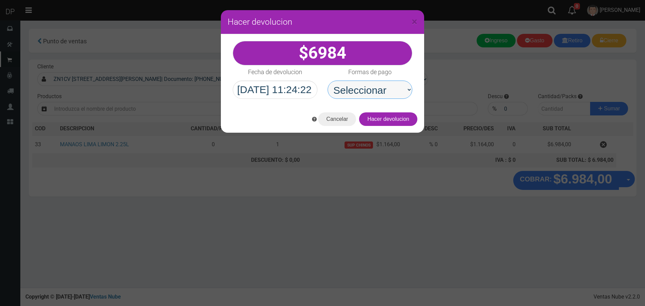
drag, startPoint x: 372, startPoint y: 85, endPoint x: 382, endPoint y: 99, distance: 16.5
click at [372, 85] on select "Seleccionar Efectivo Tarjeta de Crédito Depósito Débito" at bounding box center [369, 90] width 85 height 18
select select "Efectivo"
click at [327, 81] on select "Seleccionar Efectivo Tarjeta de Crédito Depósito Débito" at bounding box center [369, 90] width 85 height 18
click at [403, 119] on button "Hacer devolucion" at bounding box center [388, 119] width 58 height 14
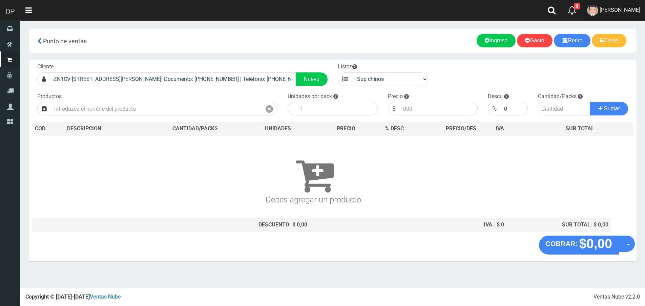
click at [633, 7] on span "[PERSON_NAME]" at bounding box center [619, 10] width 41 height 6
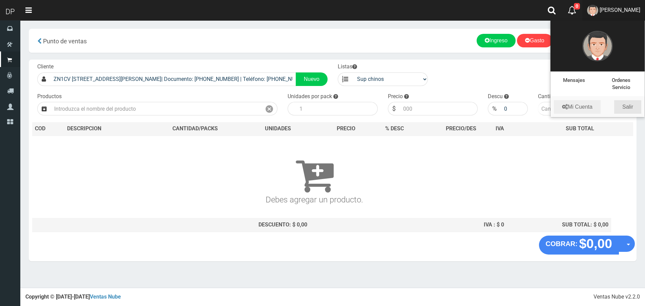
click at [631, 100] on link "Salir" at bounding box center [627, 107] width 27 height 14
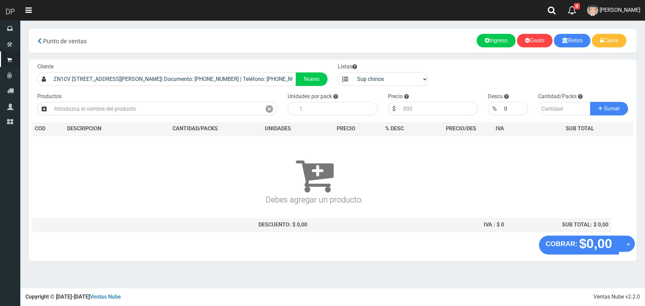
click at [630, 109] on div "Cantidad/Packs Sumar" at bounding box center [583, 104] width 100 height 23
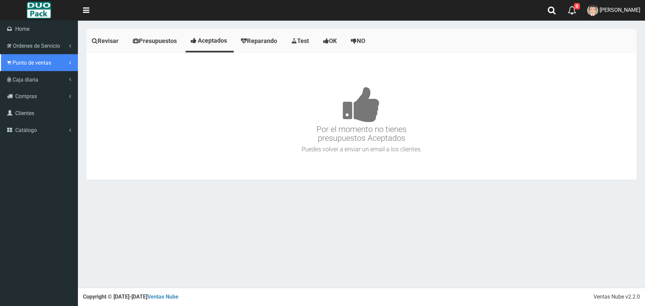
click at [3, 60] on link "Punto de ventas" at bounding box center [39, 62] width 78 height 17
click at [29, 63] on span "Punto de ventas" at bounding box center [32, 63] width 39 height 6
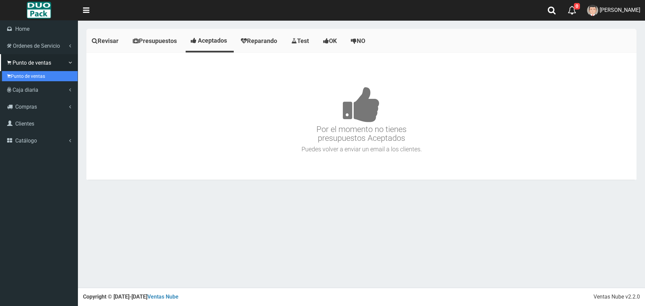
click at [29, 73] on link "Punto de ventas" at bounding box center [40, 76] width 76 height 10
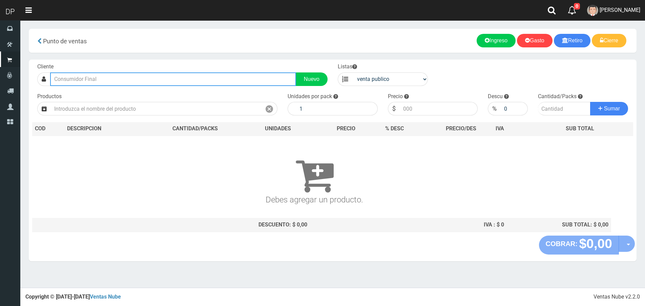
click at [109, 79] on input "text" at bounding box center [173, 79] width 246 height 14
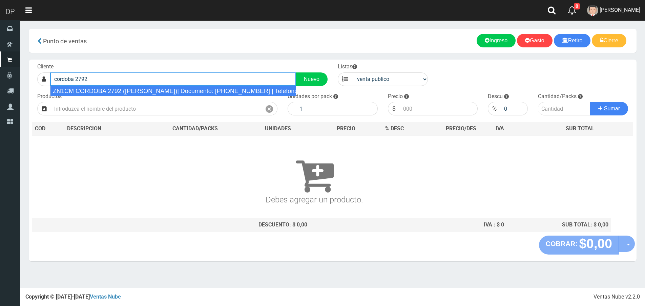
click at [119, 95] on div "ZN1CM CORDOBA 2792 ([PERSON_NAME])| Documento: [PHONE_NUMBER] | Teléfono:" at bounding box center [173, 91] width 246 height 10
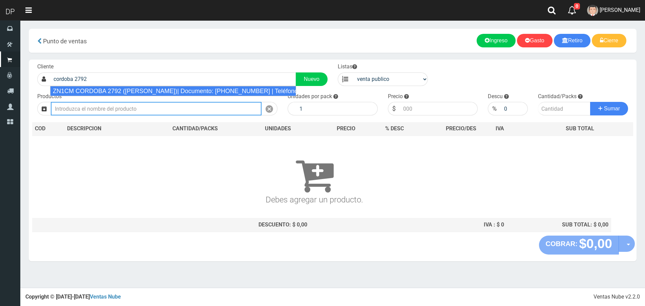
type input "ZN1CM CORDOBA 2792 ([PERSON_NAME])| Documento: [PHONE_NUMBER] | Teléfono:"
select select "2"
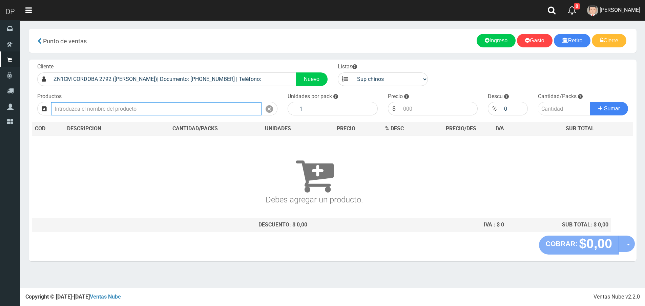
click at [120, 109] on input "text" at bounding box center [156, 109] width 211 height 14
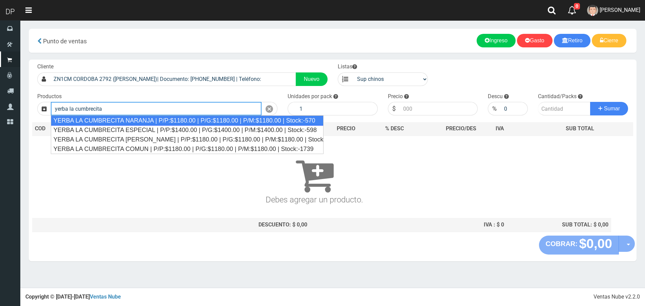
click at [123, 121] on div "YERBA LA CUMBRECITA NARANJA | P/P:$1180.00 | P/G:$1180.00 | P/M:$1180.00 | Stoc…" at bounding box center [187, 120] width 273 height 10
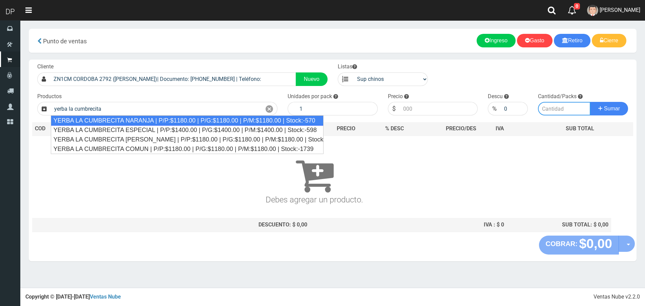
type input "YERBA LA CUMBRECITA NARANJA | P/P:$1180.00 | P/G:$1180.00 | P/M:$1180.00 | Stoc…"
type input "10"
type input "1180.00"
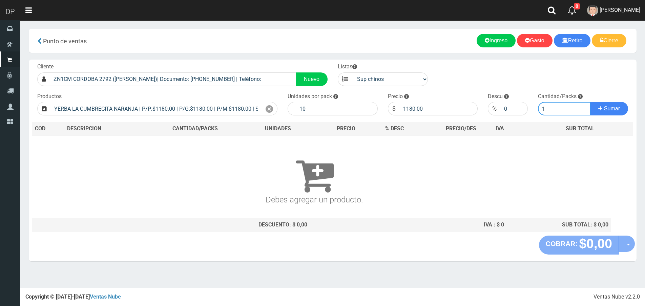
type input "1"
click at [590, 102] on button "Sumar" at bounding box center [609, 109] width 38 height 14
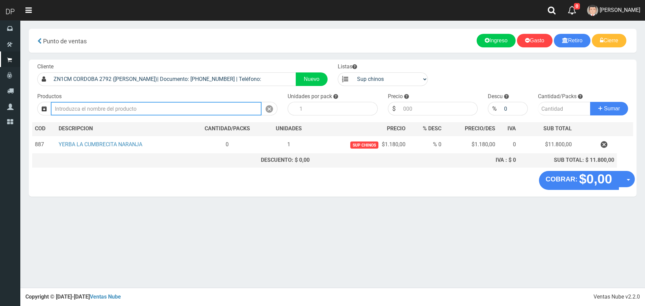
click at [127, 110] on input "text" at bounding box center [156, 109] width 211 height 14
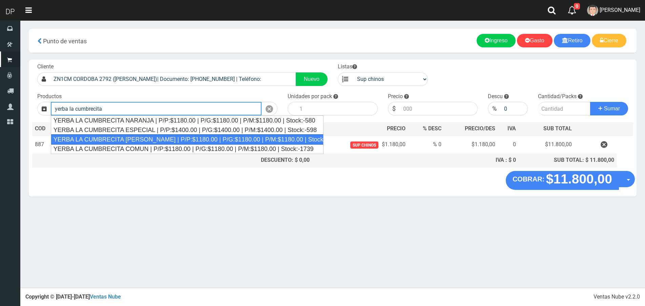
click at [141, 135] on div "YERBA LA CUMBRECITA [PERSON_NAME] | P/P:$1180.00 | P/G:$1180.00 | P/M:$1180.00 …" at bounding box center [187, 139] width 273 height 10
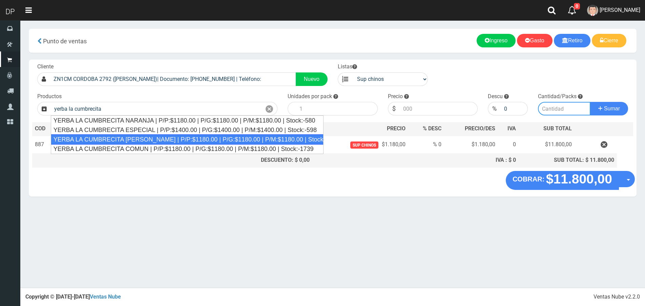
type input "YERBA LA CUMBRECITA [PERSON_NAME] | P/P:$1180.00 | P/G:$1180.00 | P/M:$1180.00 …"
type input "10"
type input "1180.00"
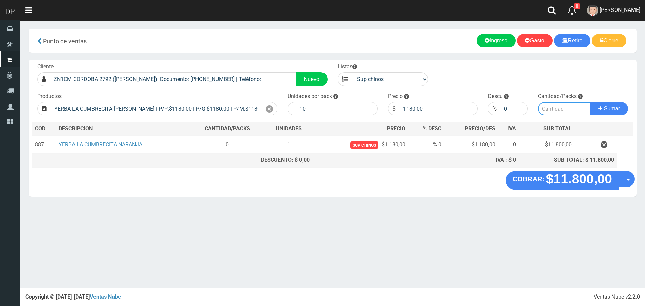
click at [560, 108] on input "number" at bounding box center [564, 109] width 52 height 14
type input "1"
click at [590, 102] on button "Sumar" at bounding box center [609, 109] width 38 height 14
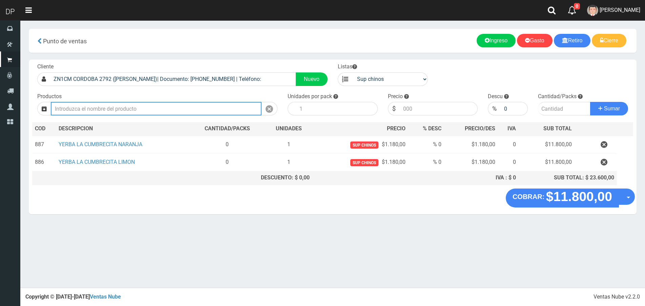
click at [227, 110] on input "text" at bounding box center [156, 109] width 211 height 14
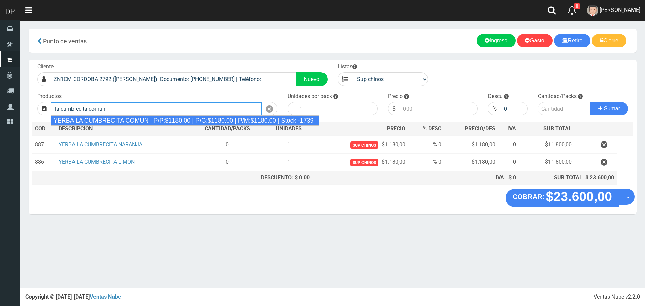
click at [220, 123] on div "YERBA LA CUMBRECITA COMUN | P/P:$1180.00 | P/G:$1180.00 | P/M:$1180.00 | Stock:…" at bounding box center [185, 120] width 268 height 10
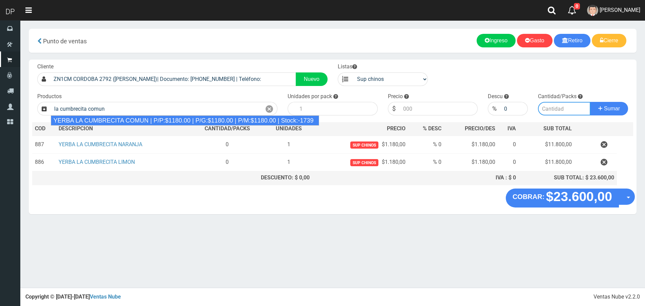
type input "YERBA LA CUMBRECITA COMUN | P/P:$1180.00 | P/G:$1180.00 | P/M:$1180.00 | Stock:…"
type input "10"
type input "1180.00"
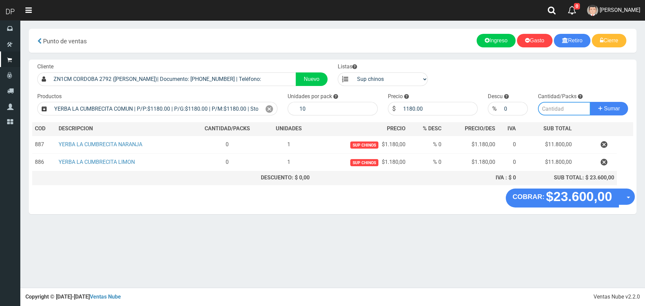
click at [567, 108] on input "number" at bounding box center [564, 109] width 52 height 14
type input "1"
click at [590, 102] on button "Sumar" at bounding box center [609, 109] width 38 height 14
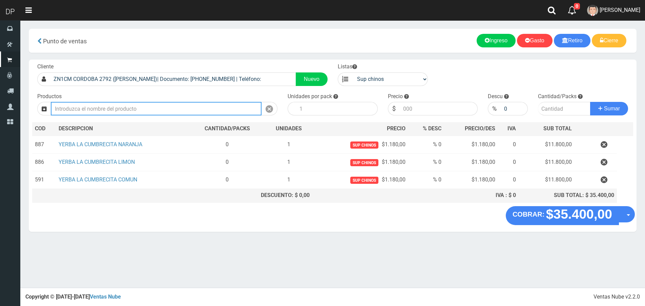
click at [67, 114] on input "text" at bounding box center [156, 109] width 211 height 14
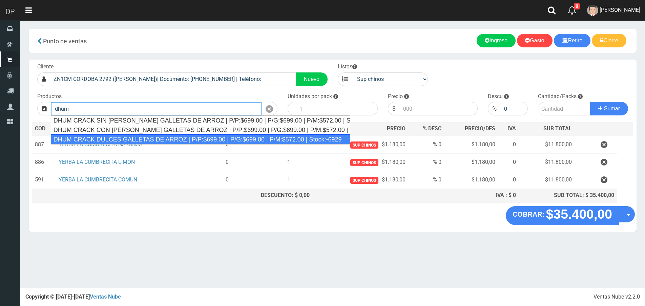
click at [149, 139] on div "DHUM CRACK DULCES GALLETAS DE ARROZ | P/P:$699.00 | P/G:$699.00 | P/M:$572.00 |…" at bounding box center [200, 139] width 299 height 10
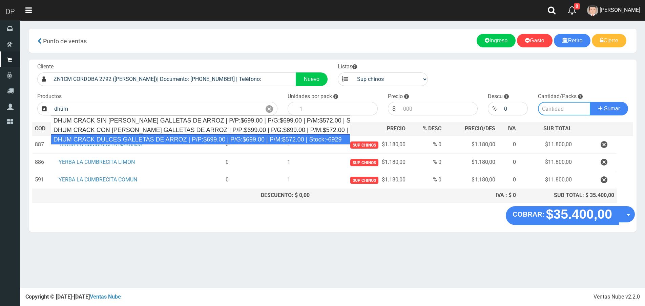
type input "DHUM CRACK DULCES GALLETAS DE ARROZ | P/P:$699.00 | P/G:$699.00 | P/M:$572.00 |…"
type input "12"
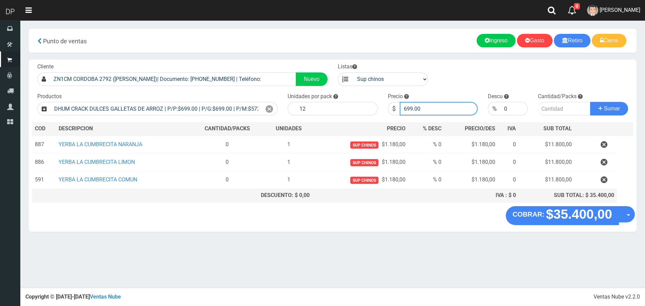
click at [443, 106] on input "699.00" at bounding box center [439, 109] width 78 height 14
type input "669"
type input "669.00"
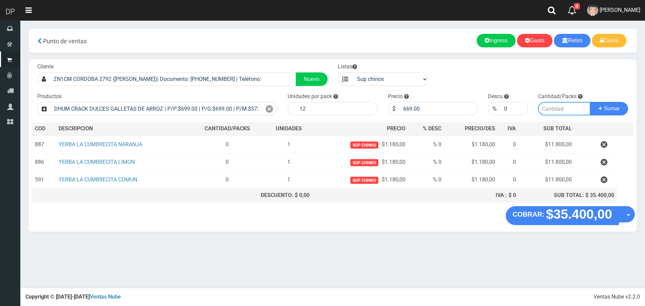
click at [552, 108] on input "number" at bounding box center [564, 109] width 52 height 14
type input "3"
click at [590, 102] on button "Sumar" at bounding box center [609, 109] width 38 height 14
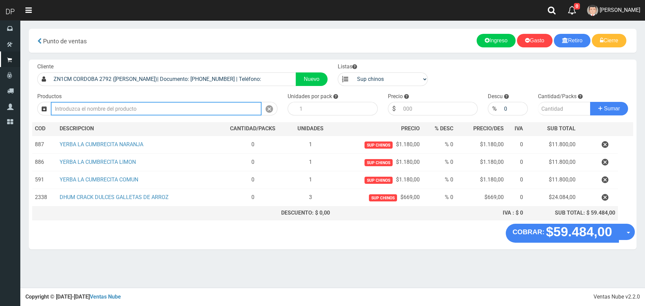
click at [160, 105] on input "text" at bounding box center [156, 109] width 211 height 14
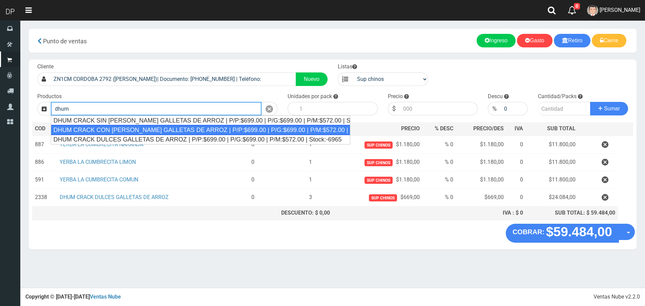
click at [127, 129] on div "DHUM CRACK CON SAL GALLETAS DE ARROZ | P/P:$699.00 | P/G:$699.00 | P/M:$572.00 …" at bounding box center [200, 130] width 299 height 10
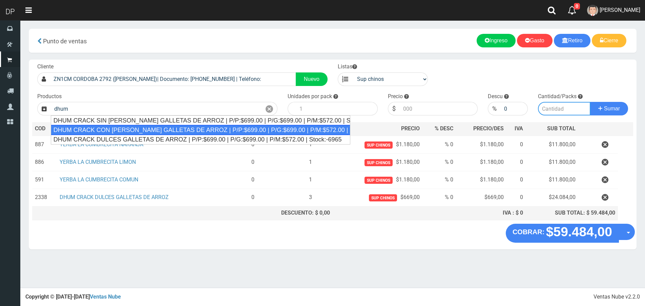
type input "DHUM CRACK CON SAL GALLETAS DE ARROZ | P/P:$699.00 | P/G:$699.00 | P/M:$572.00 …"
type input "12"
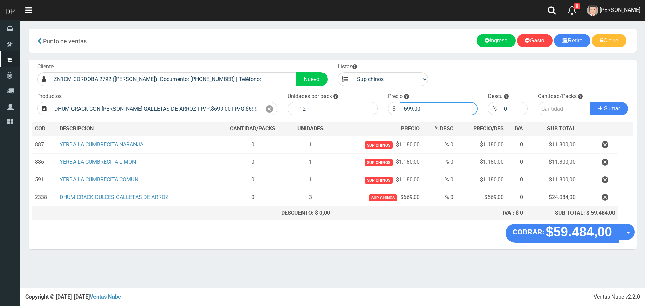
click at [435, 111] on input "699.00" at bounding box center [439, 109] width 78 height 14
type input "669"
type input "669.00"
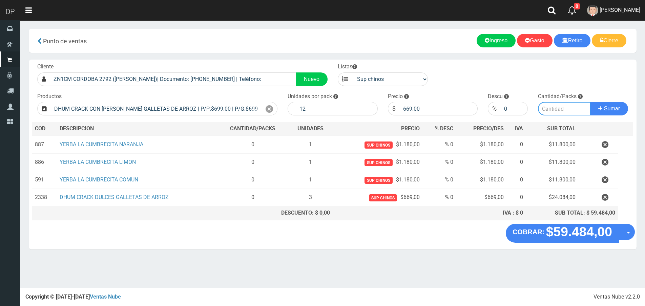
click at [560, 108] on input "number" at bounding box center [564, 109] width 52 height 14
type input "3"
click at [590, 102] on button "Sumar" at bounding box center [609, 109] width 38 height 14
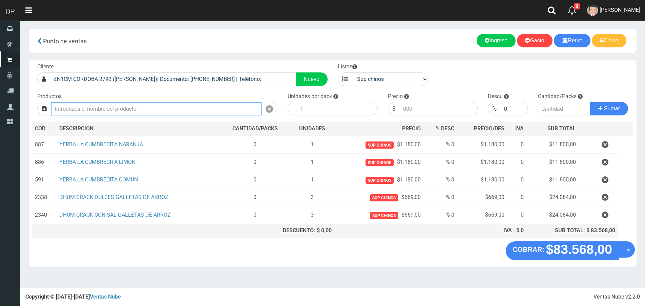
click at [149, 108] on input "text" at bounding box center [156, 109] width 211 height 14
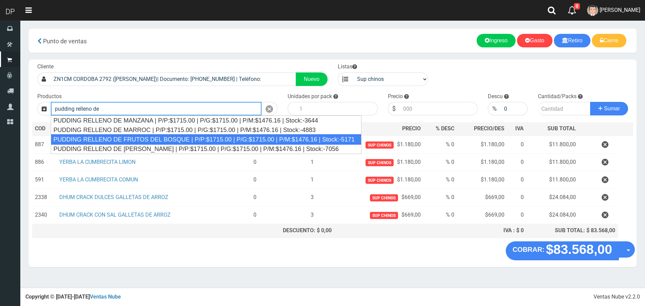
click at [152, 139] on div "PUDDING RELLENO DE FRUTOS DEL BOSQUE | P/P:$1715.00 | P/G:$1715.00 | P/M:$1476.…" at bounding box center [206, 139] width 310 height 10
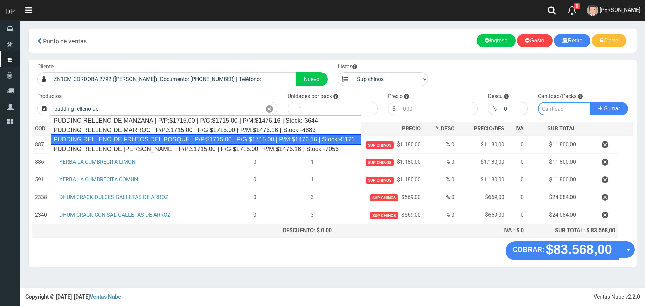
type input "PUDDING RELLENO DE FRUTOS DEL BOSQUE | P/P:$1715.00 | P/G:$1715.00 | P/M:$1476.…"
type input "8"
type input "1715.00"
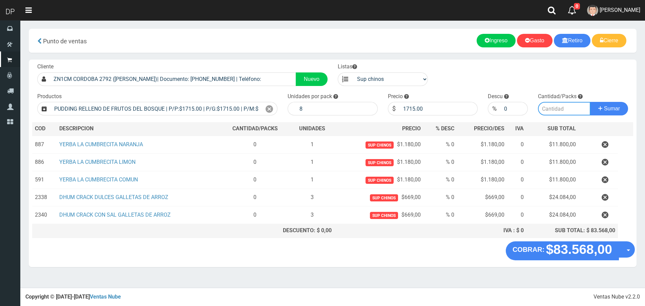
click at [549, 109] on input "number" at bounding box center [564, 109] width 52 height 14
type input "1"
click at [590, 102] on button "Sumar" at bounding box center [609, 109] width 38 height 14
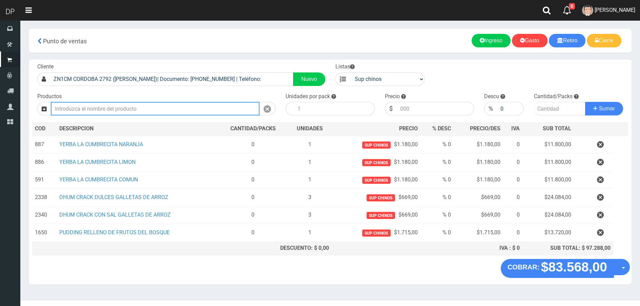
click at [222, 102] on input "text" at bounding box center [155, 109] width 209 height 14
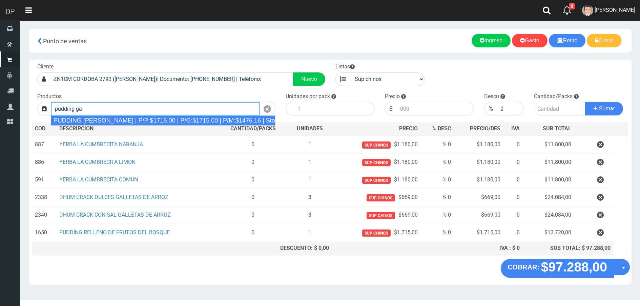
click at [216, 122] on div "PUDDING GALES | P/P:$1715.00 | P/G:$1715.00 | P/M:$1476.16 | Stock:-3908" at bounding box center [163, 120] width 224 height 10
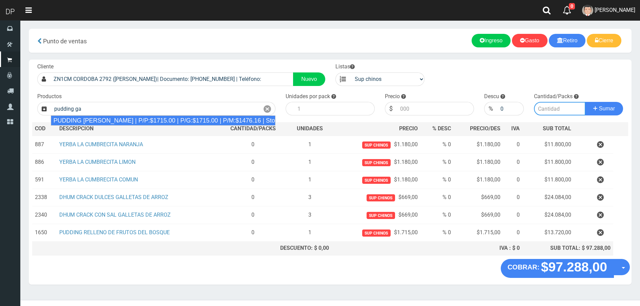
type input "PUDDING GALES | P/P:$1715.00 | P/G:$1715.00 | P/M:$1476.16 | Stock:-3908"
type input "8"
type input "1715.00"
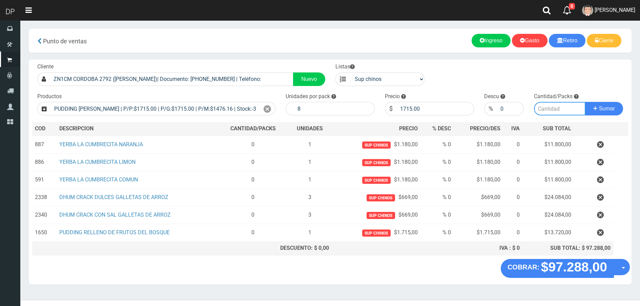
click at [568, 109] on input "number" at bounding box center [560, 109] width 52 height 14
type input "1"
click at [585, 102] on button "Sumar" at bounding box center [604, 109] width 38 height 14
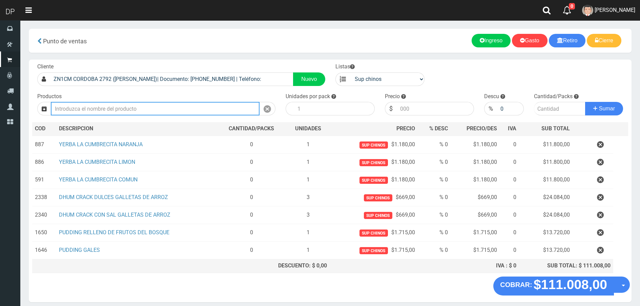
click at [209, 108] on input "text" at bounding box center [155, 109] width 209 height 14
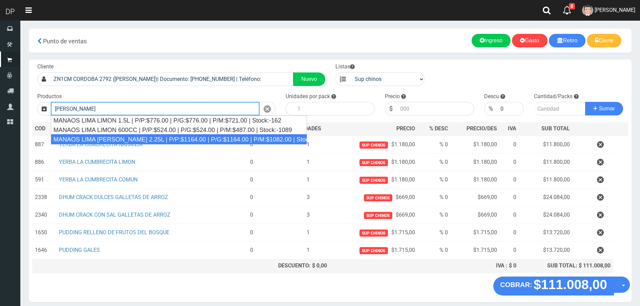
click at [190, 138] on div "MANAOS LIMA LIMON 2.25L | P/P:$1164.00 | P/G:$1164.00 | P/M:$1082.00 | Stock:-1…" at bounding box center [179, 139] width 256 height 10
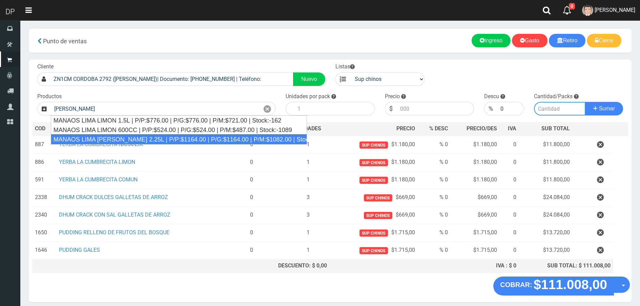
type input "MANAOS LIMA LIMON 2.25L | P/P:$1164.00 | P/G:$1164.00 | P/M:$1082.00 | Stock:-1…"
type input "6"
type input "1164.00"
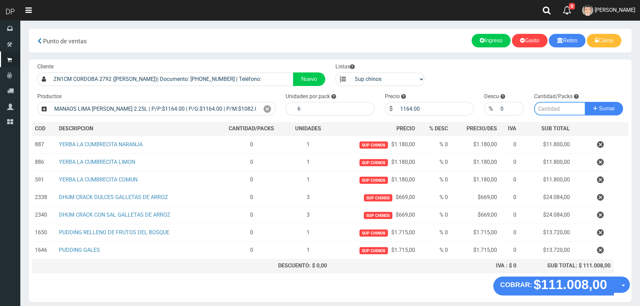
click at [564, 110] on input "number" at bounding box center [560, 109] width 52 height 14
type input "5"
click at [585, 102] on button "Sumar" at bounding box center [604, 109] width 38 height 14
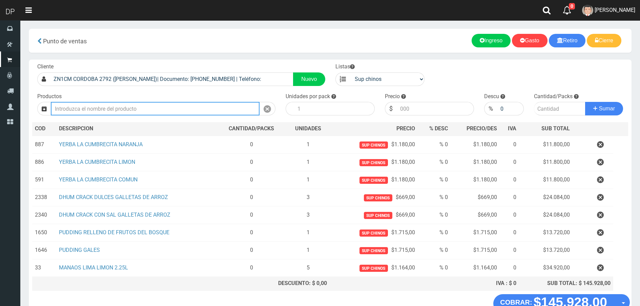
click at [171, 103] on input "text" at bounding box center [155, 109] width 209 height 14
click at [106, 110] on input "text" at bounding box center [155, 109] width 209 height 14
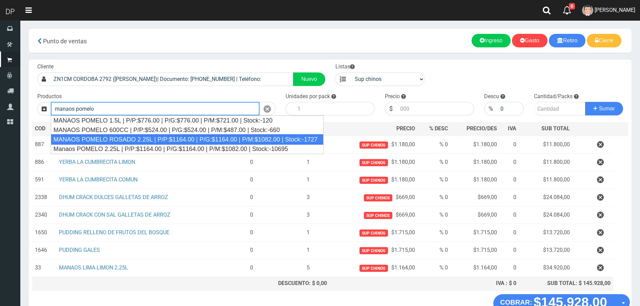
click at [158, 138] on div "MANAOS POMELO ROSADO 2.25L | P/P:$1164.00 | P/G:$1164.00 | P/M:$1082.00 | Stock…" at bounding box center [187, 139] width 273 height 10
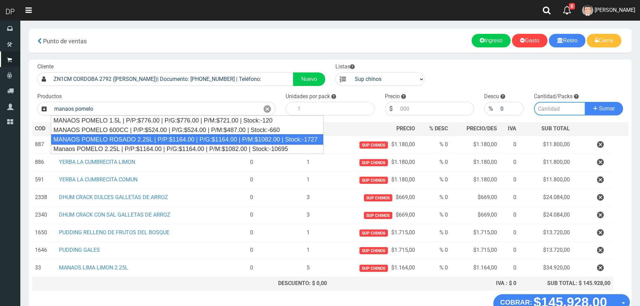
type input "MANAOS POMELO ROSADO 2.25L | P/P:$1164.00 | P/G:$1164.00 | P/M:$1082.00 | Stock…"
type input "6"
type input "1164.00"
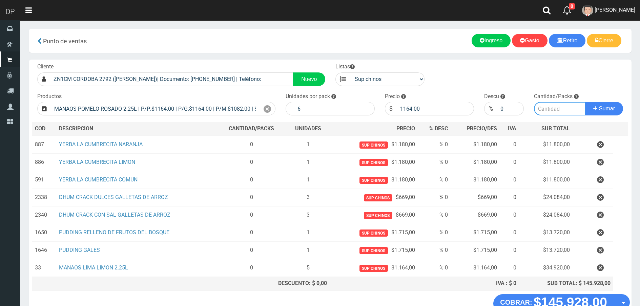
click at [538, 104] on input "number" at bounding box center [560, 109] width 52 height 14
type input "1"
click at [585, 102] on button "Sumar" at bounding box center [604, 109] width 38 height 14
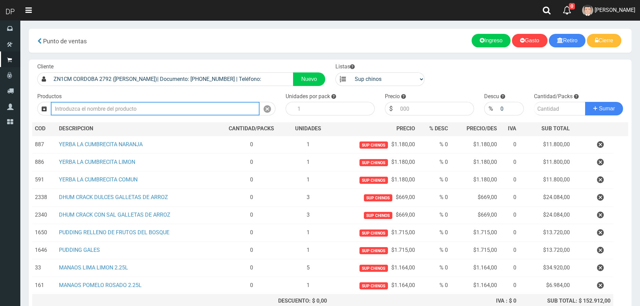
click at [192, 109] on input "text" at bounding box center [155, 109] width 209 height 14
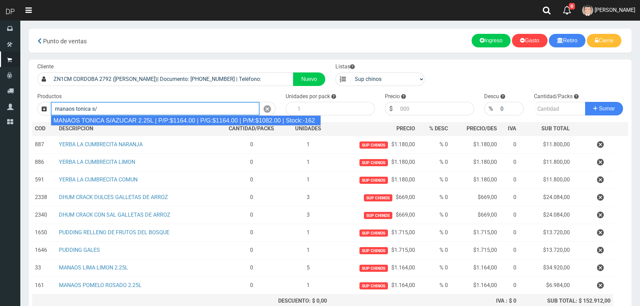
click at [181, 122] on div "MANAOS TONICA S/AZUCAR 2.25L | P/P:$1164.00 | P/G:$1164.00 | P/M:$1082.00 | Sto…" at bounding box center [186, 120] width 270 height 10
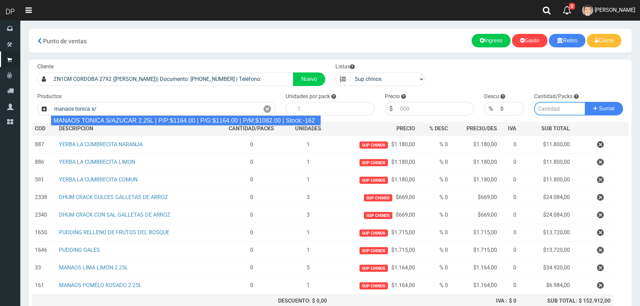
type input "MANAOS TONICA S/AZUCAR 2.25L | P/P:$1164.00 | P/G:$1164.00 | P/M:$1082.00 | Sto…"
type input "6"
type input "1164.00"
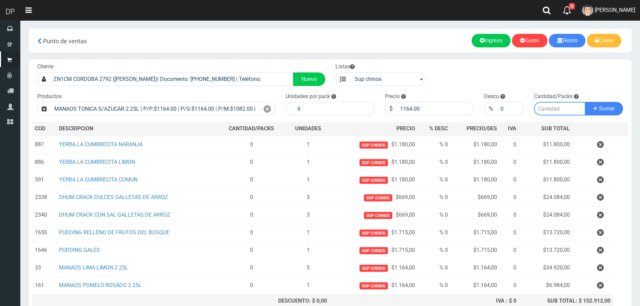
drag, startPoint x: 538, startPoint y: 106, endPoint x: 531, endPoint y: 102, distance: 8.6
click at [541, 105] on input "number" at bounding box center [560, 109] width 52 height 14
type input "1"
click at [585, 102] on button "Sumar" at bounding box center [604, 109] width 38 height 14
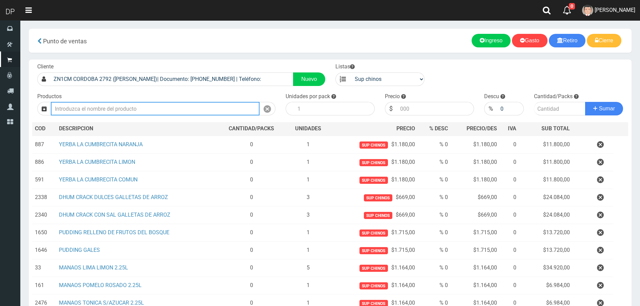
click at [156, 114] on input "text" at bounding box center [155, 109] width 209 height 14
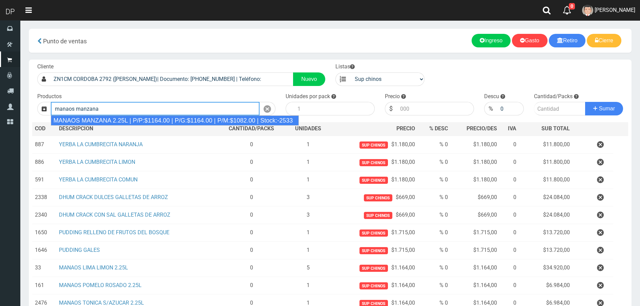
click at [156, 118] on div "MANAOS MANZANA 2.25L | P/P:$1164.00 | P/G:$1164.00 | P/M:$1082.00 | Stock:-2533" at bounding box center [175, 120] width 248 height 10
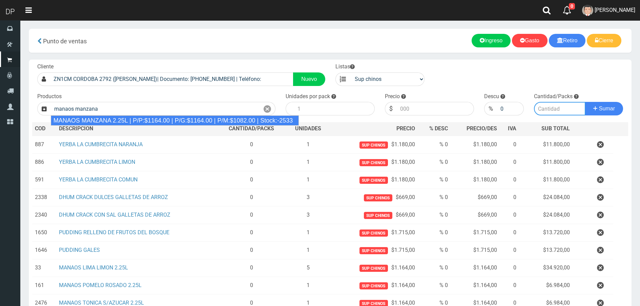
type input "MANAOS MANZANA 2.25L | P/P:$1164.00 | P/G:$1164.00 | P/M:$1082.00 | Stock:-2533"
type input "6"
type input "1164.00"
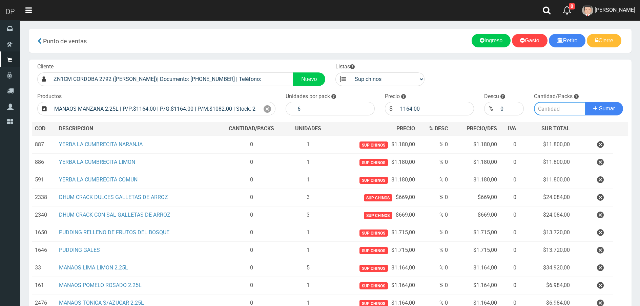
click at [543, 106] on input "number" at bounding box center [560, 109] width 52 height 14
type input "1"
click at [585, 102] on button "Sumar" at bounding box center [604, 109] width 38 height 14
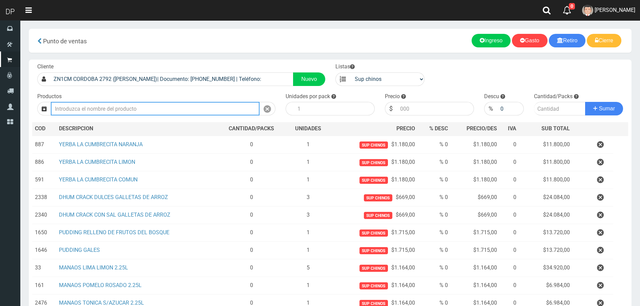
click at [199, 103] on input "text" at bounding box center [155, 109] width 209 height 14
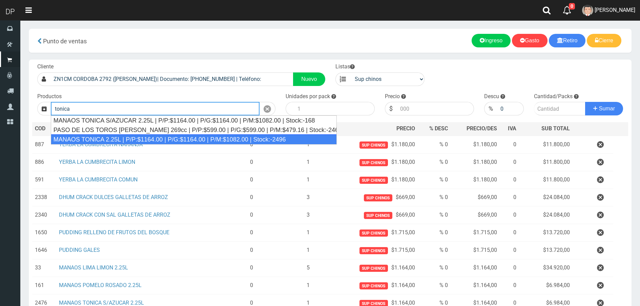
click at [183, 141] on div "MANAOS TONICA 2.25L | P/P:$1164.00 | P/G:$1164.00 | P/M:$1082.00 | Stock:-2496" at bounding box center [194, 139] width 286 height 10
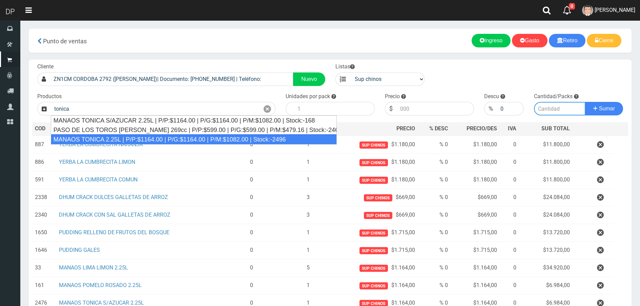
type input "MANAOS TONICA 2.25L | P/P:$1164.00 | P/G:$1164.00 | P/M:$1082.00 | Stock:-2496"
type input "6"
type input "1164.00"
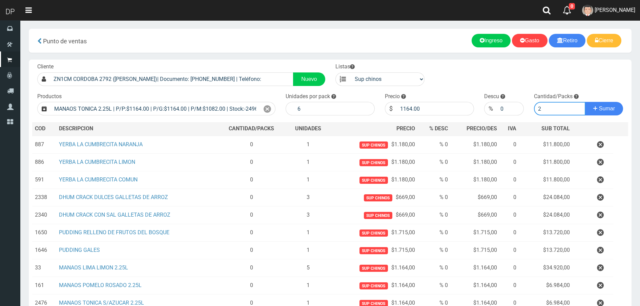
type input "2"
click at [585, 102] on button "Sumar" at bounding box center [604, 109] width 38 height 14
click at [217, 101] on div "Productos" at bounding box center [156, 104] width 248 height 23
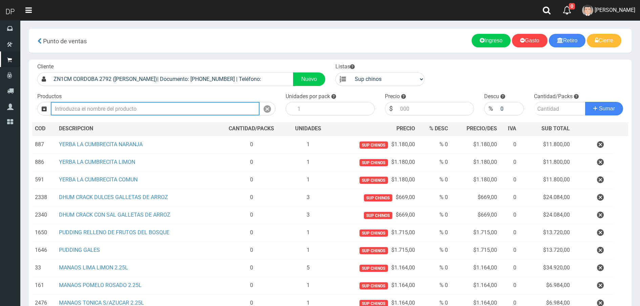
click at [211, 107] on input "text" at bounding box center [155, 109] width 209 height 14
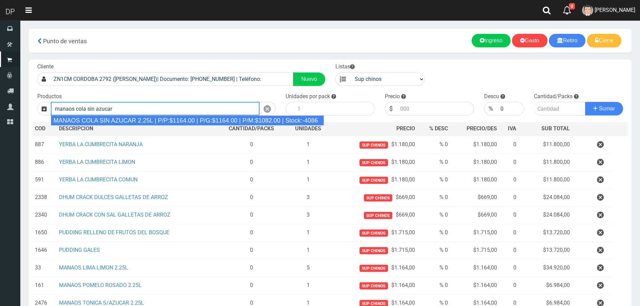
click at [204, 122] on div "MANAOS COLA SIN AZUCAR 2.25L | P/P:$1164.00 | P/G:$1164.00 | P/M:$1082.00 | Sto…" at bounding box center [187, 120] width 273 height 10
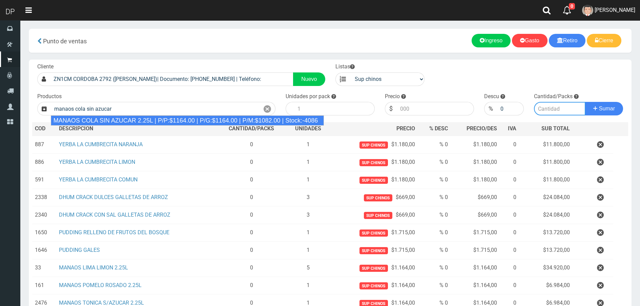
type input "MANAOS COLA SIN AZUCAR 2.25L | P/P:$1164.00 | P/G:$1164.00 | P/M:$1082.00 | Sto…"
type input "6"
type input "1164.00"
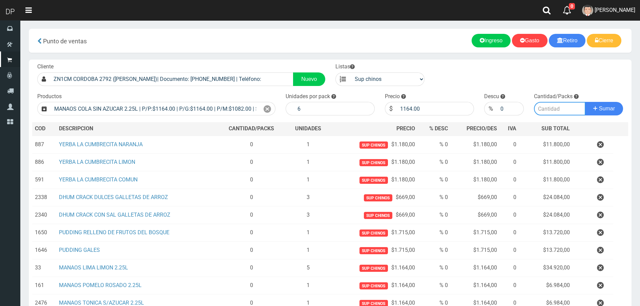
click at [555, 106] on input "number" at bounding box center [560, 109] width 52 height 14
click at [541, 107] on input "number" at bounding box center [560, 109] width 52 height 14
type input "3"
click at [585, 102] on button "Sumar" at bounding box center [604, 109] width 38 height 14
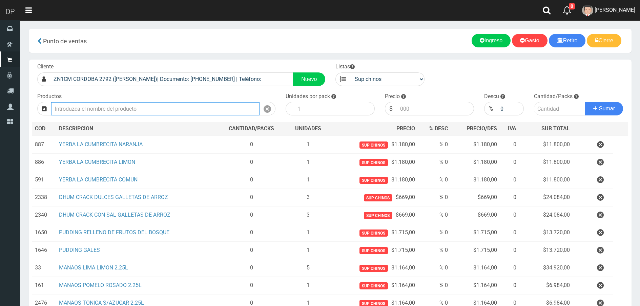
click at [133, 104] on input "text" at bounding box center [155, 109] width 209 height 14
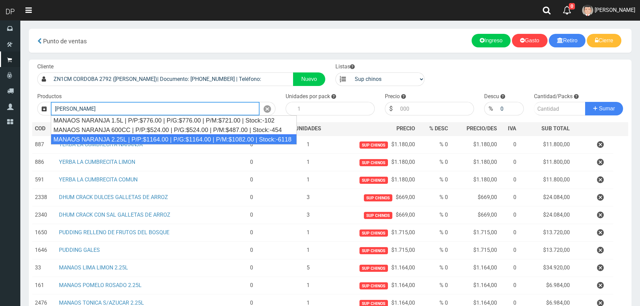
click at [135, 138] on div "MANAOS NARANJA 2.25L | P/P:$1164.00 | P/G:$1164.00 | P/M:$1082.00 | Stock:-6118" at bounding box center [174, 139] width 246 height 10
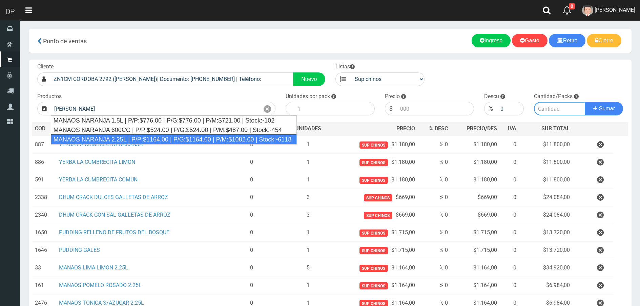
type input "MANAOS NARANJA 2.25L | P/P:$1164.00 | P/G:$1164.00 | P/M:$1082.00 | Stock:-6118"
type input "6"
type input "1164.00"
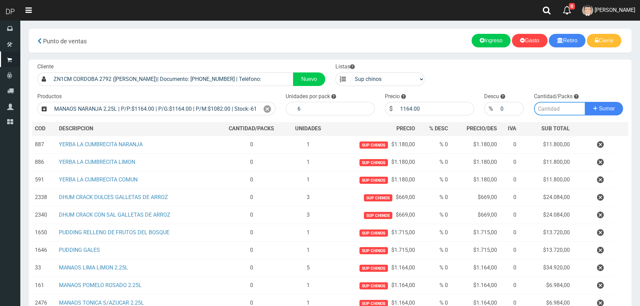
click at [546, 105] on input "number" at bounding box center [560, 109] width 52 height 14
type input "3"
click at [585, 102] on button "Sumar" at bounding box center [604, 109] width 38 height 14
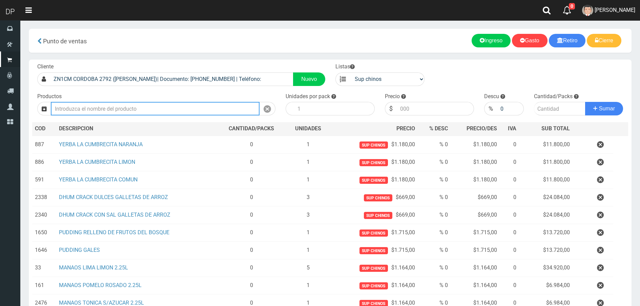
click at [198, 112] on input "text" at bounding box center [155, 109] width 209 height 14
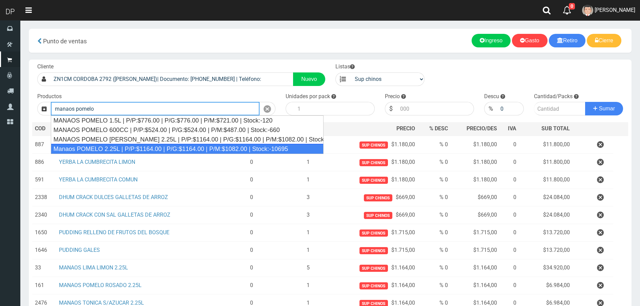
click at [181, 145] on div "Manaos POMELO 2.25L | P/P:$1164.00 | P/G:$1164.00 | P/M:$1082.00 | Stock:-10695" at bounding box center [187, 149] width 273 height 10
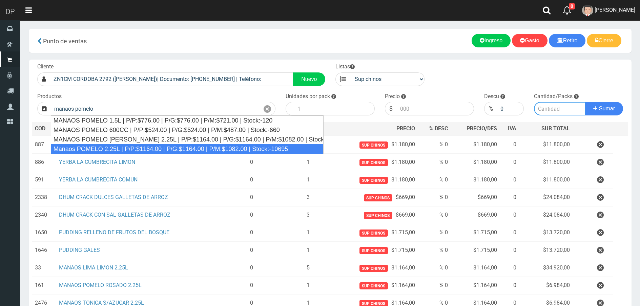
type input "Manaos POMELO 2.25L | P/P:$1164.00 | P/G:$1164.00 | P/M:$1082.00 | Stock:-10695"
type input "6"
type input "1164.00"
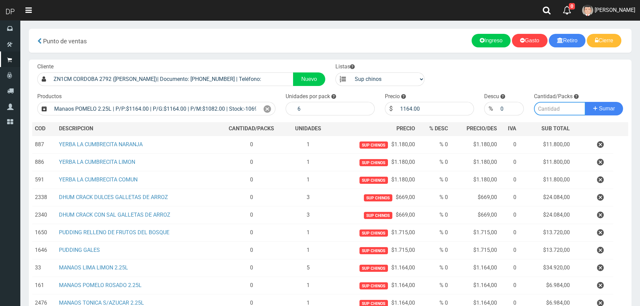
click at [549, 107] on input "number" at bounding box center [560, 109] width 52 height 14
type input "5"
click at [585, 102] on button "Sumar" at bounding box center [604, 109] width 38 height 14
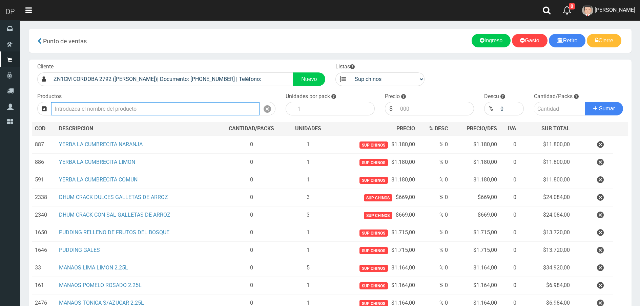
click at [173, 109] on input "text" at bounding box center [155, 109] width 209 height 14
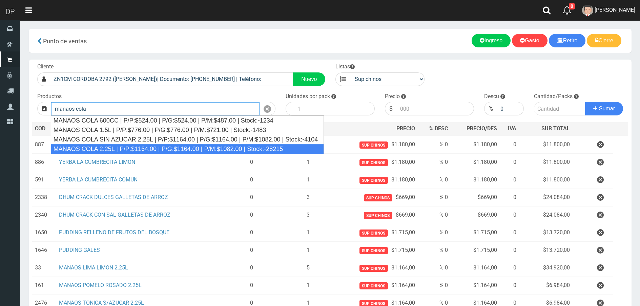
click at [192, 146] on div "MANAOS COLA 2.25L | P/P:$1164.00 | P/G:$1164.00 | P/M:$1082.00 | Stock:-28215" at bounding box center [187, 149] width 273 height 10
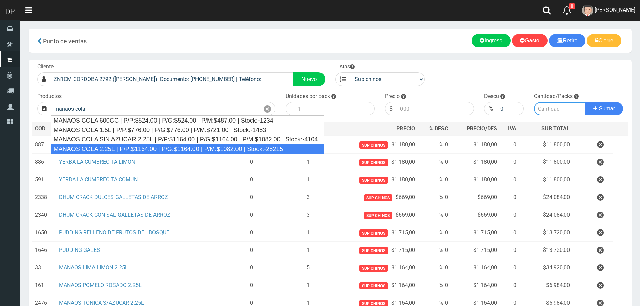
type input "MANAOS COLA 2.25L | P/P:$1164.00 | P/G:$1164.00 | P/M:$1082.00 | Stock:-28215"
type input "6"
type input "1164.00"
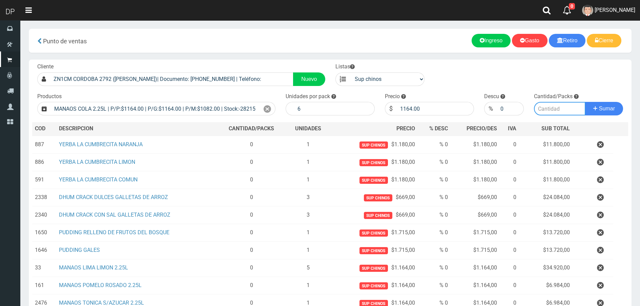
click at [552, 113] on input "number" at bounding box center [560, 109] width 52 height 14
type input "10"
click at [585, 102] on button "Sumar" at bounding box center [604, 109] width 38 height 14
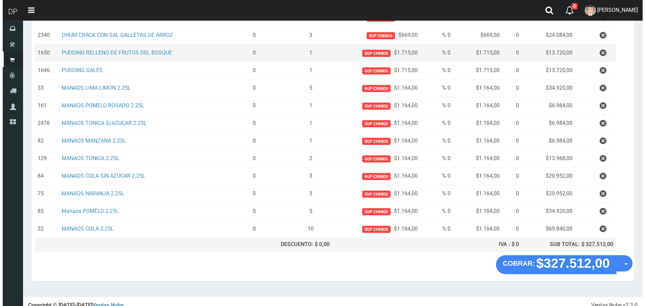
scroll to position [186, 0]
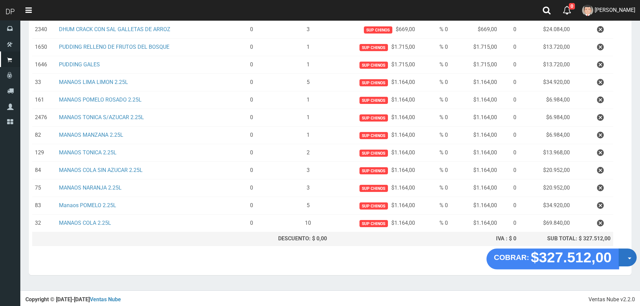
click at [629, 258] on span "button" at bounding box center [629, 259] width 4 height 2
click at [624, 259] on link "Hacer Devolucion" at bounding box center [605, 260] width 61 height 16
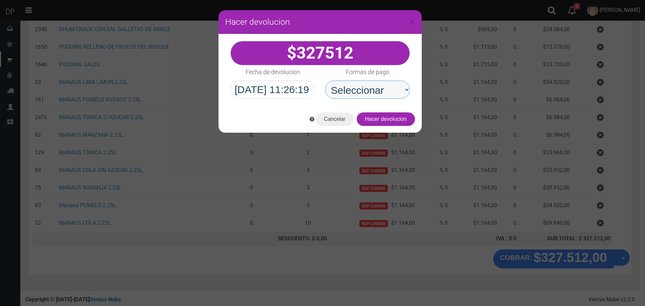
click at [397, 97] on select "Seleccionar Efectivo Tarjeta de Crédito Depósito Débito" at bounding box center [367, 90] width 85 height 18
select select "Efectivo"
click at [325, 81] on select "Seleccionar Efectivo Tarjeta de Crédito Depósito Débito" at bounding box center [367, 90] width 85 height 18
click at [403, 120] on button "Hacer devolucion" at bounding box center [386, 119] width 58 height 14
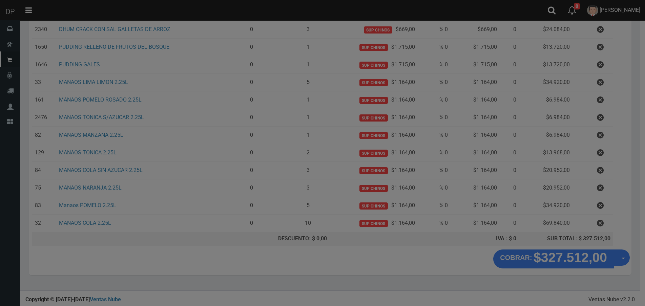
scroll to position [0, 0]
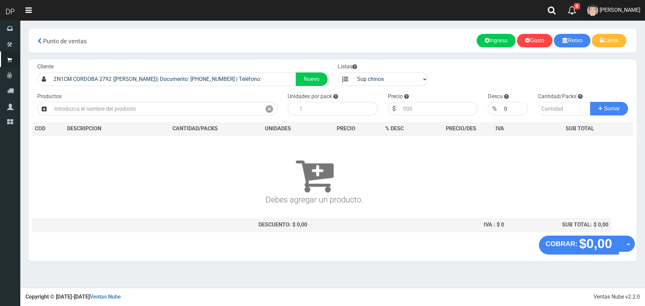
click at [626, 14] on link "Betiana Paola Casco" at bounding box center [613, 10] width 63 height 21
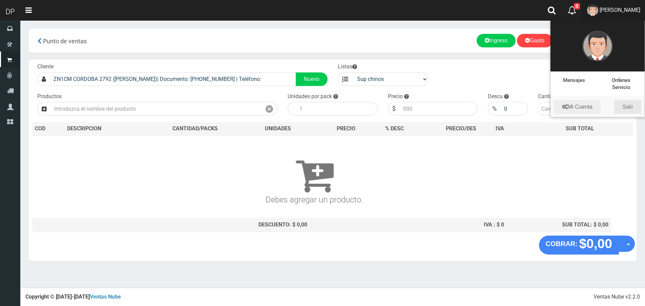
click at [629, 109] on link "Salir" at bounding box center [627, 107] width 27 height 14
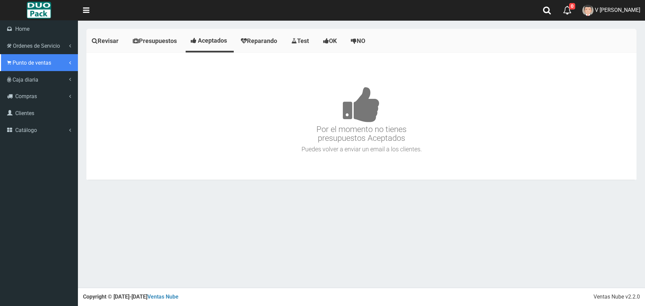
click at [13, 61] on span "Punto de ventas" at bounding box center [32, 63] width 39 height 6
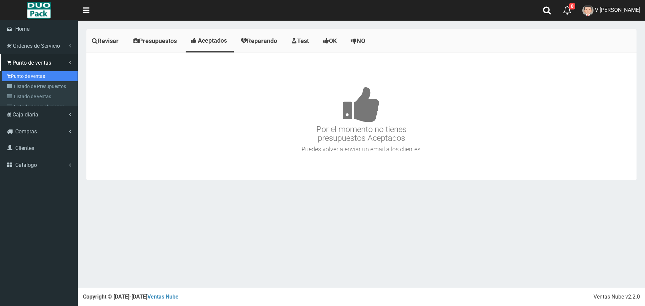
click at [41, 77] on link "Punto de ventas" at bounding box center [40, 76] width 76 height 10
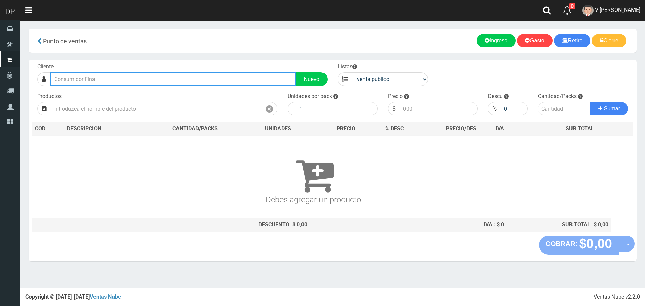
click at [113, 83] on input "text" at bounding box center [173, 79] width 246 height 14
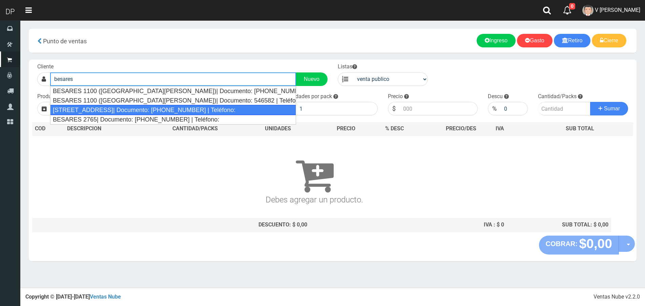
click at [113, 114] on div "[STREET_ADDRESS]| Documento: [PHONE_NUMBER] | Teléfono:" at bounding box center [173, 110] width 246 height 10
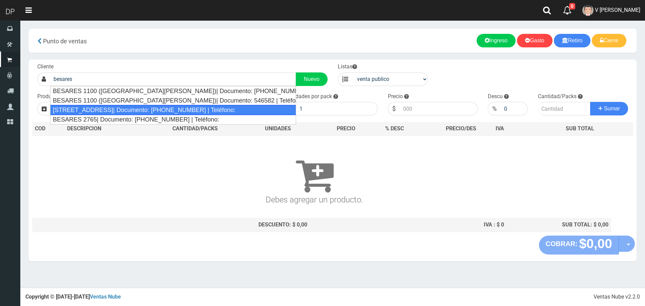
type input "[STREET_ADDRESS]| Documento: [PHONE_NUMBER] | Teléfono:"
select select "2"
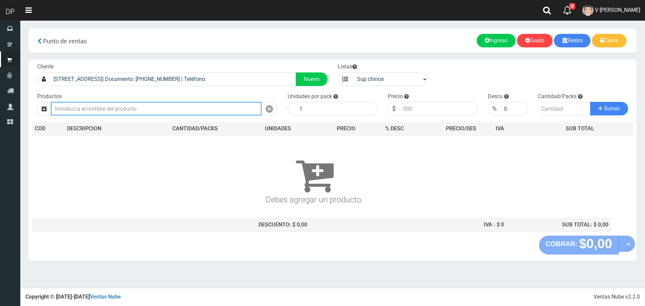
click at [90, 112] on input "text" at bounding box center [156, 109] width 211 height 14
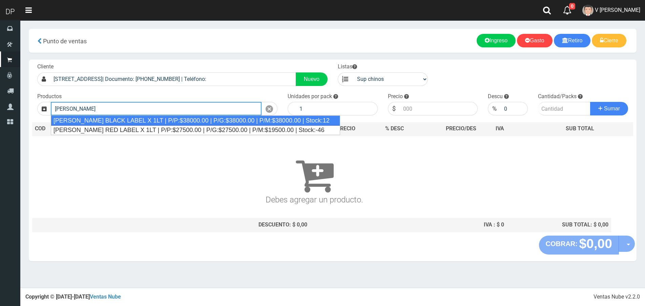
click at [103, 120] on div "[PERSON_NAME] BLACK LABEL X 1LT | P/P:$38000.00 | P/G:$38000.00 | P/M:$38000.00…" at bounding box center [195, 120] width 289 height 10
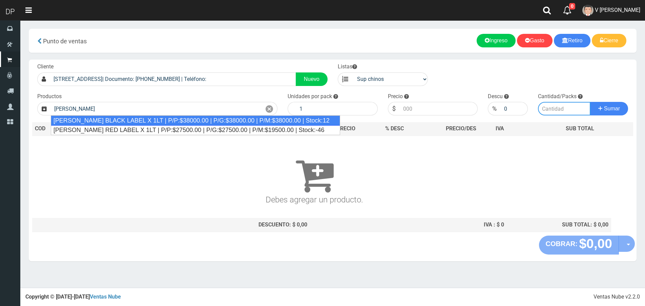
type input "[PERSON_NAME] BLACK LABEL X 1LT | P/P:$38000.00 | P/G:$38000.00 | P/M:$38000.00…"
type input "38000.00"
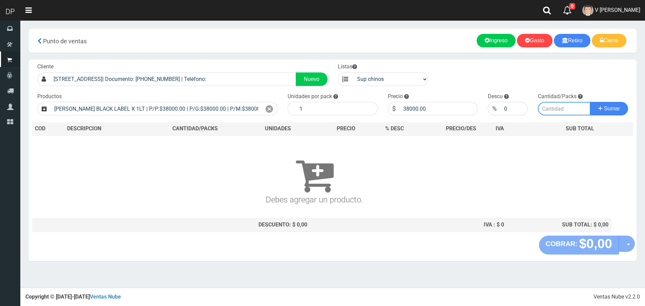
click at [558, 108] on input "number" at bounding box center [564, 109] width 52 height 14
type input "1"
click at [590, 102] on button "Sumar" at bounding box center [609, 109] width 38 height 14
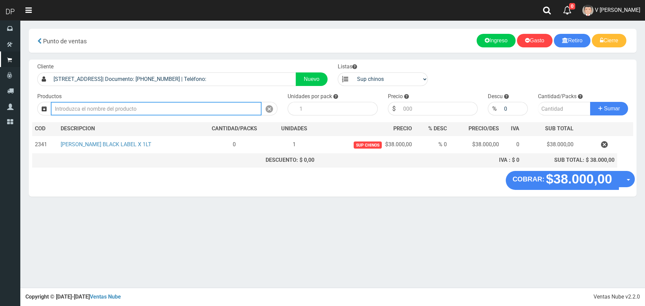
click at [209, 111] on input "text" at bounding box center [156, 109] width 211 height 14
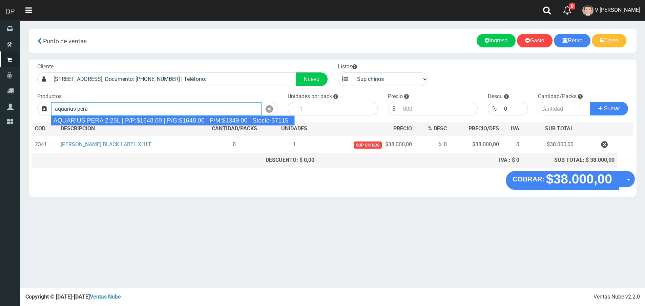
click at [206, 120] on div "AQUARIUS PERA 2.25L | P/P:$1648.00 | P/G:$1648.00 | P/M:$1349.00 | Stock:-37115" at bounding box center [173, 120] width 244 height 10
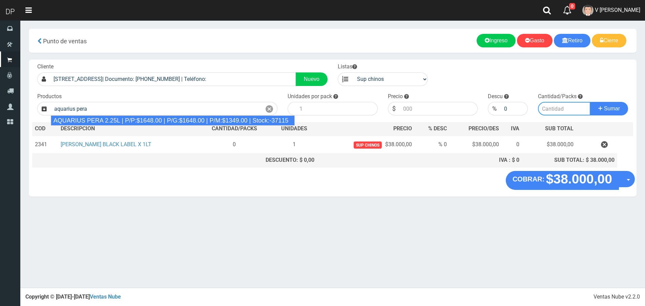
type input "AQUARIUS PERA 2.25L | P/P:$1648.00 | P/G:$1648.00 | P/M:$1349.00 | Stock:-37115"
type input "6"
type input "1648.00"
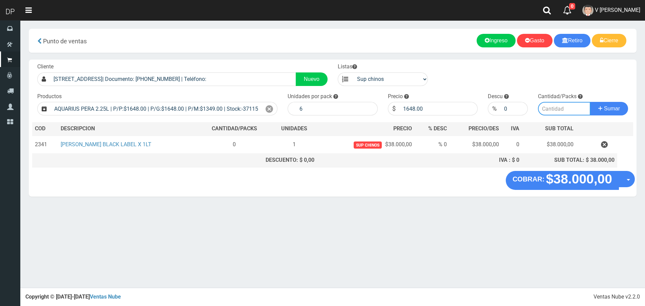
click at [564, 113] on input "number" at bounding box center [564, 109] width 52 height 14
type input "1"
click at [590, 102] on button "Sumar" at bounding box center [609, 109] width 38 height 14
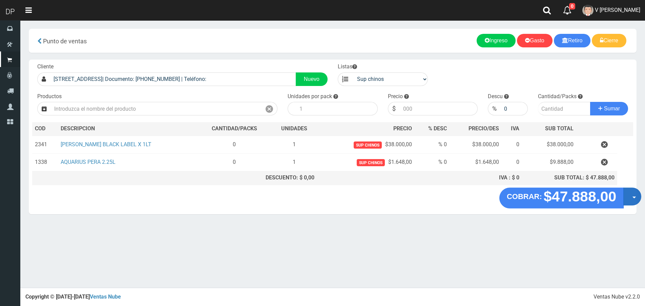
click at [631, 198] on button "Opciones" at bounding box center [632, 197] width 18 height 18
click at [627, 200] on link "Hacer Devolucion" at bounding box center [610, 199] width 61 height 16
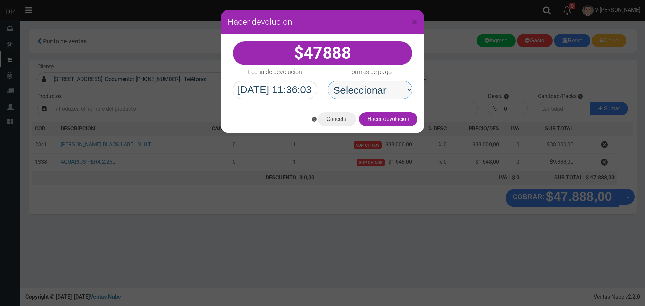
drag, startPoint x: 387, startPoint y: 90, endPoint x: 390, endPoint y: 97, distance: 7.7
click at [387, 90] on select "Seleccionar Efectivo Tarjeta de Crédito Depósito Débito" at bounding box center [369, 90] width 85 height 18
select select "Efectivo"
click at [327, 81] on select "Seleccionar Efectivo Tarjeta de Crédito Depósito Débito" at bounding box center [369, 90] width 85 height 18
click at [397, 121] on button "Hacer devolucion" at bounding box center [388, 119] width 58 height 14
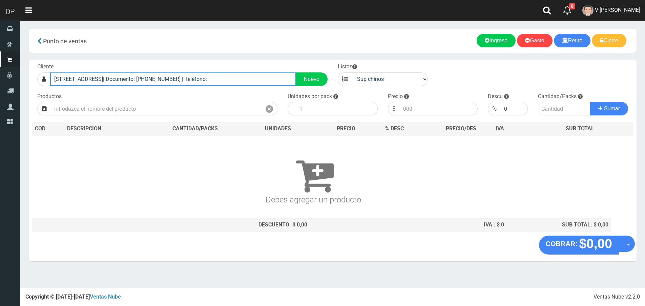
click at [220, 79] on input "[STREET_ADDRESS]| Documento: [PHONE_NUMBER] | Teléfono:" at bounding box center [173, 79] width 246 height 14
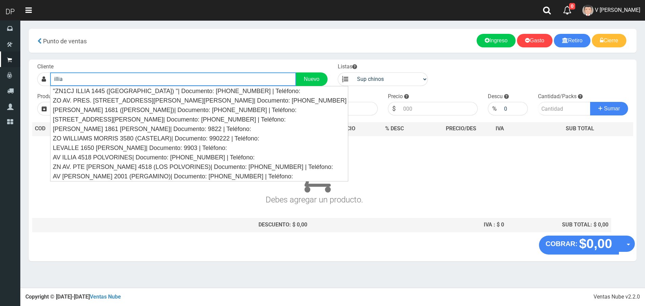
click at [75, 78] on input "illia" at bounding box center [173, 79] width 246 height 14
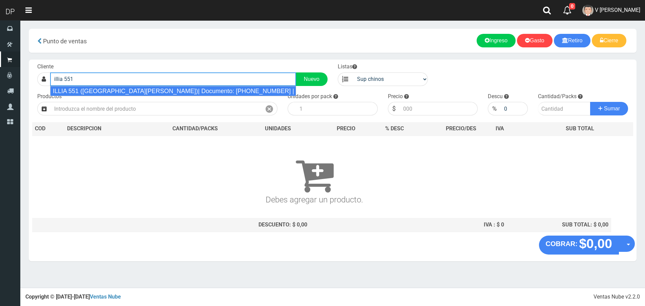
click at [95, 89] on div "ILLIA 551 ([GEOGRAPHIC_DATA][PERSON_NAME])| Documento: [PHONE_NUMBER] | Teléfon…" at bounding box center [173, 91] width 246 height 10
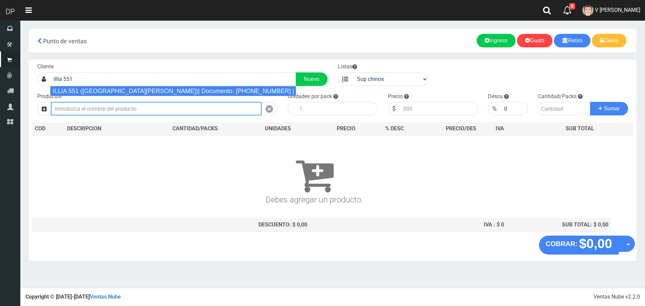
type input "ILLIA 551 ([GEOGRAPHIC_DATA][PERSON_NAME])| Documento: [PHONE_NUMBER] | Teléfon…"
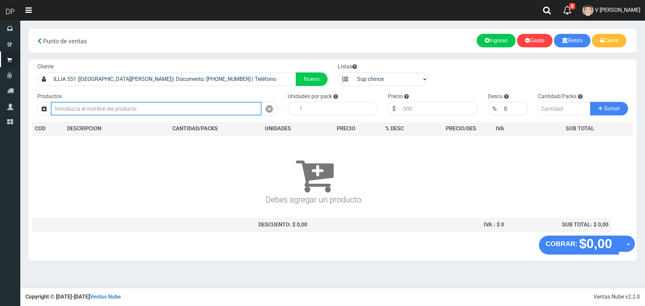
click at [113, 111] on input "text" at bounding box center [156, 109] width 211 height 14
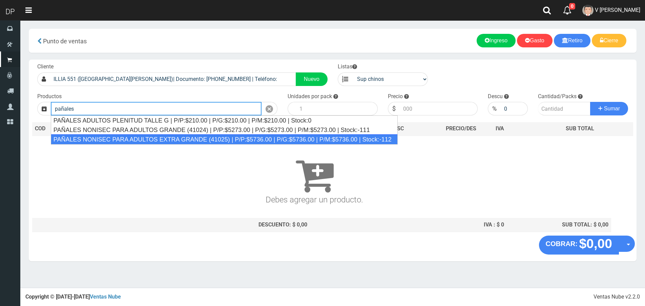
click at [149, 140] on div "PAÑALES NONISEC PARA ADULTOS EXTRA GRANDE (41025) | P/P:$5736.00 | P/G:$5736.00…" at bounding box center [224, 139] width 347 height 10
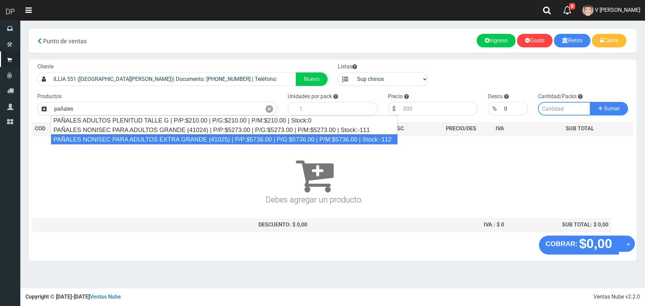
type input "PAÑALES NONISEC PARA ADULTOS EXTRA GRANDE (41025) | P/P:$5736.00 | P/G:$5736.00…"
type input "10"
type input "5736.00"
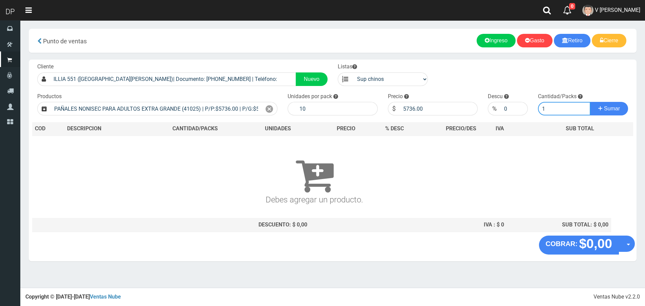
type input "1"
click at [590, 102] on button "Sumar" at bounding box center [609, 109] width 38 height 14
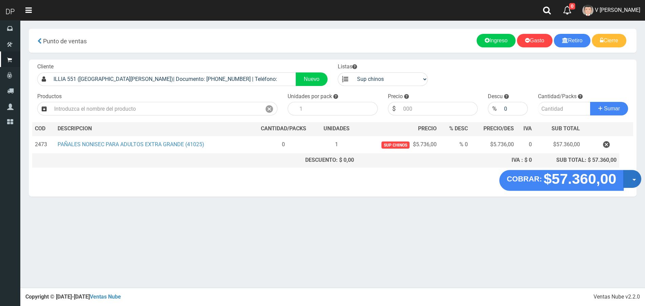
click at [627, 182] on button "Opciones" at bounding box center [632, 179] width 18 height 18
click at [619, 186] on link "Hacer Devolucion" at bounding box center [610, 181] width 61 height 16
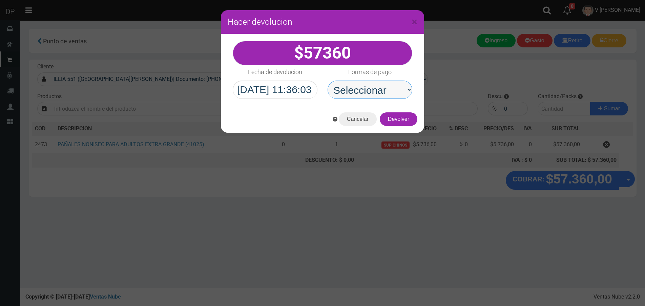
drag, startPoint x: 368, startPoint y: 82, endPoint x: 381, endPoint y: 98, distance: 20.0
click at [368, 82] on select "Seleccionar Efectivo Tarjeta de Crédito Depósito Débito" at bounding box center [369, 90] width 85 height 18
select select "Efectivo"
click at [327, 81] on select "Seleccionar Efectivo Tarjeta de Crédito Depósito Débito" at bounding box center [369, 90] width 85 height 18
click at [411, 118] on button "Devolver" at bounding box center [399, 119] width 38 height 14
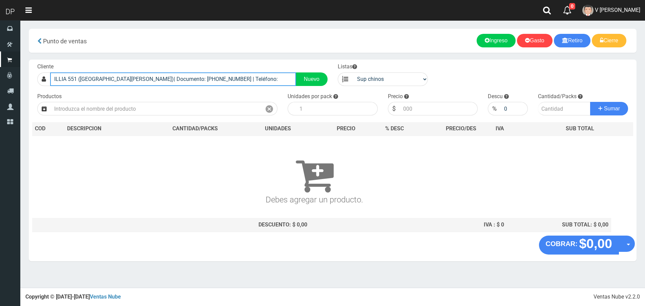
click at [200, 81] on input "ILLIA 551 ([GEOGRAPHIC_DATA][PERSON_NAME])| Documento: [PHONE_NUMBER] | Teléfon…" at bounding box center [173, 79] width 246 height 14
type input "d"
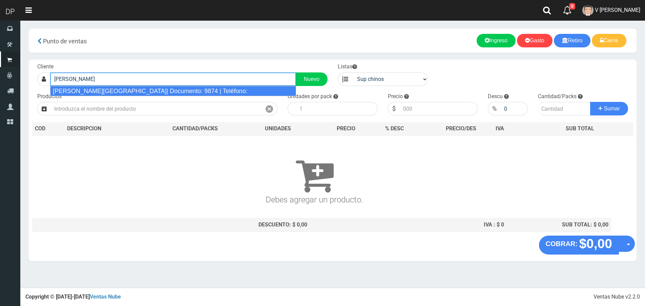
click at [194, 89] on div "[PERSON_NAME][GEOGRAPHIC_DATA]| Documento: 9874 | Teléfono:" at bounding box center [173, 91] width 246 height 10
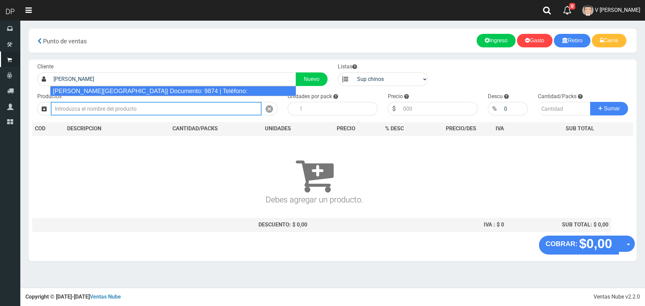
type input "[PERSON_NAME][GEOGRAPHIC_DATA]| Documento: 9874 | Teléfono:"
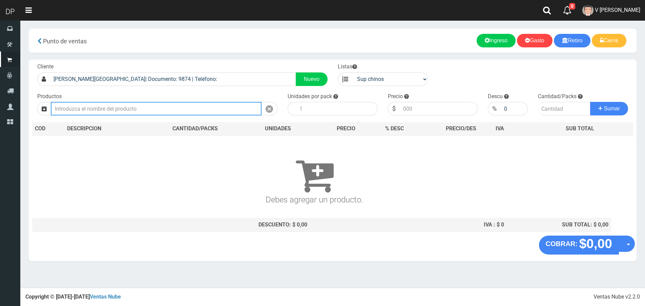
click at [177, 104] on input "text" at bounding box center [156, 109] width 211 height 14
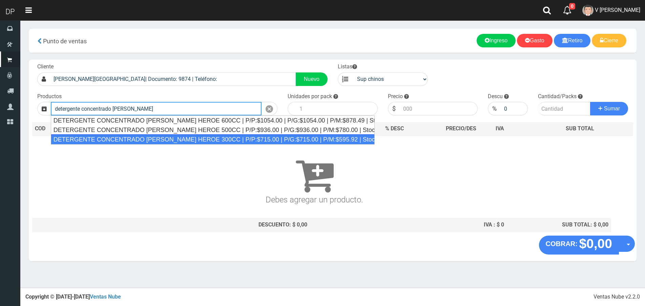
click at [180, 135] on div "DETERGENTE CONCENTRADO [PERSON_NAME] HEROE 300CC | P/P:$715.00 | P/G:$715.00 | …" at bounding box center [213, 139] width 324 height 10
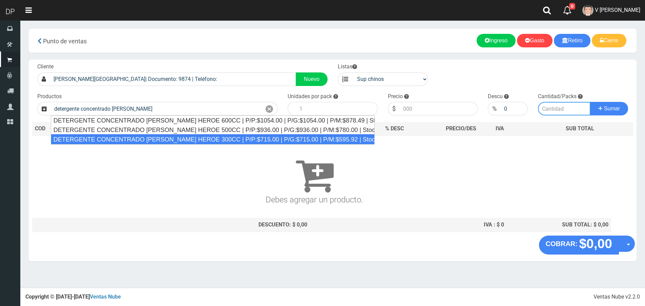
type input "DETERGENTE CONCENTRADO [PERSON_NAME] HEROE 300CC | P/P:$715.00 | P/G:$715.00 | …"
type input "24"
type input "715.00"
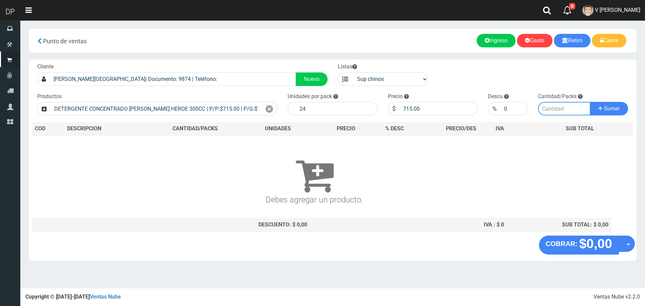
click at [555, 107] on input "number" at bounding box center [564, 109] width 52 height 14
type input "1"
click at [590, 102] on button "Sumar" at bounding box center [609, 109] width 38 height 14
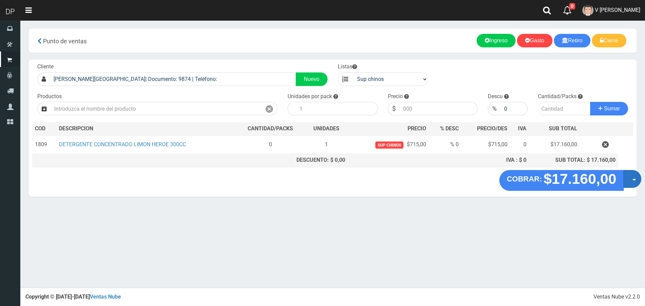
click at [630, 181] on button "Opciones" at bounding box center [632, 179] width 18 height 18
click at [618, 184] on link "Hacer Devolucion" at bounding box center [610, 181] width 61 height 16
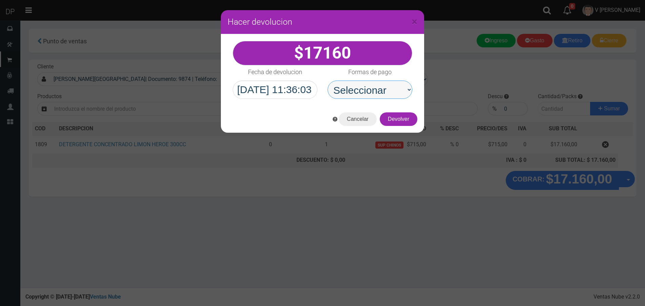
click at [381, 85] on select "Seleccionar Efectivo Tarjeta de Crédito Depósito Débito" at bounding box center [369, 90] width 85 height 18
select select "Efectivo"
click at [327, 81] on select "Seleccionar Efectivo Tarjeta de Crédito Depósito Débito" at bounding box center [369, 90] width 85 height 18
click at [383, 118] on button "Devolver" at bounding box center [399, 119] width 38 height 14
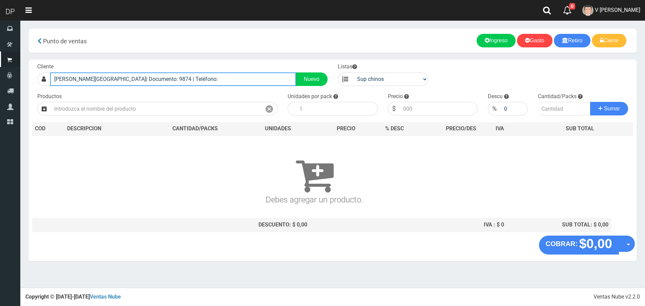
click at [152, 81] on input "[PERSON_NAME][GEOGRAPHIC_DATA]| Documento: 9874 | Teléfono:" at bounding box center [173, 79] width 246 height 14
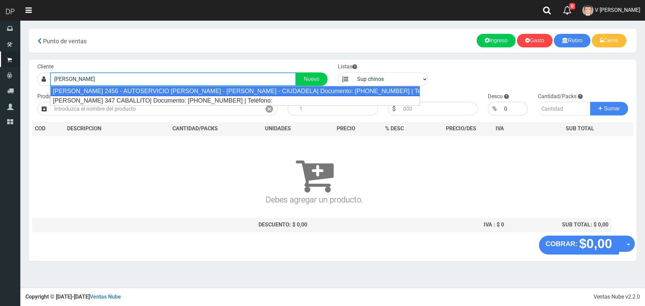
click at [151, 91] on div "[PERSON_NAME] 2456 - AUTOSERVICIO [PERSON_NAME] - [PERSON_NAME] - CIUDADELA| Do…" at bounding box center [235, 91] width 370 height 10
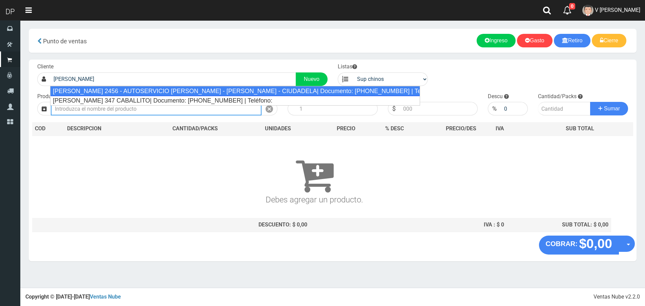
type input "[PERSON_NAME] 2456 - AUTOSERVICIO [PERSON_NAME] - [PERSON_NAME] - CIUDADELA| Do…"
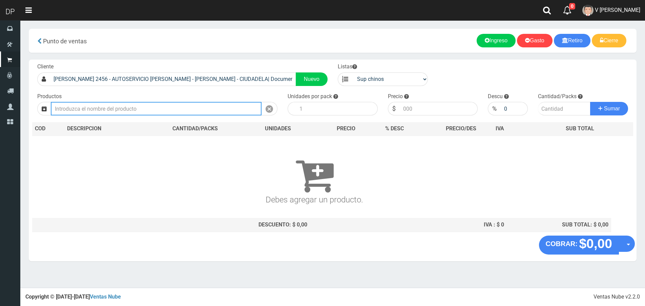
click at [149, 107] on input "text" at bounding box center [156, 109] width 211 height 14
type input "5"
type input "a"
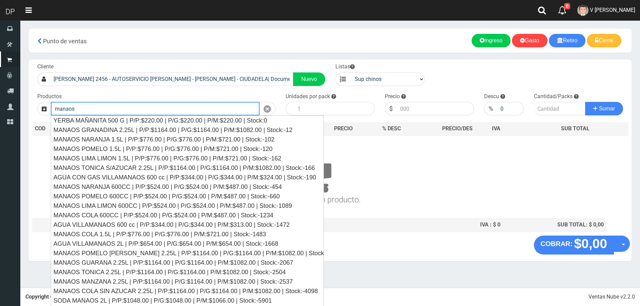
click at [585, 102] on button "Sumar" at bounding box center [604, 109] width 38 height 14
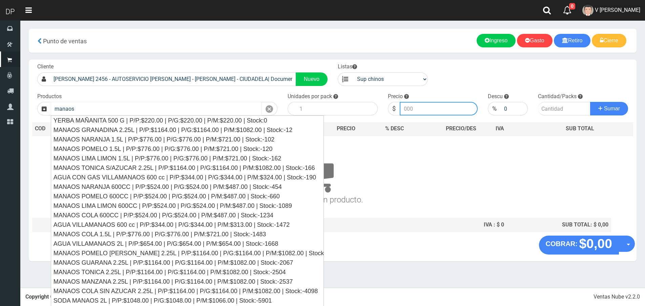
type input "MANAOS COLA 2.25L | P/P:$1164.00 | P/G:$1164.00 | P/M:$1082.00 | Stock:-28255"
type input "1164.00"
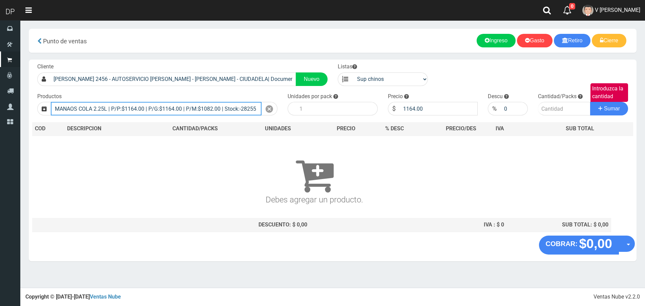
click at [149, 107] on input "MANAOS COLA 2.25L | P/P:$1164.00 | P/G:$1164.00 | P/M:$1082.00 | Stock:-28255" at bounding box center [156, 109] width 211 height 14
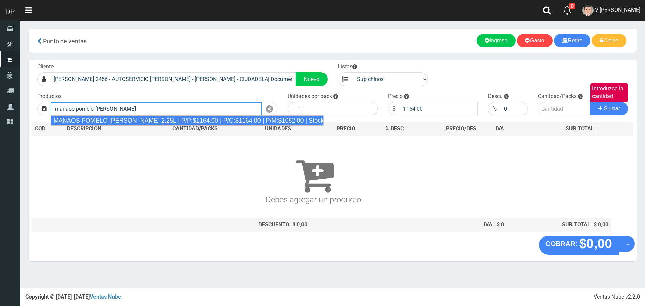
click at [151, 118] on div "MANAOS POMELO [PERSON_NAME] 2.25L | P/P:$1164.00 | P/G:$1164.00 | P/M:$1082.00 …" at bounding box center [187, 120] width 273 height 10
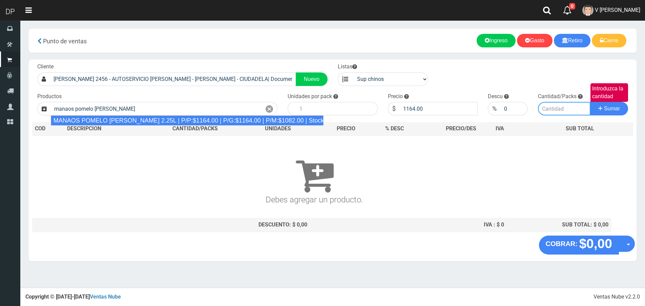
type input "MANAOS POMELO [PERSON_NAME] 2.25L | P/P:$1164.00 | P/G:$1164.00 | P/M:$1082.00 …"
type input "6"
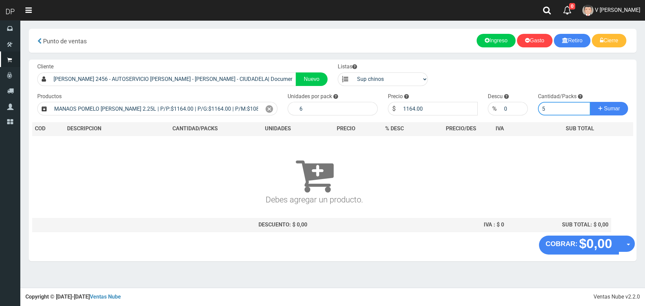
type input "5"
click at [590, 102] on button "Sumar" at bounding box center [609, 109] width 38 height 14
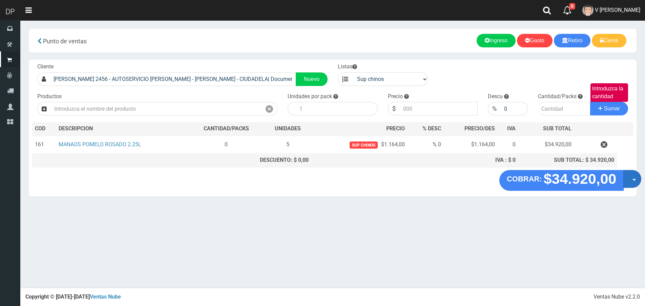
click at [636, 180] on button "Opciones" at bounding box center [632, 179] width 18 height 18
click at [623, 186] on link "Hacer Devolucion" at bounding box center [610, 181] width 61 height 16
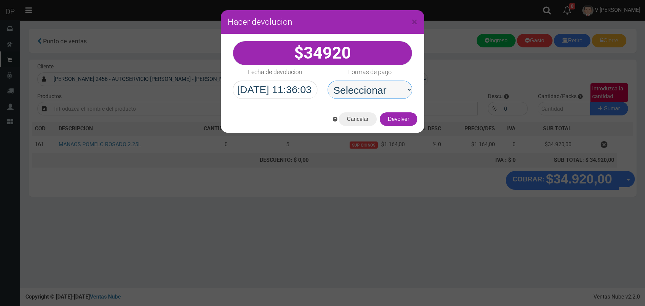
click at [362, 86] on select "Seleccionar Efectivo Tarjeta de Crédito Depósito Débito" at bounding box center [369, 90] width 85 height 18
select select "Efectivo"
click at [327, 81] on select "Seleccionar Efectivo Tarjeta de Crédito Depósito Débito" at bounding box center [369, 90] width 85 height 18
click at [408, 122] on button "Devolver" at bounding box center [399, 119] width 38 height 14
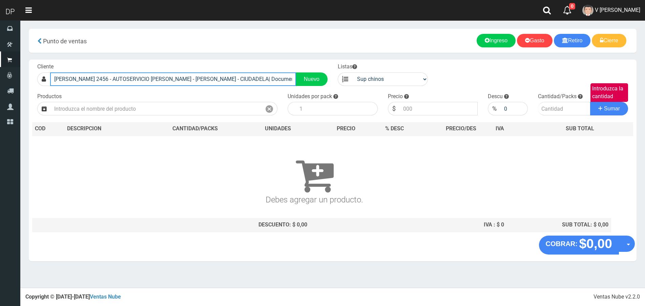
click at [177, 83] on input "[PERSON_NAME] 2456 - AUTOSERVICIO [PERSON_NAME] - [PERSON_NAME] - CIUDADELA| Do…" at bounding box center [173, 79] width 246 height 14
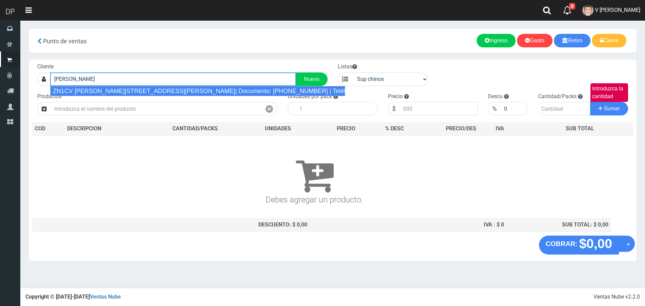
click at [183, 92] on div "ZN1CV [PERSON_NAME][STREET_ADDRESS][PERSON_NAME]| Documento: [PHONE_NUMBER] | T…" at bounding box center [197, 91] width 295 height 10
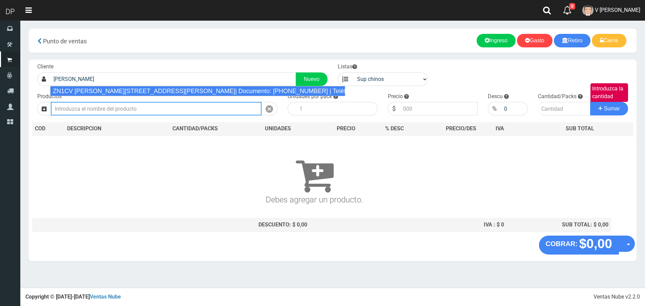
type input "ZN1CV [PERSON_NAME][STREET_ADDRESS][PERSON_NAME]| Documento: [PHONE_NUMBER] | T…"
select select "1"
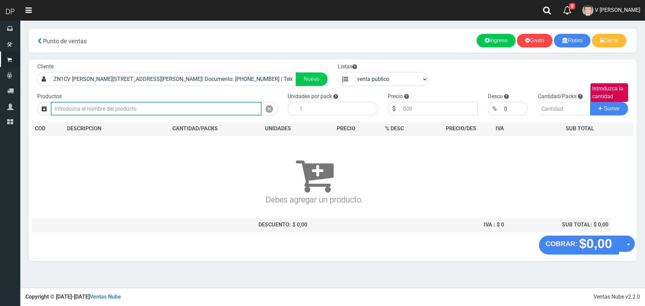
click at [171, 105] on input "text" at bounding box center [156, 109] width 211 height 14
type input "e"
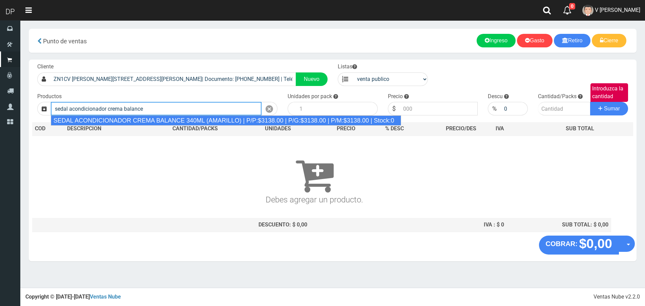
click at [300, 119] on div "SEDAL ACONDICIONADOR CREMA BALANCE 340ML (AMARILLO) | P/P:$3138.00 | P/G:$3138.…" at bounding box center [226, 120] width 350 height 10
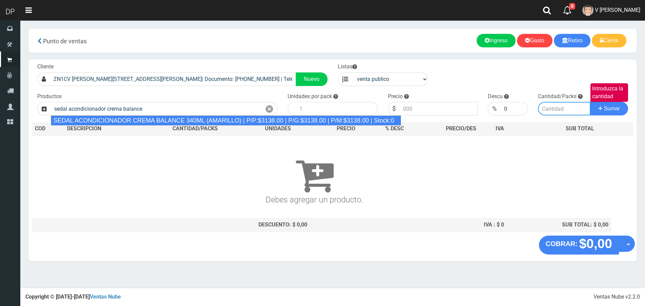
type input "SEDAL ACONDICIONADOR CREMA BALANCE 340ML (AMARILLO) | P/P:$3138.00 | P/G:$3138.…"
type input "12"
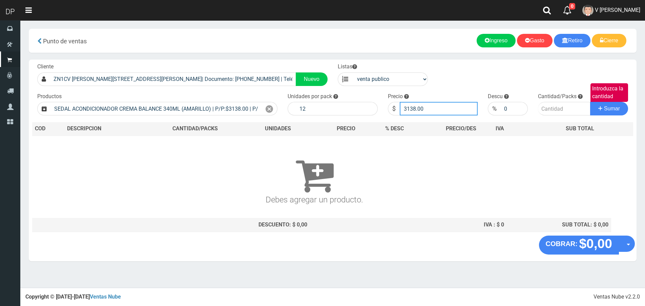
click at [423, 111] on input "3138.00" at bounding box center [439, 109] width 78 height 14
type input "2857"
type input "2857.60"
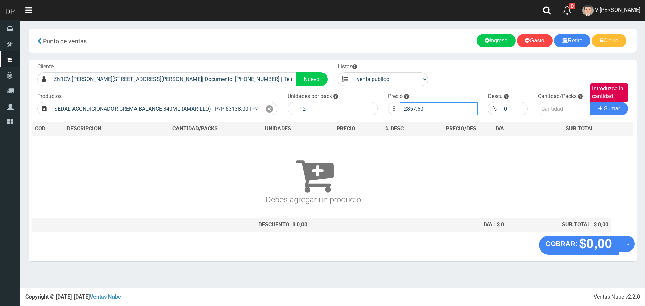
click at [590, 102] on button "Sumar" at bounding box center [609, 109] width 38 height 14
type input "1"
click at [590, 102] on button "Sumar" at bounding box center [609, 109] width 38 height 14
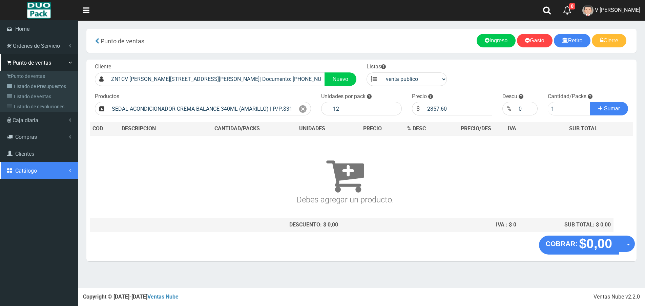
click at [25, 172] on span "Catálogo" at bounding box center [26, 171] width 22 height 6
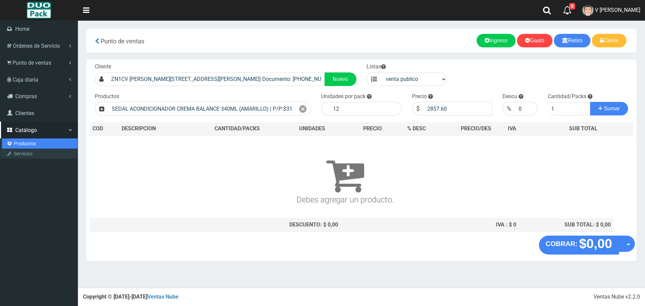
click at [27, 143] on link "Productos" at bounding box center [40, 143] width 76 height 10
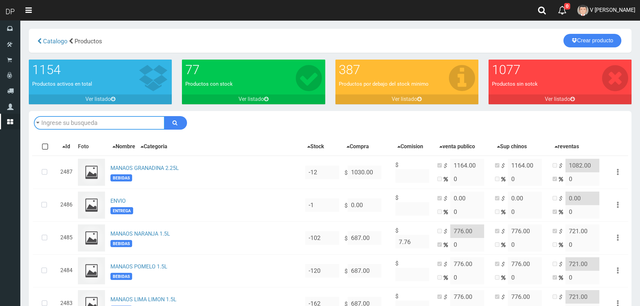
click at [84, 123] on input "text" at bounding box center [99, 123] width 131 height 14
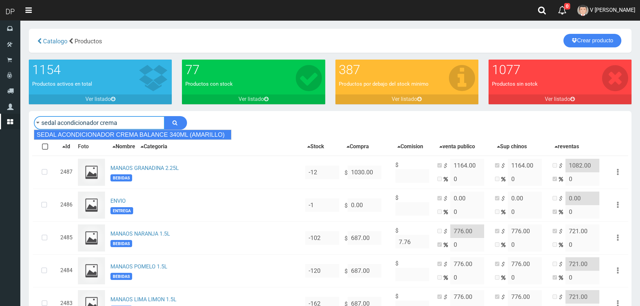
click at [140, 131] on div "SEDAL ACONDICIONADOR CREMA BALANCE 340ML (AMARILLO)" at bounding box center [132, 135] width 197 height 10
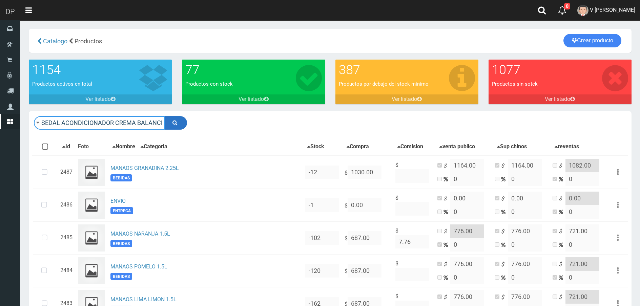
type input "SEDAL ACONDICIONADOR CREMA BALANCE 340ML (AMARILLO)"
click at [179, 125] on button "submit" at bounding box center [175, 123] width 23 height 14
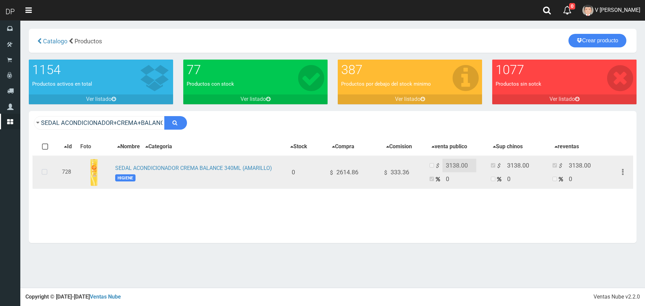
click at [42, 172] on icon at bounding box center [45, 172] width 18 height 22
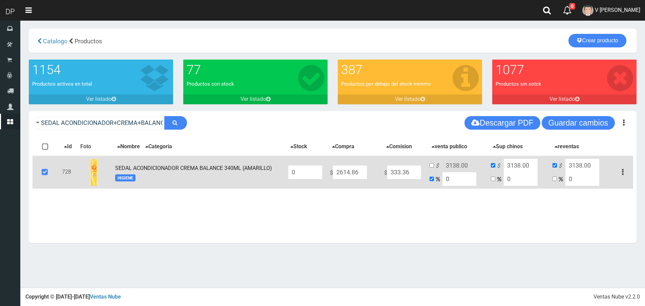
click at [303, 172] on input "0" at bounding box center [305, 173] width 34 height 14
type input "12"
click at [586, 121] on button "Guardar cambios" at bounding box center [577, 123] width 73 height 14
click at [47, 173] on icon at bounding box center [45, 172] width 18 height 22
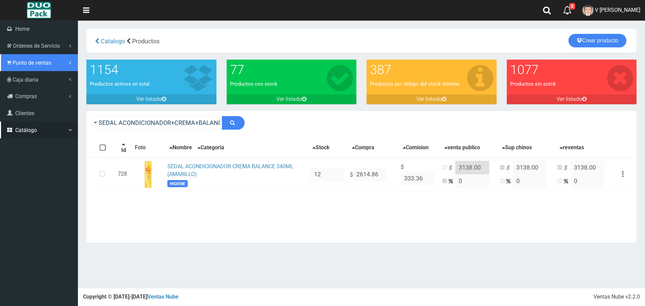
click at [26, 60] on span "Punto de ventas" at bounding box center [32, 63] width 39 height 6
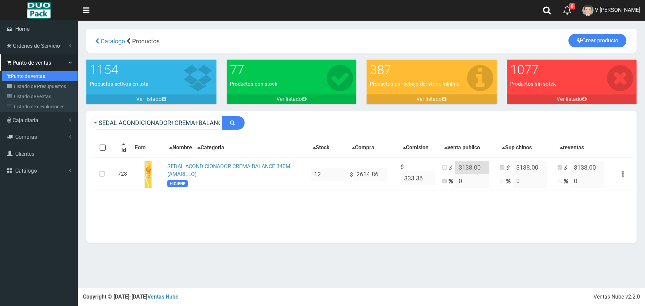
click at [28, 79] on link "Punto de ventas" at bounding box center [40, 76] width 76 height 10
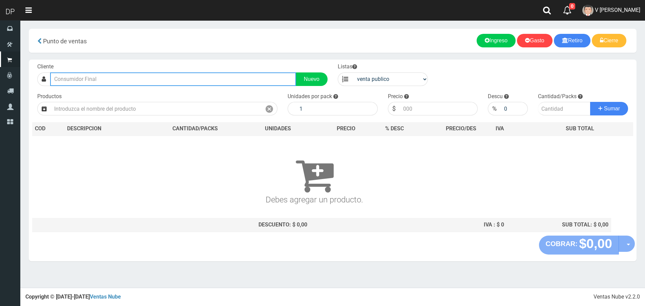
click at [90, 80] on input "text" at bounding box center [173, 79] width 246 height 14
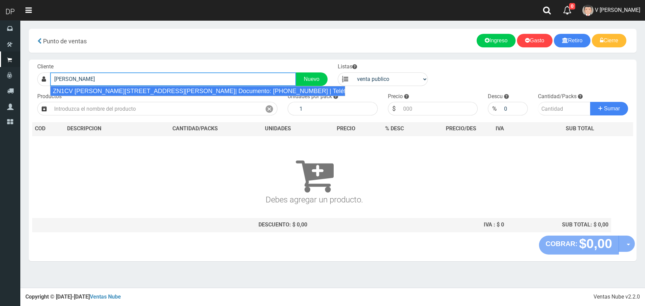
click at [159, 91] on div "ZN1CV [PERSON_NAME][STREET_ADDRESS][PERSON_NAME]| Documento: [PHONE_NUMBER] | T…" at bounding box center [197, 91] width 295 height 10
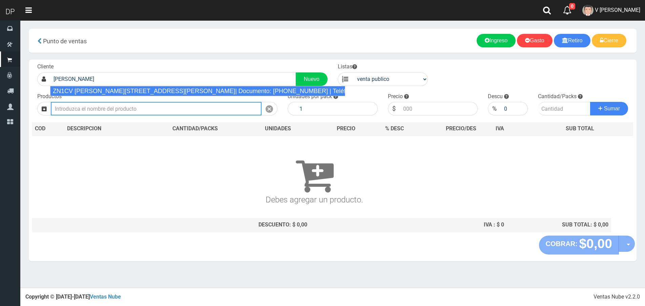
type input "ZN1CV [PERSON_NAME][STREET_ADDRESS][PERSON_NAME]| Documento: [PHONE_NUMBER] | T…"
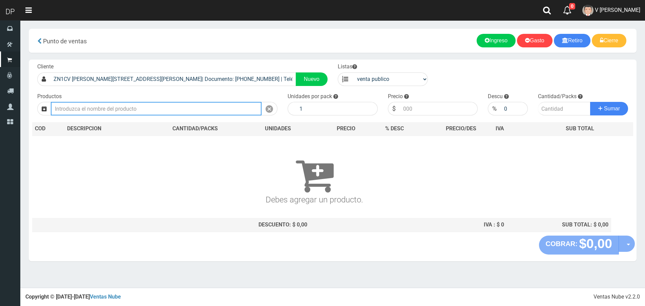
click at [148, 107] on input "text" at bounding box center [156, 109] width 211 height 14
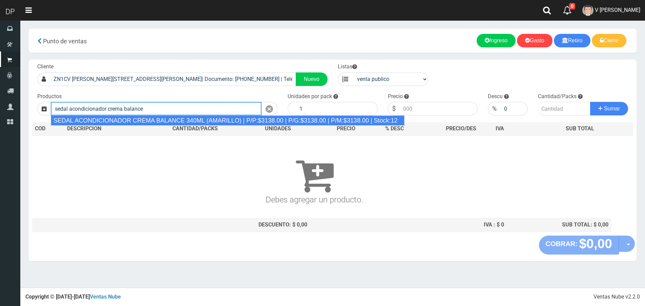
click at [174, 120] on div "SEDAL ACONDICIONADOR CREMA BALANCE 340ML (AMARILLO) | P/P:$3138.00 | P/G:$3138.…" at bounding box center [227, 120] width 353 height 10
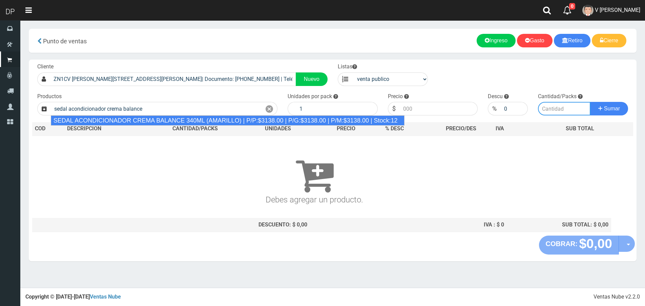
type input "SEDAL ACONDICIONADOR CREMA BALANCE 340ML (AMARILLO) | P/P:$3138.00 | P/G:$3138.…"
type input "12"
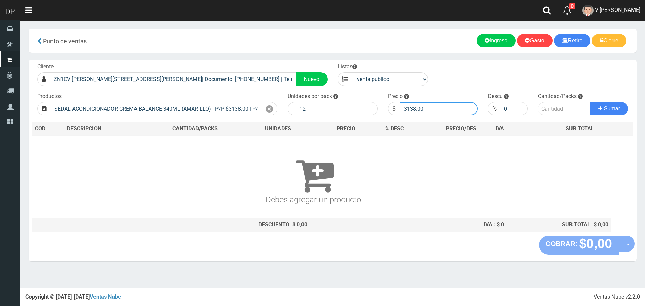
click at [441, 107] on input "3138.00" at bounding box center [439, 109] width 78 height 14
type input "2857"
type input "2857.60"
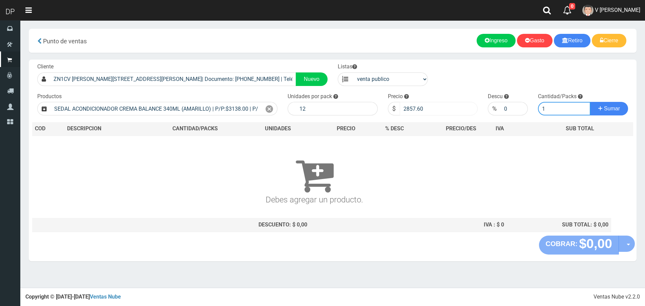
type input "1"
click at [590, 102] on button "Sumar" at bounding box center [609, 109] width 38 height 14
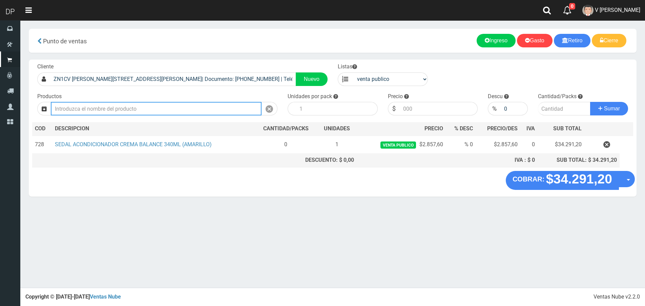
click at [121, 105] on input "text" at bounding box center [156, 109] width 211 height 14
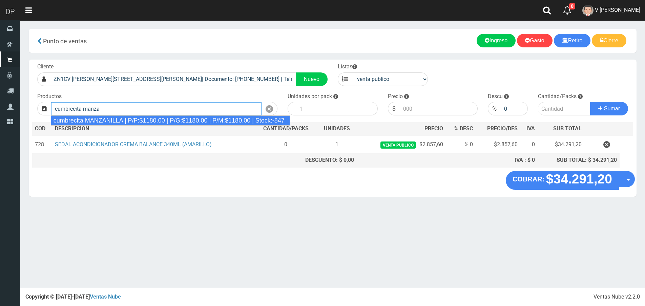
click at [125, 120] on div "cumbrecita MANZANILLA | P/P:$1180.00 | P/G:$1180.00 | P/M:$1180.00 | Stock:-847" at bounding box center [170, 120] width 239 height 10
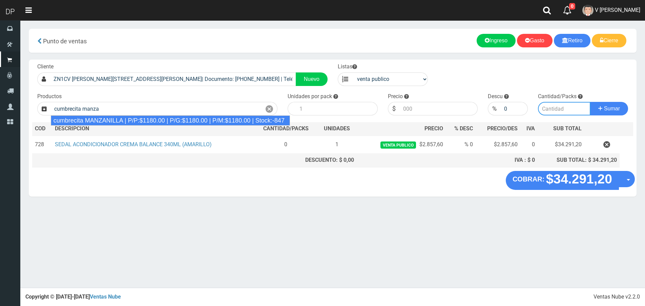
type input "cumbrecita MANZANILLA | P/P:$1180.00 | P/G:$1180.00 | P/M:$1180.00 | Stock:-847"
type input "10"
type input "1180.00"
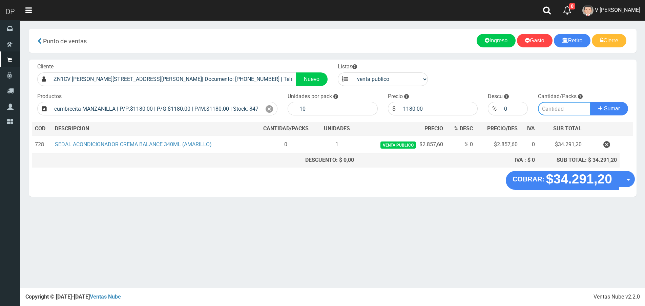
drag, startPoint x: 538, startPoint y: 109, endPoint x: 548, endPoint y: 110, distance: 10.2
click at [546, 110] on input "number" at bounding box center [564, 109] width 52 height 14
click at [549, 110] on input "number" at bounding box center [564, 109] width 52 height 14
type input "2"
click at [590, 102] on button "Sumar" at bounding box center [609, 109] width 38 height 14
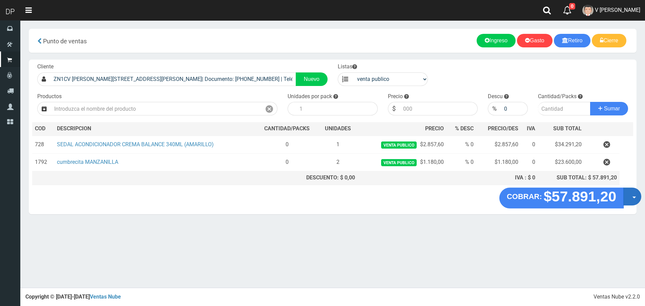
click at [627, 193] on button "Opciones" at bounding box center [632, 197] width 18 height 18
click at [621, 202] on link "Hacer Devolucion" at bounding box center [610, 199] width 61 height 16
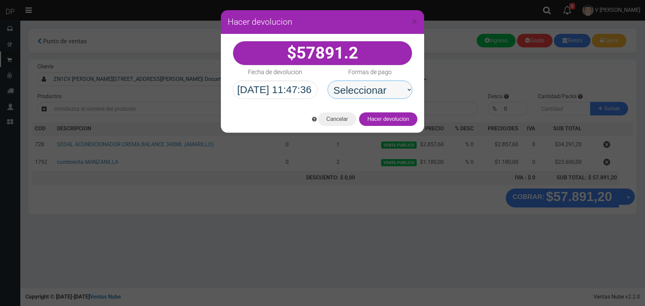
click at [378, 96] on select "Seleccionar Efectivo Tarjeta de Crédito Depósito Débito" at bounding box center [369, 90] width 85 height 18
select select "Efectivo"
click at [327, 81] on select "Seleccionar Efectivo Tarjeta de Crédito Depósito Débito" at bounding box center [369, 90] width 85 height 18
click at [406, 115] on button "Hacer devolucion" at bounding box center [388, 119] width 58 height 14
